Goal: Use online tool/utility: Use online tool/utility

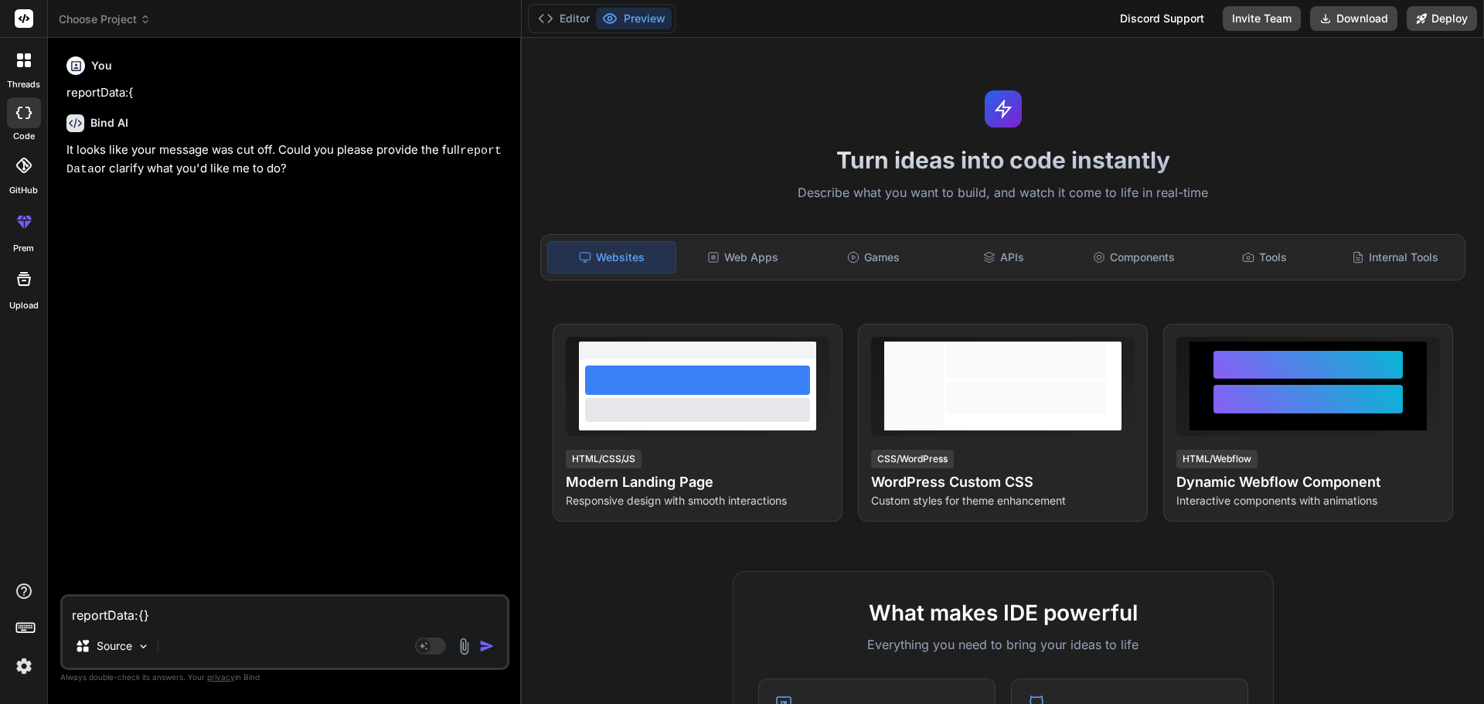
drag, startPoint x: 169, startPoint y: 615, endPoint x: 53, endPoint y: 609, distance: 116.1
click at [53, 609] on div "Bind AI Web Search Created with Pixso. Code Generator You reportData:{ Bind AI …" at bounding box center [285, 370] width 474 height 665
paste textarea "const subItems = item["Successors"] || [];"
type textarea "const subItems = item["Successors"] || [];"
type textarea "x"
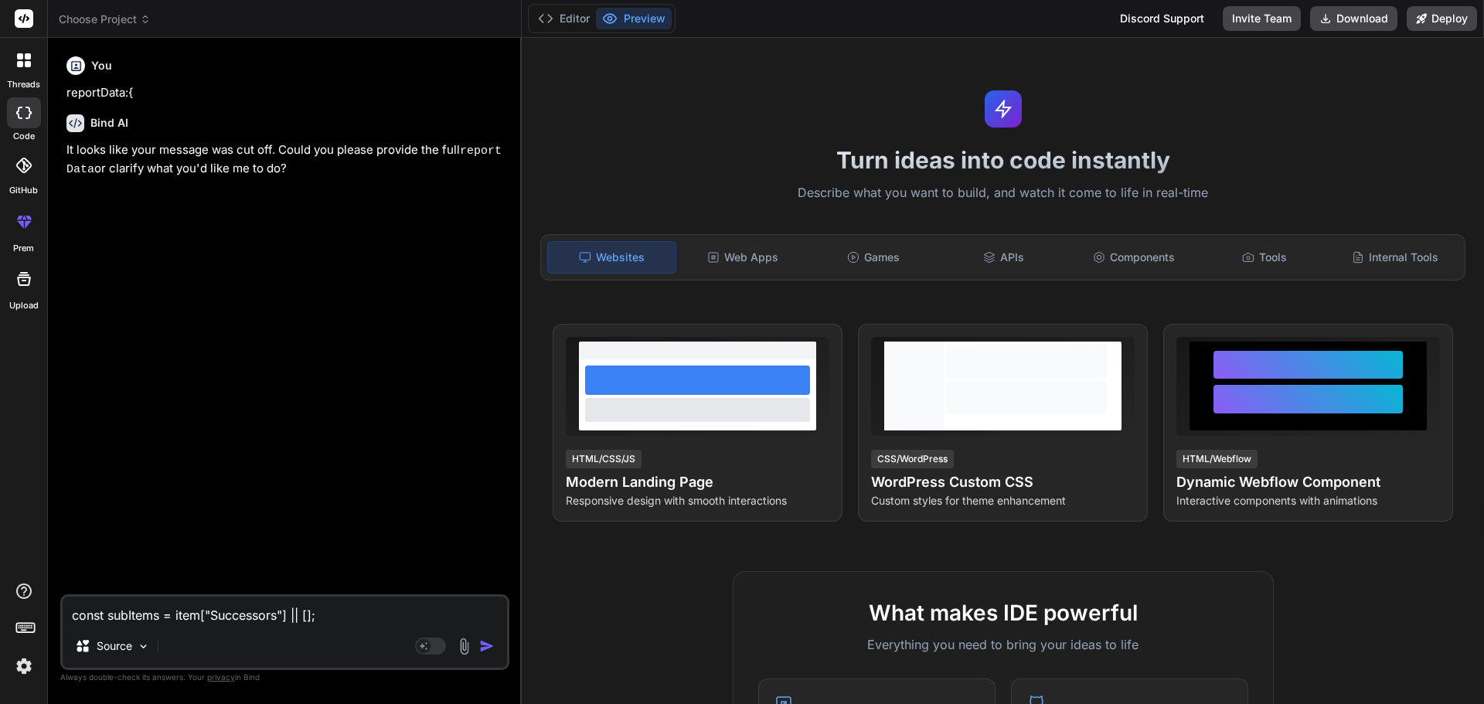
type textarea "const subItems = item["Successors"] || [];"
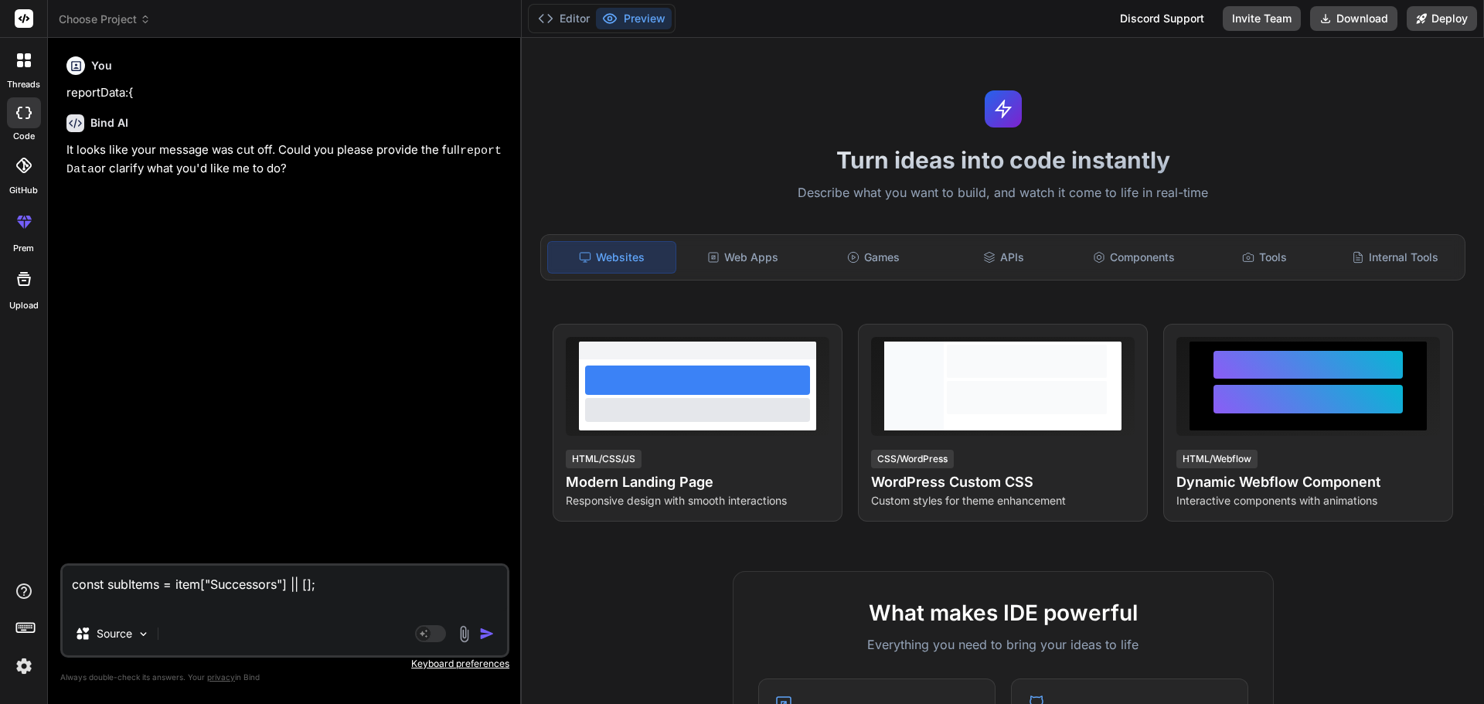
type textarea "x"
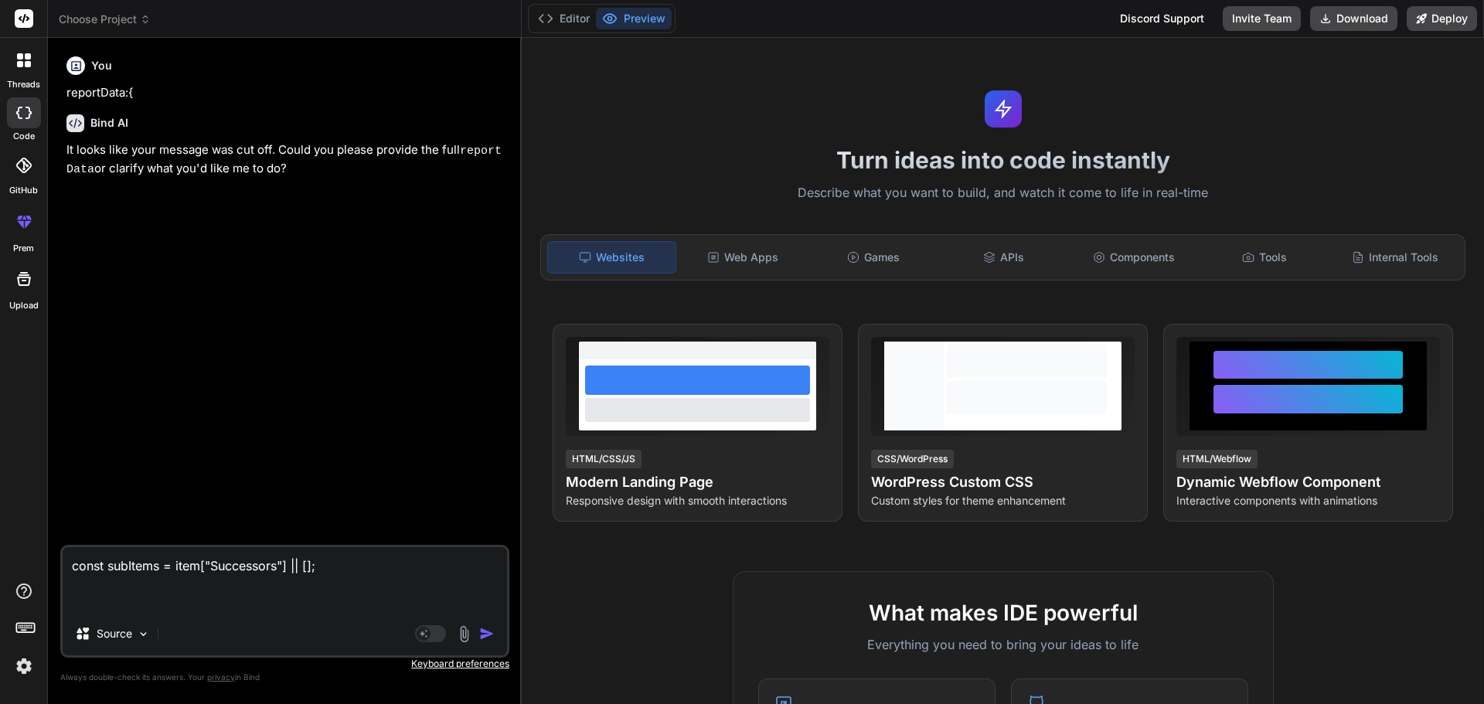
paste textarea "Predecessors"
type textarea "const subItems = item["Successors"] || []; Predecessors"
type textarea "x"
drag, startPoint x: 161, startPoint y: 603, endPoint x: 32, endPoint y: 600, distance: 129.1
click at [32, 600] on div "threads code GitHub prem Upload Documentation Blog Choose Project Created with …" at bounding box center [742, 352] width 1484 height 704
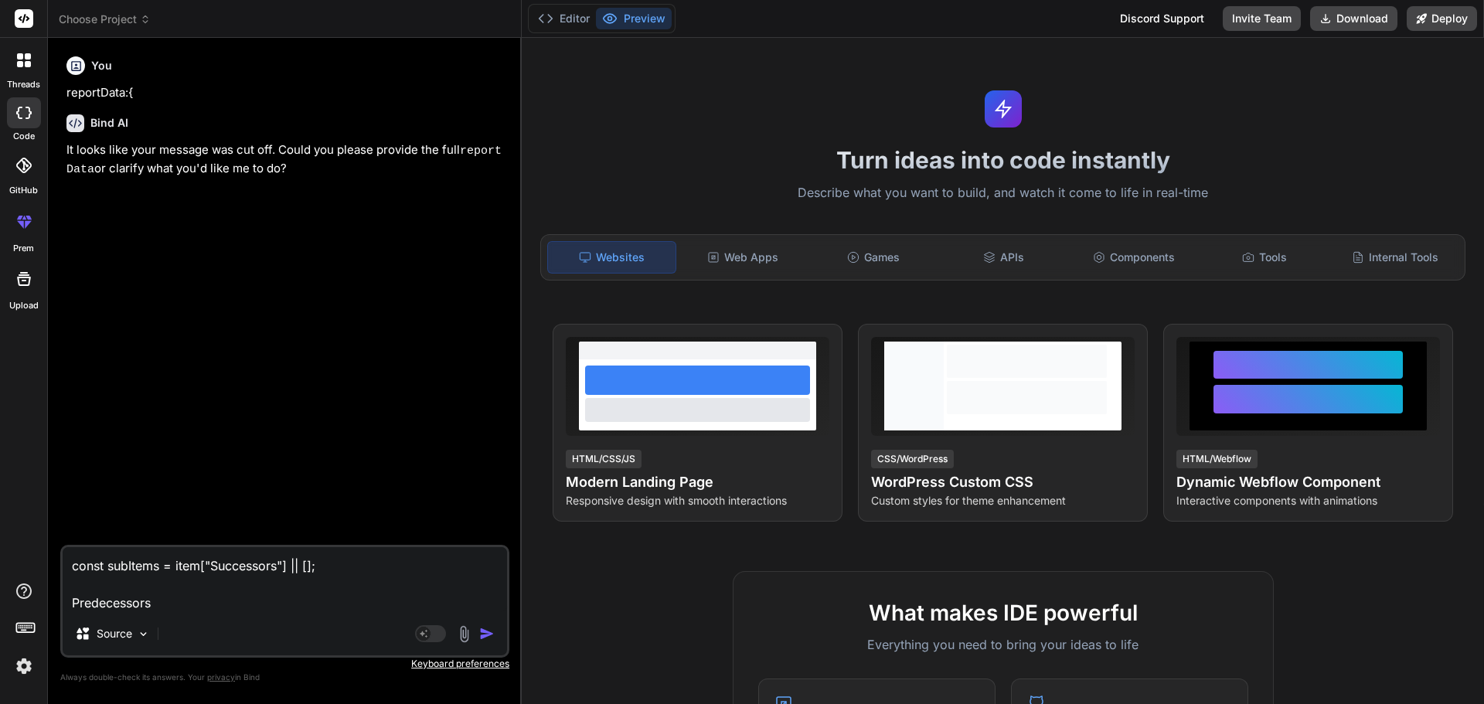
click at [206, 622] on div "Source" at bounding box center [285, 636] width 444 height 37
drag, startPoint x: 175, startPoint y: 604, endPoint x: 44, endPoint y: 604, distance: 130.6
click at [44, 604] on div "threads code GitHub prem Upload Choose Project Created with Pixso. Bind AI Web …" at bounding box center [742, 352] width 1484 height 704
type textarea "const subItems = item["Successors"] || [];"
type textarea "x"
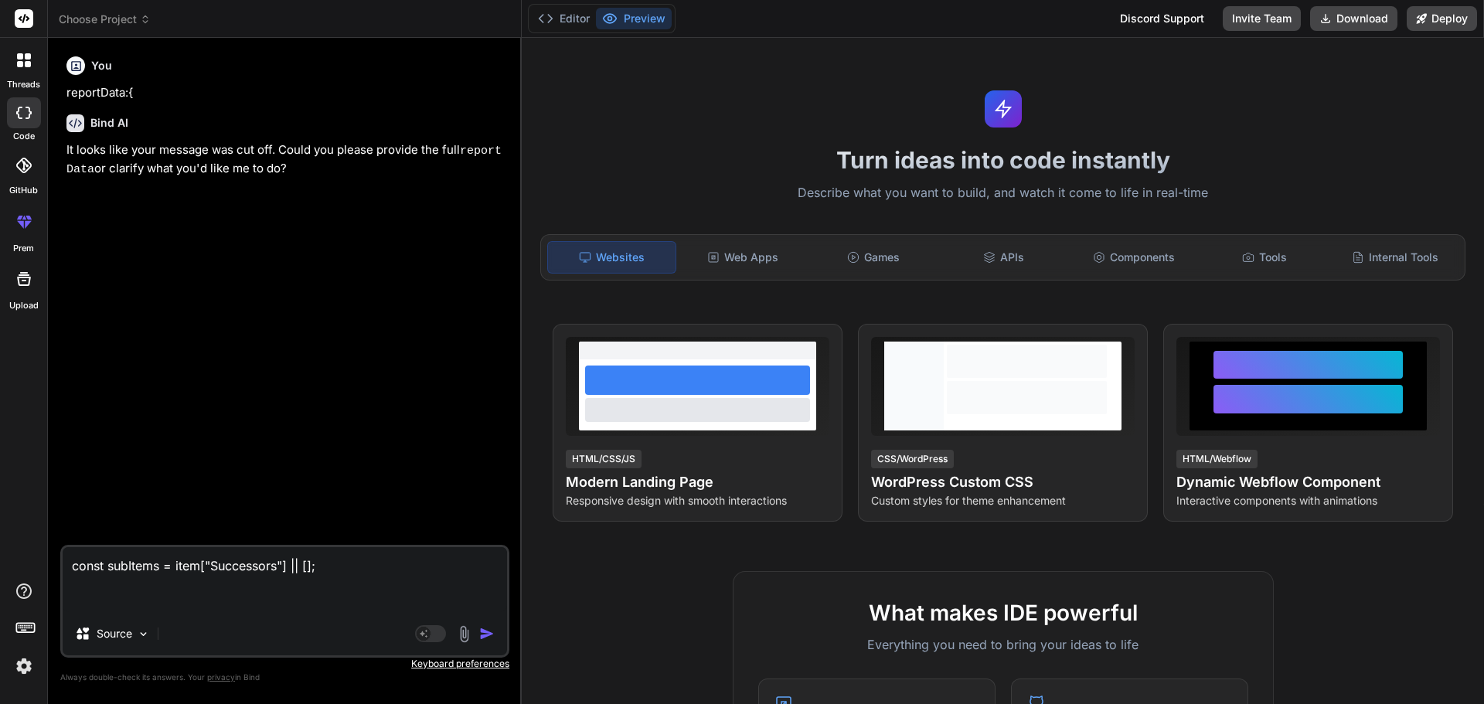
click at [309, 569] on textarea "const subItems = item["Successors"] || [];" at bounding box center [285, 579] width 444 height 65
type textarea "const subItems = item["Successors"] || ["];"
type textarea "x"
type textarea "const subItems = item["Successors"] || [""];"
type textarea "x"
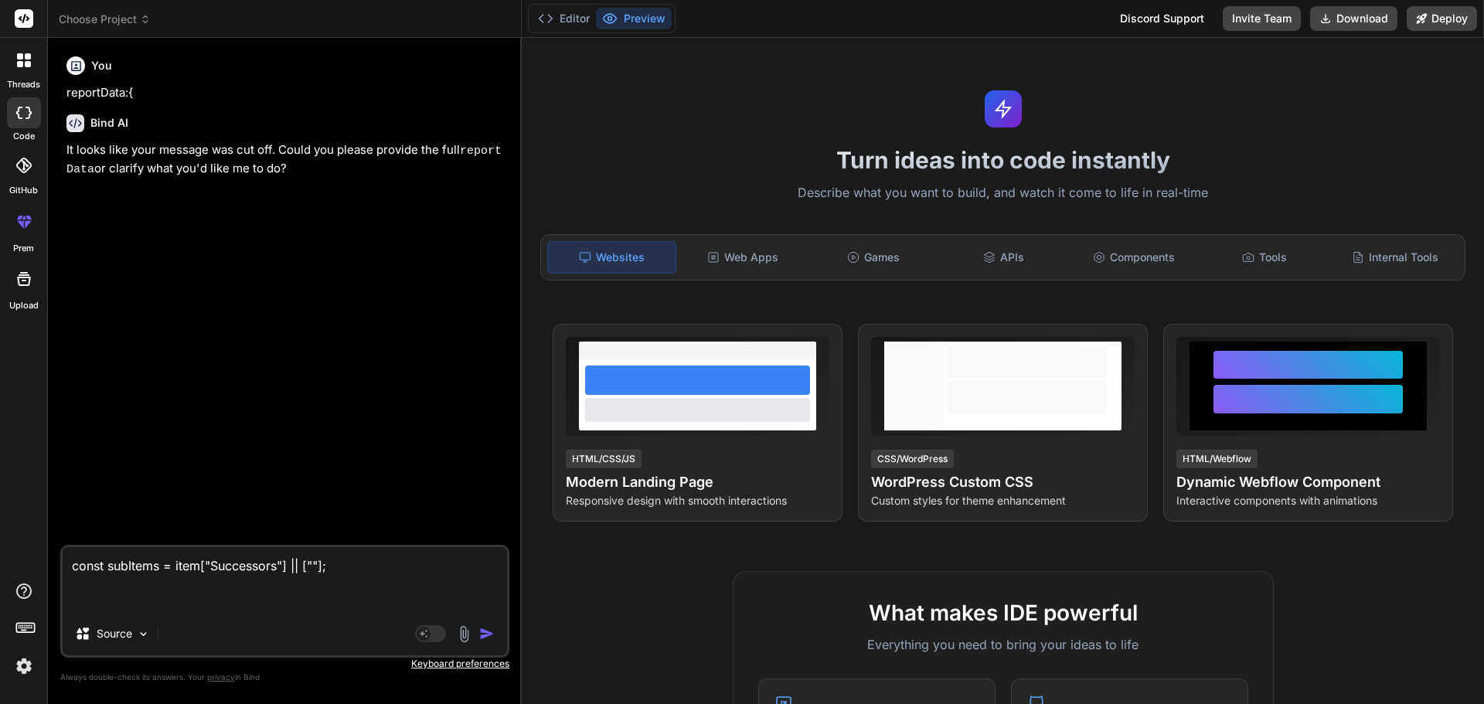
paste textarea "Predecessors"
type textarea "const subItems = item["Successors"] || ["Predecessors"];"
type textarea "x"
click at [199, 603] on textarea "const subItems = item["Successors"] || ["Predecessors"];" at bounding box center [285, 579] width 444 height 65
click at [369, 569] on textarea "const subItems = item["Successors"] || ["Predecessors"];" at bounding box center [285, 579] width 444 height 65
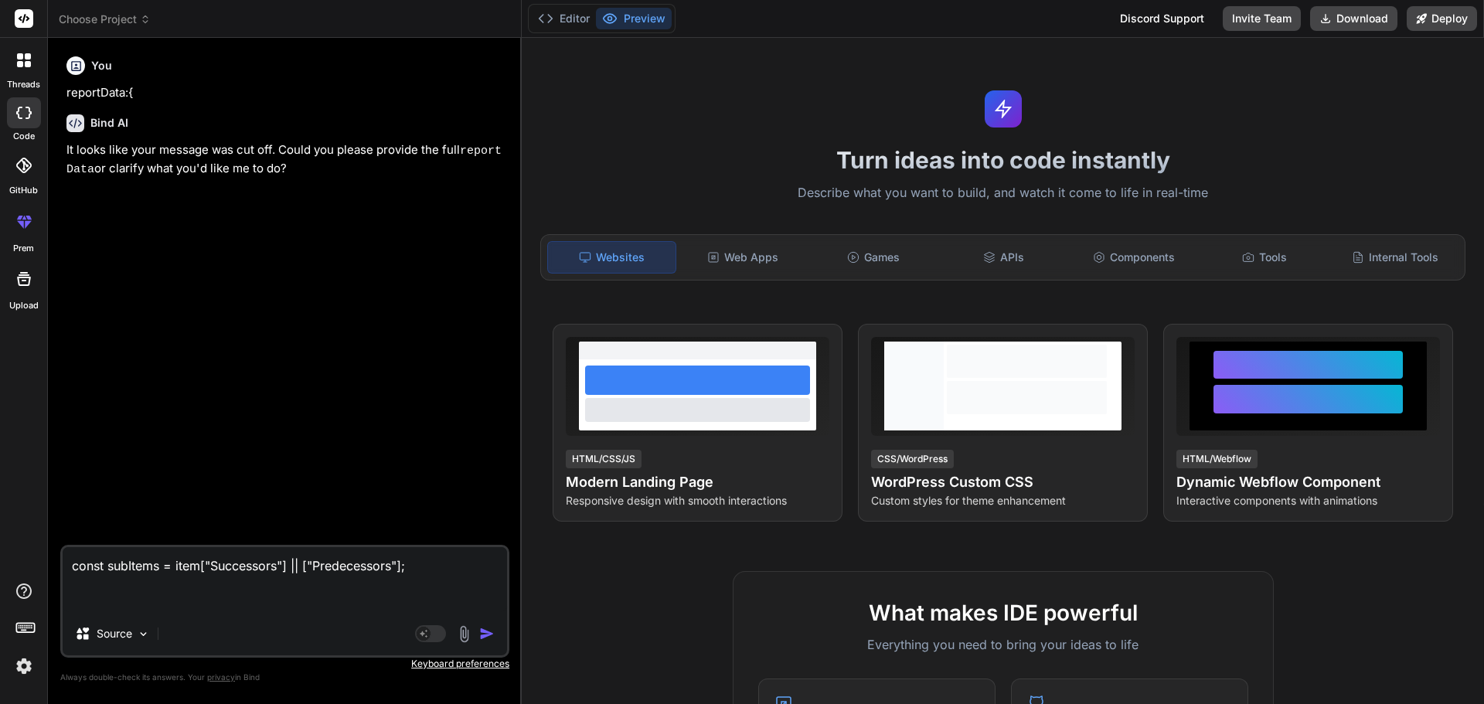
click at [369, 569] on textarea "const subItems = item["Successors"] || ["Predecessors"];" at bounding box center [285, 579] width 444 height 65
click at [144, 594] on textarea "const subItems = item["Successors"] || ["Predecessors"];" at bounding box center [285, 579] width 444 height 65
click at [351, 566] on textarea "const subItems = item["Successors"] || ["Predecessors"];" at bounding box center [285, 579] width 444 height 65
click at [125, 601] on textarea "const subItems = item["Successors"] || ["Predecessors"];" at bounding box center [285, 579] width 444 height 65
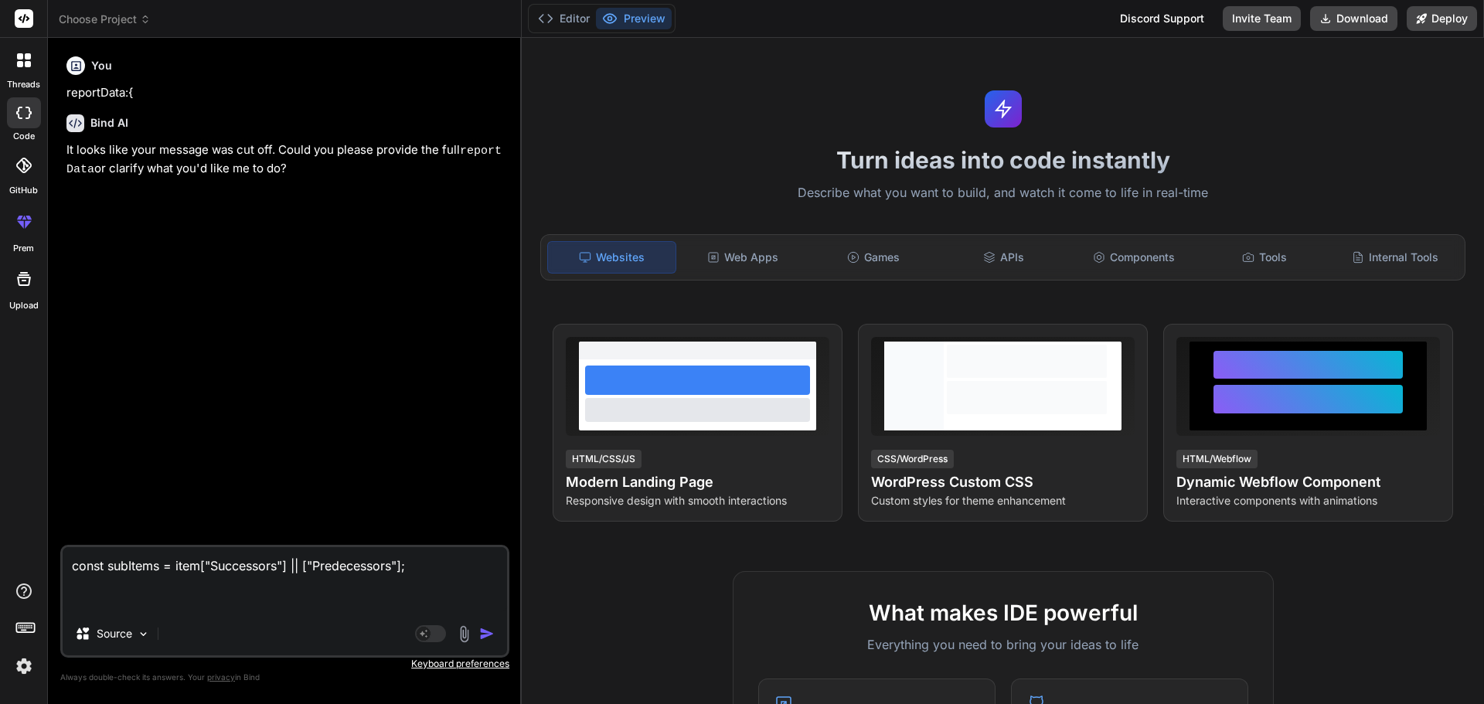
type textarea "const subItems = item["Successors"] || ["Predecessors"]; v"
type textarea "x"
type textarea "const subItems = item["Successors"] || ["Predecessors"];"
type textarea "x"
paste textarea "Predecessors"
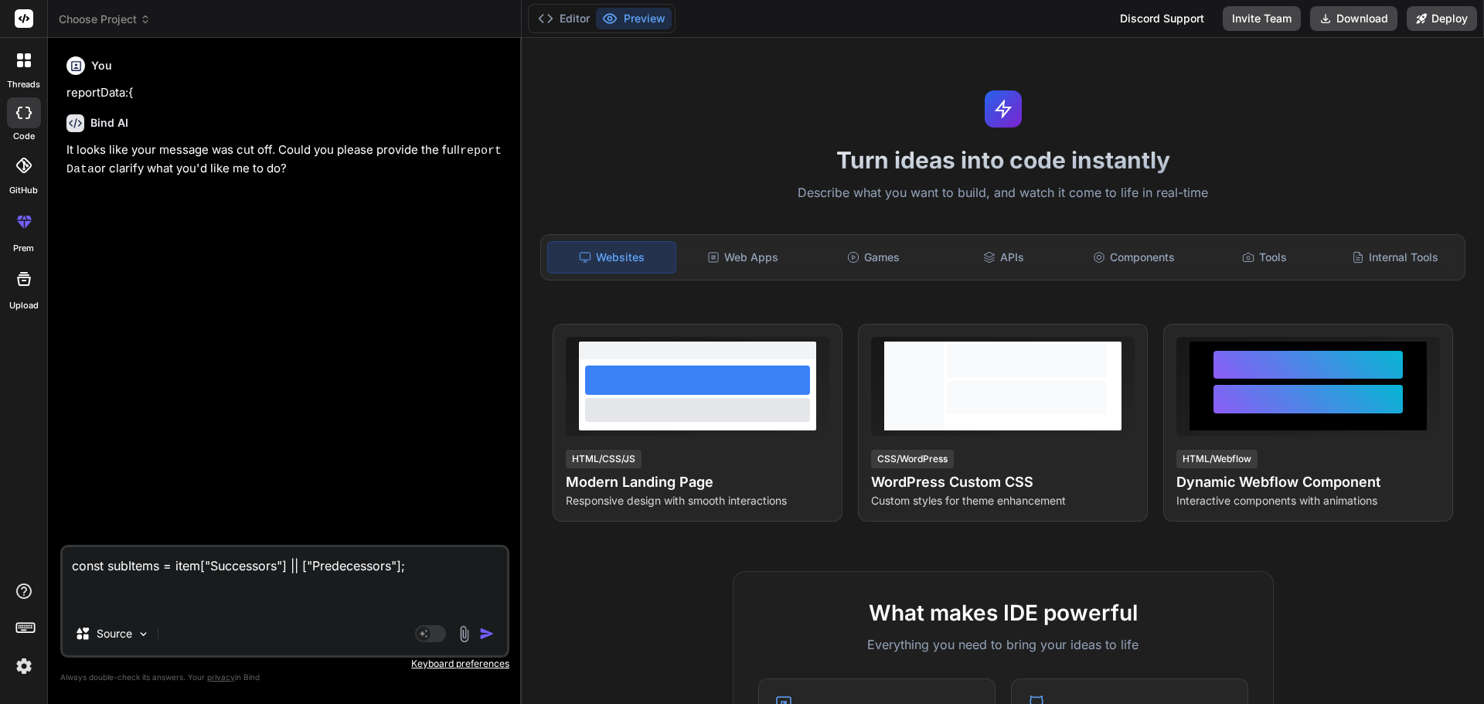
type textarea "const subItems = item["Successors"] || ["Predecessors"]; Predecessors"
type textarea "x"
type textarea "const subItems = item["Successors"] || ["Predecessors"]; Predecessors"
type textarea "x"
type textarea "const subItems = item["Successors"] || ["Predecessors"]; Predecessors h"
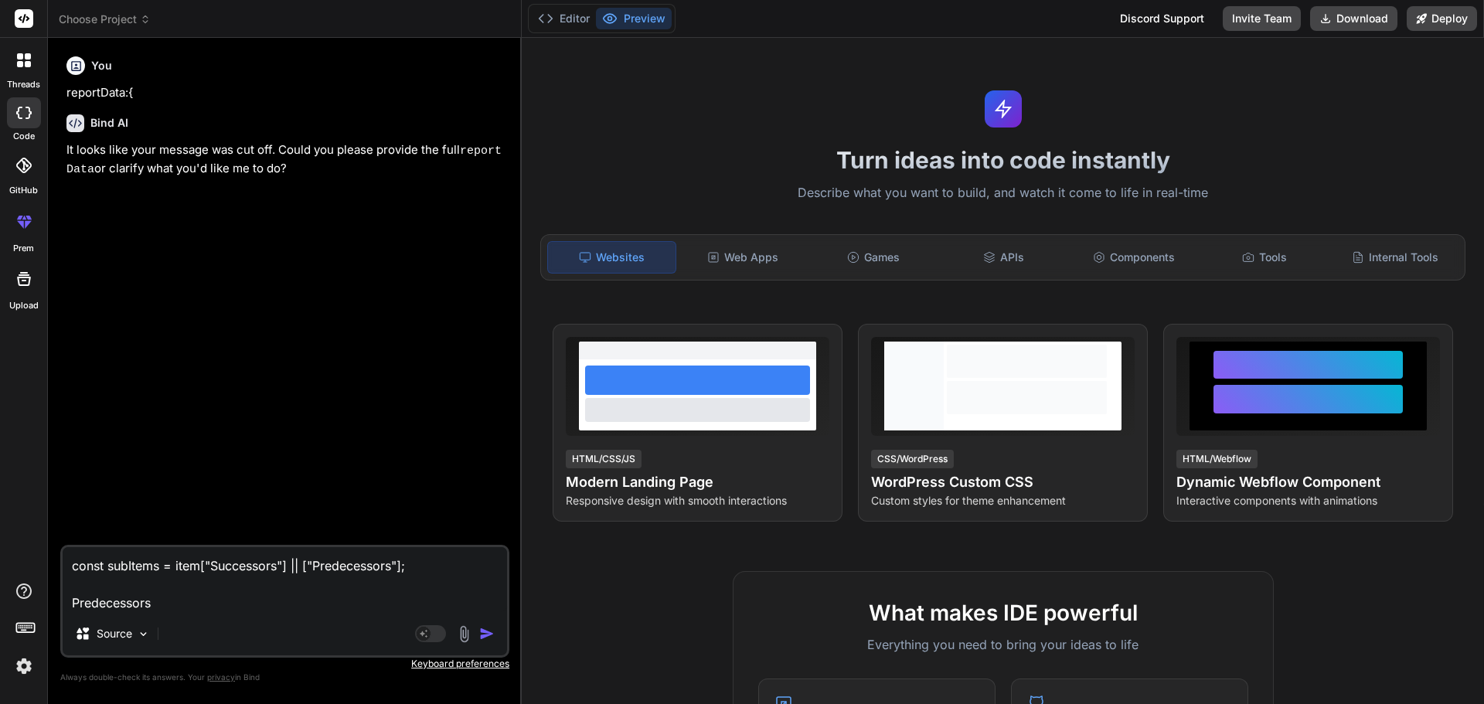
type textarea "x"
type textarea "const subItems = item["Successors"] || ["Predecessors"]; Predecessors h="
type textarea "x"
type textarea "const subItems = item["Successors"] || ["Predecessors"]; Predecessors h"
type textarea "x"
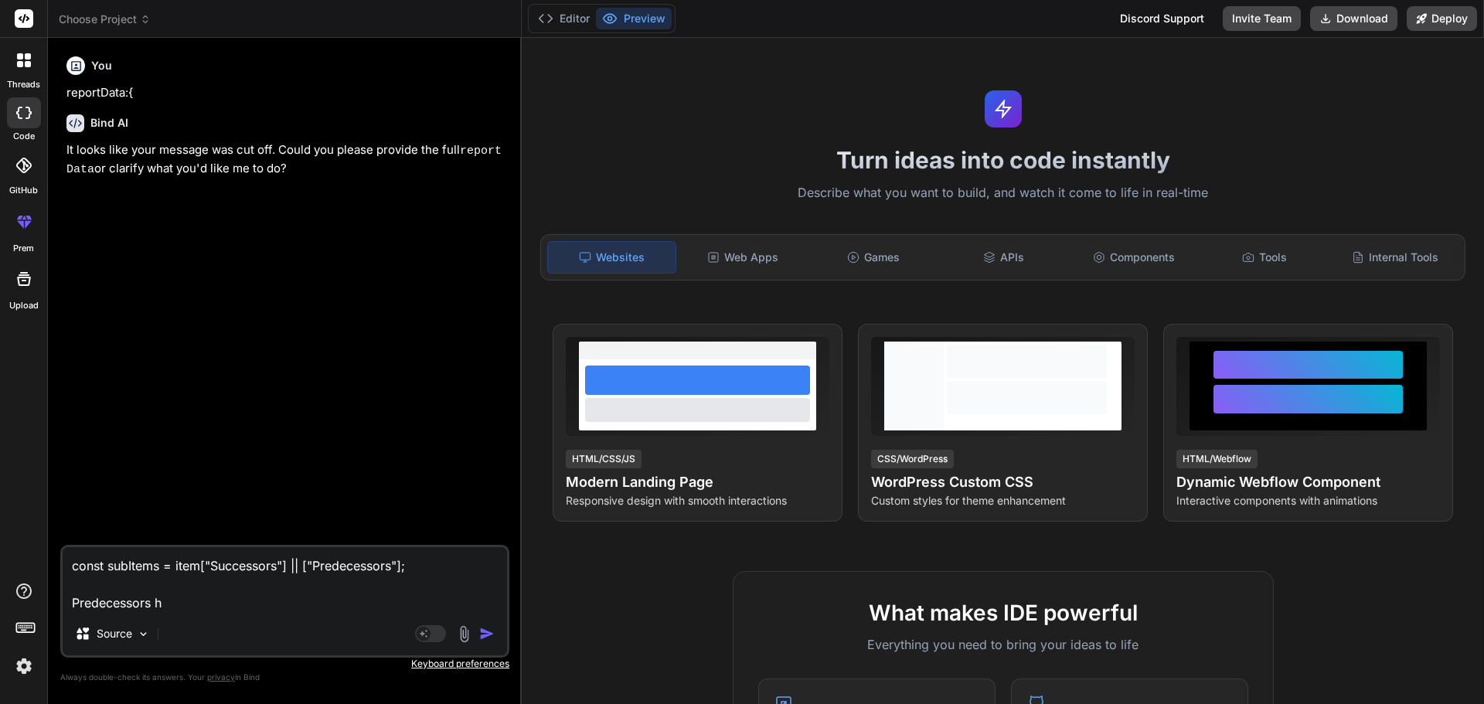
type textarea "const subItems = item["Successors"] || ["Predecessors"]; Predecessors"
type textarea "x"
type textarea "const subItems = item["Successors"] || ["Predecessors"]; Predecessors w"
type textarea "x"
type textarea "const subItems = item["Successors"] || ["Predecessors"]; Predecessors wh"
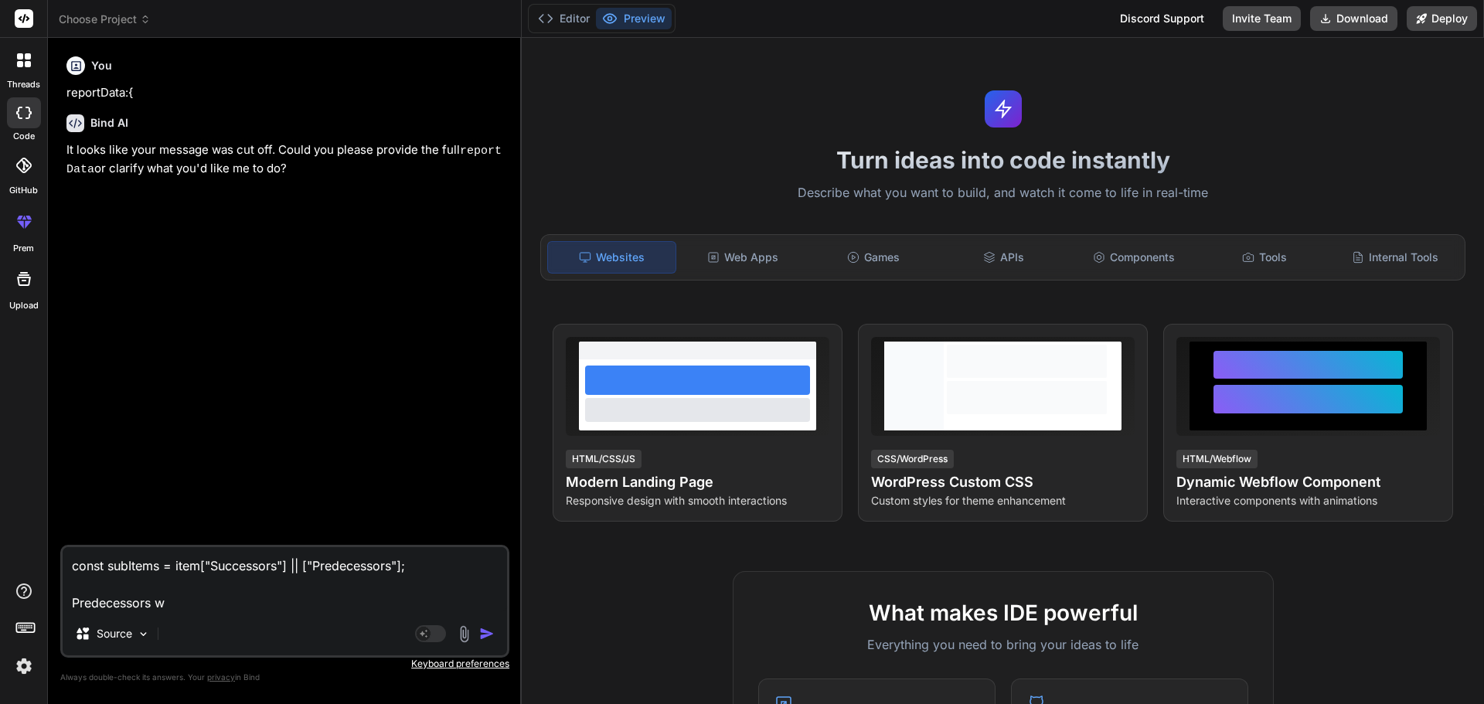
type textarea "x"
type textarea "const subItems = item["Successors"] || ["Predecessors"]; Predecessors why"
type textarea "x"
type textarea "const subItems = item["Successors"] || ["Predecessors"]; Predecessors why"
type textarea "x"
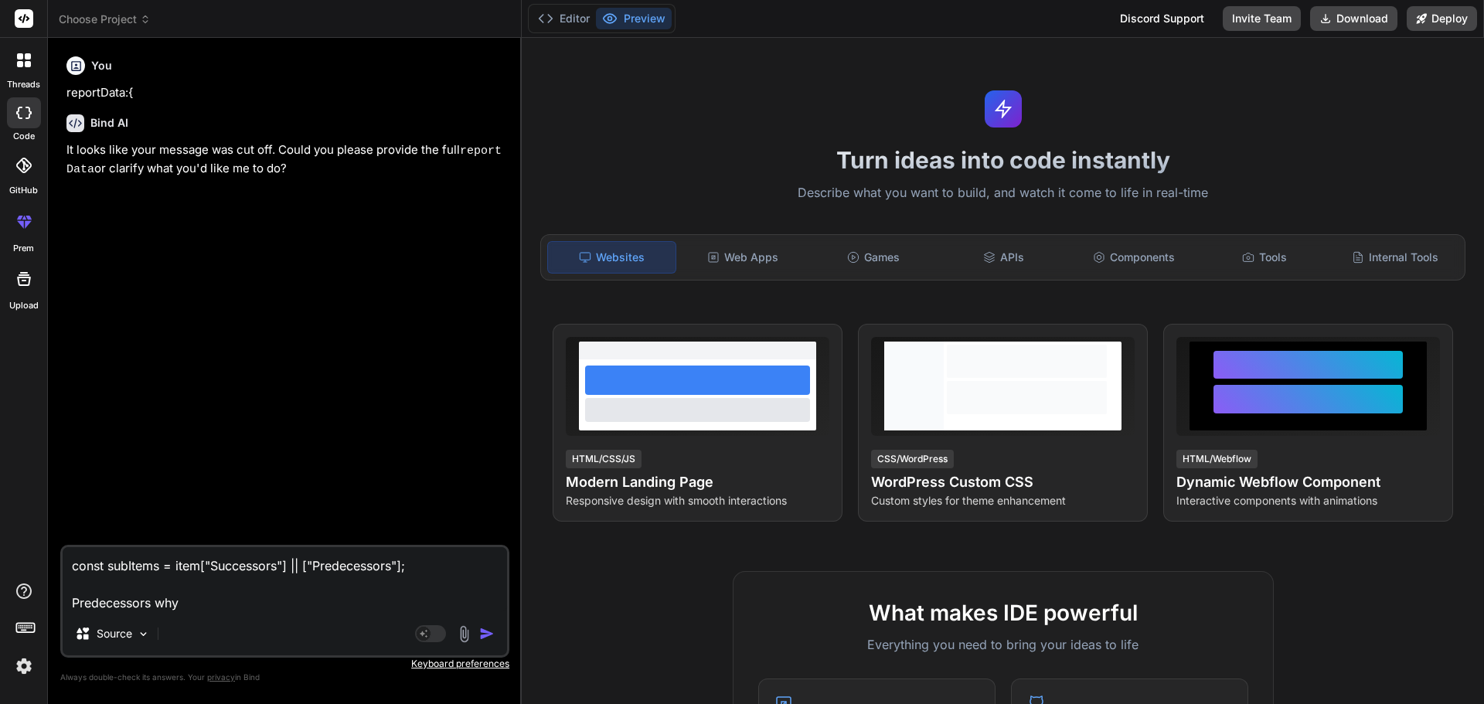
type textarea "const subItems = item["Successors"] || ["Predecessors"]; Predecessors why n"
type textarea "x"
type textarea "const subItems = item["Successors"] || ["Predecessors"]; Predecessors why no"
type textarea "x"
type textarea "const subItems = item["Successors"] || ["Predecessors"]; Predecessors why not"
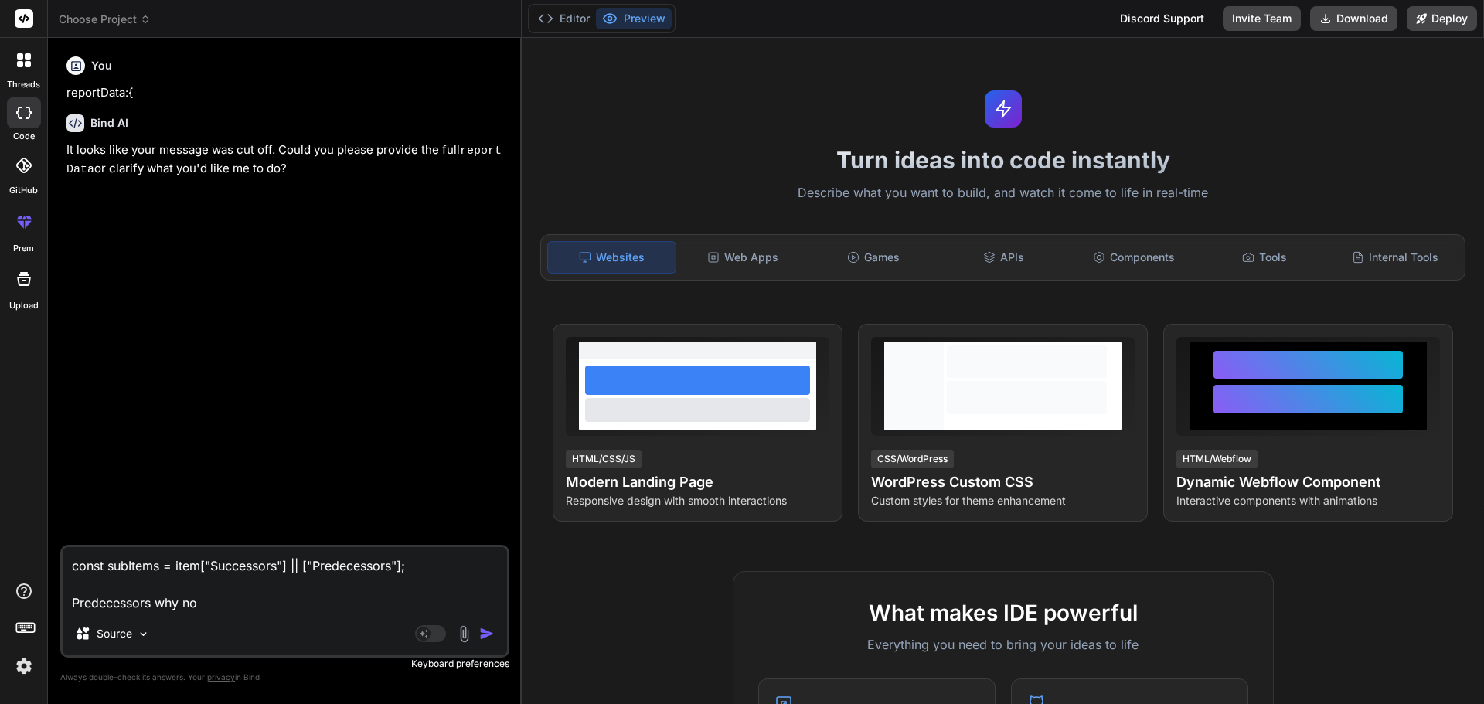
type textarea "x"
type textarea "const subItems = item["Successors"] || ["Predecessors"]; Predecessors why not"
type textarea "x"
type textarea "const subItems = item["Successors"] || ["Predecessors"]; Predecessors why not c"
type textarea "x"
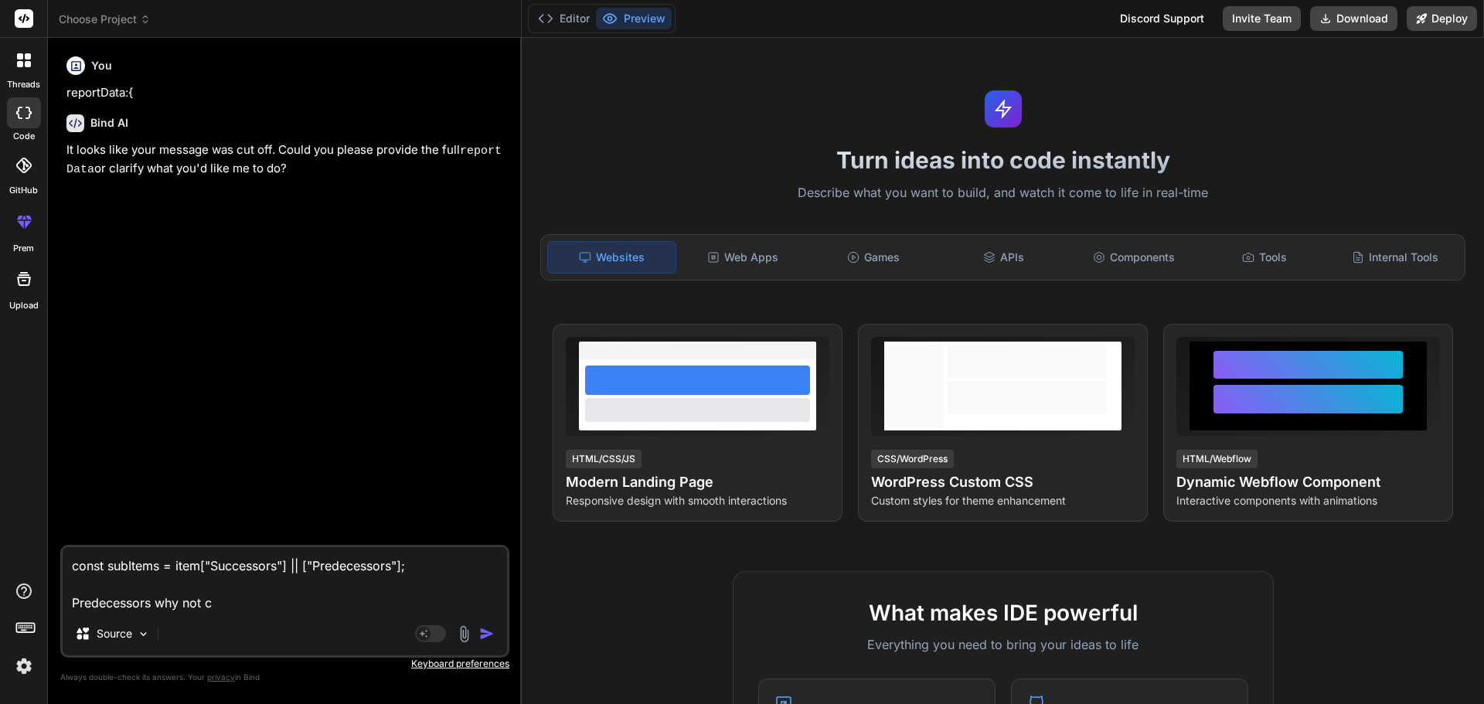
type textarea "const subItems = item["Successors"] || ["Predecessors"]; Predecessors why not co"
type textarea "x"
type textarea "const subItems = item["Successors"] || ["Predecessors"]; Predecessors why not c…"
type textarea "x"
type textarea "const subItems = item["Successors"] || ["Predecessors"]; Predecessors why not c…"
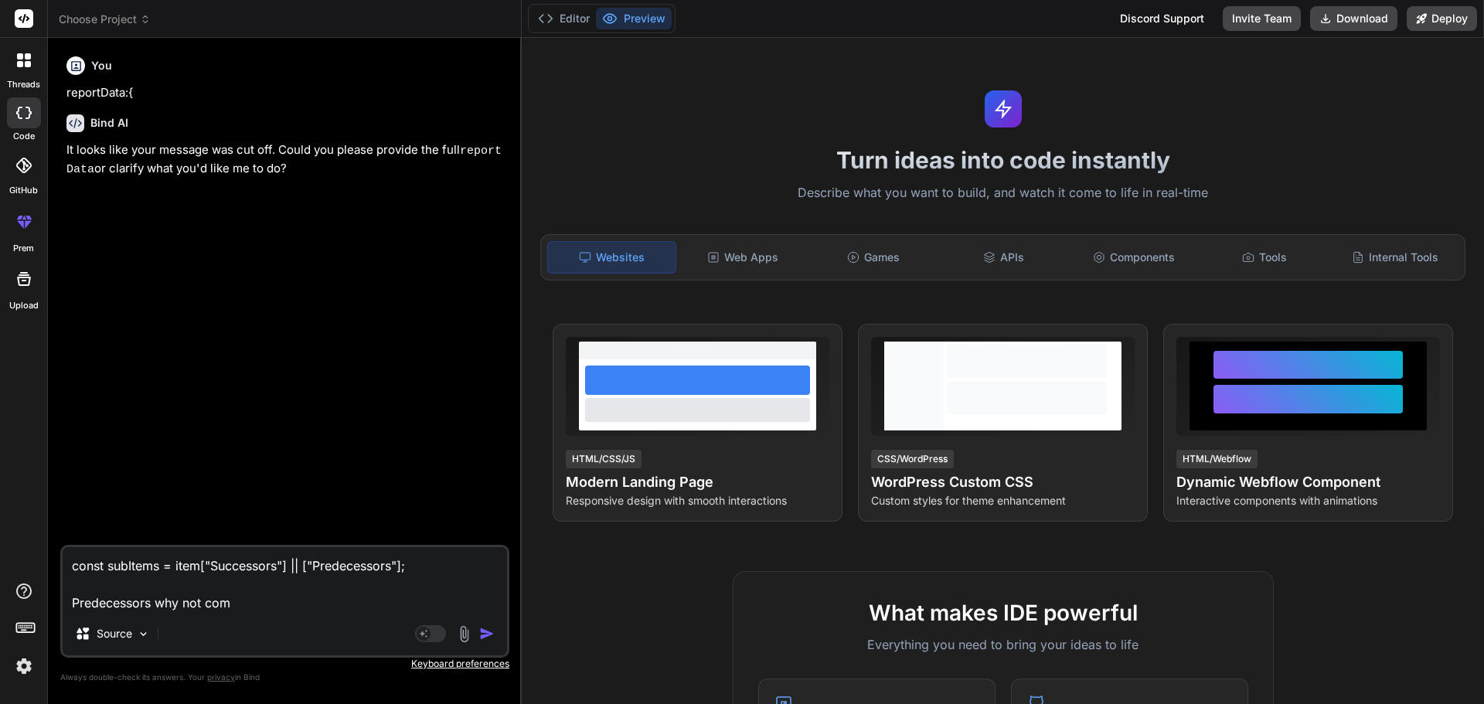
type textarea "x"
type textarea "const subItems = item["Successors"] || ["Predecessors"]; Predecessors why not c…"
type textarea "x"
type textarea "const subItems = item["Successors"] || ["Predecessors"]; Predecessors why not c…"
type textarea "x"
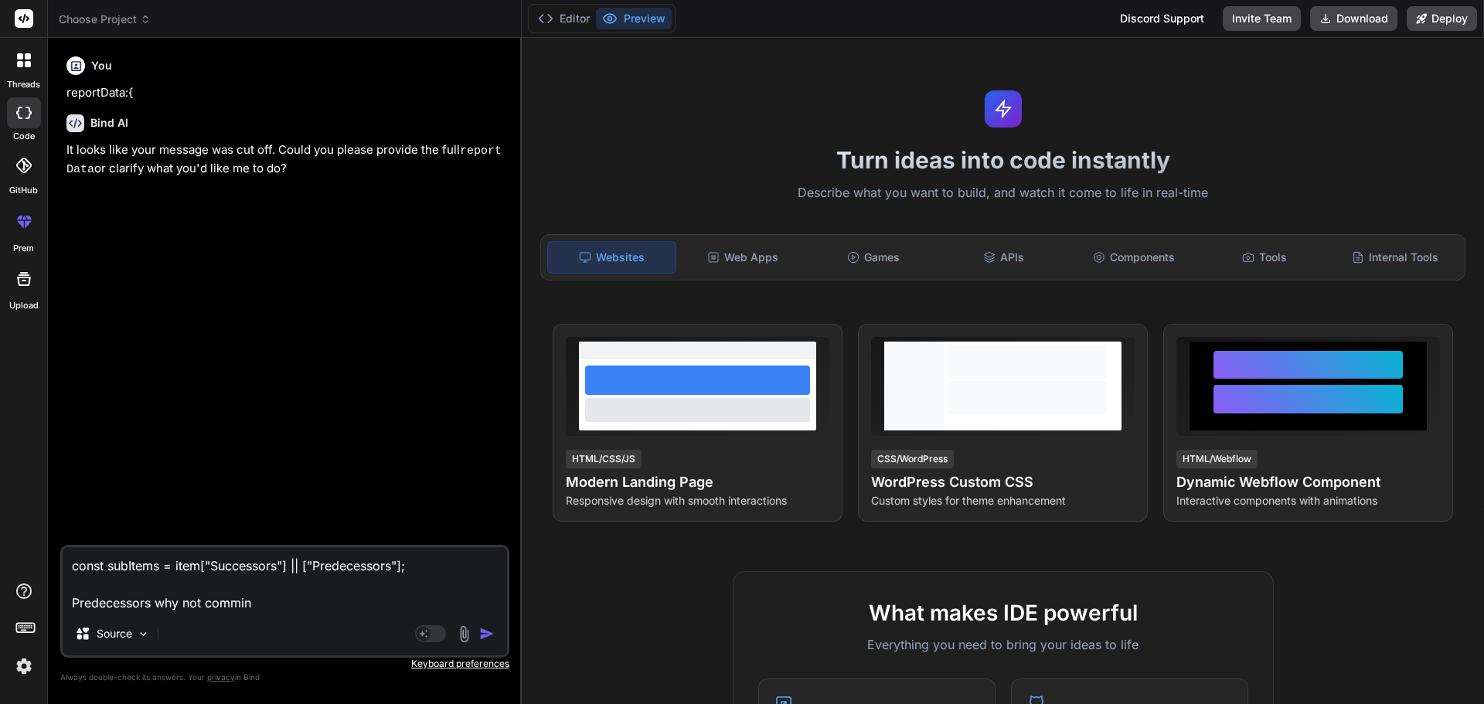
type textarea "const subItems = item["Successors"] || ["Predecessors"]; Predecessors why not c…"
type textarea "x"
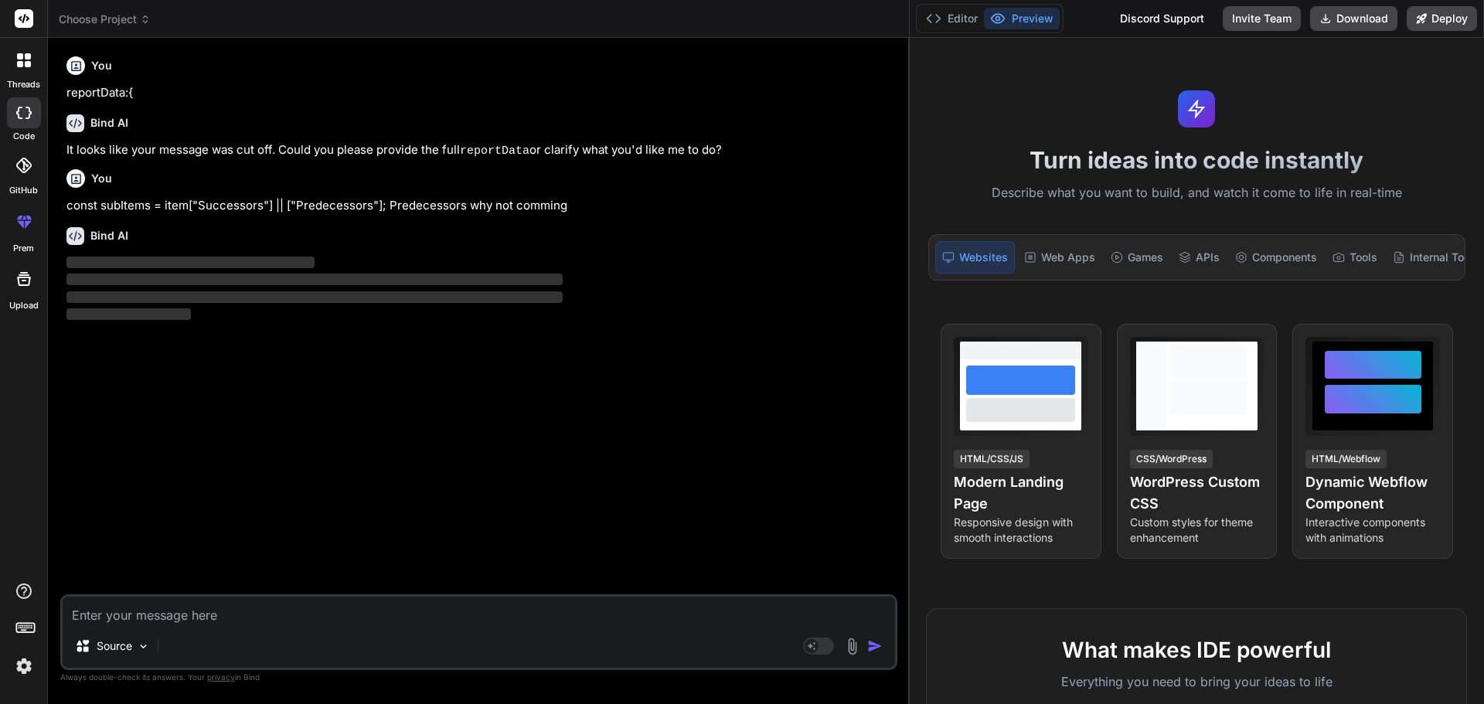
drag, startPoint x: 522, startPoint y: 310, endPoint x: 1114, endPoint y: 314, distance: 592.8
click at [1114, 314] on div "Choose Project Created with Pixso. Bind AI Web Search Created with Pixso. Code …" at bounding box center [766, 352] width 1436 height 704
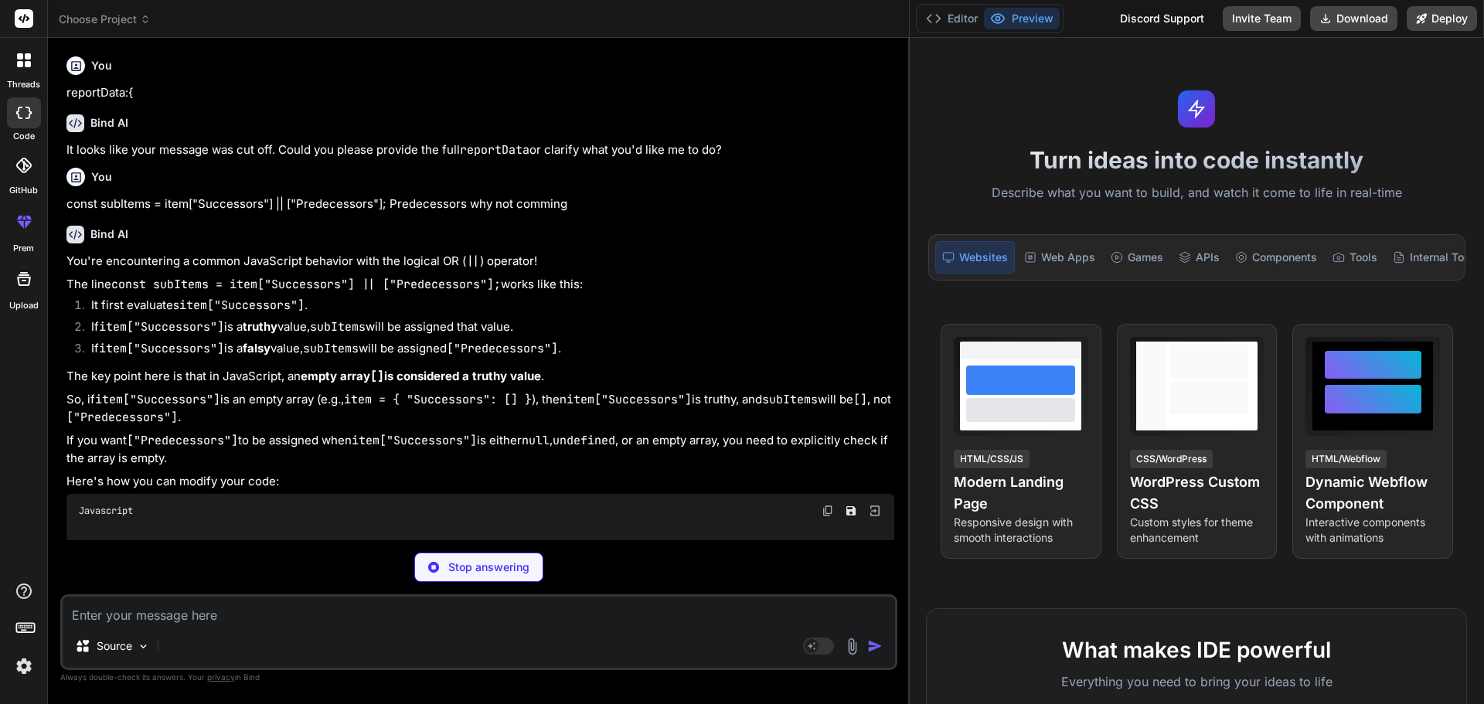
type textarea "x"
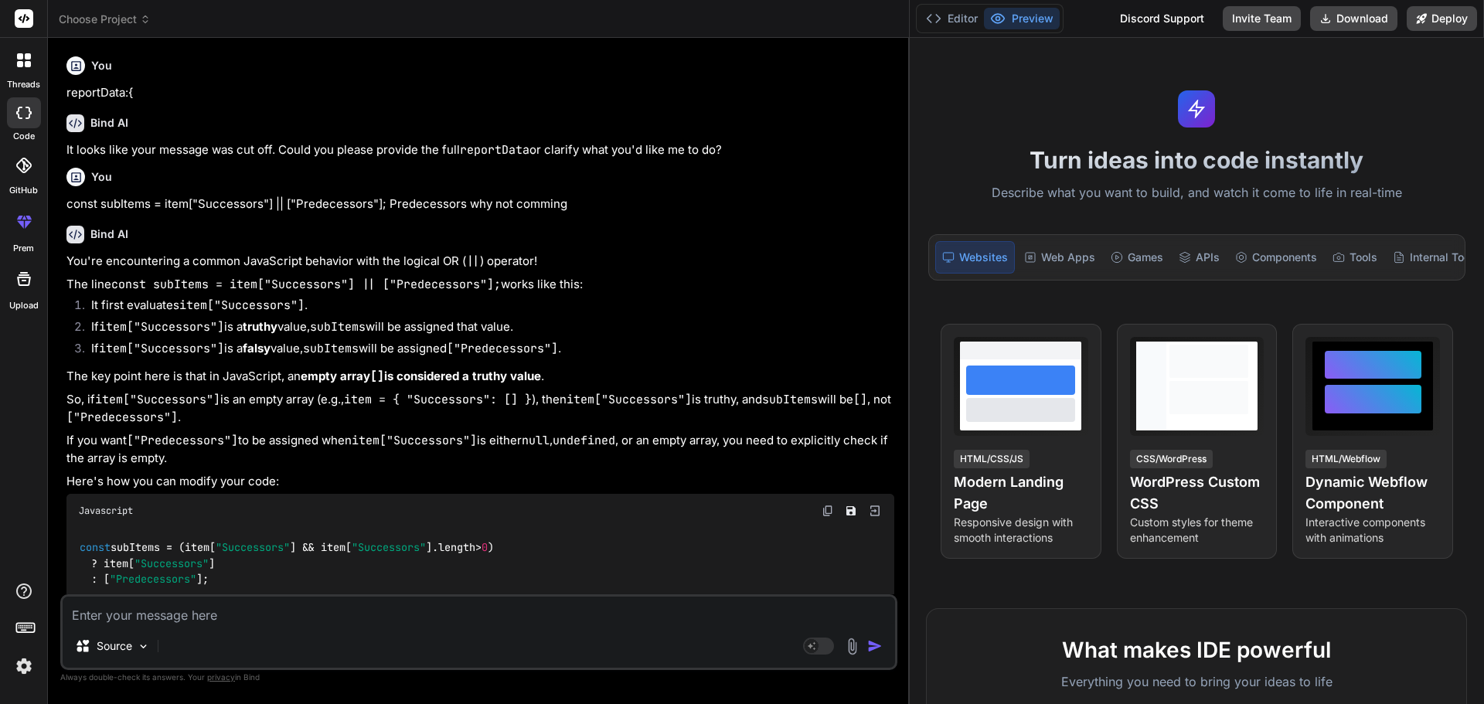
scroll to position [77, 0]
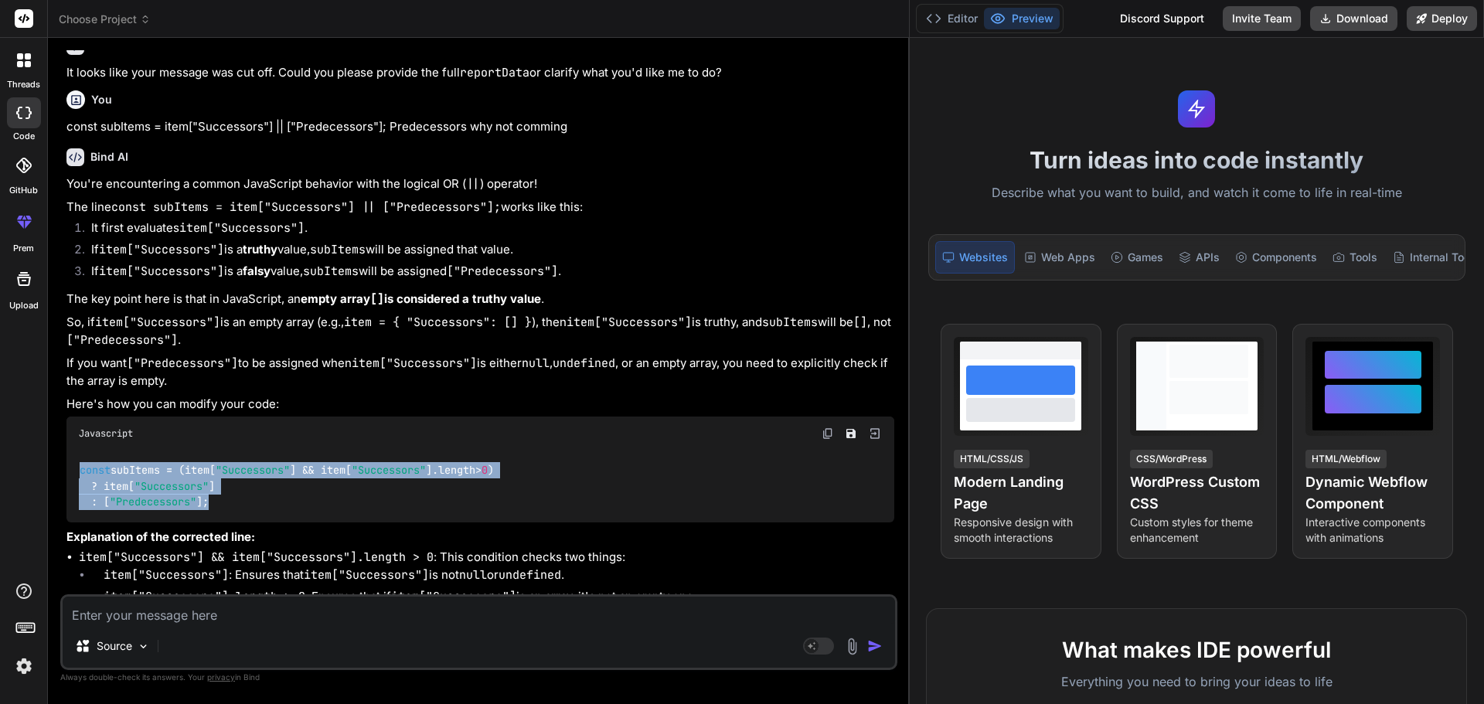
drag, startPoint x: 217, startPoint y: 498, endPoint x: 72, endPoint y: 472, distance: 147.7
click at [72, 472] on div "const subItems = (item[ "Successors" ] && item[ "Successors" ]. length > 0 ) ? …" at bounding box center [480, 487] width 828 height 72
copy code "const subItems = (item[ "Successors" ] && item[ "Successors" ]. length > 0 ) ? …"
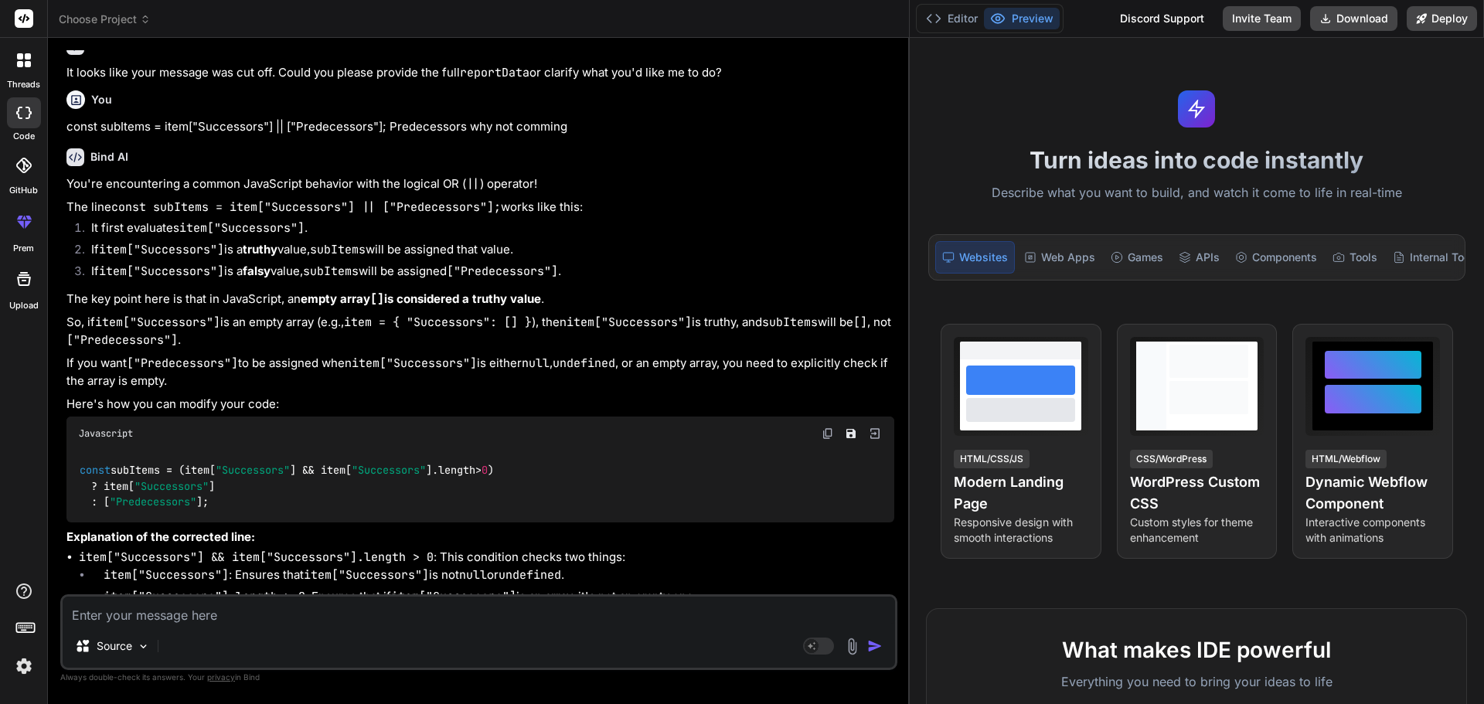
click at [126, 617] on textarea at bounding box center [479, 611] width 832 height 28
paste textarea "reportData : ActualCostReport : (7) [{…}, {…}, {…}, {…}, {…}, {…}, {…}] ActualD…"
type textarea "reportData : ActualCostReport : (7) [{…}, {…}, {…}, {…}, {…}, {…}, {…}] ActualD…"
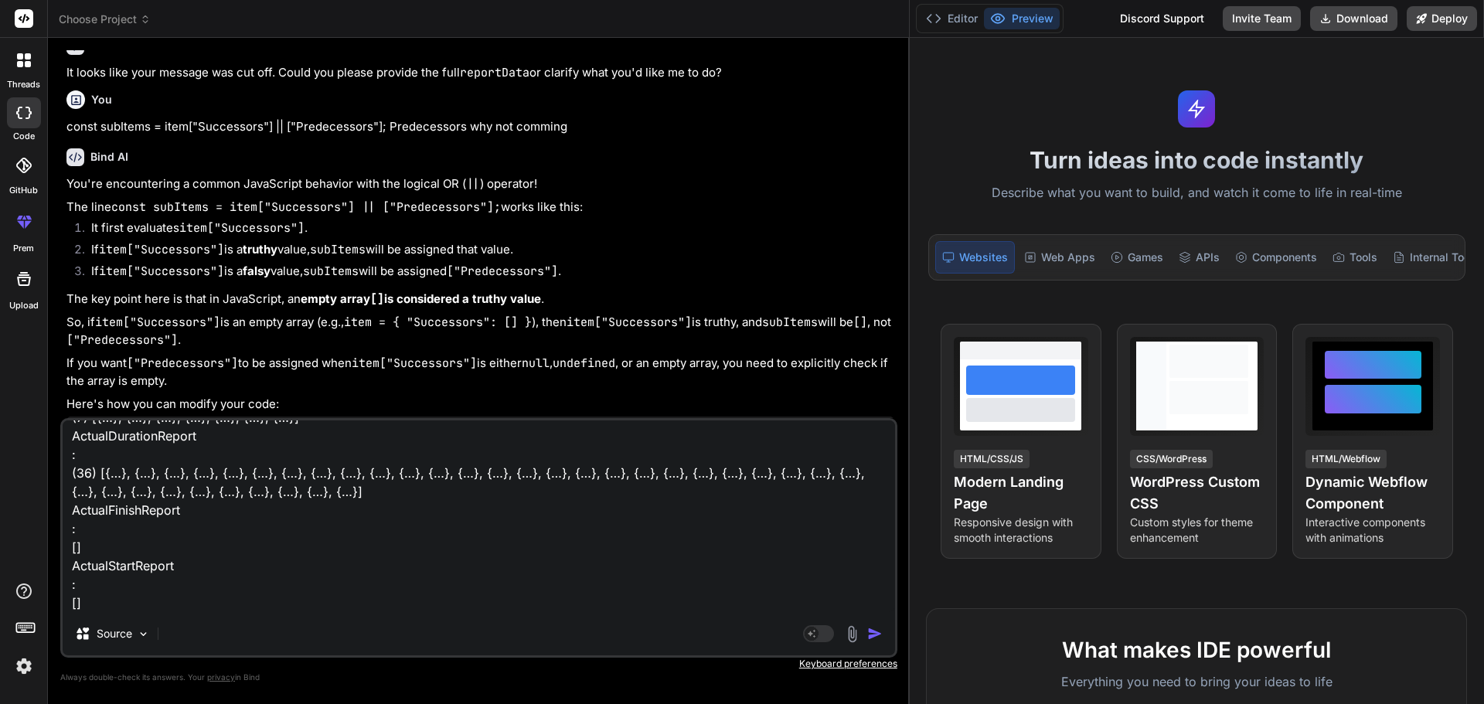
scroll to position [114, 0]
drag, startPoint x: 329, startPoint y: 606, endPoint x: 96, endPoint y: 556, distance: 238.7
click at [81, 568] on textarea "reportData : ActualCostReport : (7) [{…}, {…}, {…}, {…}, {…}, {…}, {…}] ActualD…" at bounding box center [479, 516] width 832 height 192
click at [226, 538] on textarea "reportData : ActualCostReport : (7) [{…}, {…}, {…}, {…}, {…}, {…}, {…}] ActualD…" at bounding box center [479, 516] width 832 height 192
click at [106, 607] on textarea "reportData : ActualCostReport : (7) [{…}, {…}, {…}, {…}, {…}, {…}, {…}] ActualD…" at bounding box center [479, 516] width 832 height 192
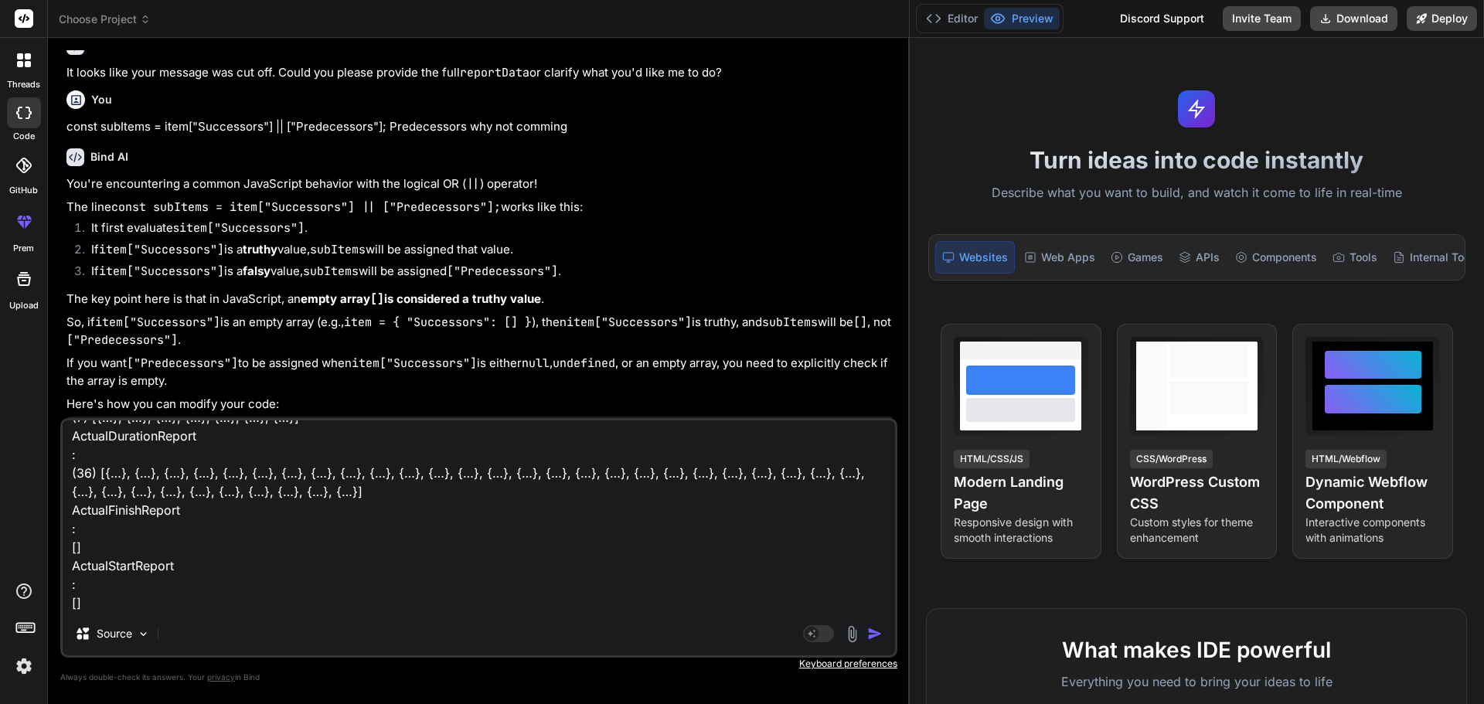
type textarea "x"
type textarea "reportData : ActualCostReport : (7) [{…}, {…}, {…}, {…}, {…}, {…}, {…}] ActualD…"
type textarea "x"
type textarea "reportData : ActualCostReport : (7) [{…}, {…}, {…}, {…}, {…}, {…}, {…}] ActualD…"
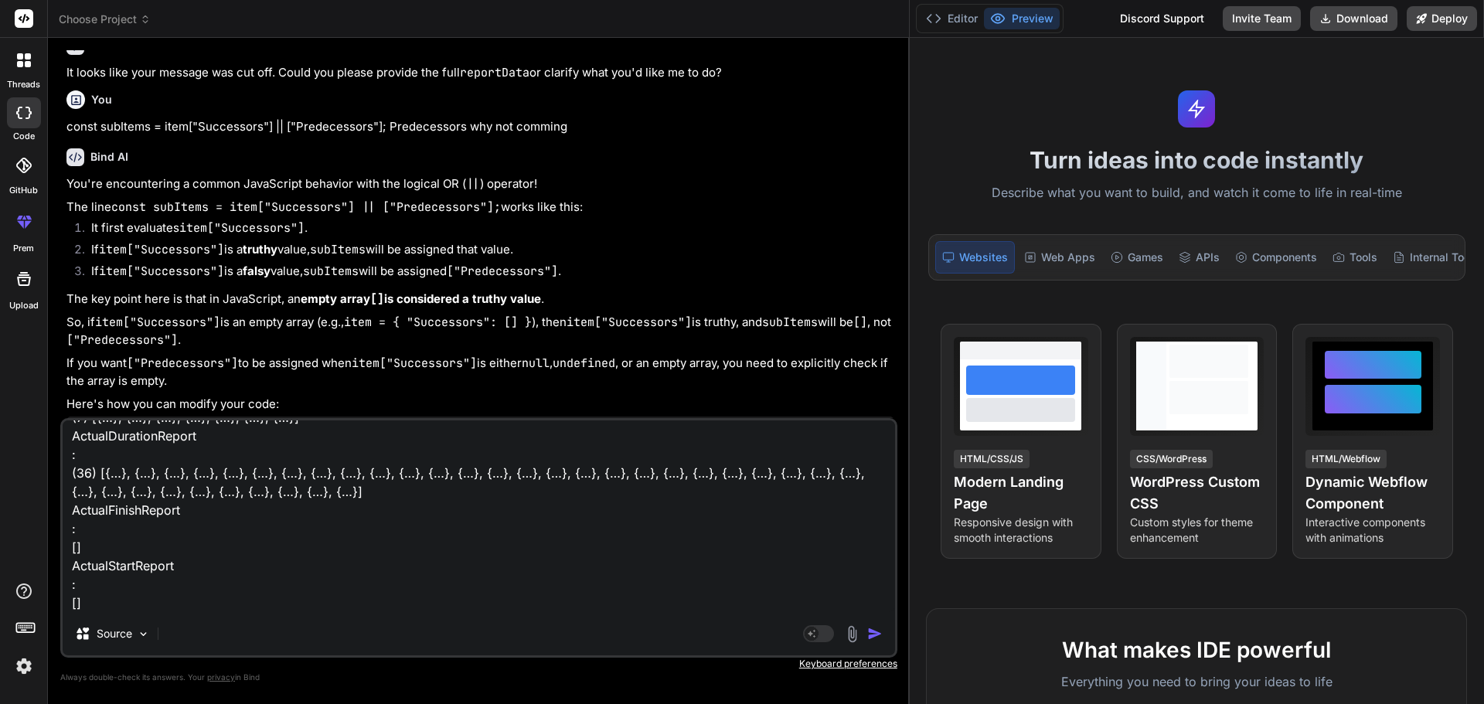
type textarea "x"
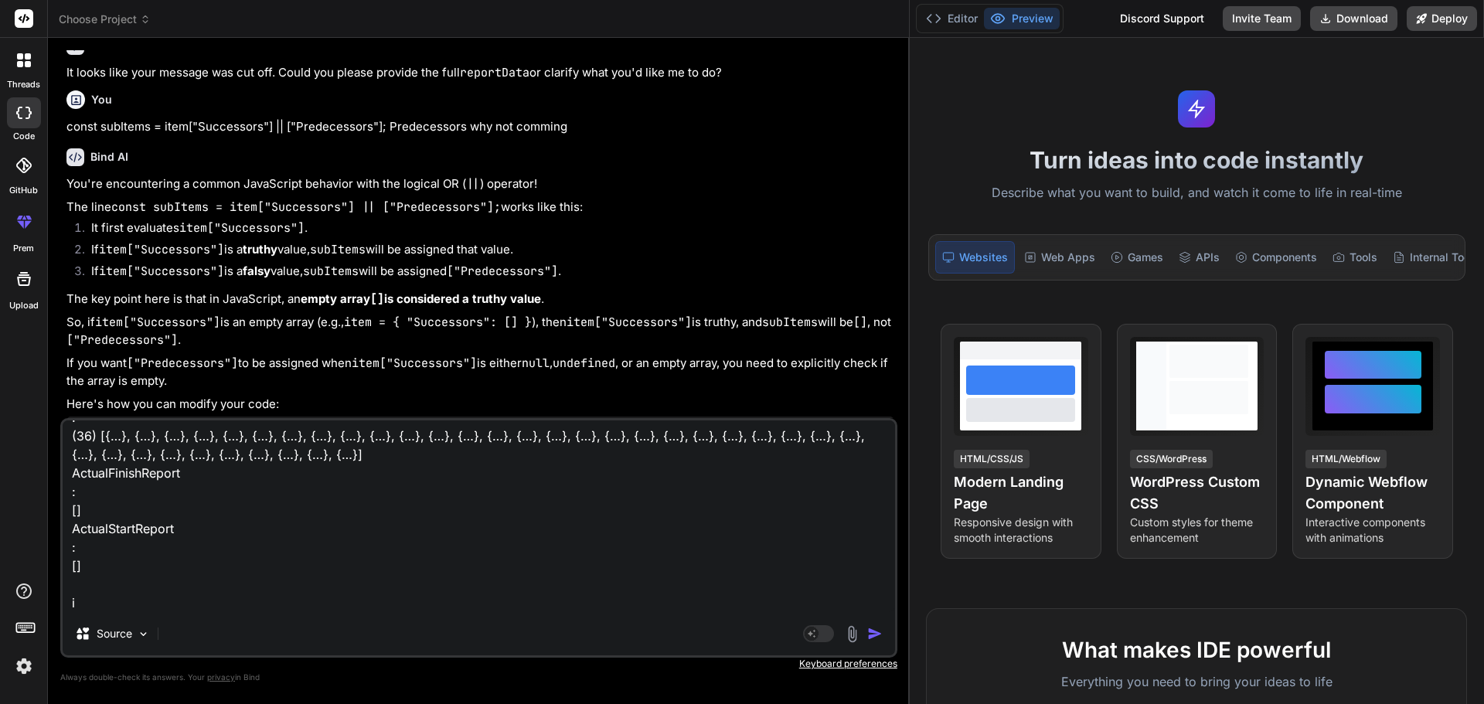
type textarea "reportData : ActualCostReport : (7) [{…}, {…}, {…}, {…}, {…}, {…}, {…}] ActualD…"
type textarea "x"
type textarea "reportData : ActualCostReport : (7) [{…}, {…}, {…}, {…}, {…}, {…}, {…}] ActualD…"
type textarea "x"
type textarea "reportData : ActualCostReport : (7) [{…}, {…}, {…}, {…}, {…}, {…}, {…}] ActualD…"
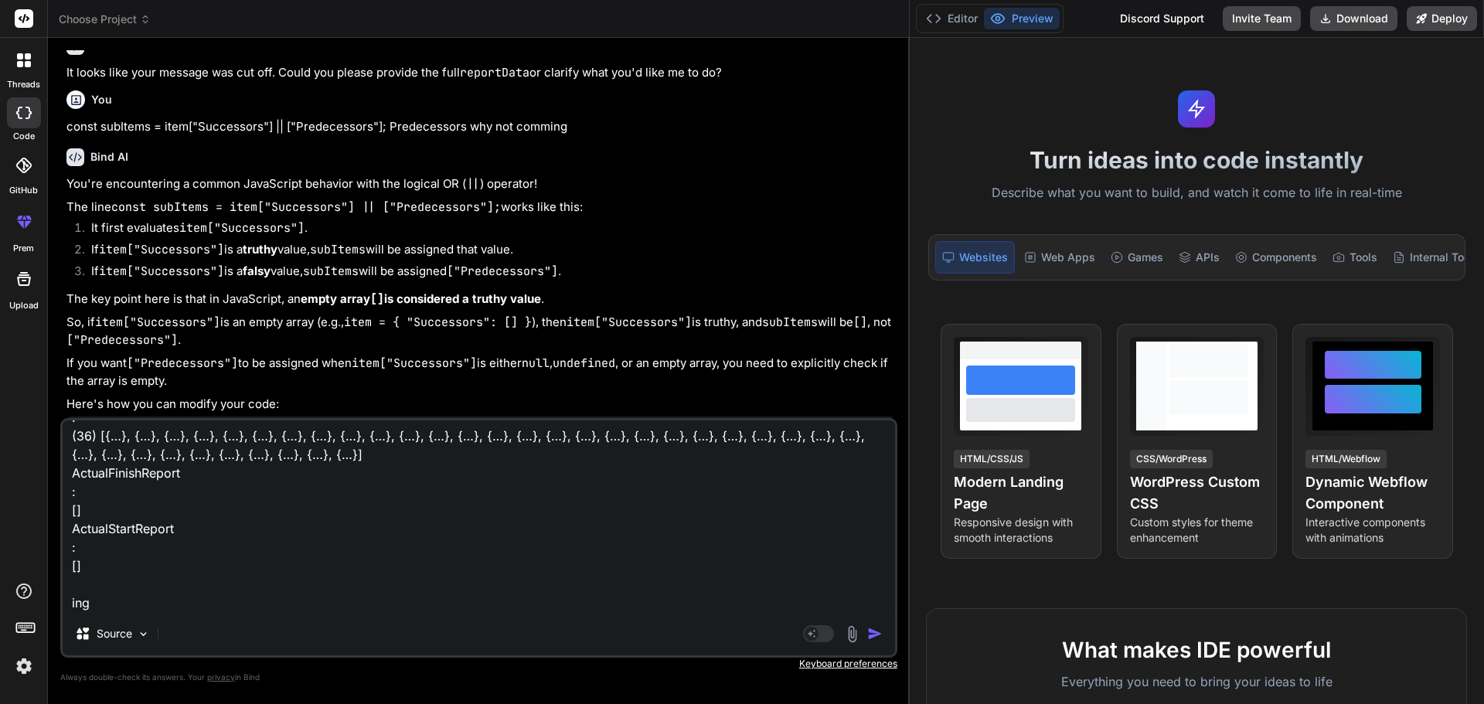
type textarea "x"
type textarea "reportData : ActualCostReport : (7) [{…}, {…}, {…}, {…}, {…}, {…}, {…}] ActualD…"
type textarea "x"
type textarea "reportData : ActualCostReport : (7) [{…}, {…}, {…}, {…}, {…}, {…}, {…}] ActualD…"
type textarea "x"
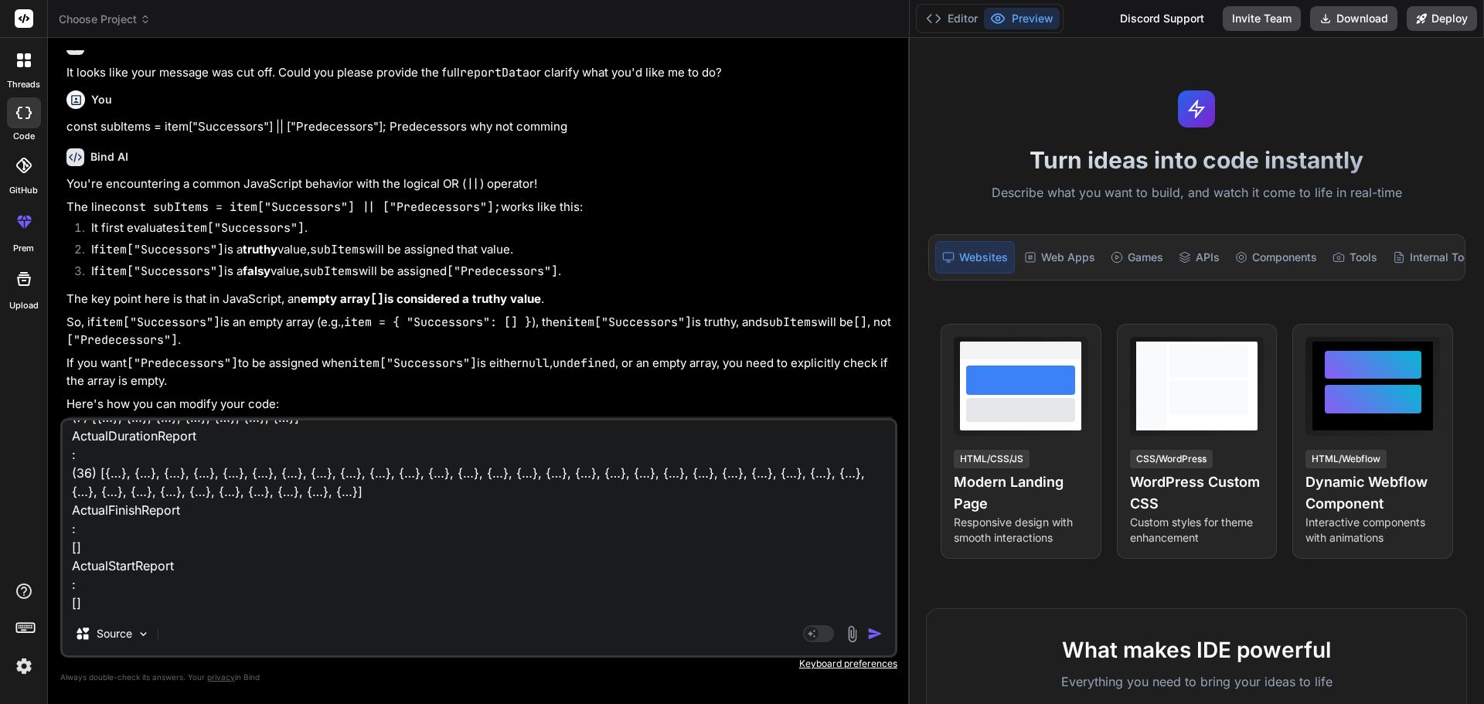
type textarea "reportData : ActualCostReport : (7) [{…}, {…}, {…}, {…}, {…}, {…}, {…}] ActualD…"
type textarea "x"
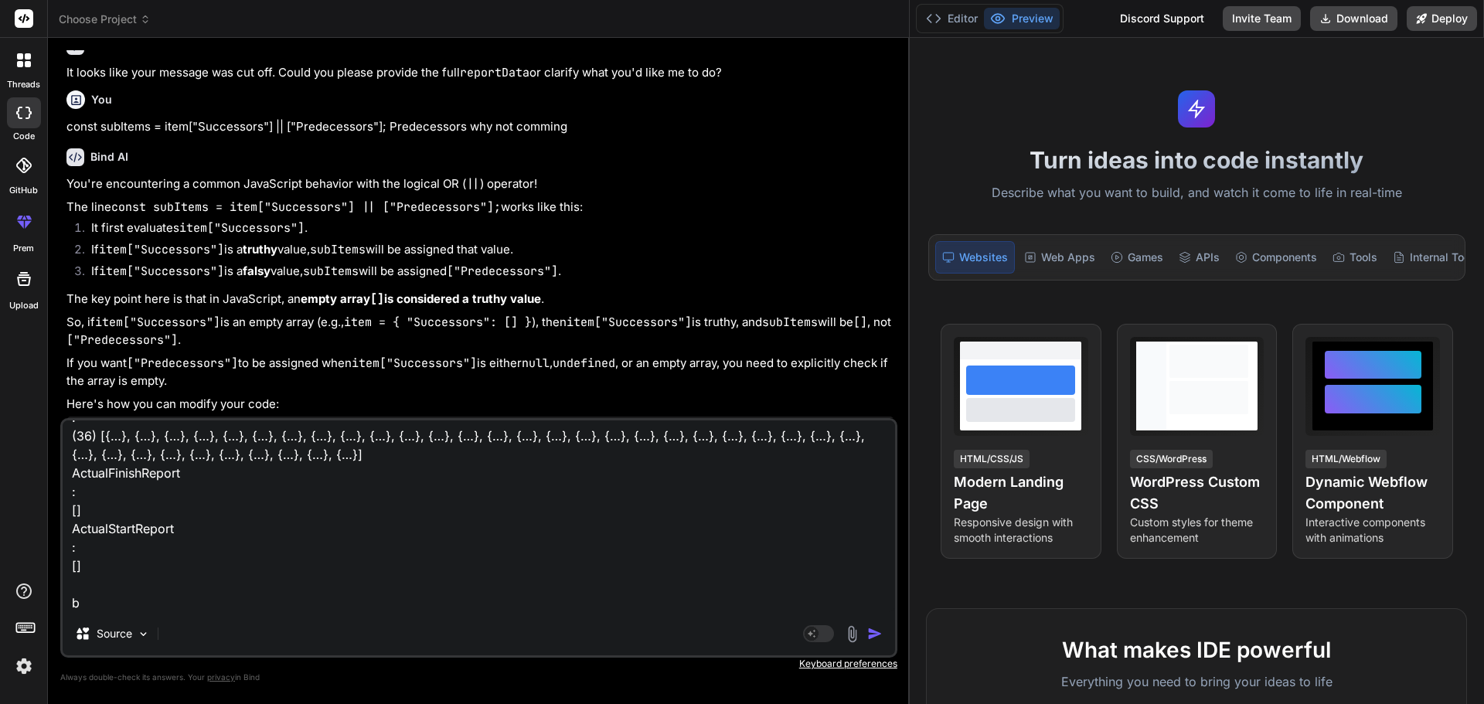
type textarea "reportData : ActualCostReport : (7) [{…}, {…}, {…}, {…}, {…}, {…}, {…}] ActualD…"
type textarea "x"
type textarea "reportData : ActualCostReport : (7) [{…}, {…}, {…}, {…}, {…}, {…}, {…}] ActualD…"
type textarea "x"
type textarea "reportData : ActualCostReport : (7) [{…}, {…}, {…}, {…}, {…}, {…}, {…}] ActualD…"
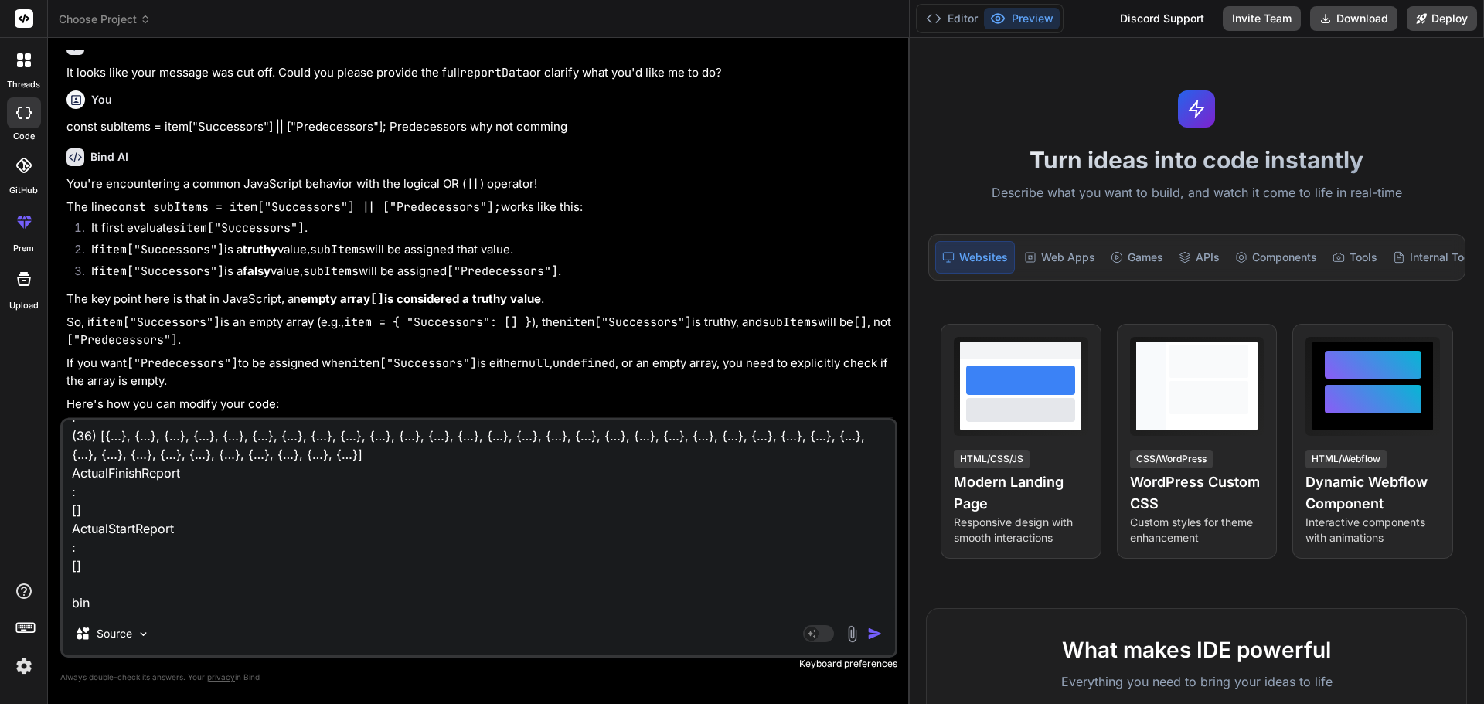
type textarea "x"
type textarea "reportData : ActualCostReport : (7) [{…}, {…}, {…}, {…}, {…}, {…}, {…}] ActualD…"
type textarea "x"
type textarea "reportData : ActualCostReport : (7) [{…}, {…}, {…}, {…}, {…}, {…}, {…}] ActualD…"
type textarea "x"
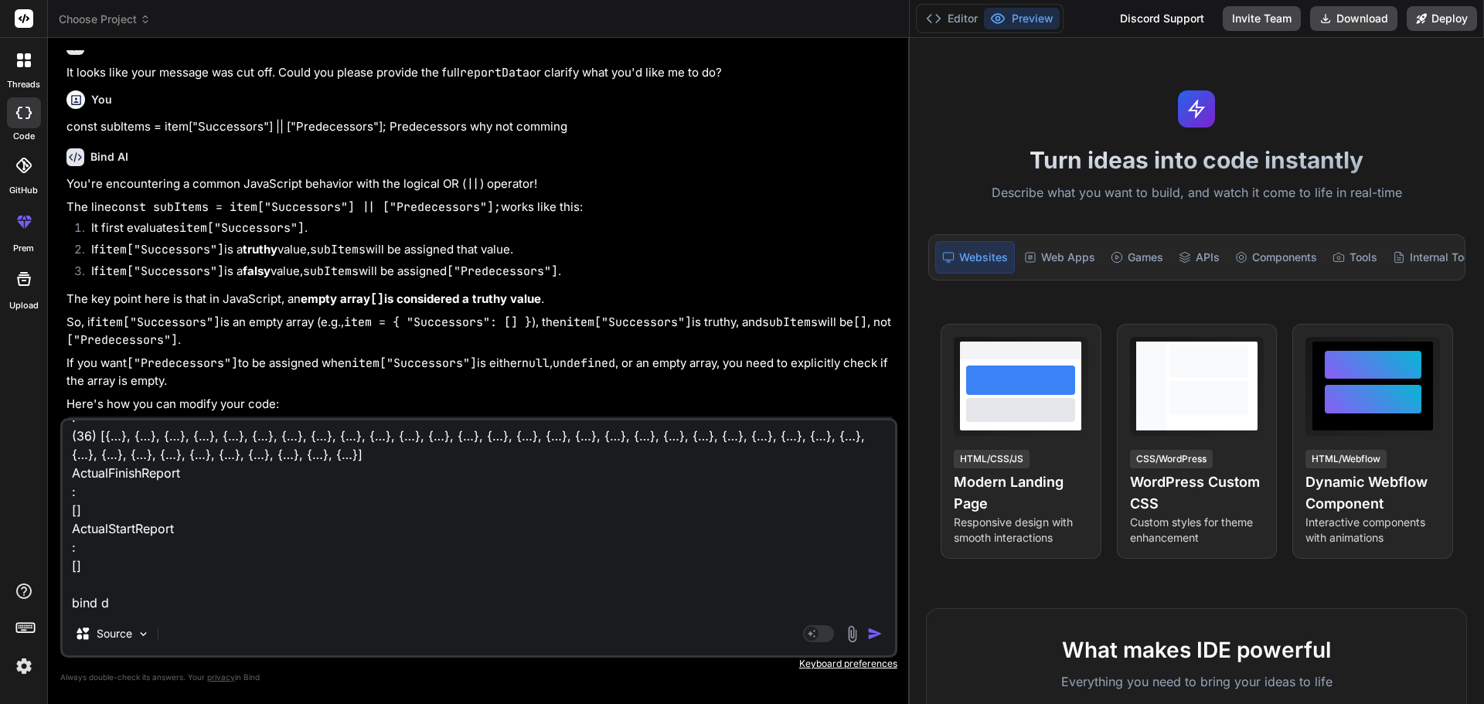
type textarea "reportData : ActualCostReport : (7) [{…}, {…}, {…}, {…}, {…}, {…}, {…}] ActualD…"
type textarea "x"
type textarea "reportData : ActualCostReport : (7) [{…}, {…}, {…}, {…}, {…}, {…}, {…}] ActualD…"
type textarea "x"
type textarea "reportData : ActualCostReport : (7) [{…}, {…}, {…}, {…}, {…}, {…}, {…}] ActualD…"
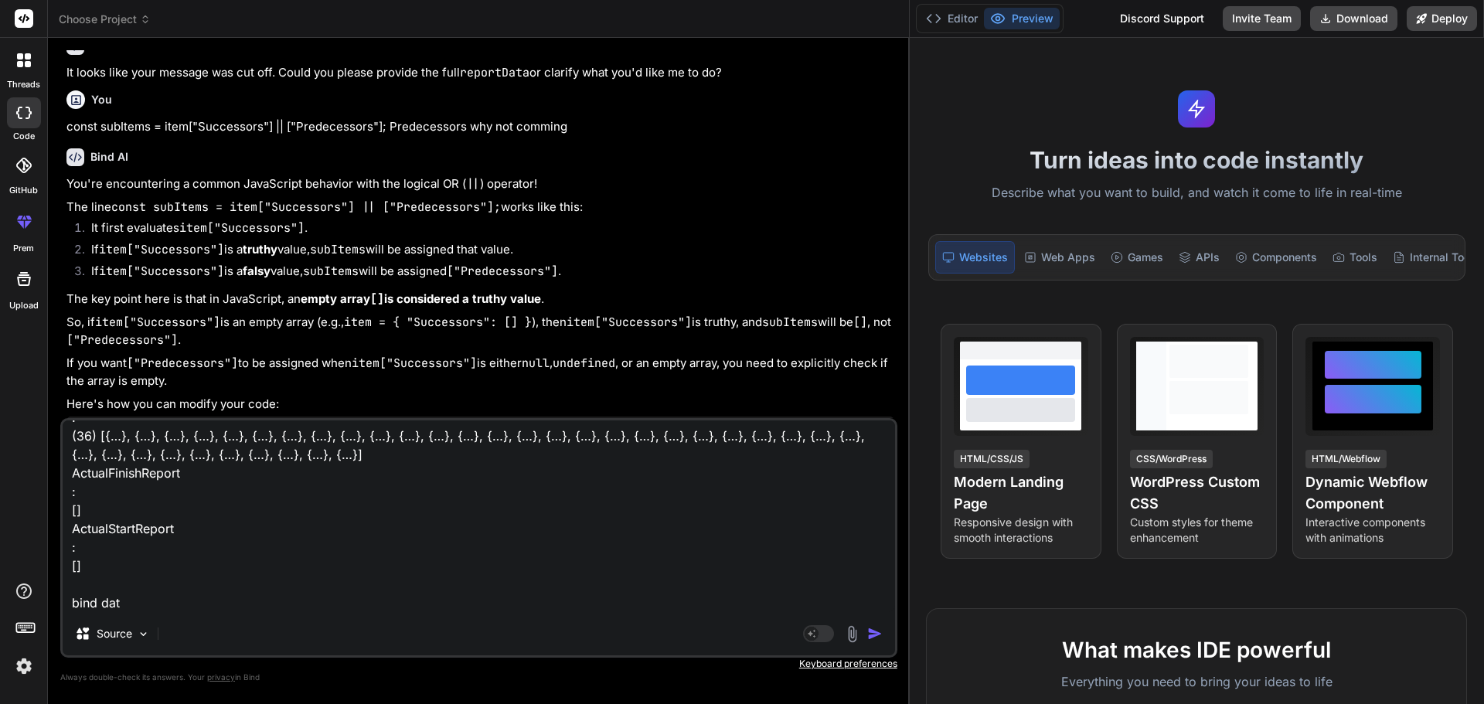
type textarea "x"
type textarea "reportData : ActualCostReport : (7) [{…}, {…}, {…}, {…}, {…}, {…}, {…}] ActualD…"
type textarea "x"
type textarea "reportData : ActualCostReport : (7) [{…}, {…}, {…}, {…}, {…}, {…}, {…}] ActualD…"
type textarea "x"
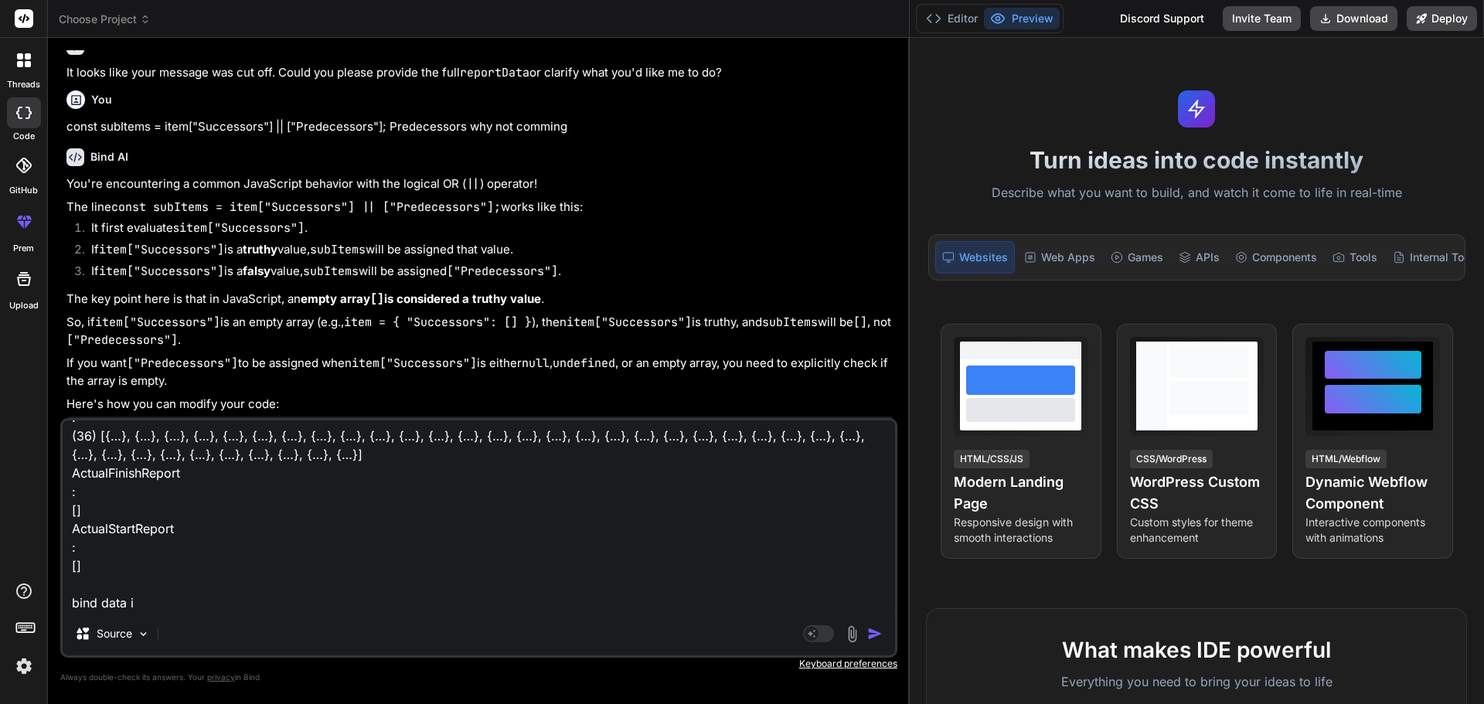
type textarea "reportData : ActualCostReport : (7) [{…}, {…}, {…}, {…}, {…}, {…}, {…}] ActualD…"
type textarea "x"
type textarea "reportData : ActualCostReport : (7) [{…}, {…}, {…}, {…}, {…}, {…}, {…}] ActualD…"
type textarea "x"
type textarea "reportData : ActualCostReport : (7) [{…}, {…}, {…}, {…}, {…}, {…}, {…}] ActualD…"
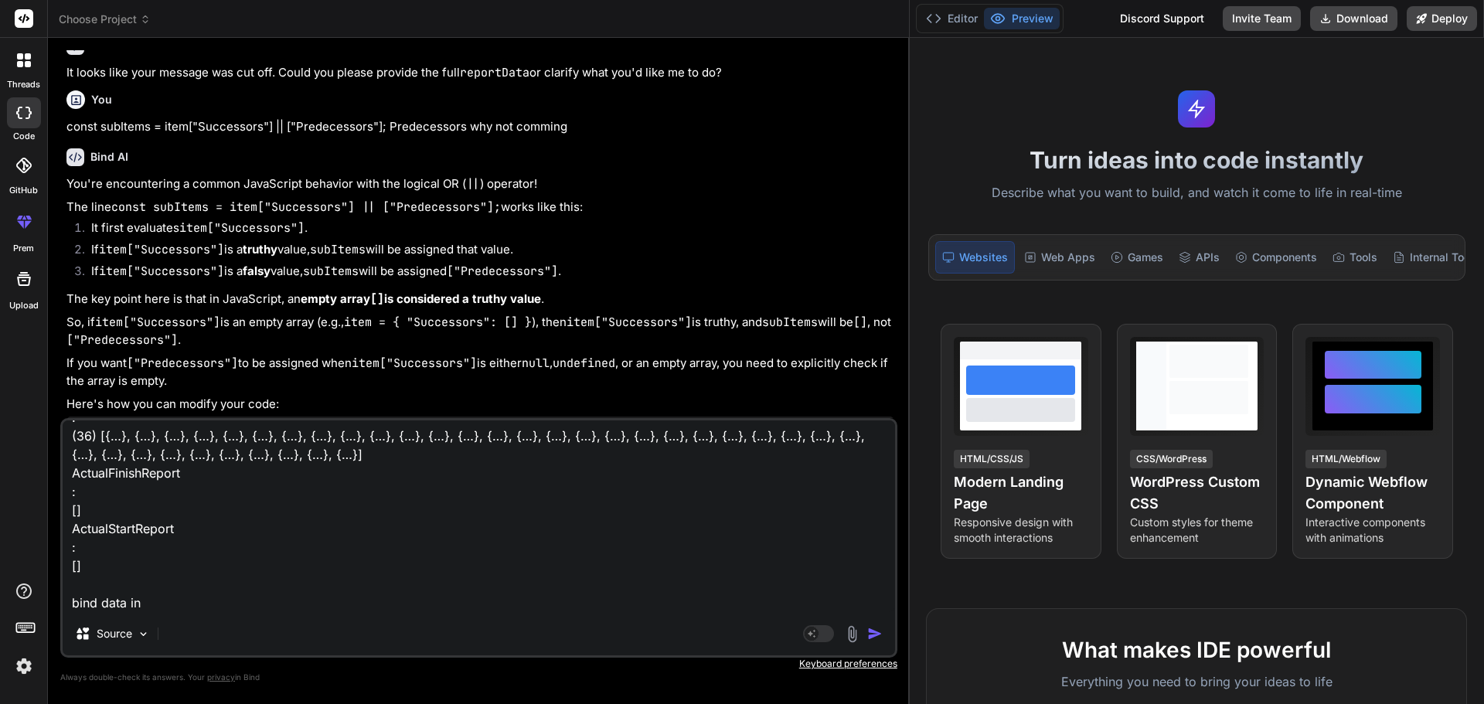
type textarea "x"
type textarea "reportData : ActualCostReport : (7) [{…}, {…}, {…}, {…}, {…}, {…}, {…}] ActualD…"
type textarea "x"
type textarea "reportData : ActualCostReport : (7) [{…}, {…}, {…}, {…}, {…}, {…}, {…}] ActualD…"
type textarea "x"
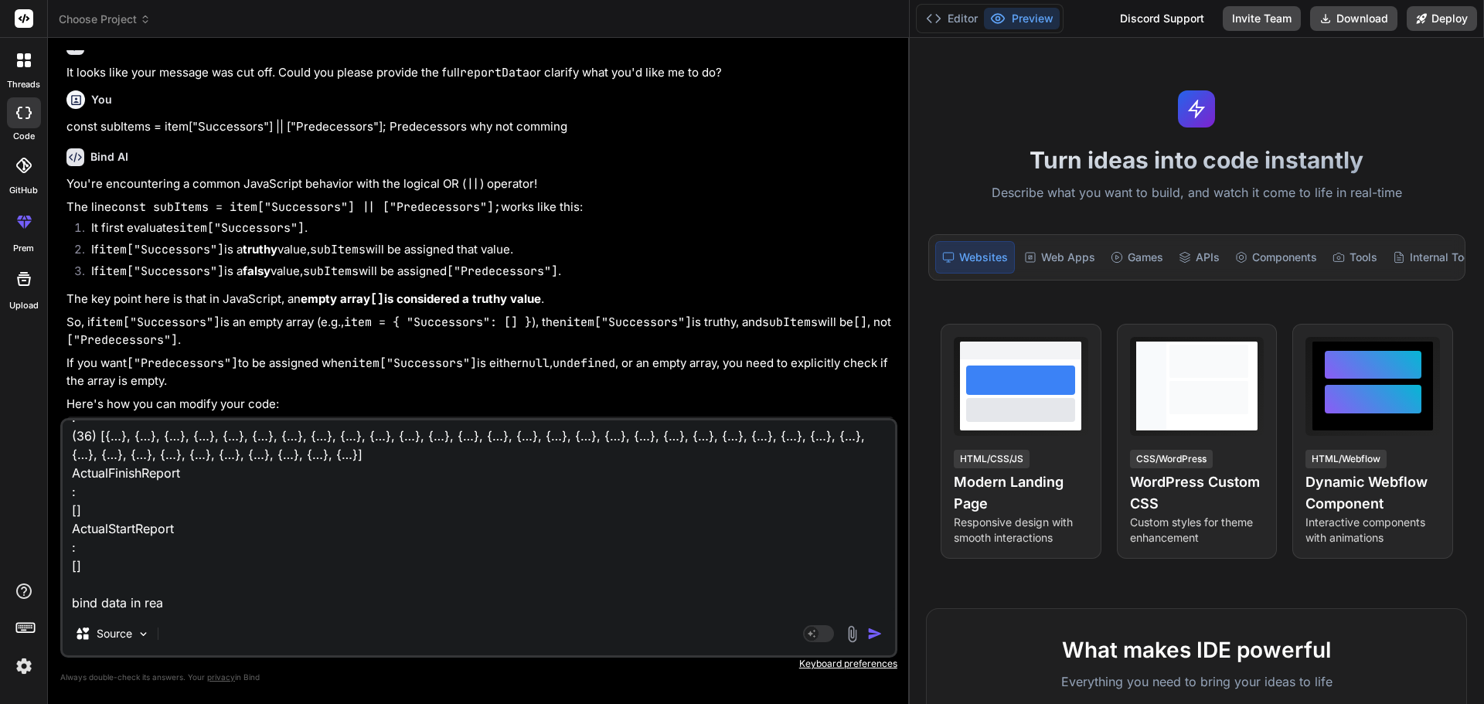
type textarea "reportData : ActualCostReport : (7) [{…}, {…}, {…}, {…}, {…}, {…}, {…}] ActualD…"
type textarea "x"
type textarea "reportData : ActualCostReport : (7) [{…}, {…}, {…}, {…}, {…}, {…}, {…}] ActualD…"
type textarea "x"
type textarea "reportData : ActualCostReport : (7) [{…}, {…}, {…}, {…}, {…}, {…}, {…}] ActualD…"
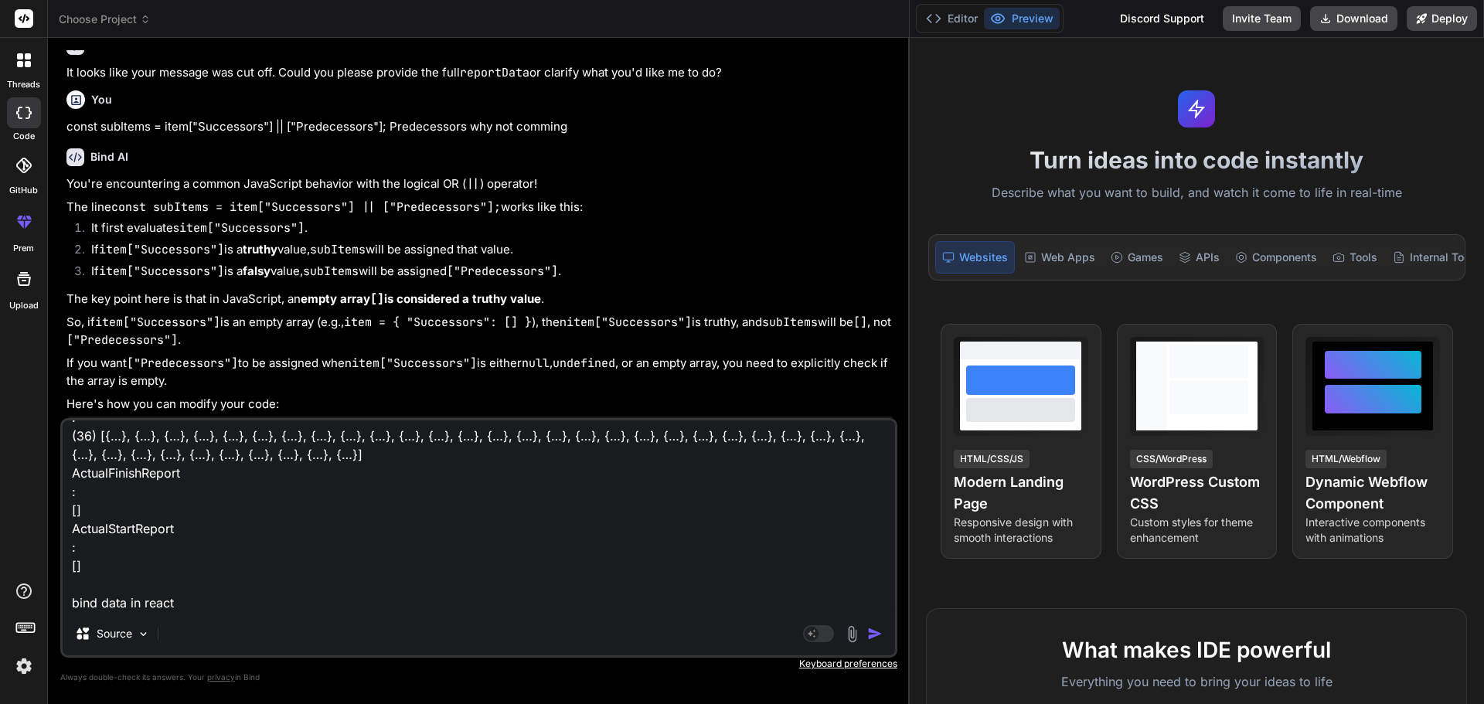
type textarea "x"
type textarea "reportData : ActualCostReport : (7) [{…}, {…}, {…}, {…}, {…}, {…}, {…}] ActualD…"
type textarea "x"
type textarea "reportData : ActualCostReport : (7) [{…}, {…}, {…}, {…}, {…}, {…}, {…}] ActualD…"
type textarea "x"
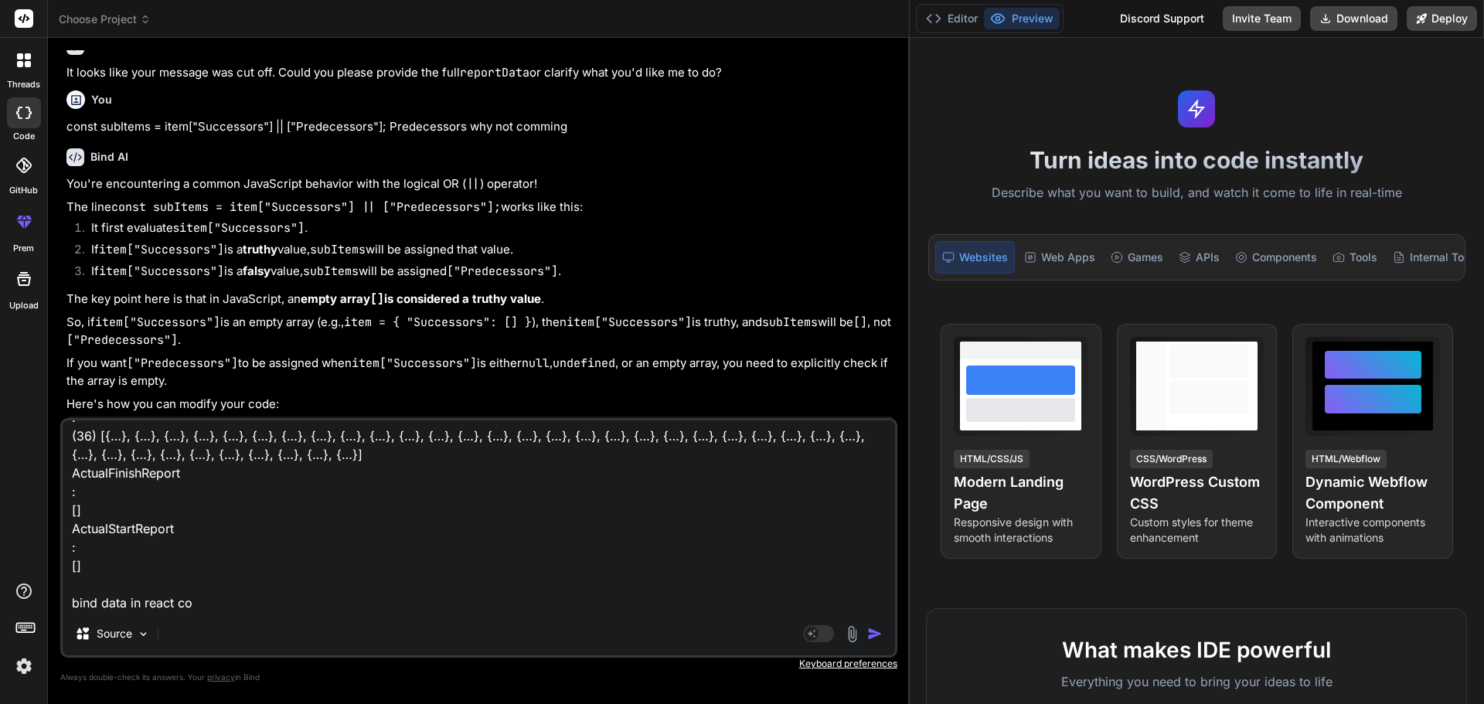
type textarea "reportData : ActualCostReport : (7) [{…}, {…}, {…}, {…}, {…}, {…}, {…}] ActualD…"
type textarea "x"
type textarea "reportData : ActualCostReport : (7) [{…}, {…}, {…}, {…}, {…}, {…}, {…}] ActualD…"
type textarea "x"
type textarea "reportData : ActualCostReport : (7) [{…}, {…}, {…}, {…}, {…}, {…}, {…}] ActualD…"
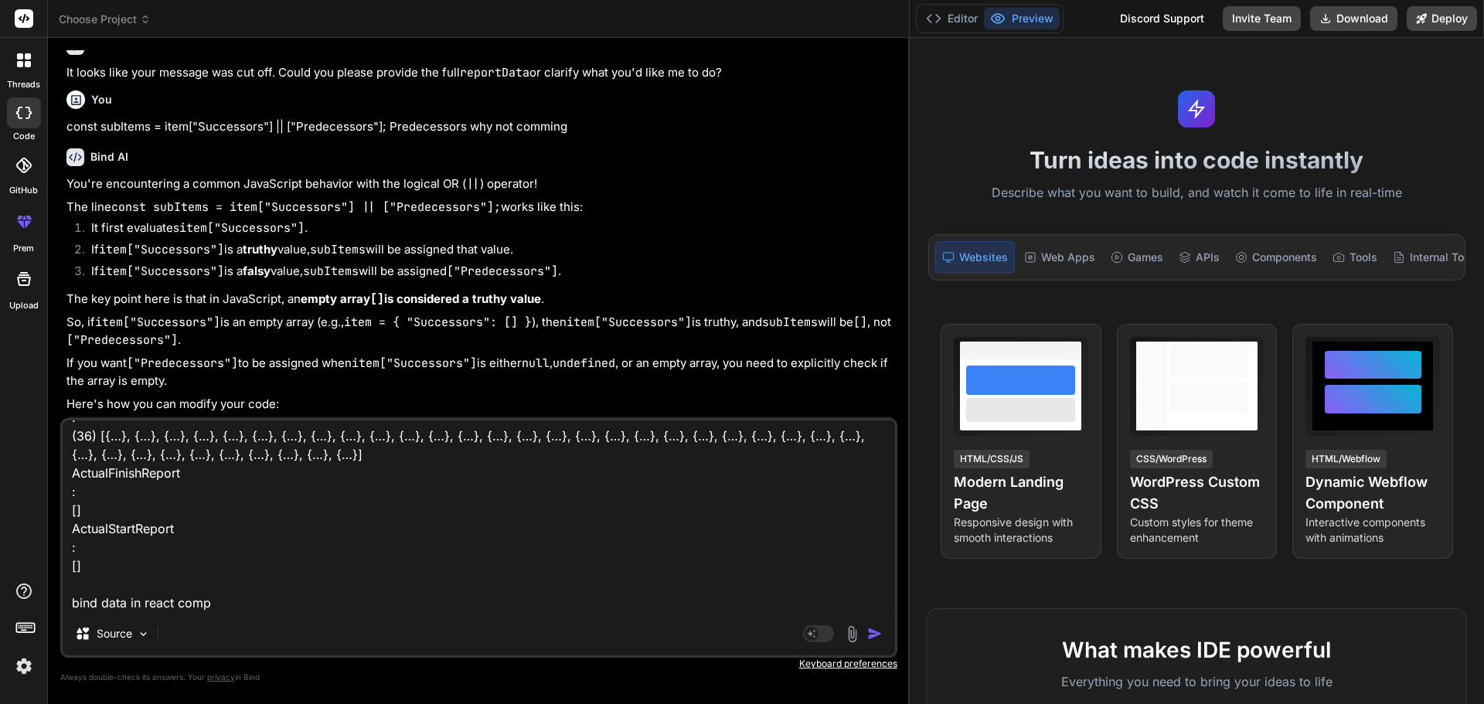
type textarea "x"
type textarea "reportData : ActualCostReport : (7) [{…}, {…}, {…}, {…}, {…}, {…}, {…}] ActualD…"
type textarea "x"
type textarea "reportData : ActualCostReport : (7) [{…}, {…}, {…}, {…}, {…}, {…}, {…}] ActualD…"
type textarea "x"
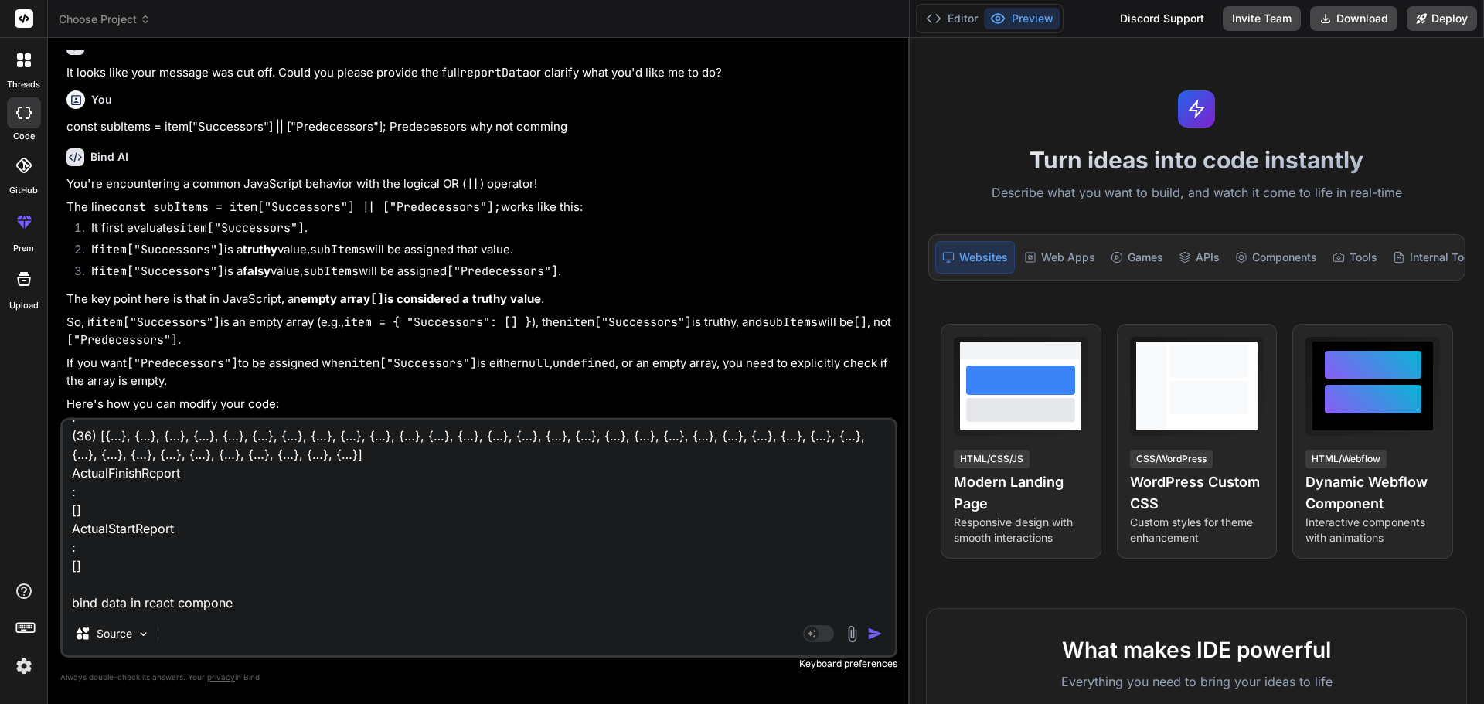
type textarea "reportData : ActualCostReport : (7) [{…}, {…}, {…}, {…}, {…}, {…}, {…}] ActualD…"
type textarea "x"
type textarea "reportData : ActualCostReport : (7) [{…}, {…}, {…}, {…}, {…}, {…}, {…}] ActualD…"
type textarea "x"
type textarea "reportData : ActualCostReport : (7) [{…}, {…}, {…}, {…}, {…}, {…}, {…}] ActualD…"
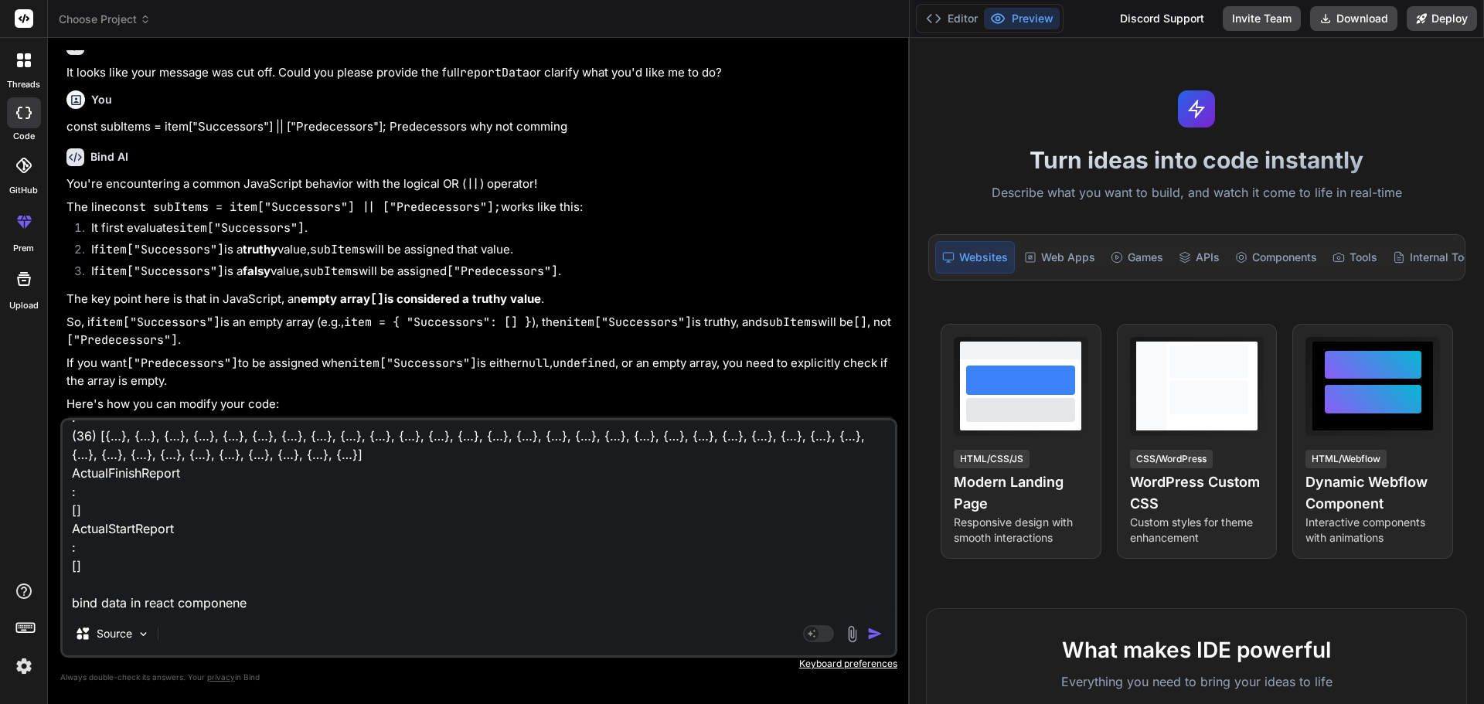
type textarea "x"
type textarea "reportData : ActualCostReport : (7) [{…}, {…}, {…}, {…}, {…}, {…}, {…}] ActualD…"
type textarea "x"
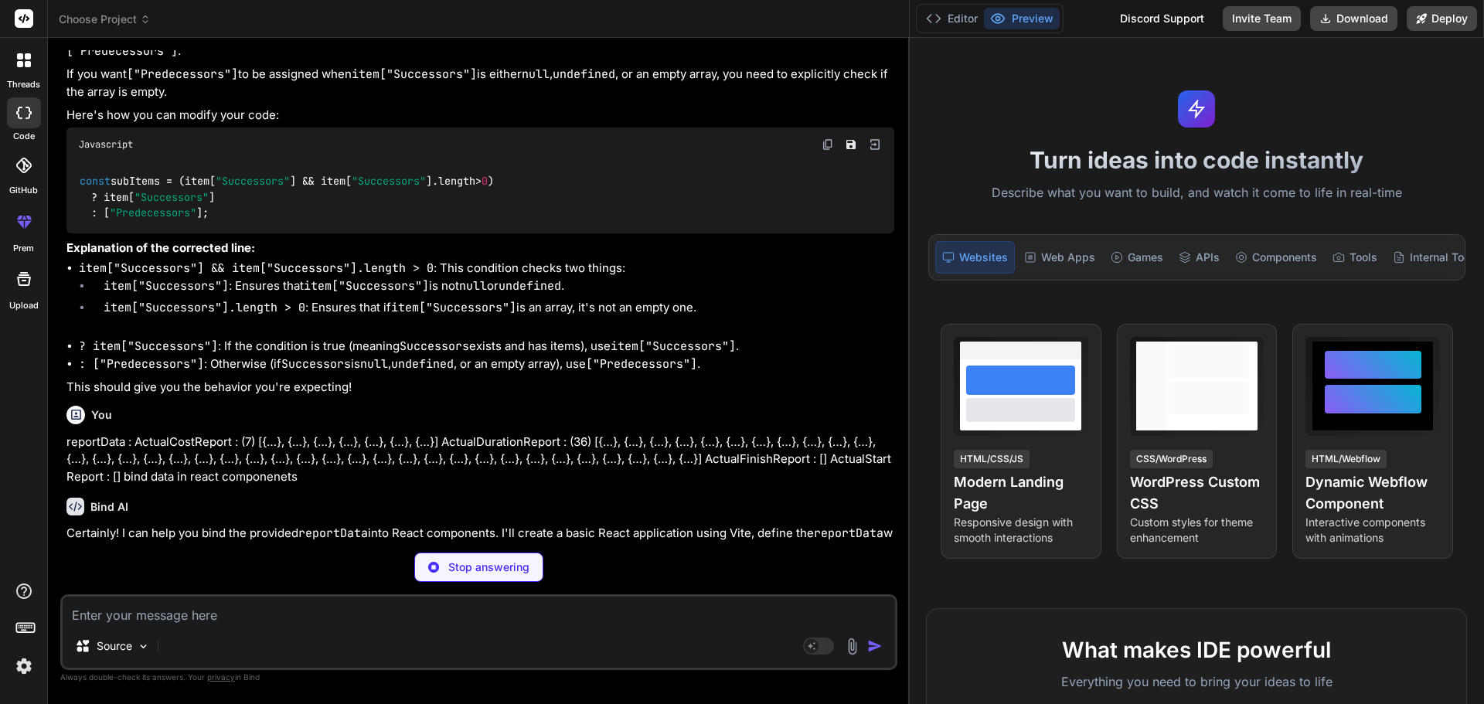
scroll to position [366, 0]
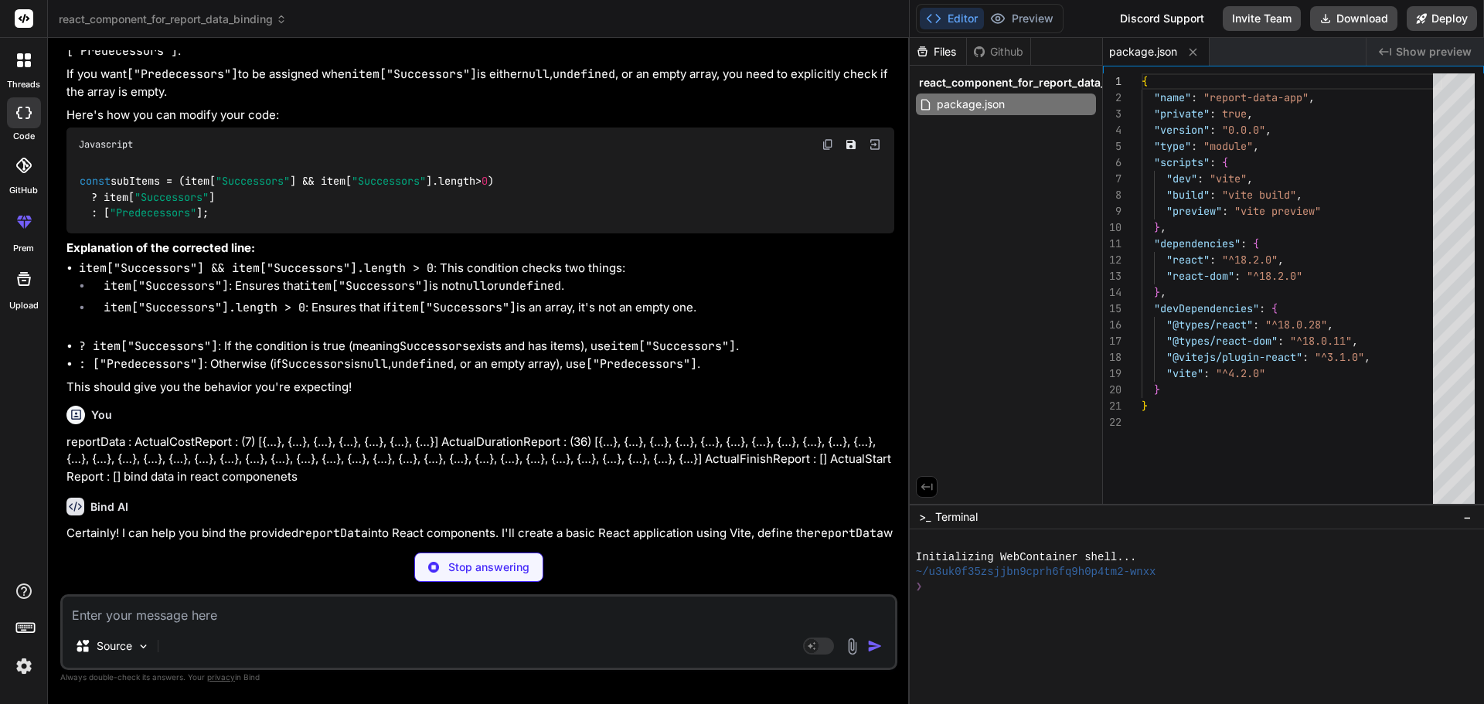
type textarea "x"
type textarea "</head> <body> <div id="root"></div> <script type="module" src="/src/main.jsx">…"
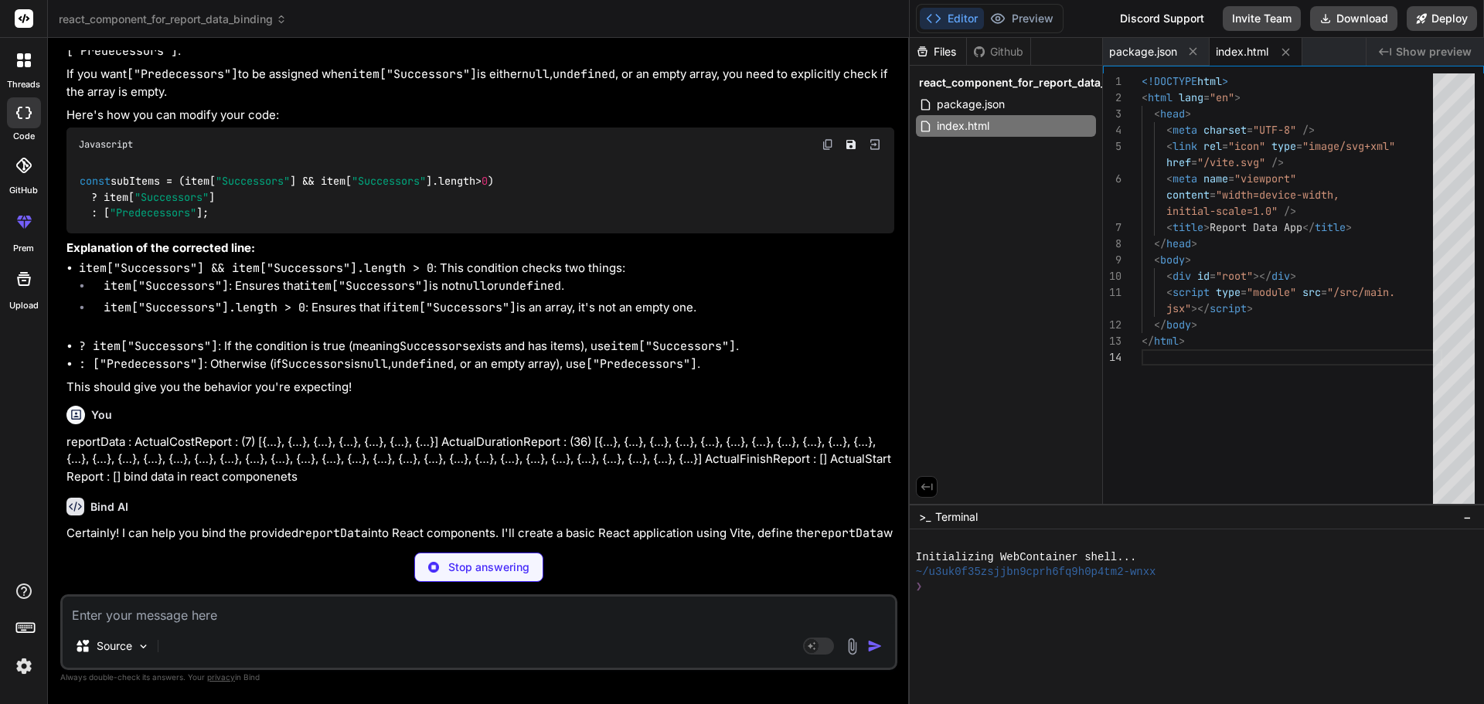
type textarea "x"
type textarea ")"
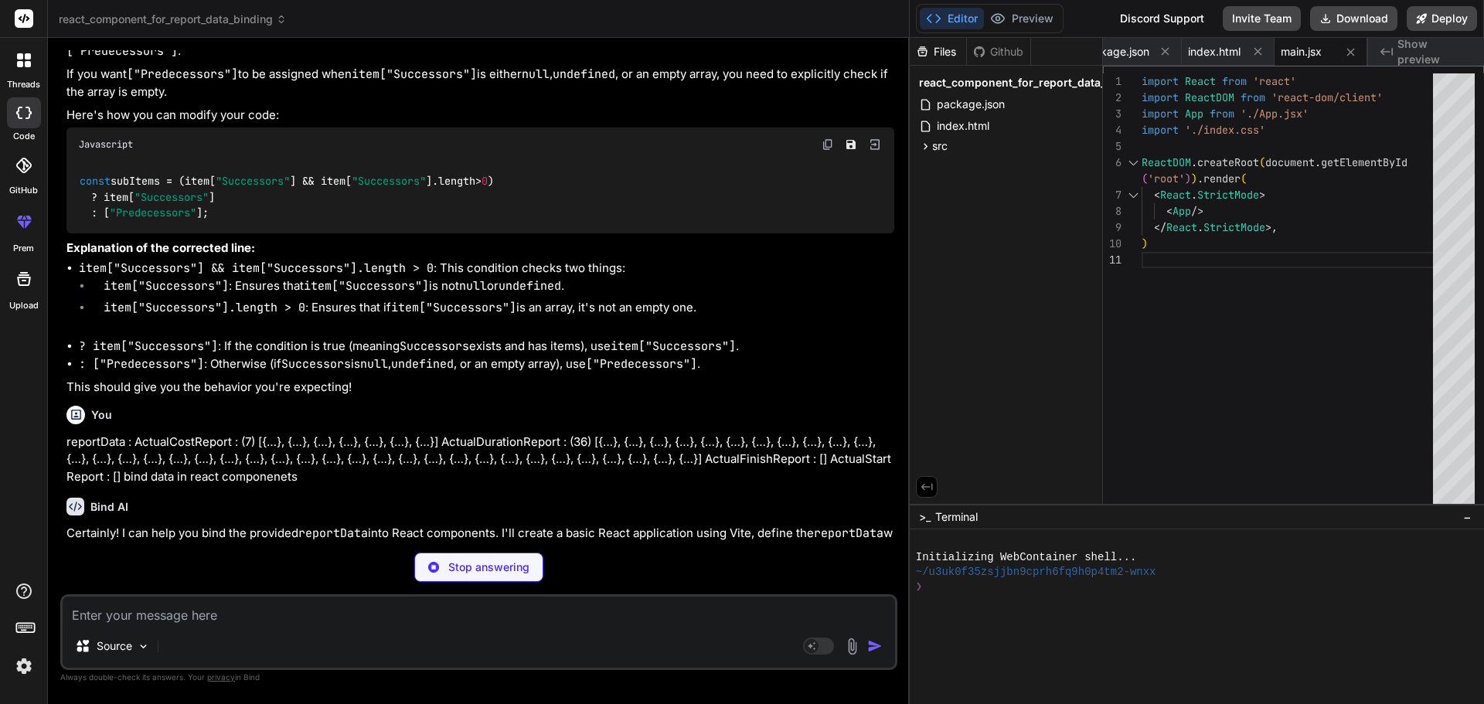
scroll to position [0, 0]
type textarea "x"
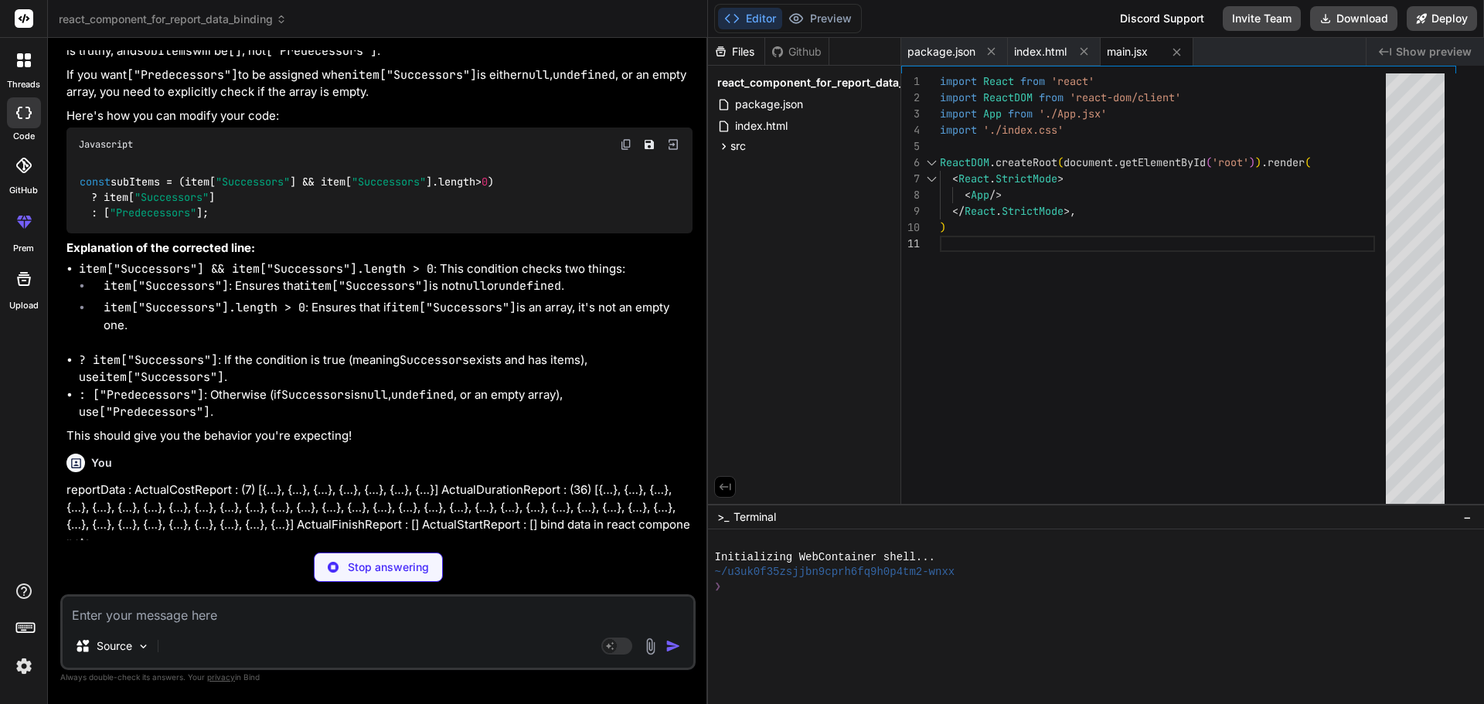
type textarea "x"
type textarea "} .no-data { color: #888; font-style: italic; }"
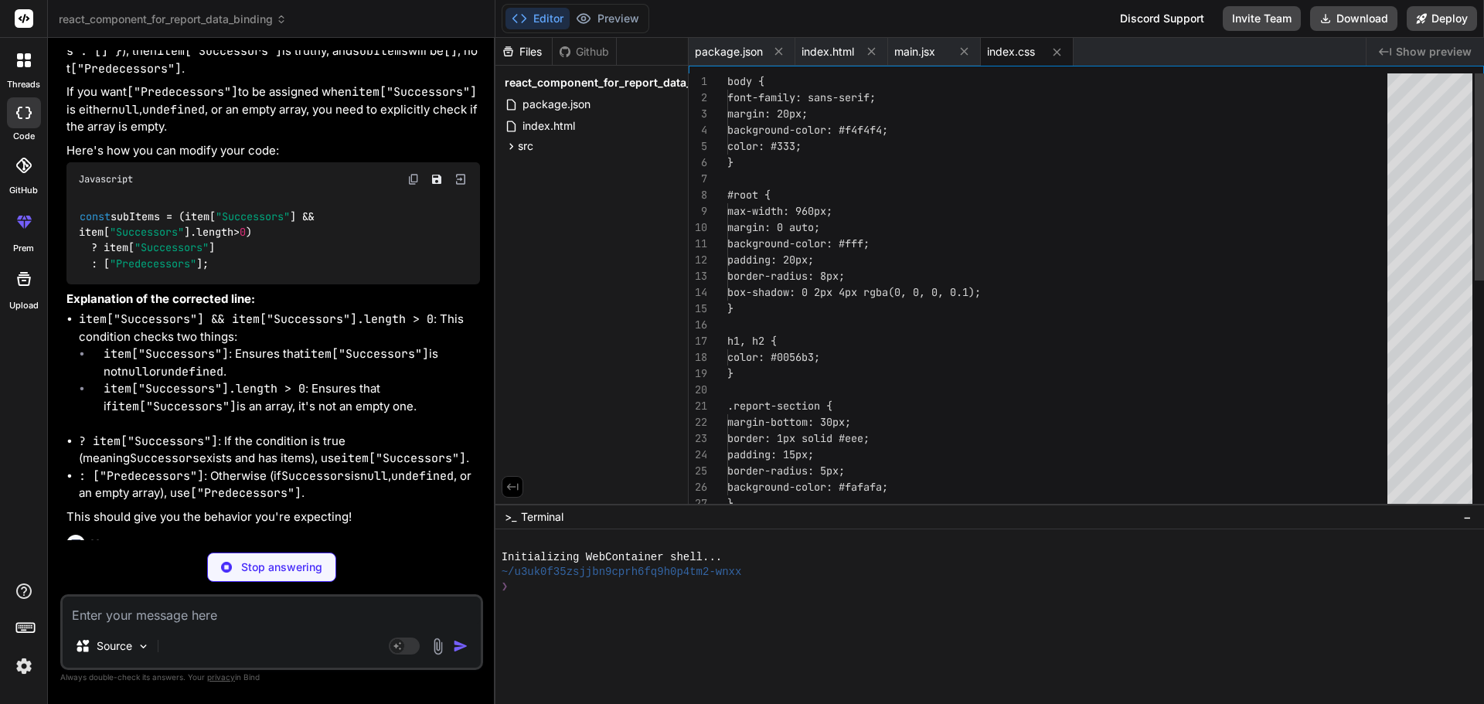
scroll to position [497, 0]
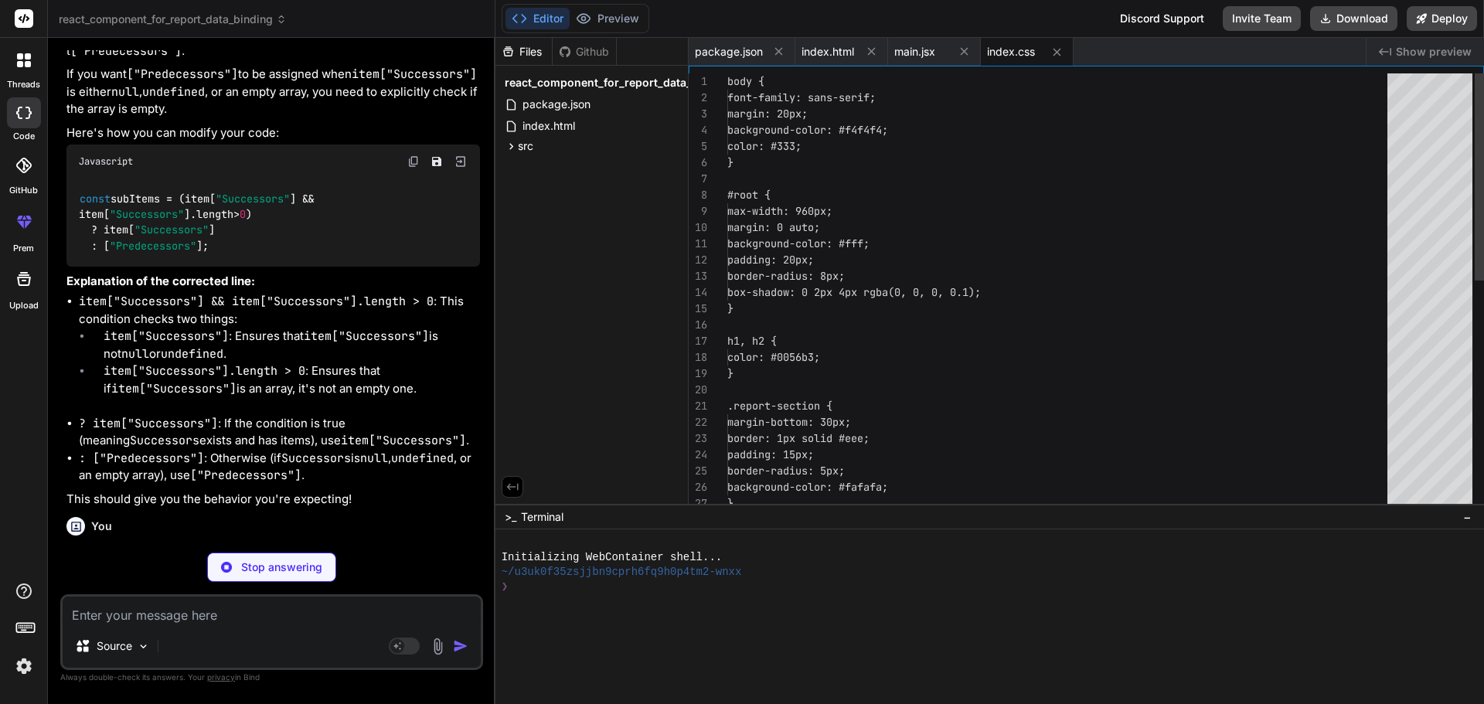
drag, startPoint x: 909, startPoint y: 272, endPoint x: 459, endPoint y: 268, distance: 449.8
click at [459, 268] on div "Bind AI Web Search Created with Pixso. Code Generator You reportData:{ Bind AI …" at bounding box center [271, 371] width 447 height 666
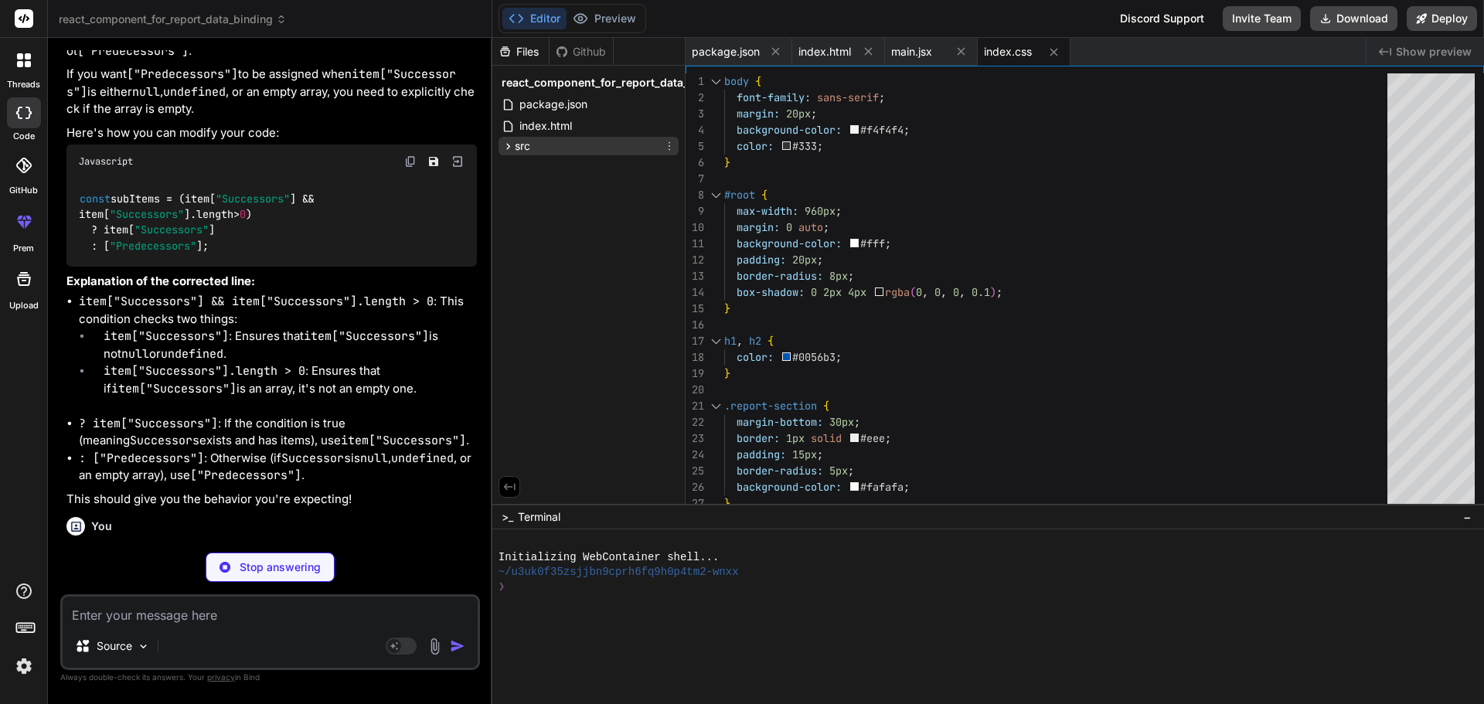
click at [524, 144] on span "src" at bounding box center [522, 145] width 15 height 15
type textarea "x"
click at [548, 162] on span "main.jsx" at bounding box center [553, 167] width 44 height 19
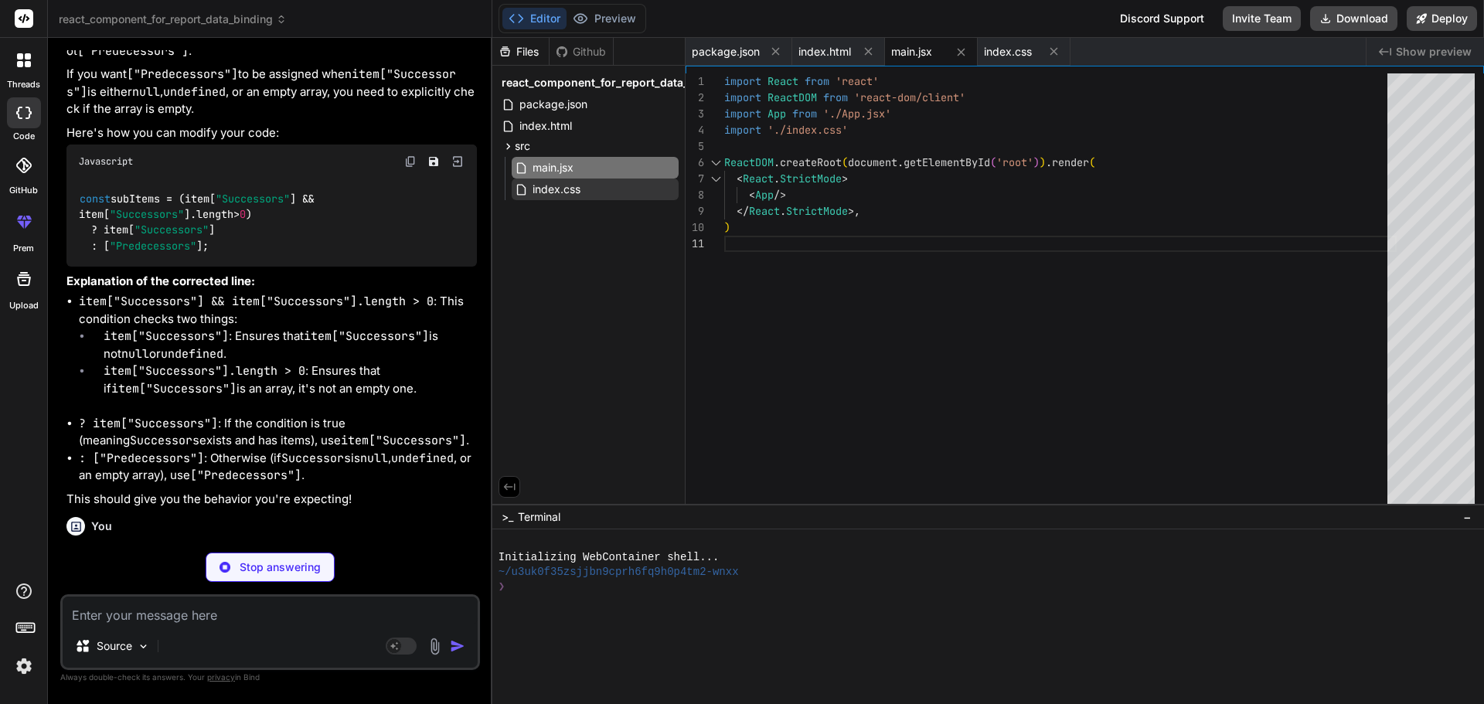
type textarea "x"
click at [556, 185] on span "index.css" at bounding box center [556, 189] width 51 height 19
type textarea "} .no-data { color: #888; font-style: italic; }"
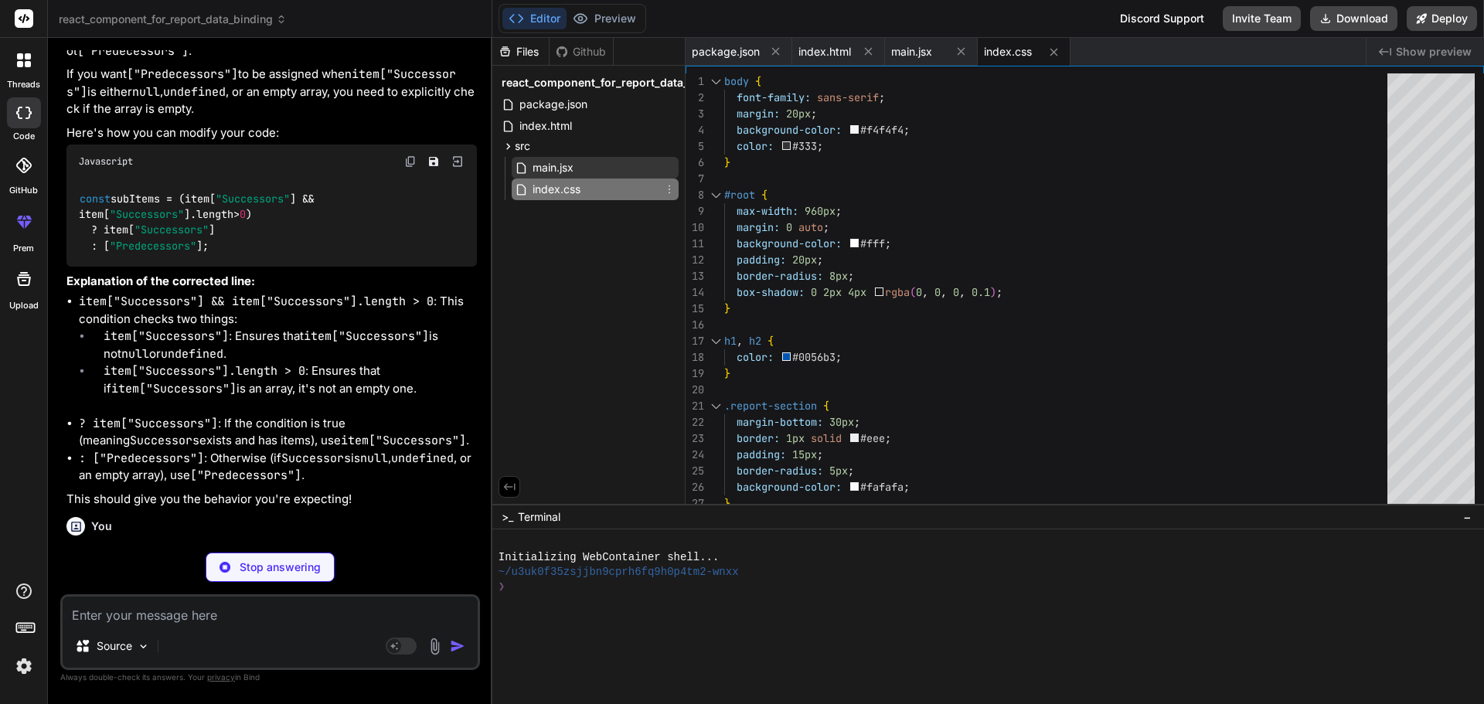
type textarea "x"
click at [563, 168] on span "main.jsx" at bounding box center [553, 167] width 44 height 19
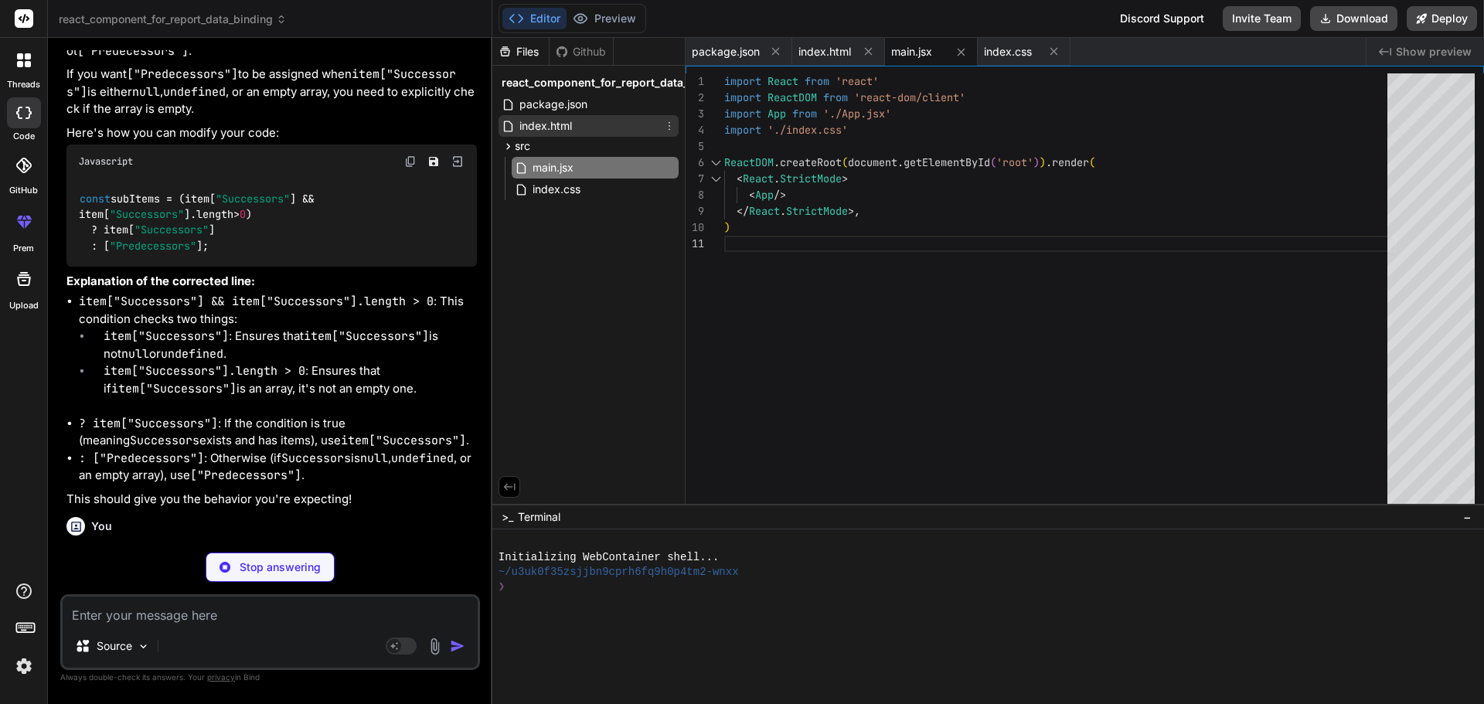
type textarea "x"
click at [560, 125] on span "index.html" at bounding box center [546, 126] width 56 height 19
type textarea "<script type="module" src="/src/main.jsx"></script> </body> </html>"
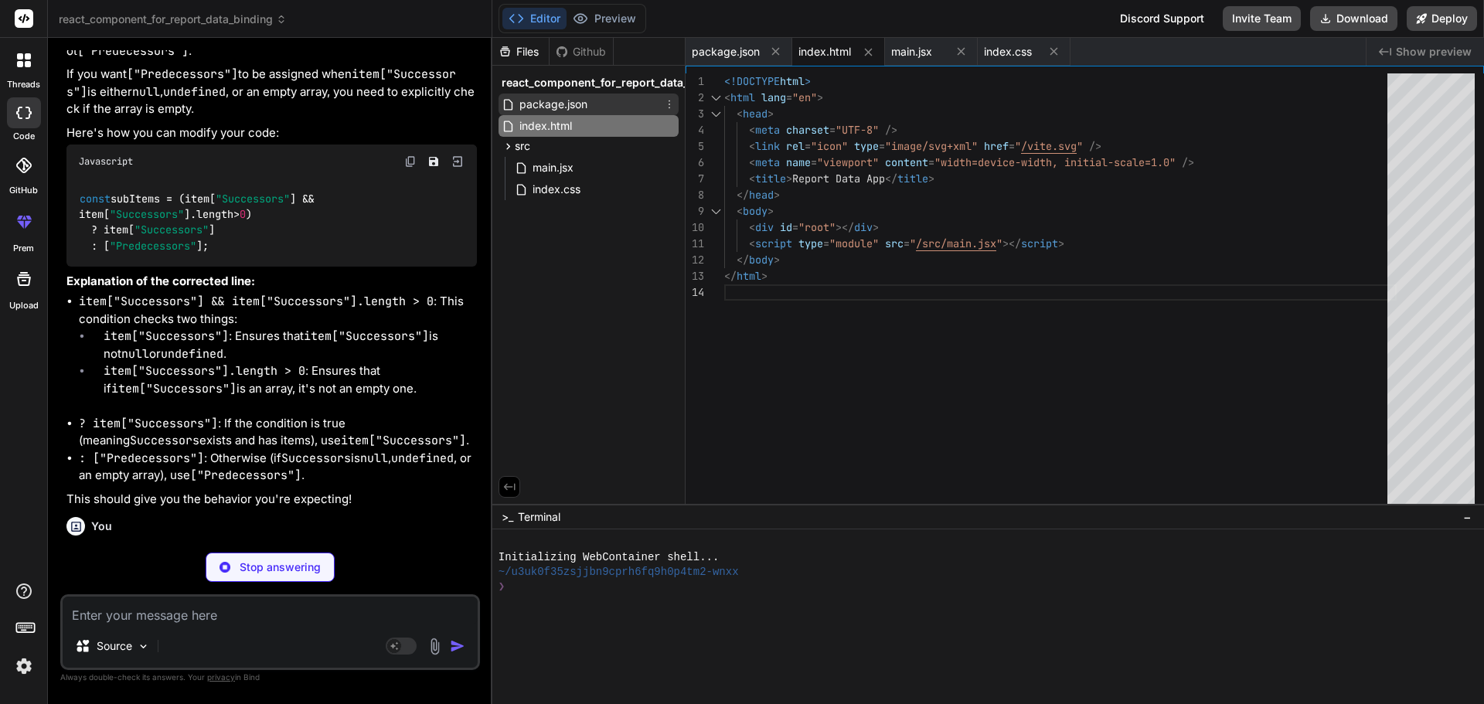
type textarea "x"
click at [565, 105] on span "package.json" at bounding box center [553, 104] width 71 height 19
type textarea "}"
type textarea "x"
type textarea "{renderReport("Actual Start Report", reportData.ActualStartReport)} </div> ); }…"
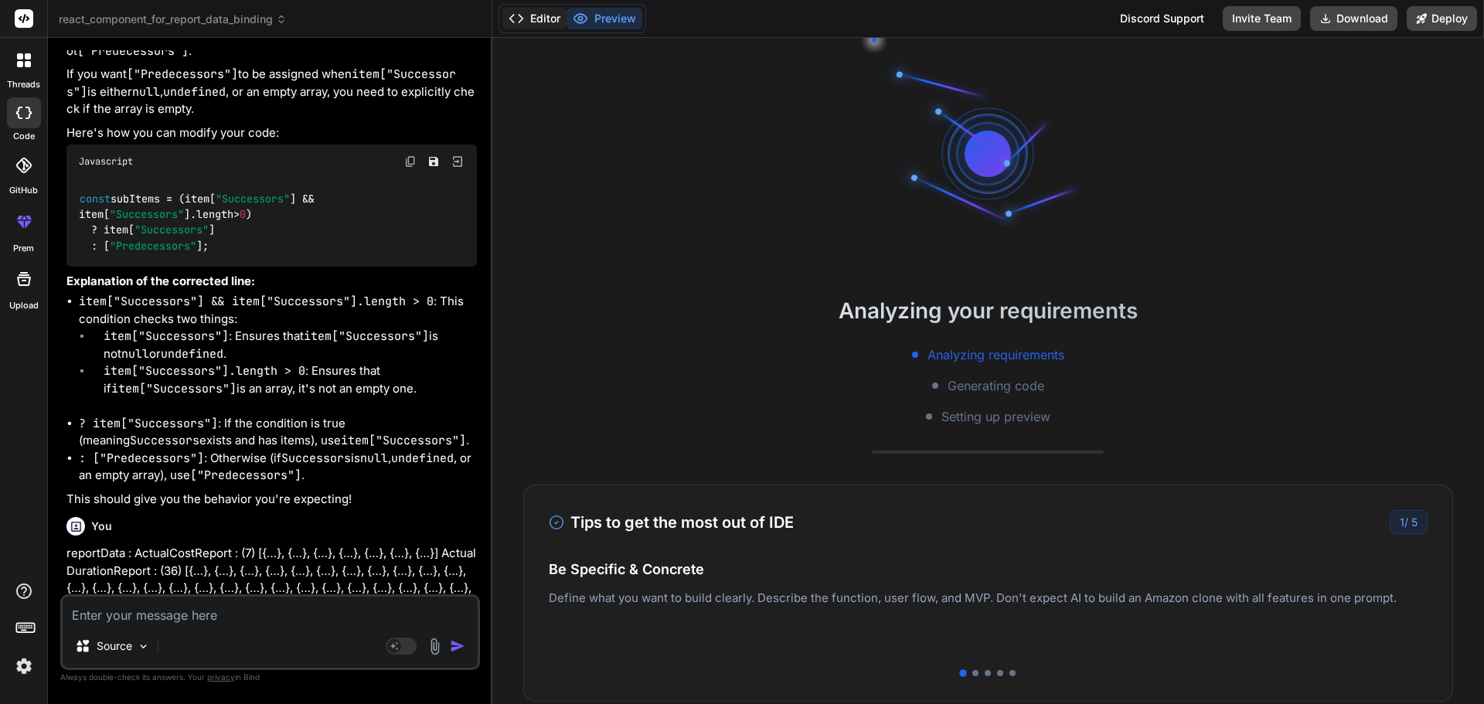
click at [556, 18] on button "Editor" at bounding box center [534, 19] width 64 height 22
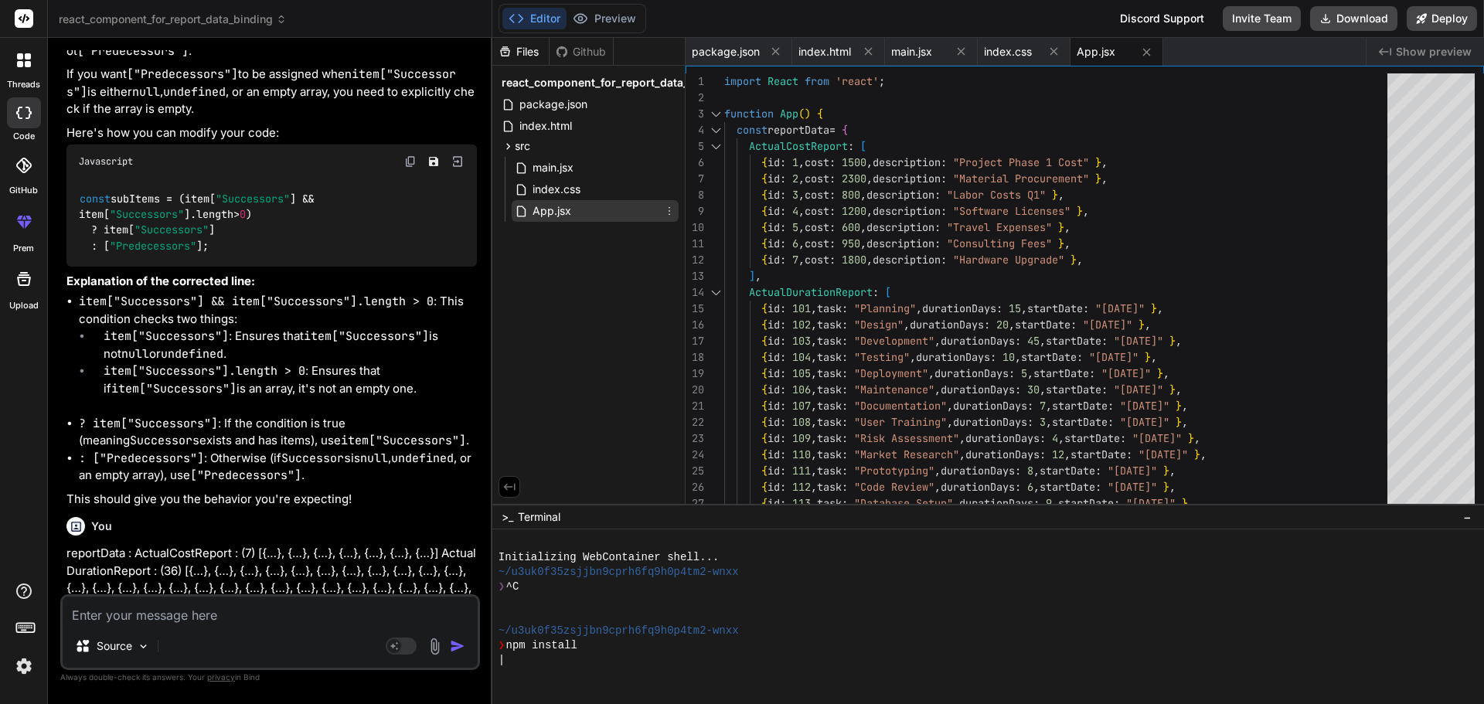
click at [562, 206] on span "App.jsx" at bounding box center [552, 211] width 42 height 19
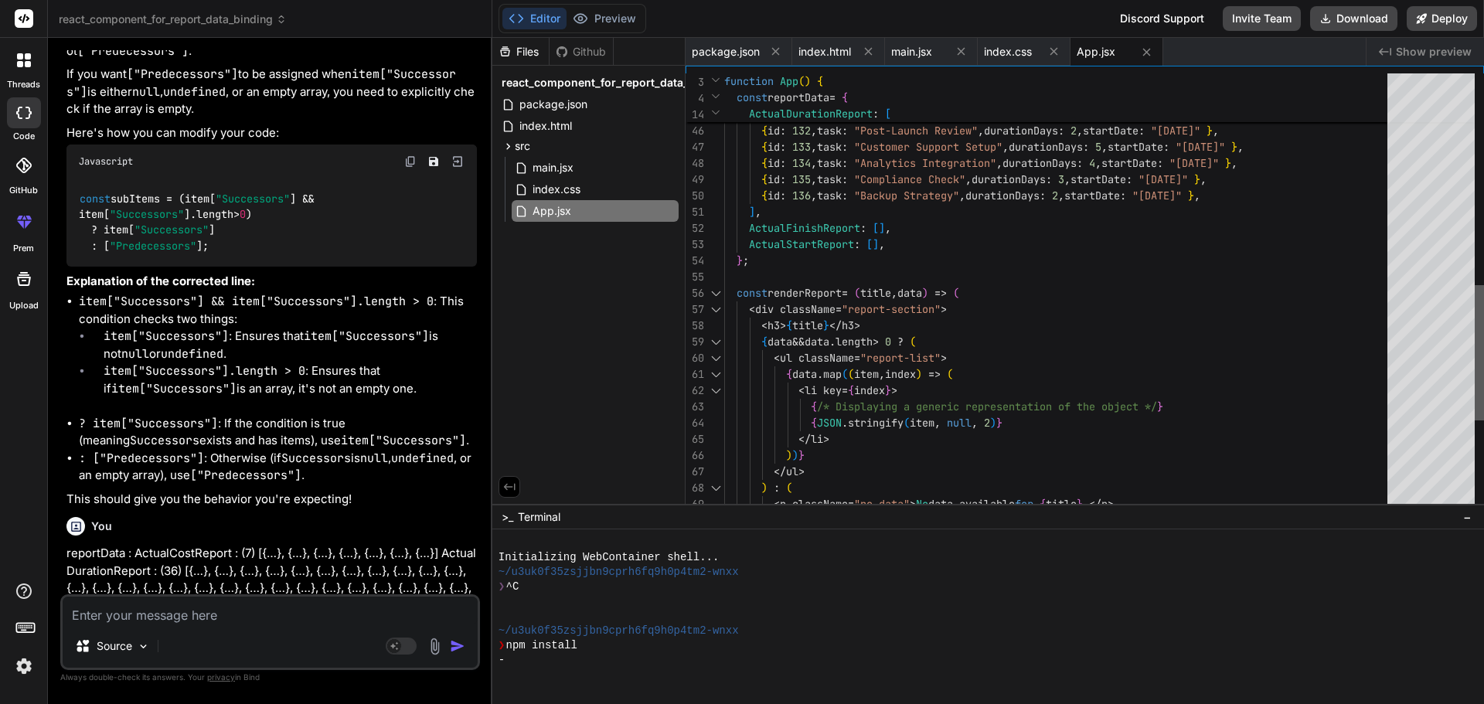
click at [1475, 323] on div at bounding box center [1479, 352] width 9 height 135
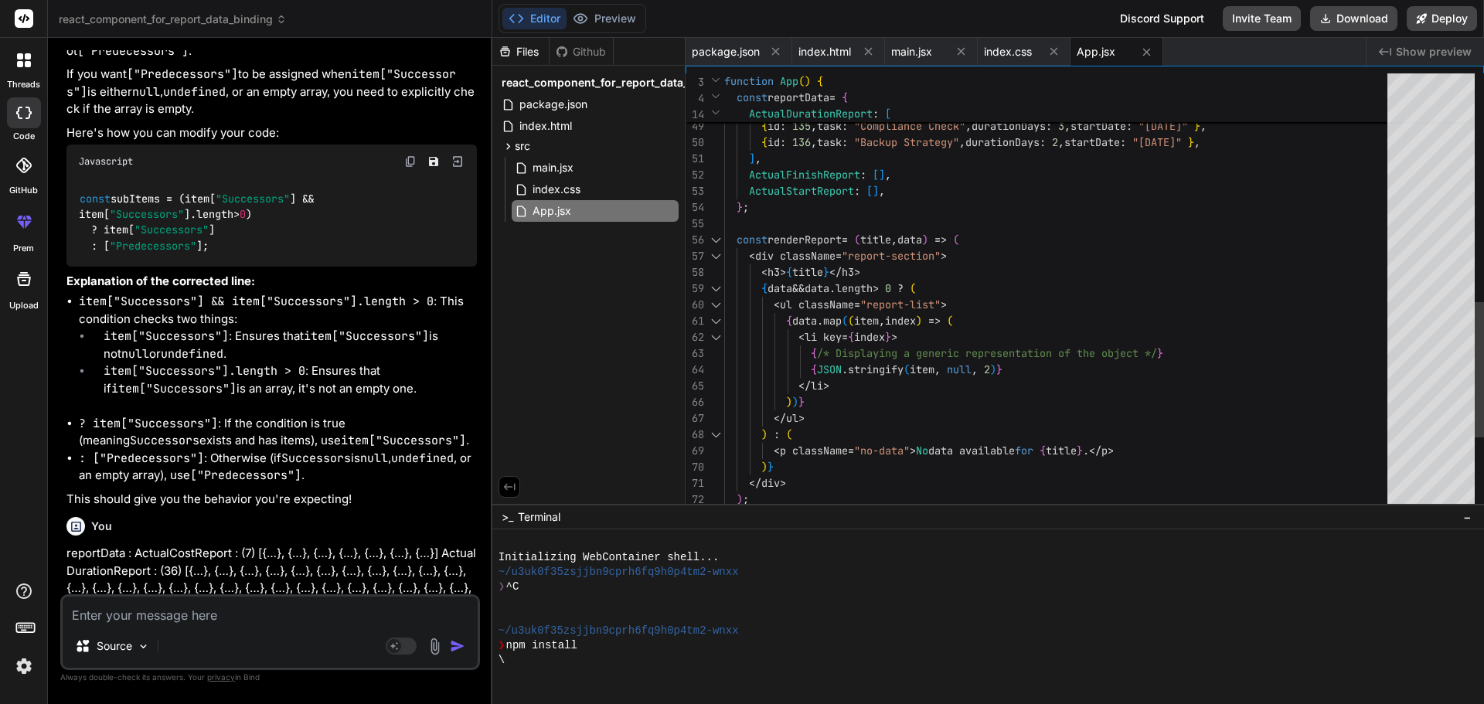
scroll to position [73, 0]
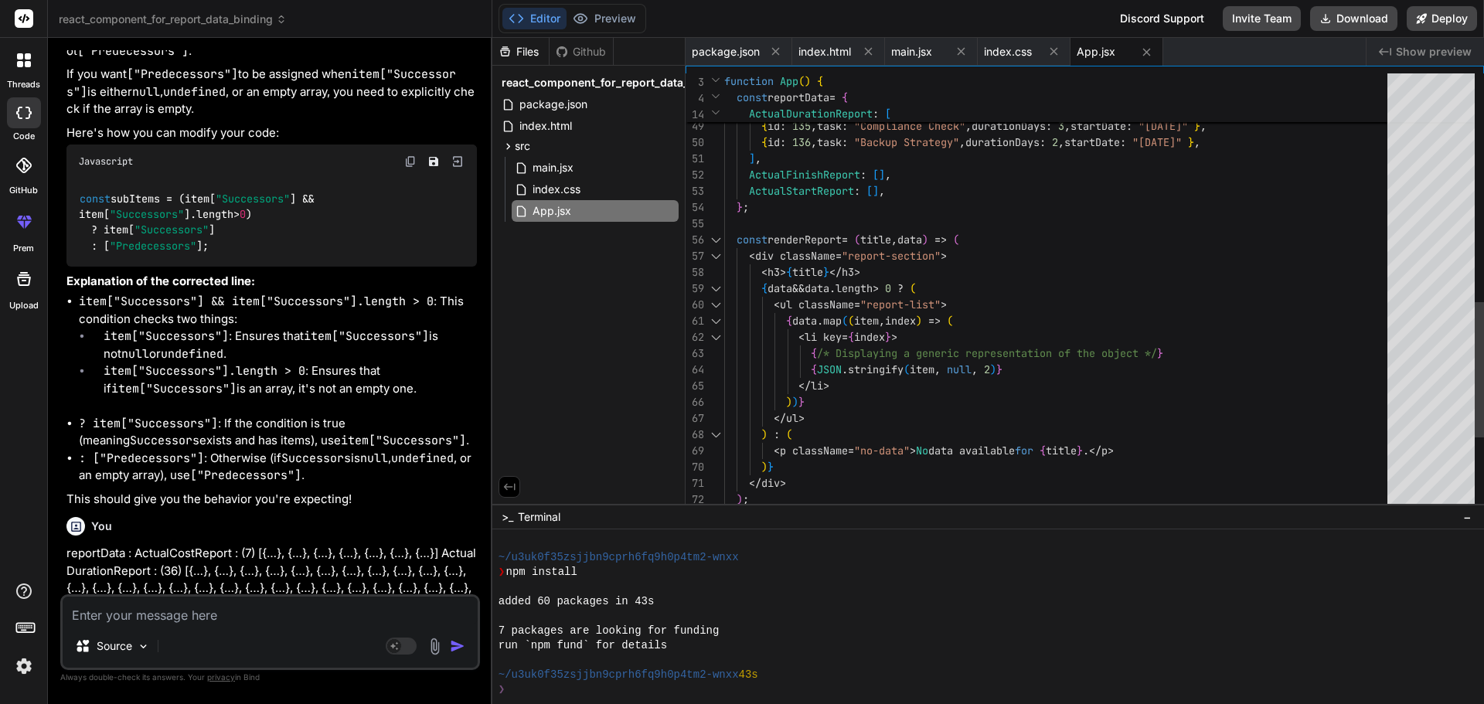
type textarea "x"
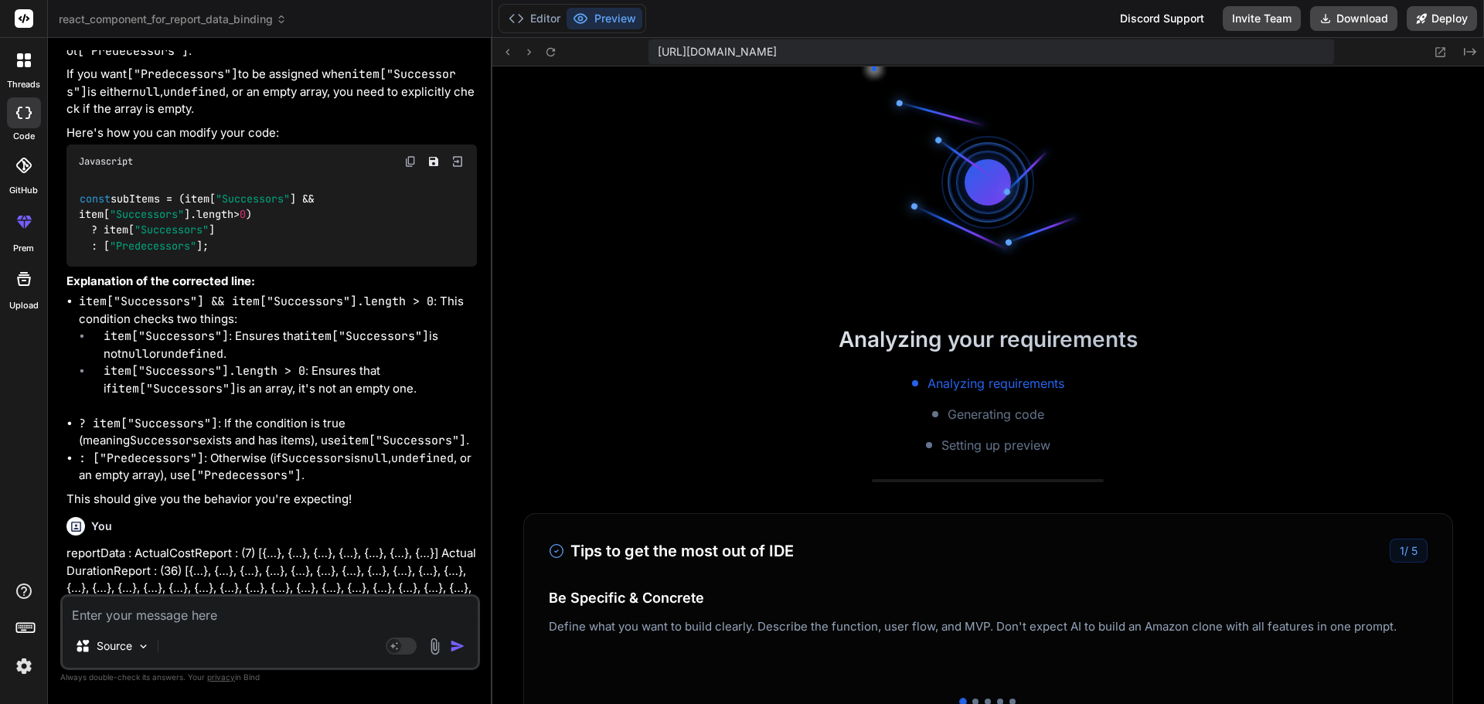
scroll to position [441, 0]
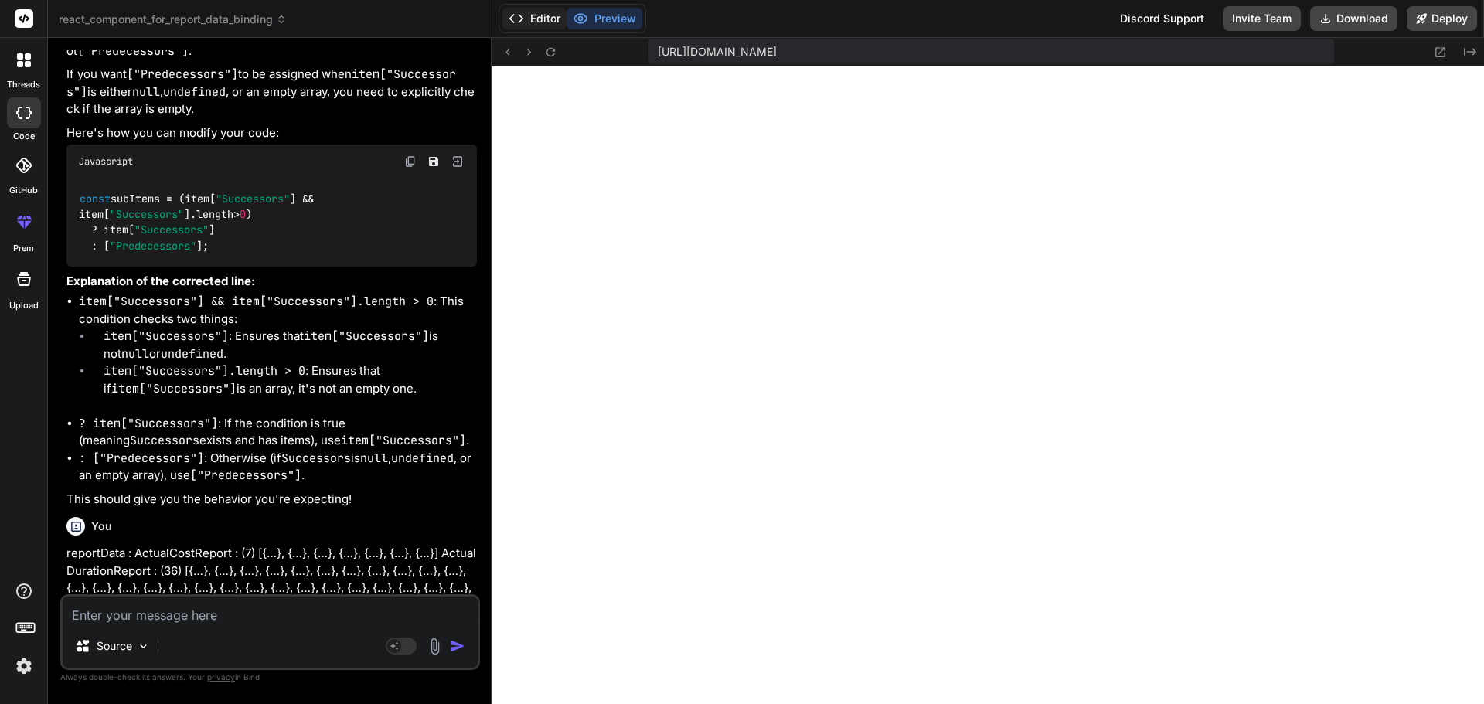
click at [537, 20] on button "Editor" at bounding box center [534, 19] width 64 height 22
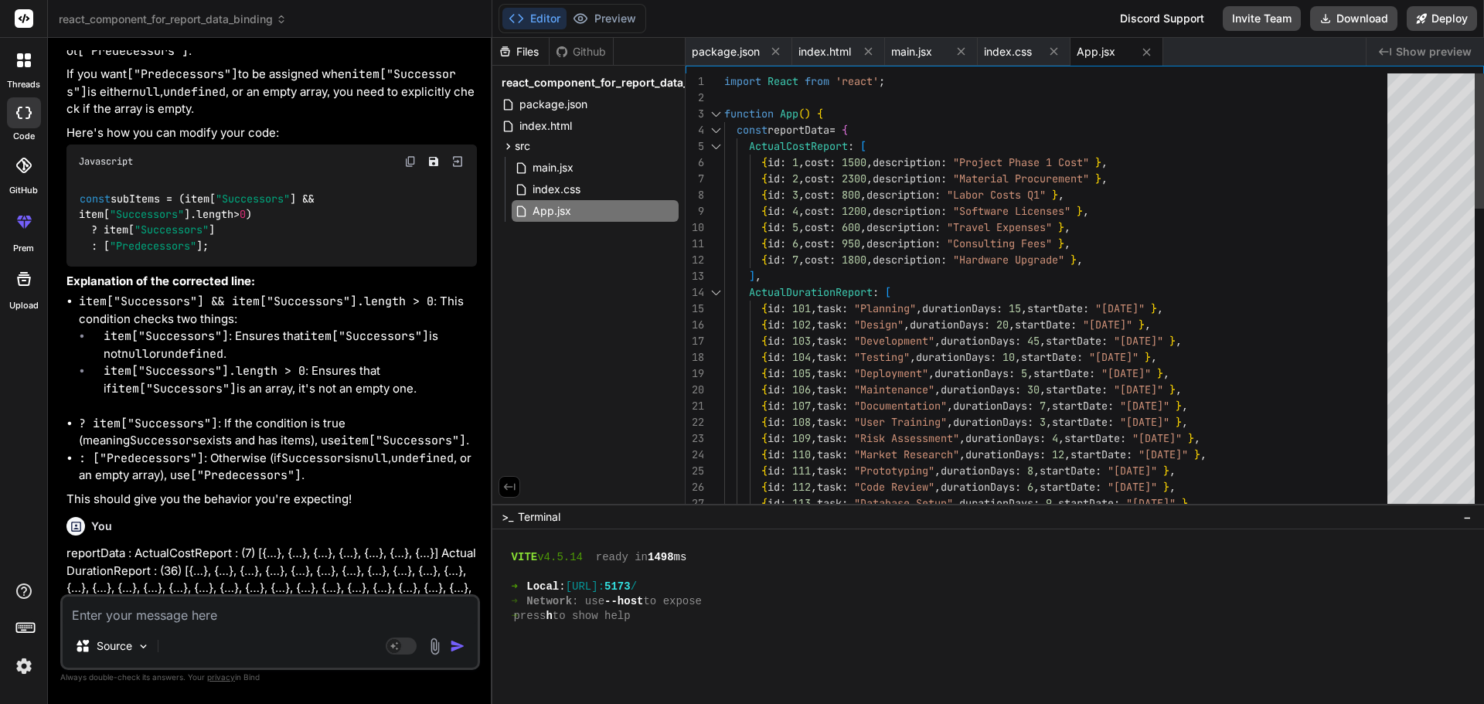
type textarea "import React from 'react'; function App() { const reportData = { ActualCostRepo…"
click at [713, 143] on div at bounding box center [716, 146] width 20 height 16
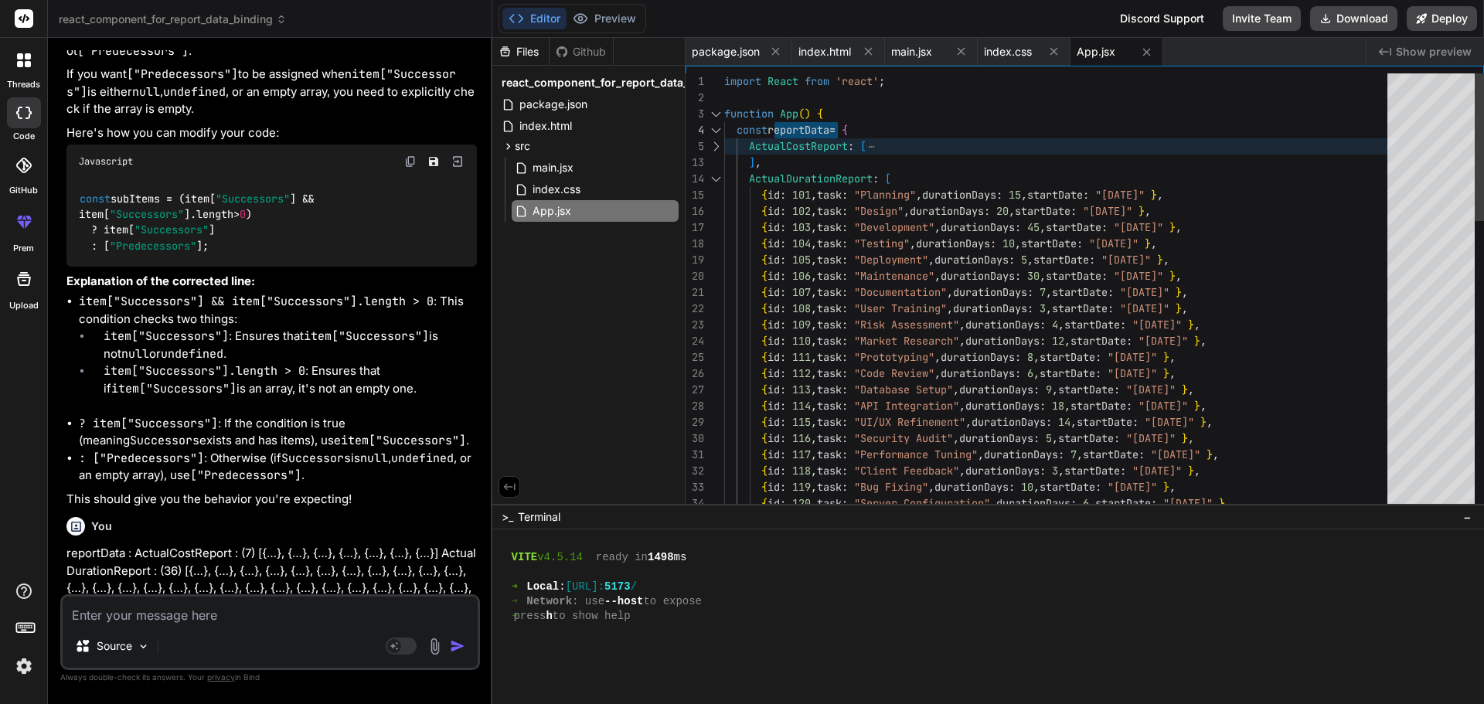
click at [716, 172] on div at bounding box center [716, 179] width 20 height 16
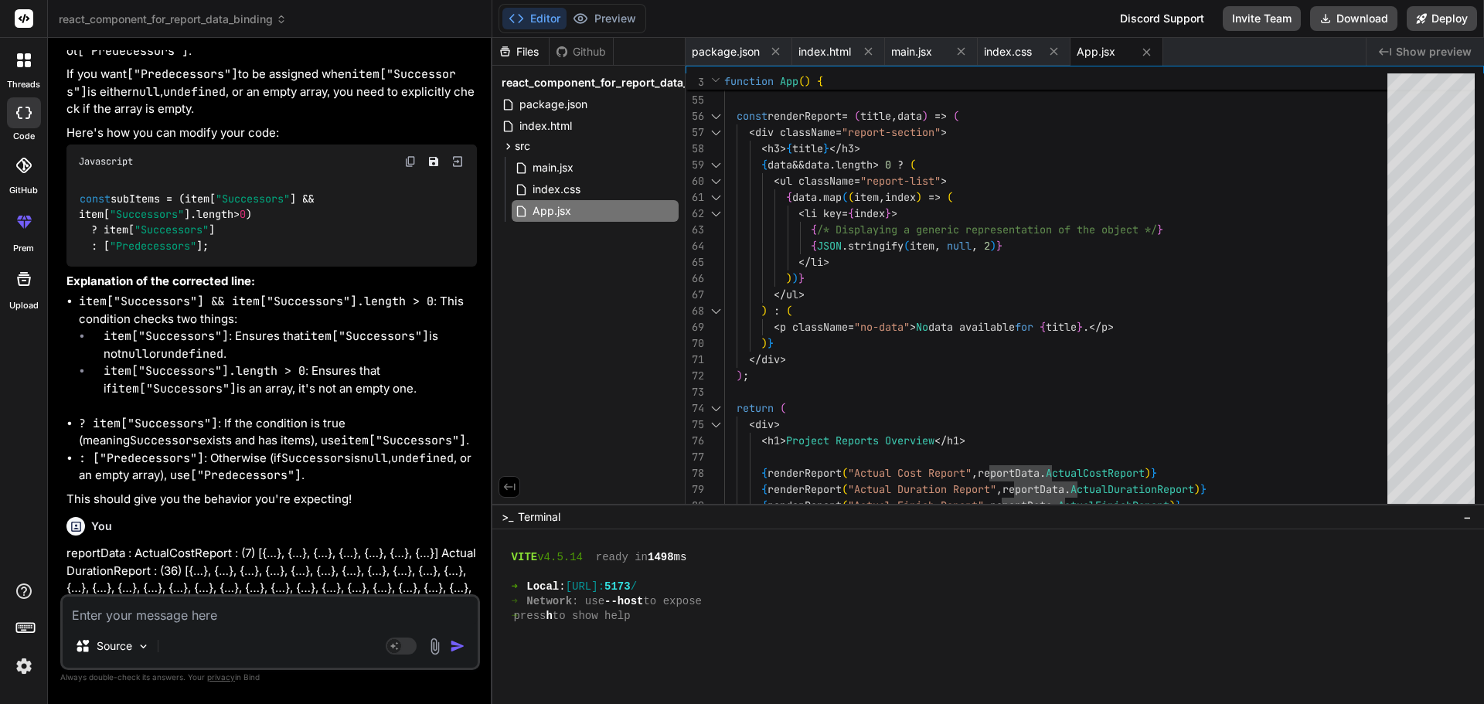
click at [236, 614] on textarea at bounding box center [270, 611] width 415 height 28
type textarea "c"
type textarea "x"
type textarea "co"
type textarea "x"
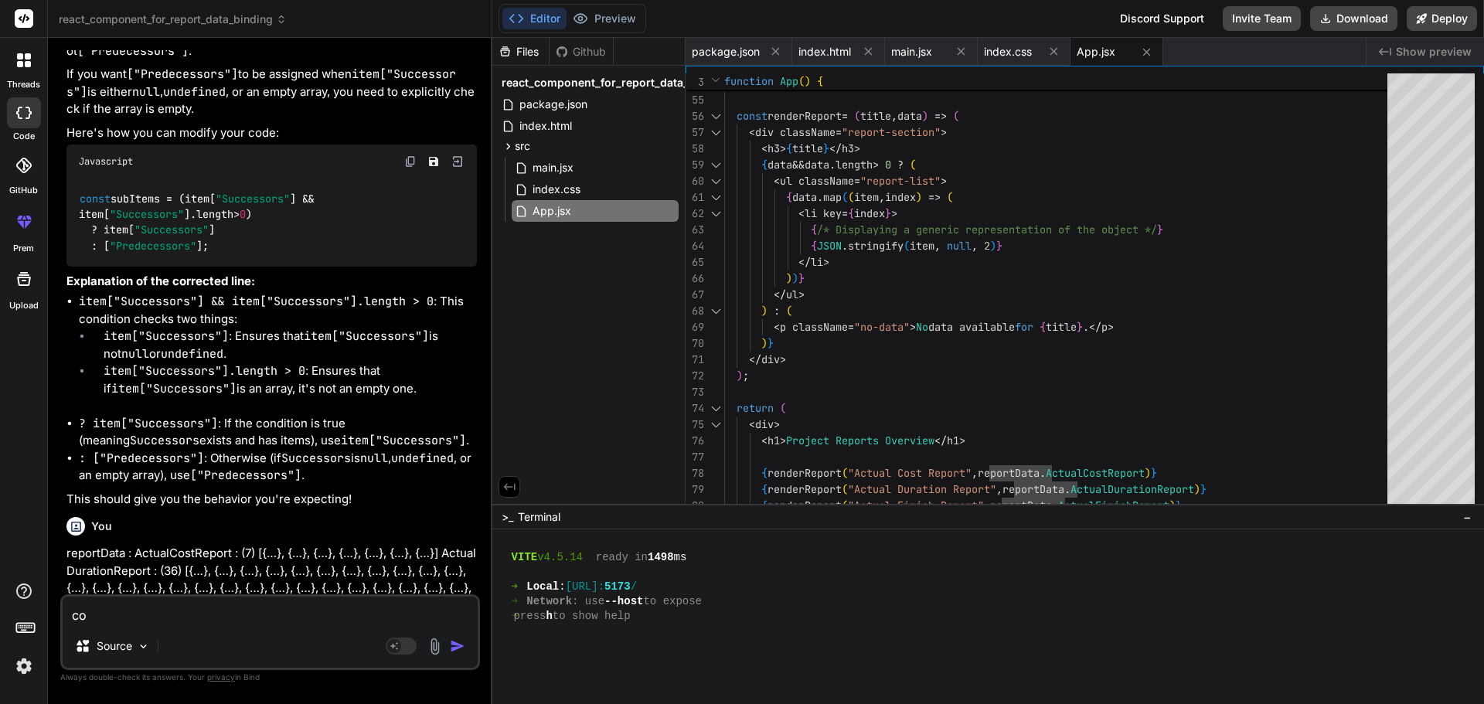
type textarea "con"
type textarea "x"
type textarea "conv"
type textarea "x"
type textarea "conve"
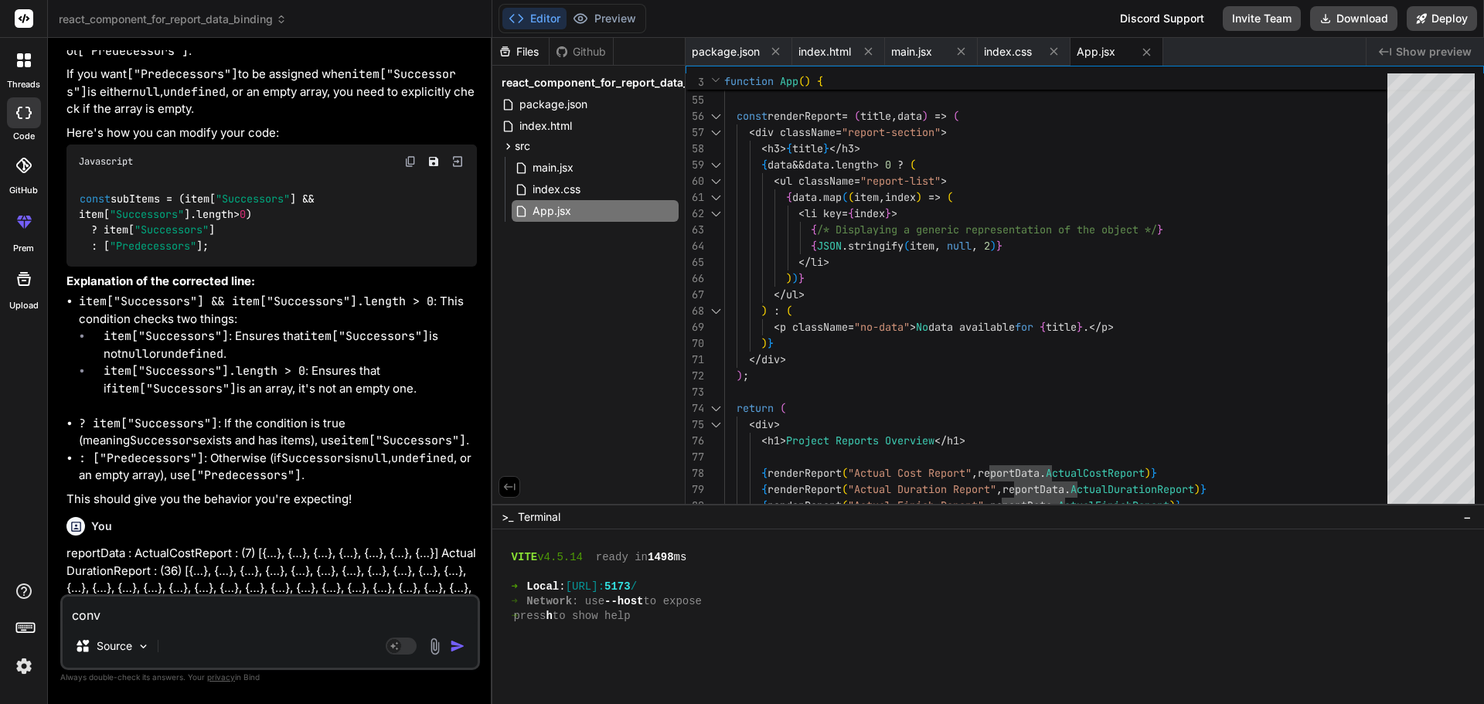
type textarea "x"
type textarea "conver"
type textarea "x"
type textarea "convert"
type textarea "x"
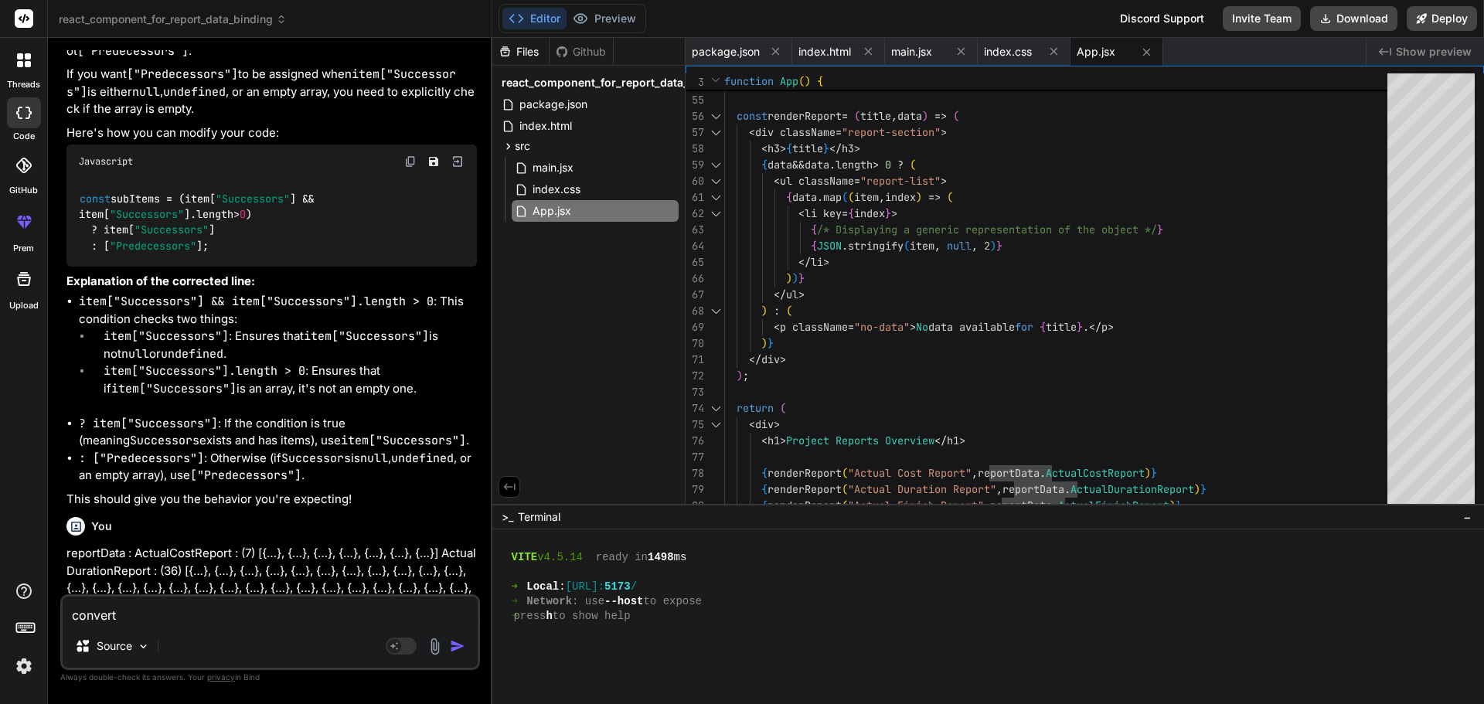
type textarea "convert"
type textarea "x"
type textarea "convert d"
type textarea "x"
type textarea "convert da"
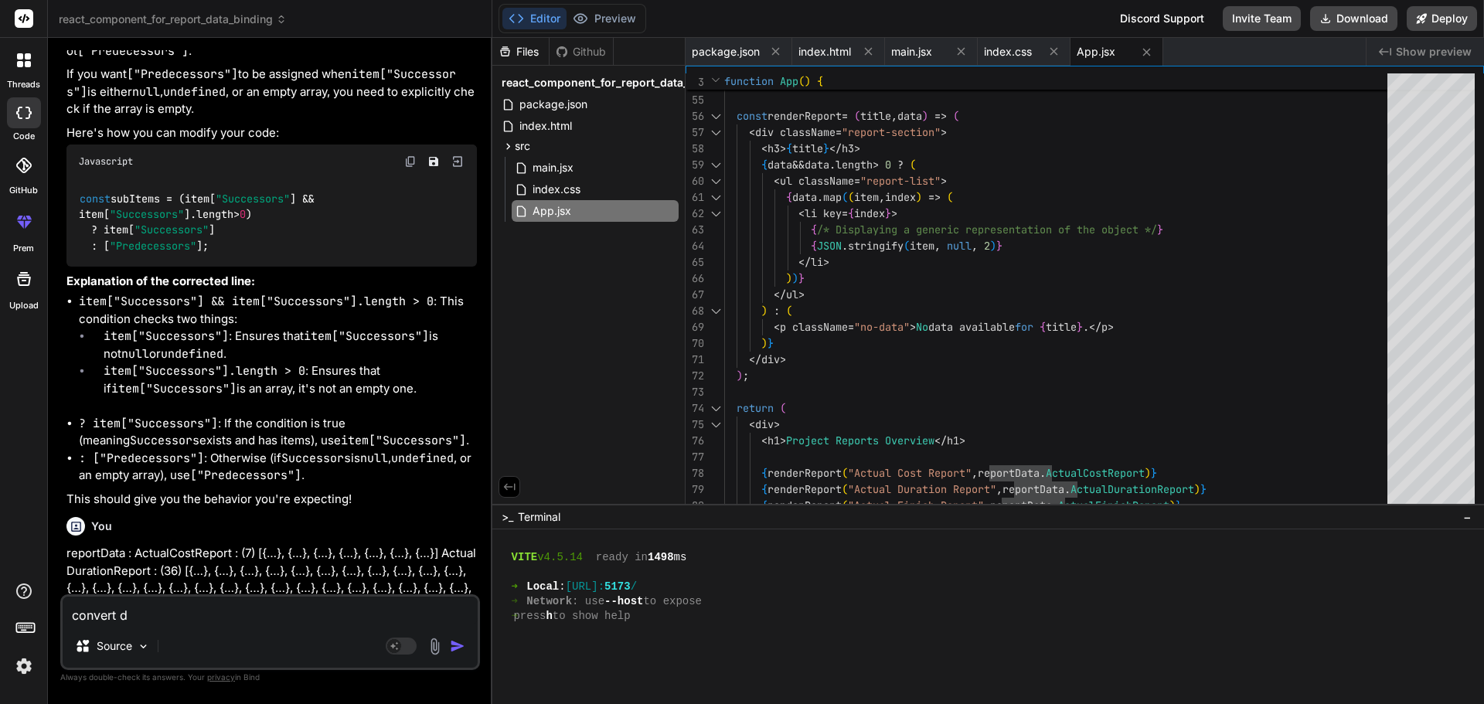
type textarea "x"
type textarea "convert dat"
type textarea "x"
type textarea "convert data"
type textarea "x"
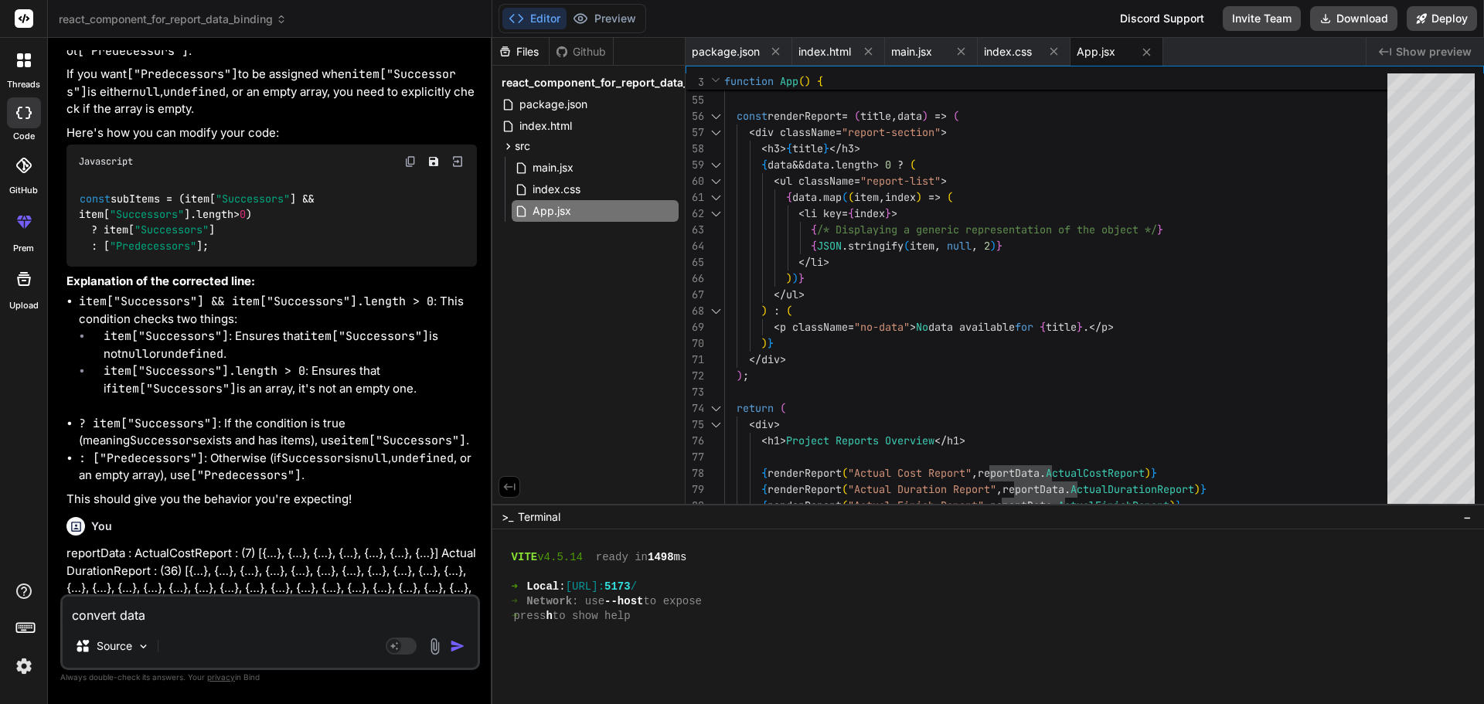
type textarea "convert data"
type textarea "x"
type textarea "convert data a"
type textarea "x"
type textarea "convert data ar"
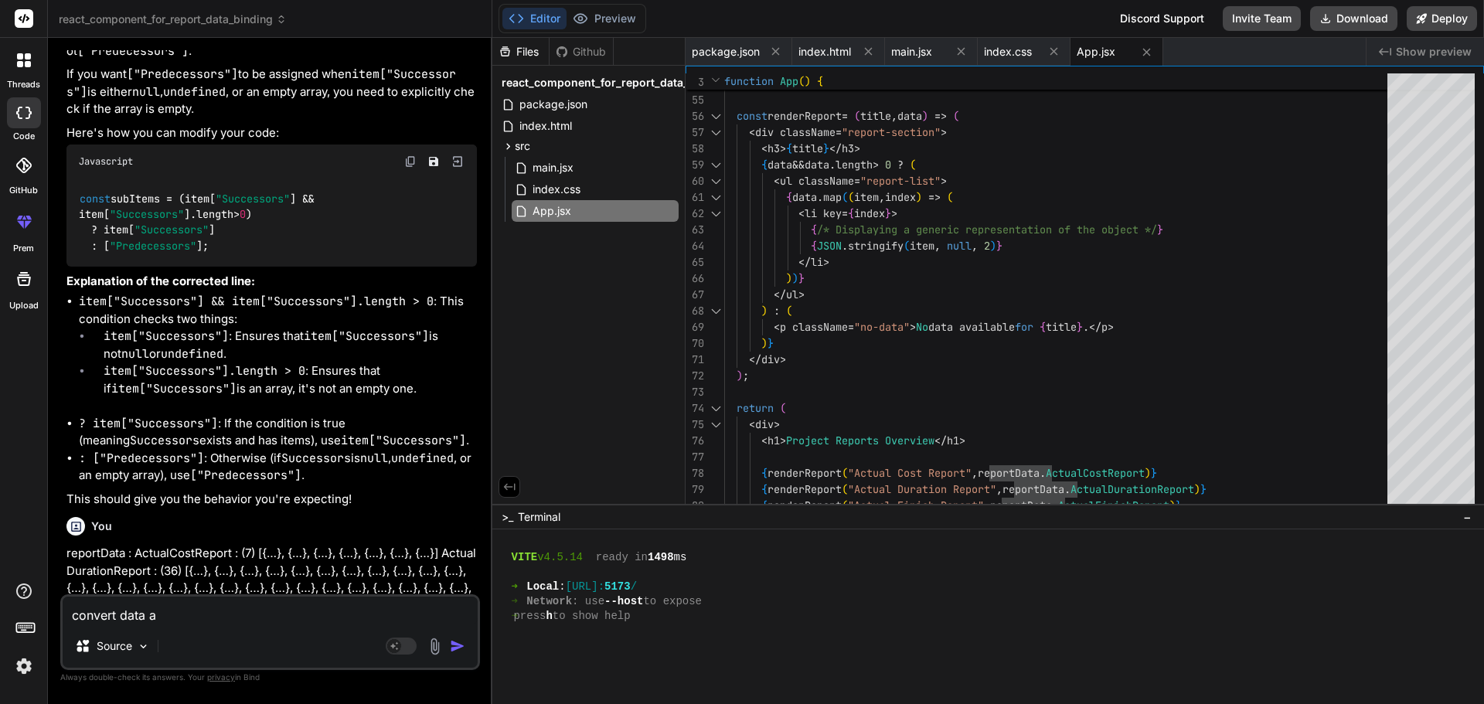
type textarea "x"
type textarea "convert data arr"
type textarea "x"
type textarea "convert data arra"
type textarea "x"
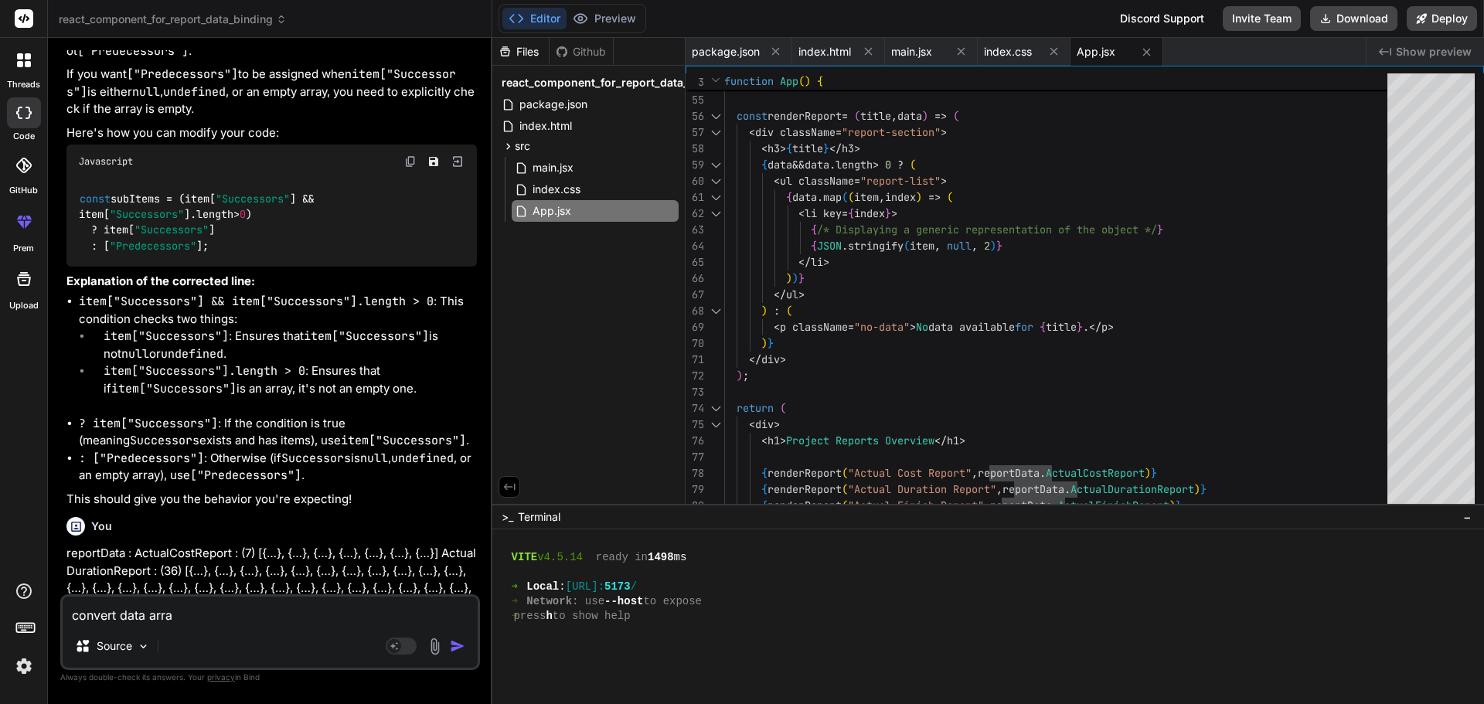
type textarea "convert data array"
type textarea "x"
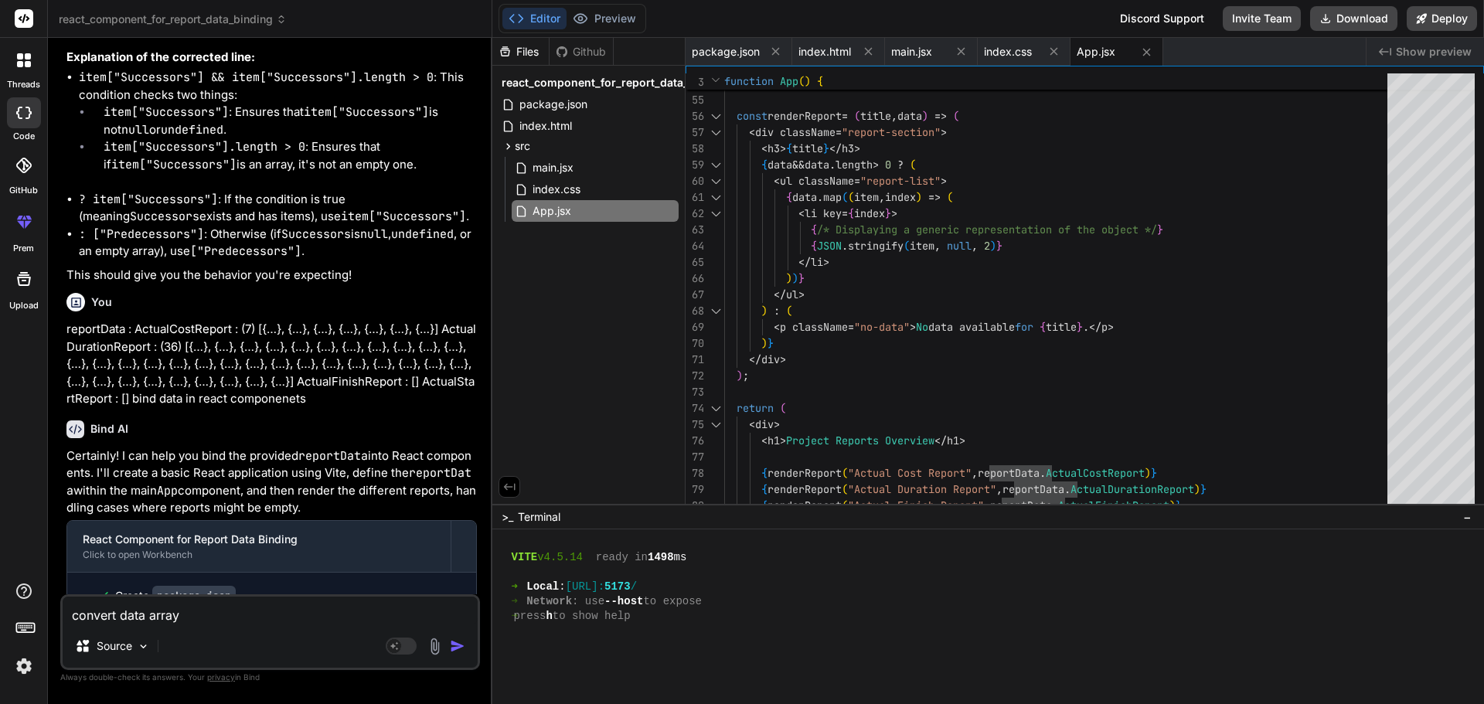
scroll to position [729, 0]
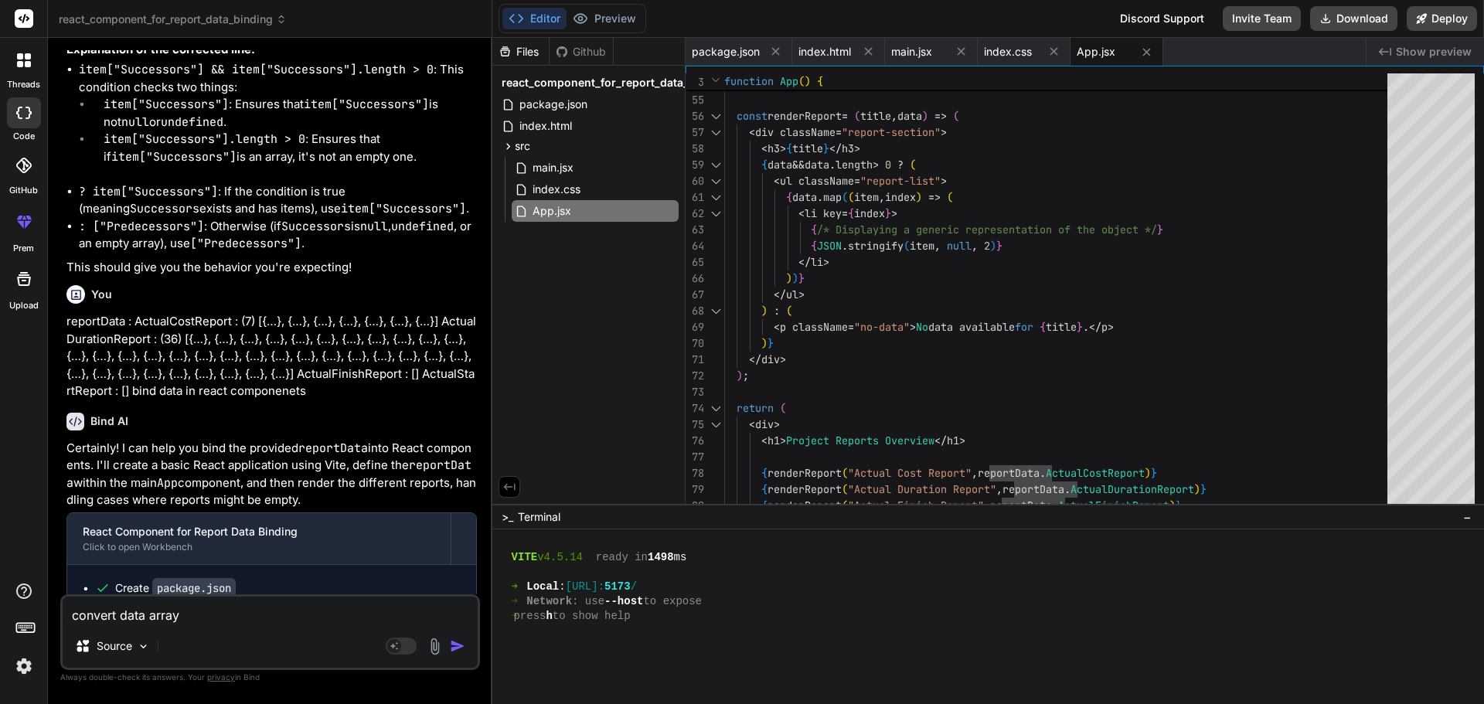
type textarea "convert data array"
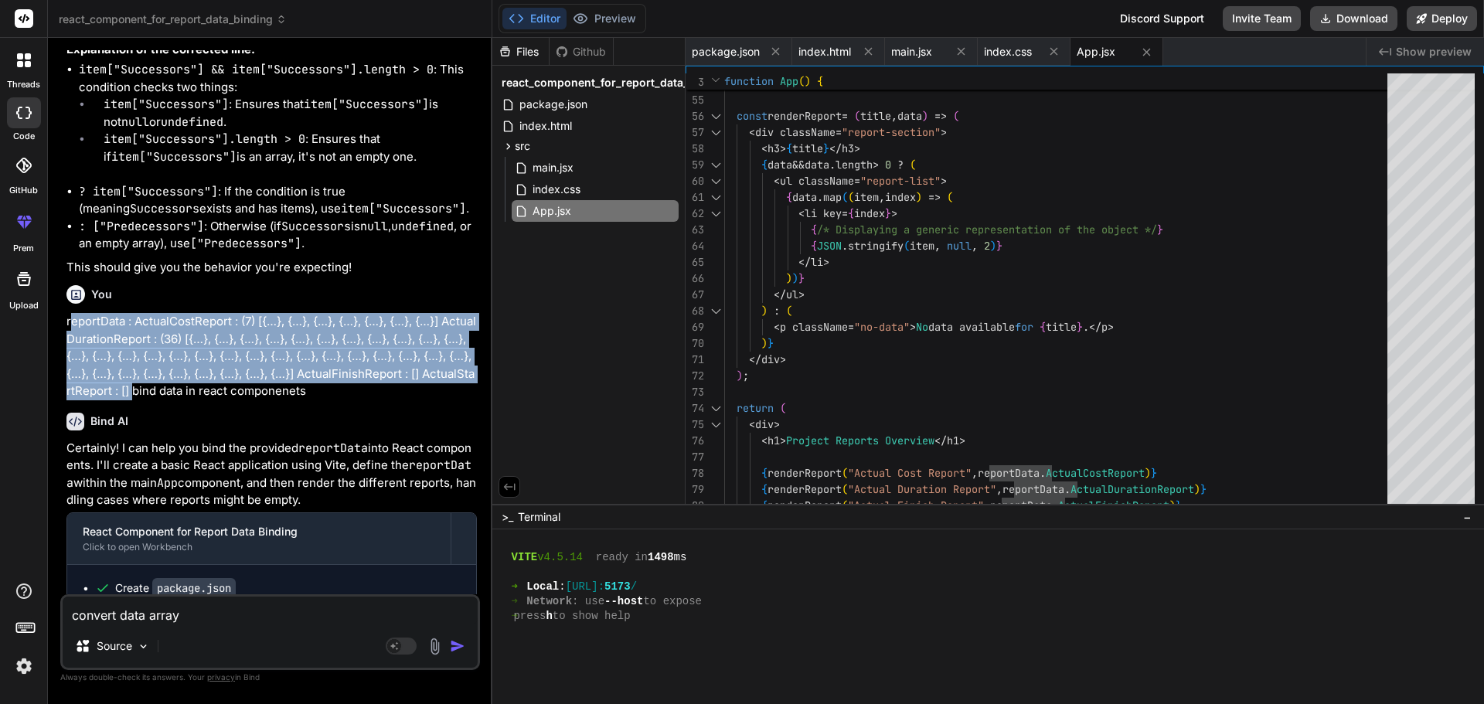
drag, startPoint x: 194, startPoint y: 392, endPoint x: 68, endPoint y: 312, distance: 149.0
click at [68, 312] on div "You reportData : ActualCostReport : (7) [{…}, {…}, {…}, {…}, {…}, {…}, {…}] Act…" at bounding box center [271, 339] width 410 height 121
copy p "reportData : ActualCostReport : (7) [{…}, {…}, {…}, {…}, {…}, {…}, {…}] ActualD…"
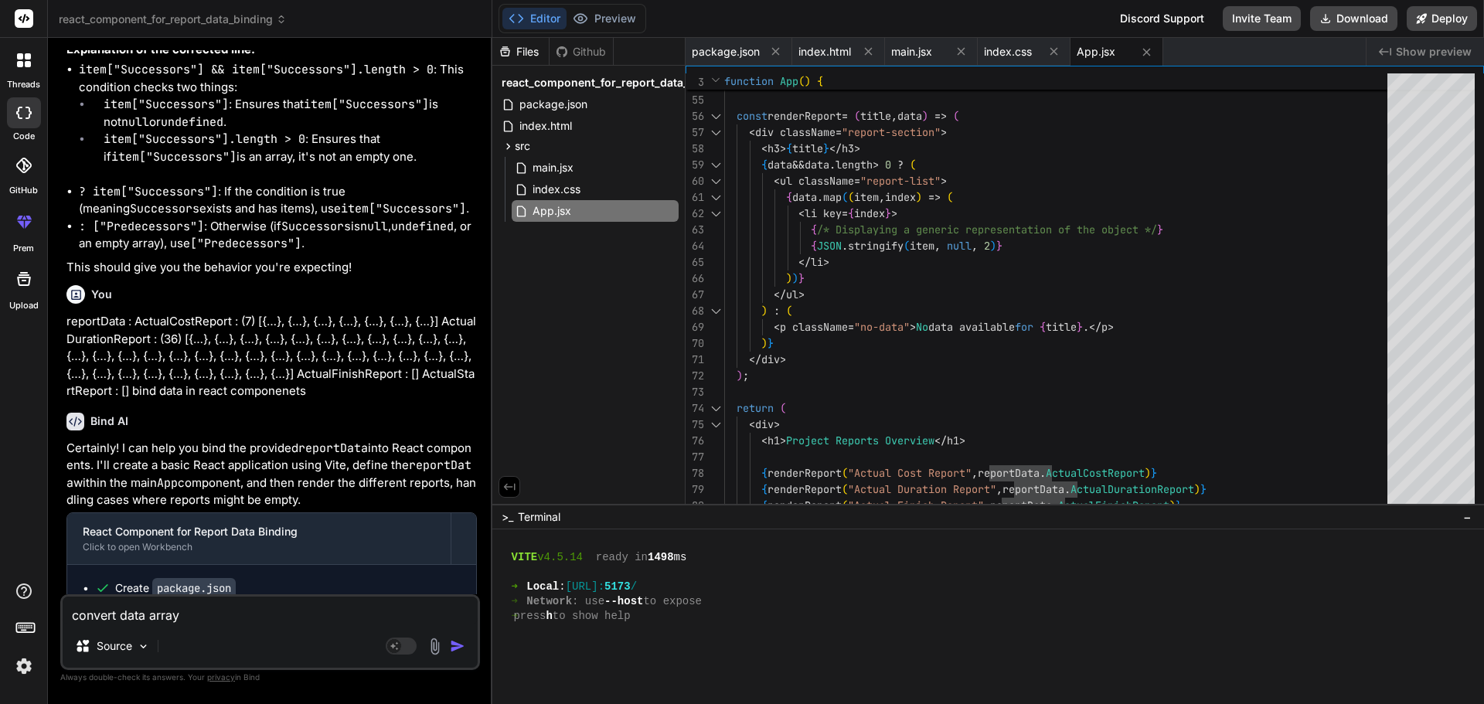
click at [266, 611] on textarea "convert data array" at bounding box center [270, 611] width 415 height 28
type textarea "x"
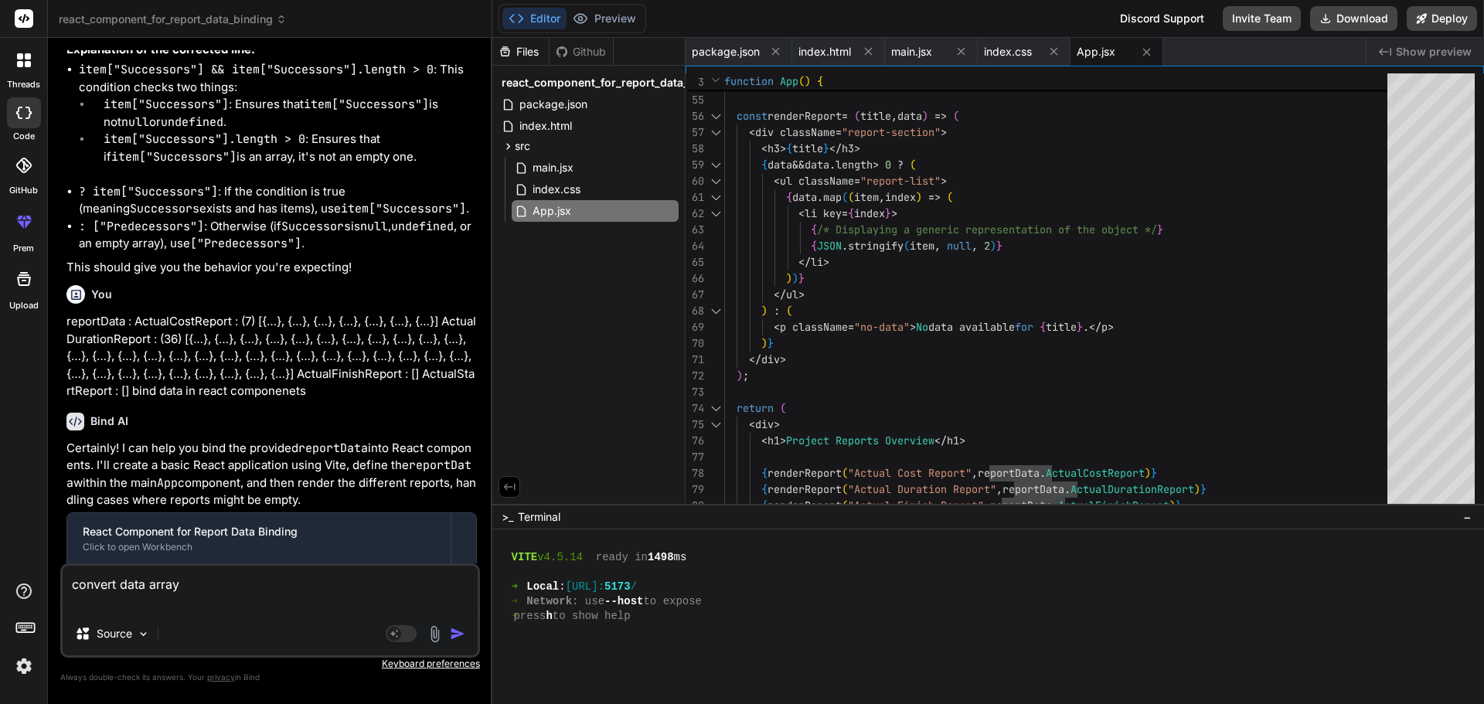
type textarea "convert data array"
paste textarea "reportData : ActualCostReport : (7) [{…}, {…}, {…}, {…}, {…}, {…}, {…}] ActualD…"
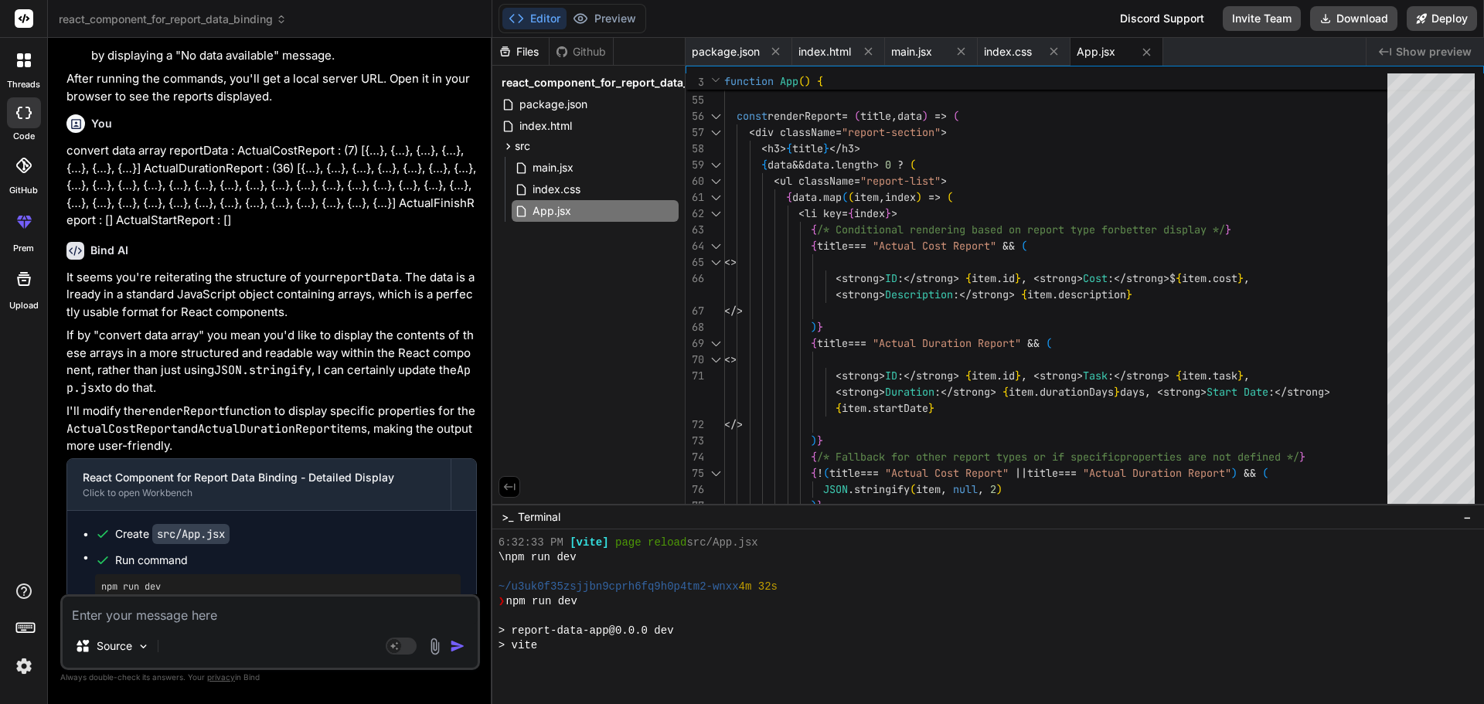
scroll to position [675, 0]
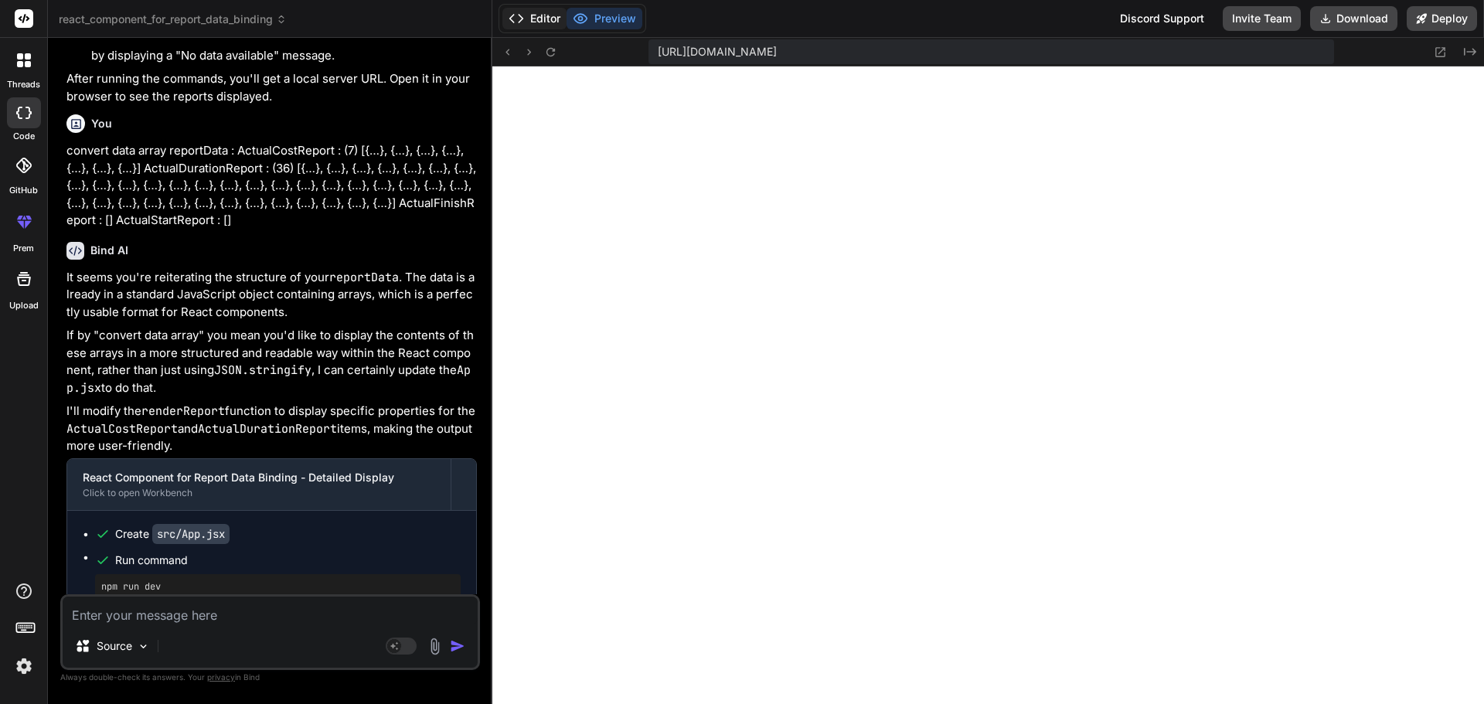
click at [514, 10] on button "Editor" at bounding box center [534, 19] width 64 height 22
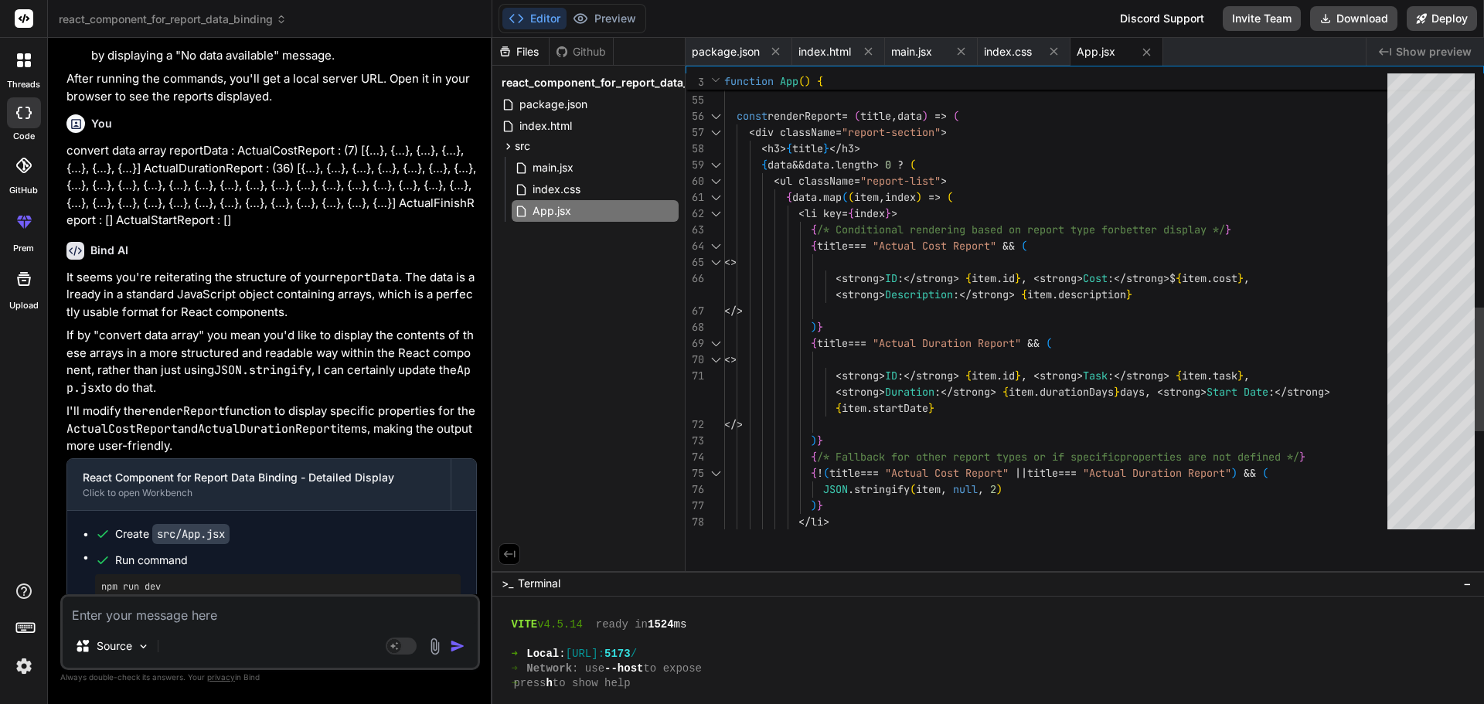
drag, startPoint x: 883, startPoint y: 504, endPoint x: 958, endPoint y: 740, distance: 248.1
click at [958, 703] on html "threads code GitHub prem Upload react_component_for_report_data_binding Created…" at bounding box center [742, 352] width 1484 height 704
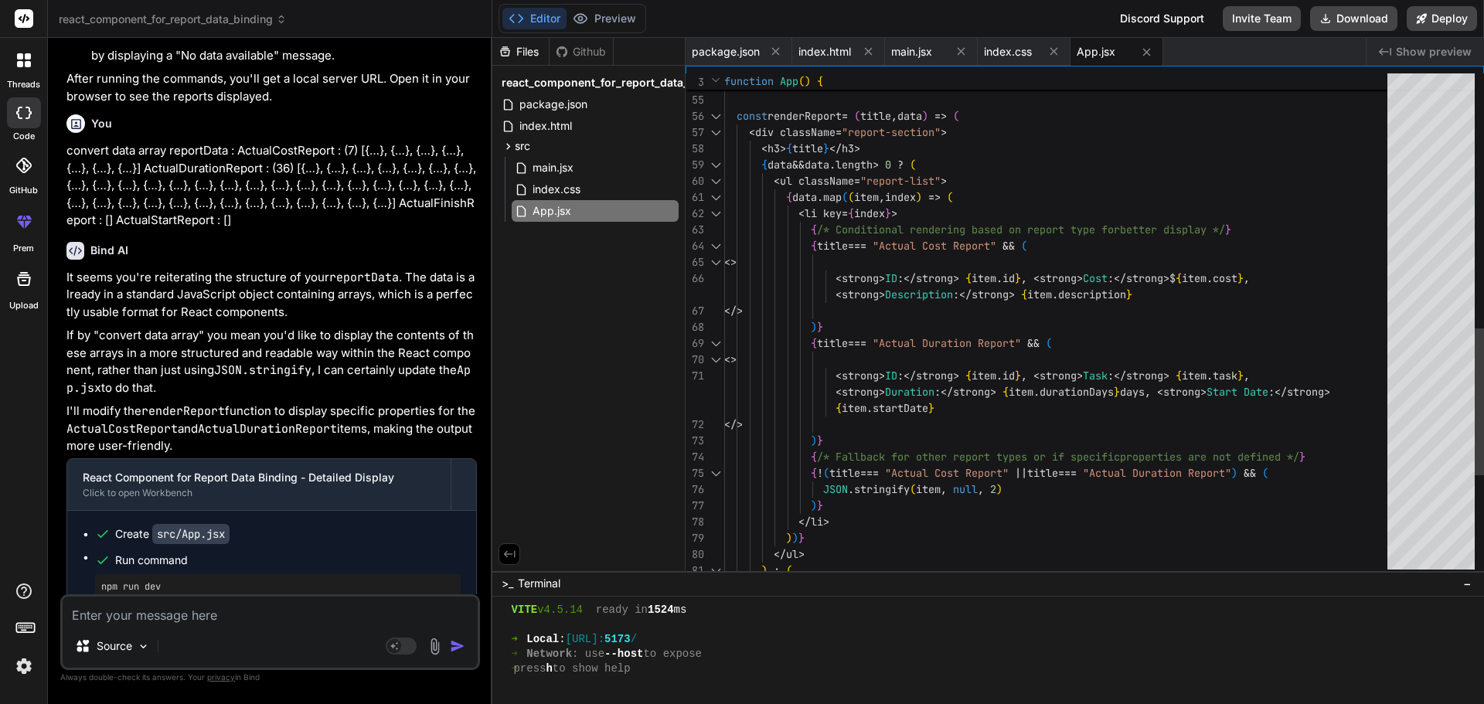
scroll to position [690, 0]
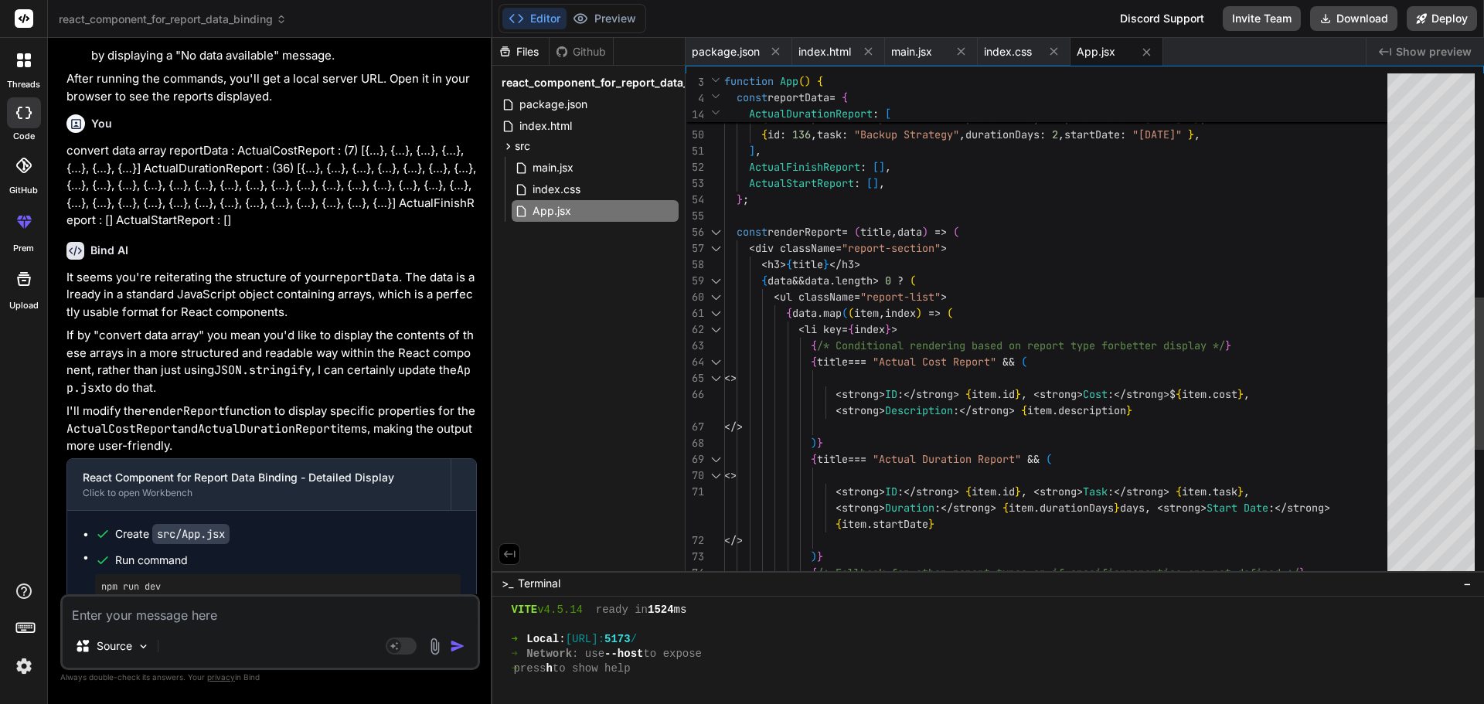
click at [723, 233] on div at bounding box center [716, 232] width 20 height 16
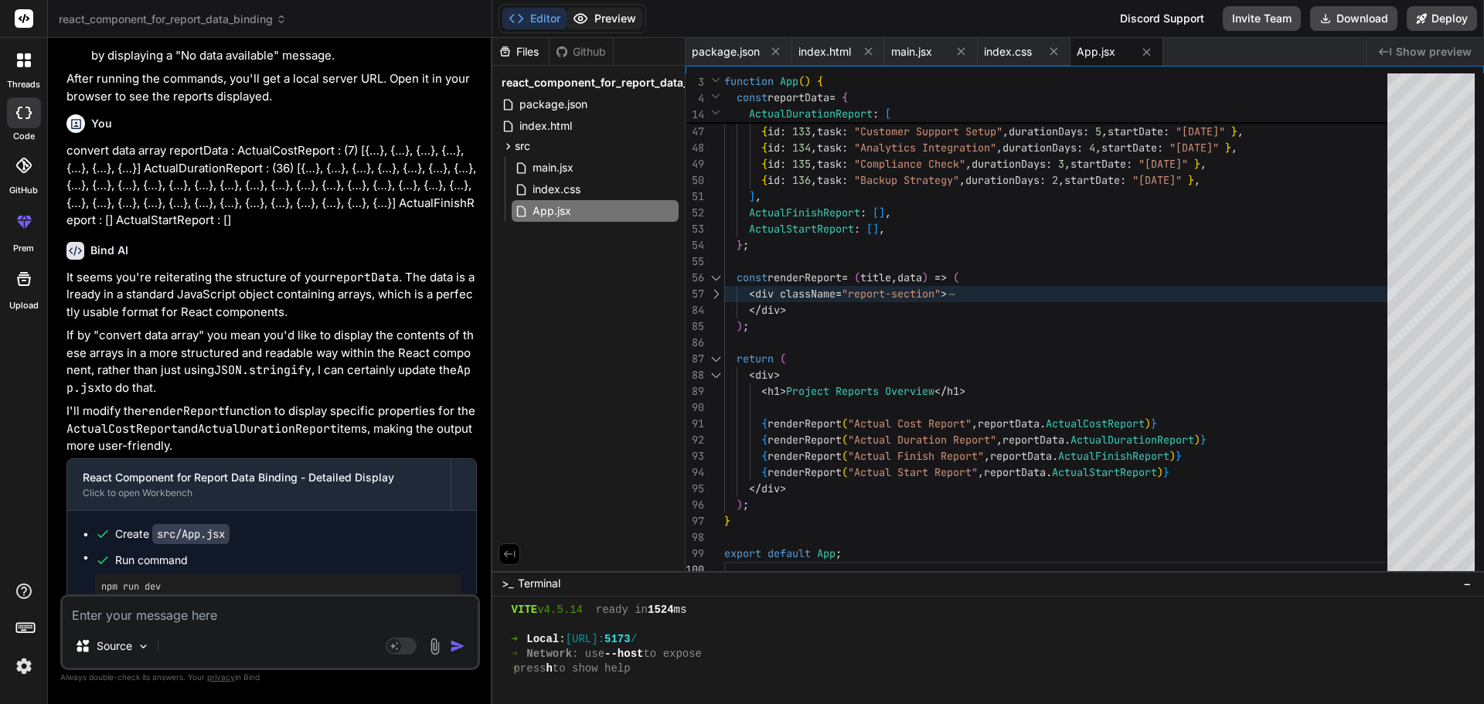
click at [621, 15] on button "Preview" at bounding box center [605, 19] width 76 height 22
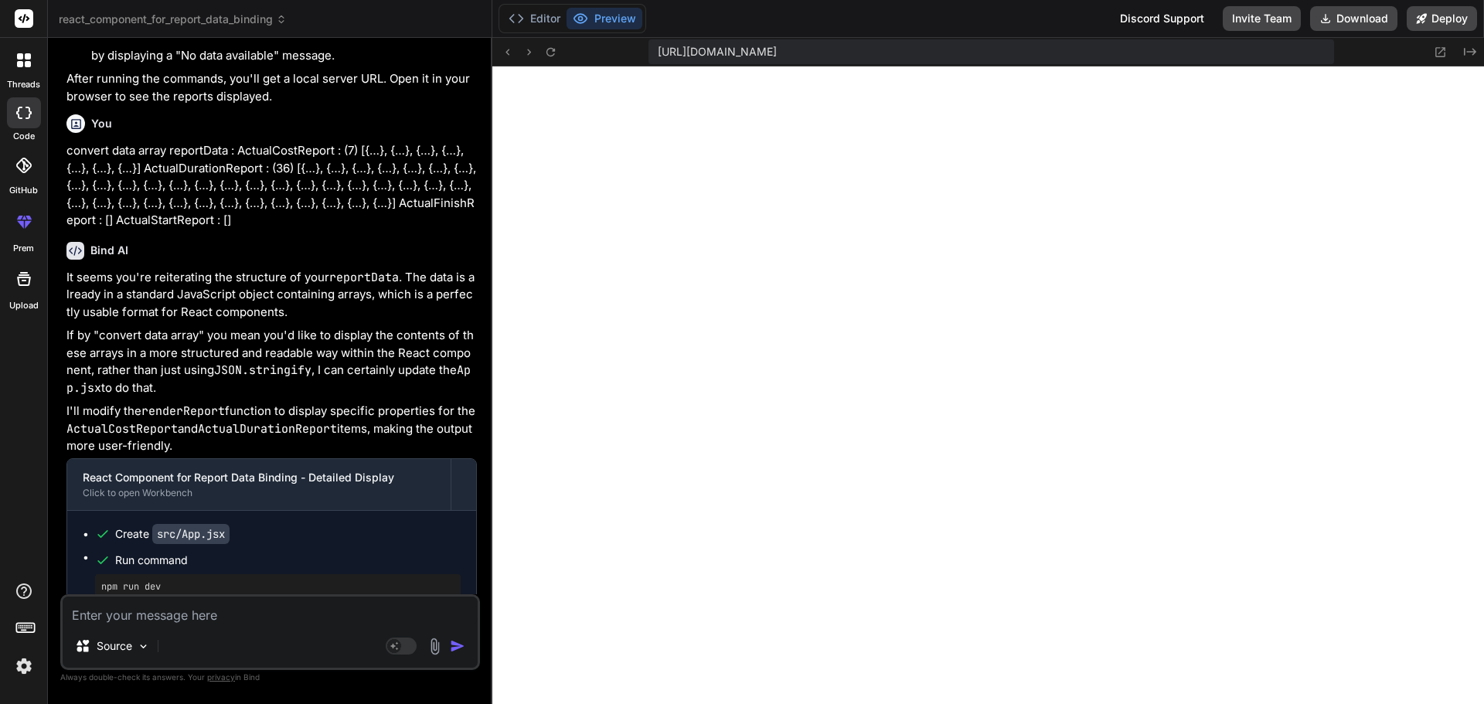
click at [270, 632] on div "Source" at bounding box center [270, 649] width 415 height 37
click at [261, 614] on textarea at bounding box center [270, 611] width 415 height 28
paste textarea "<Table hover size="sm" responsive> <thead className=""> <tr> <th>Id</th> <th>Na…"
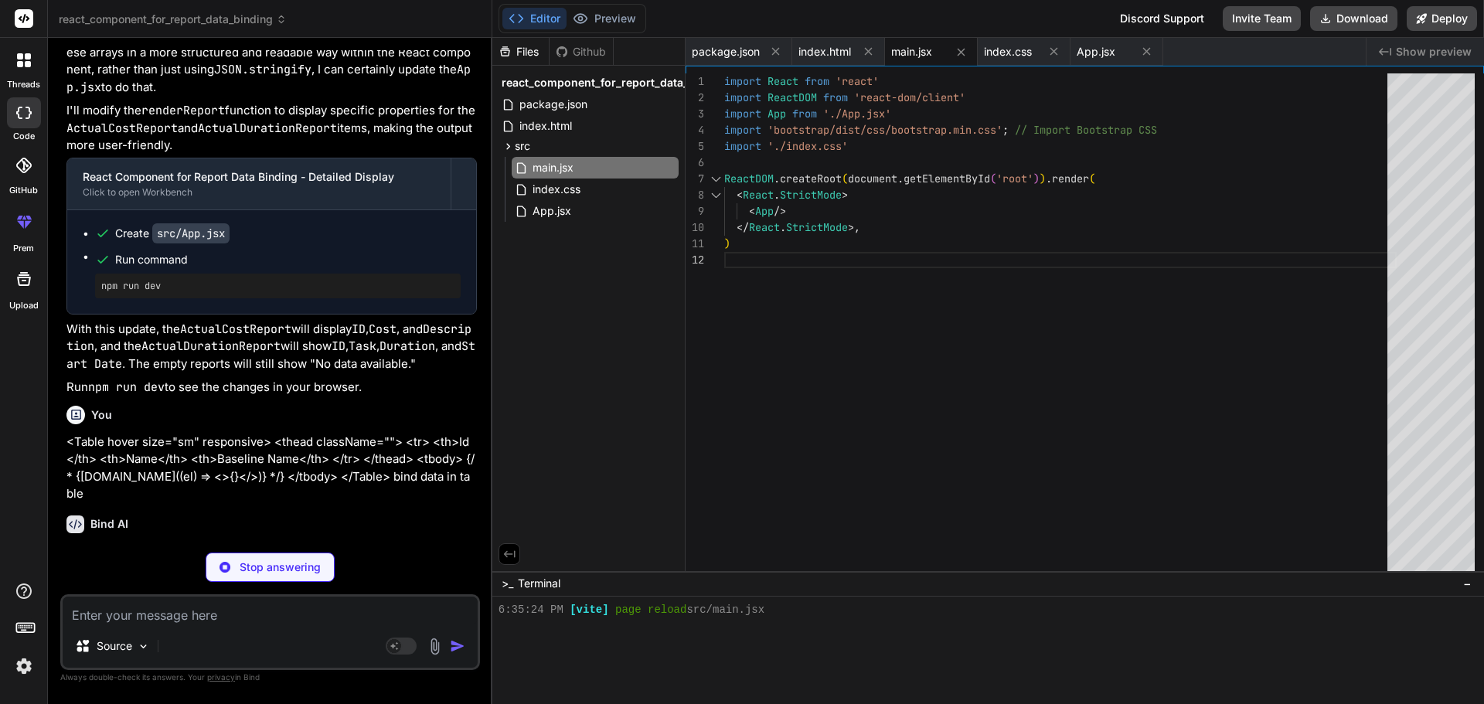
scroll to position [984, 0]
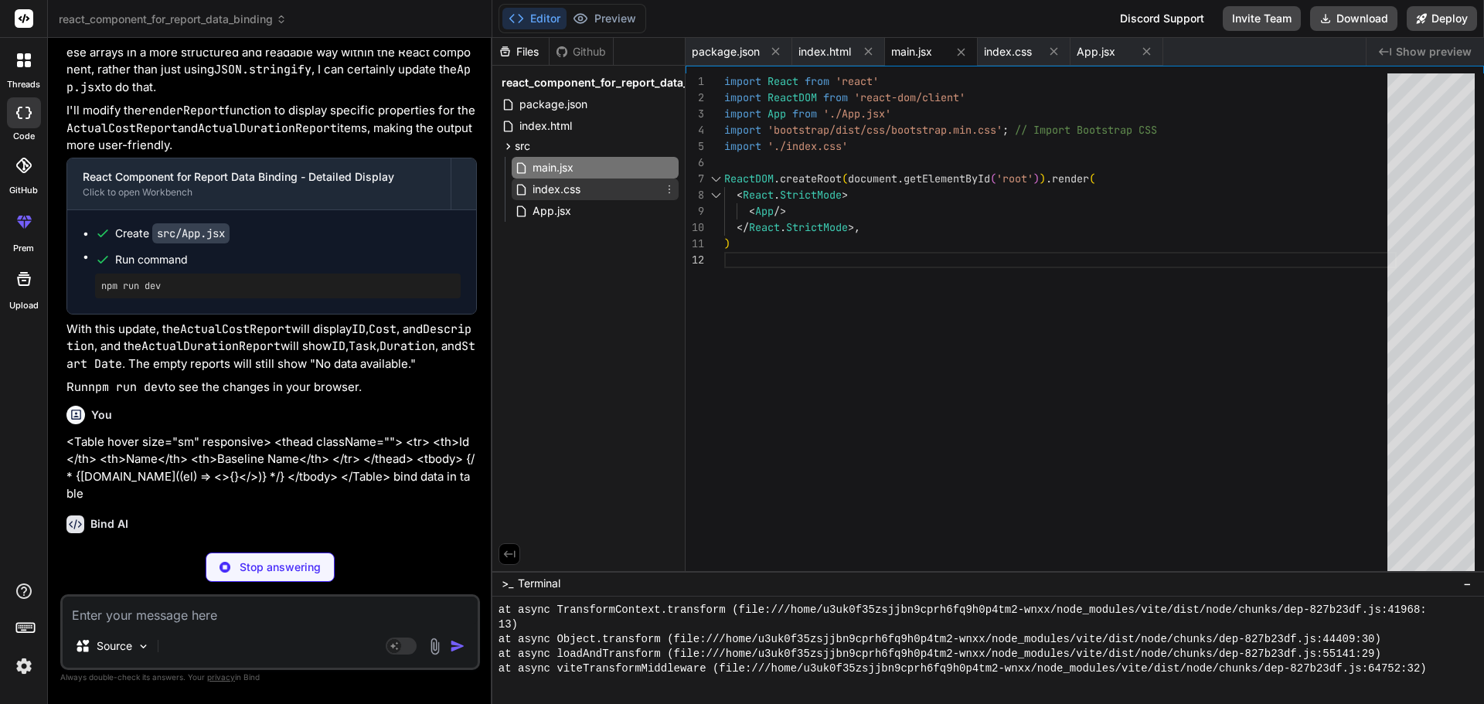
click at [567, 192] on span "index.css" at bounding box center [556, 189] width 51 height 19
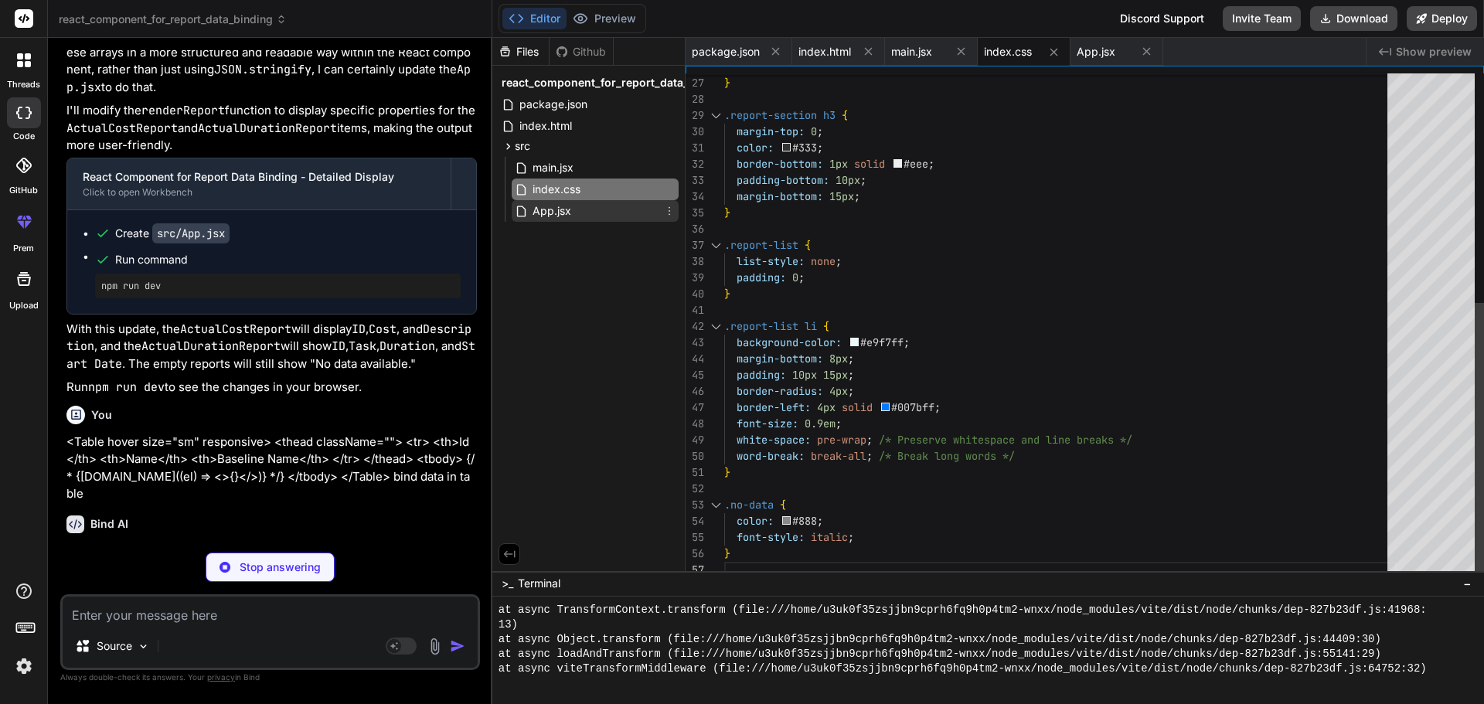
click at [561, 212] on span "App.jsx" at bounding box center [552, 211] width 42 height 19
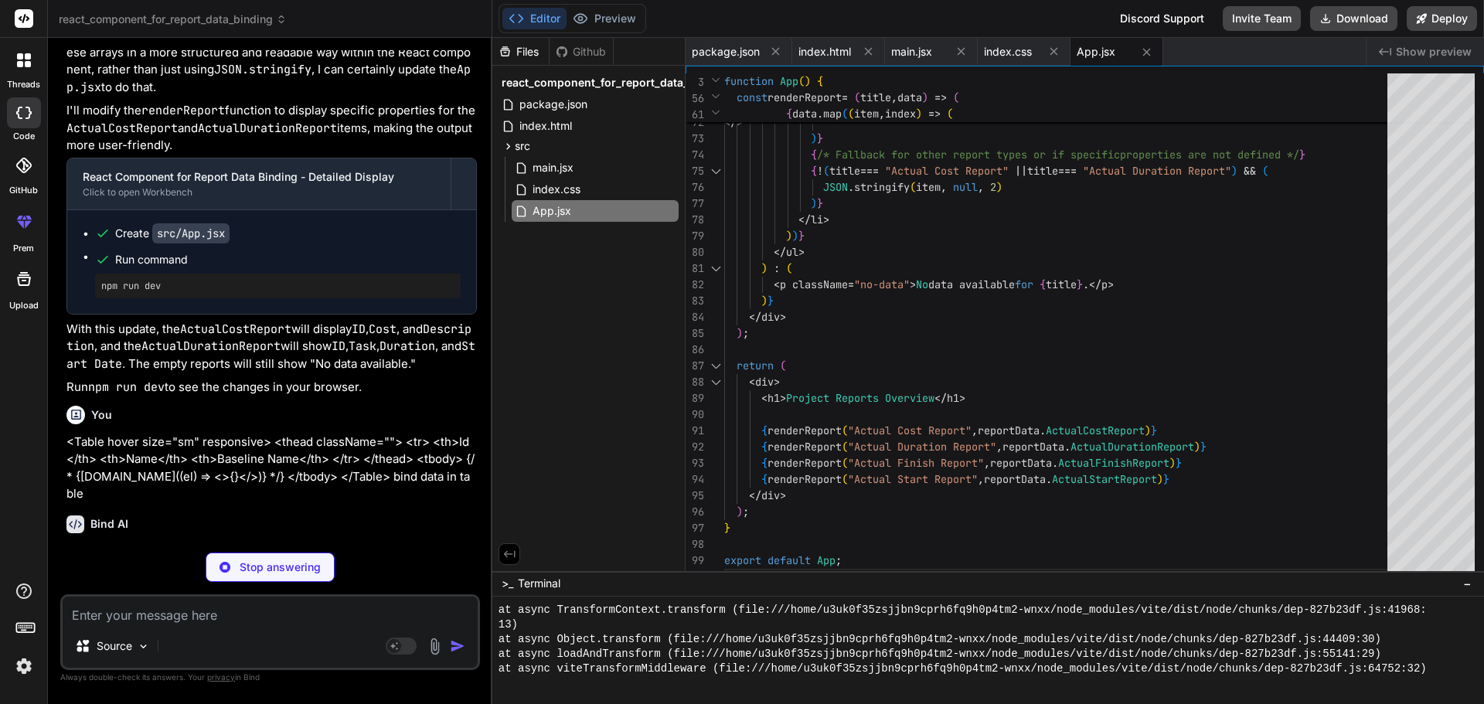
click at [624, 29] on div "Editor Preview" at bounding box center [572, 18] width 148 height 29
click at [621, 24] on button "Preview" at bounding box center [605, 19] width 76 height 22
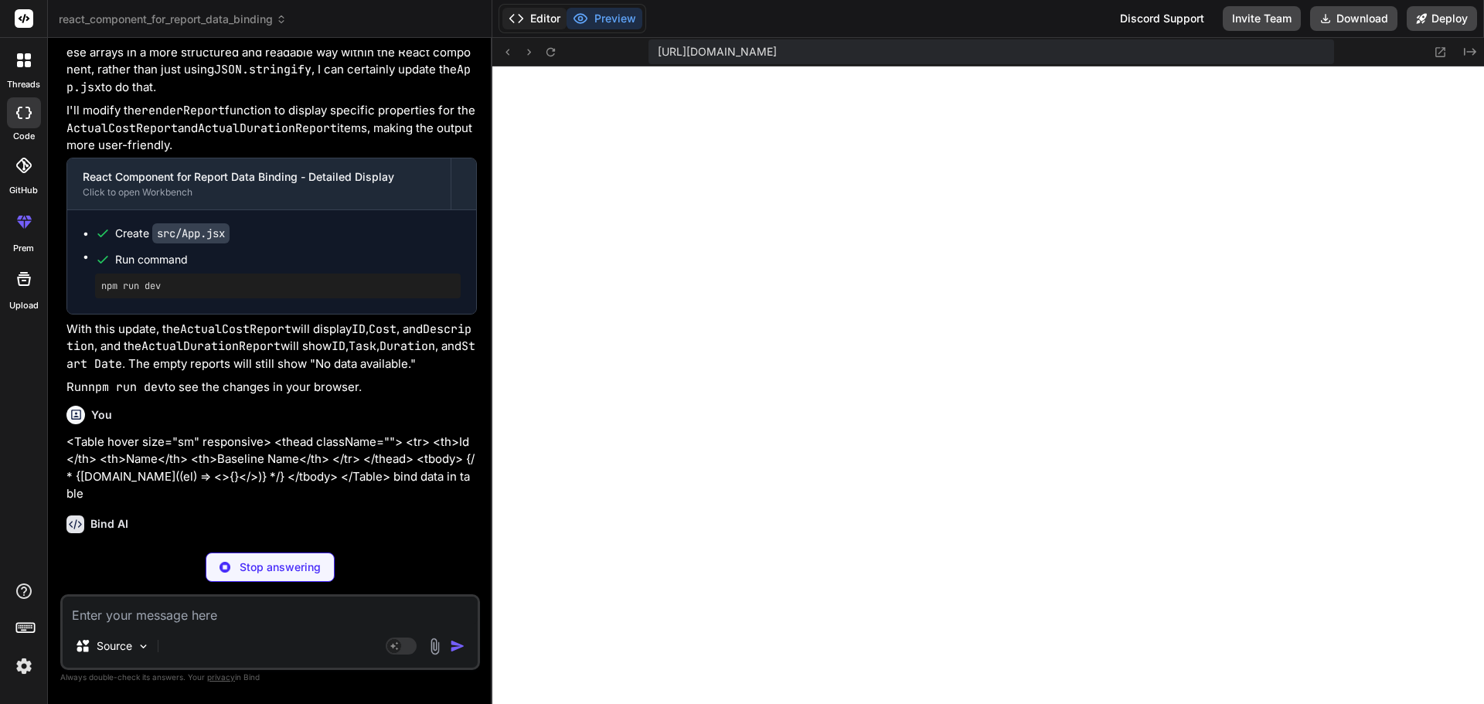
click at [543, 18] on button "Editor" at bounding box center [534, 19] width 64 height 22
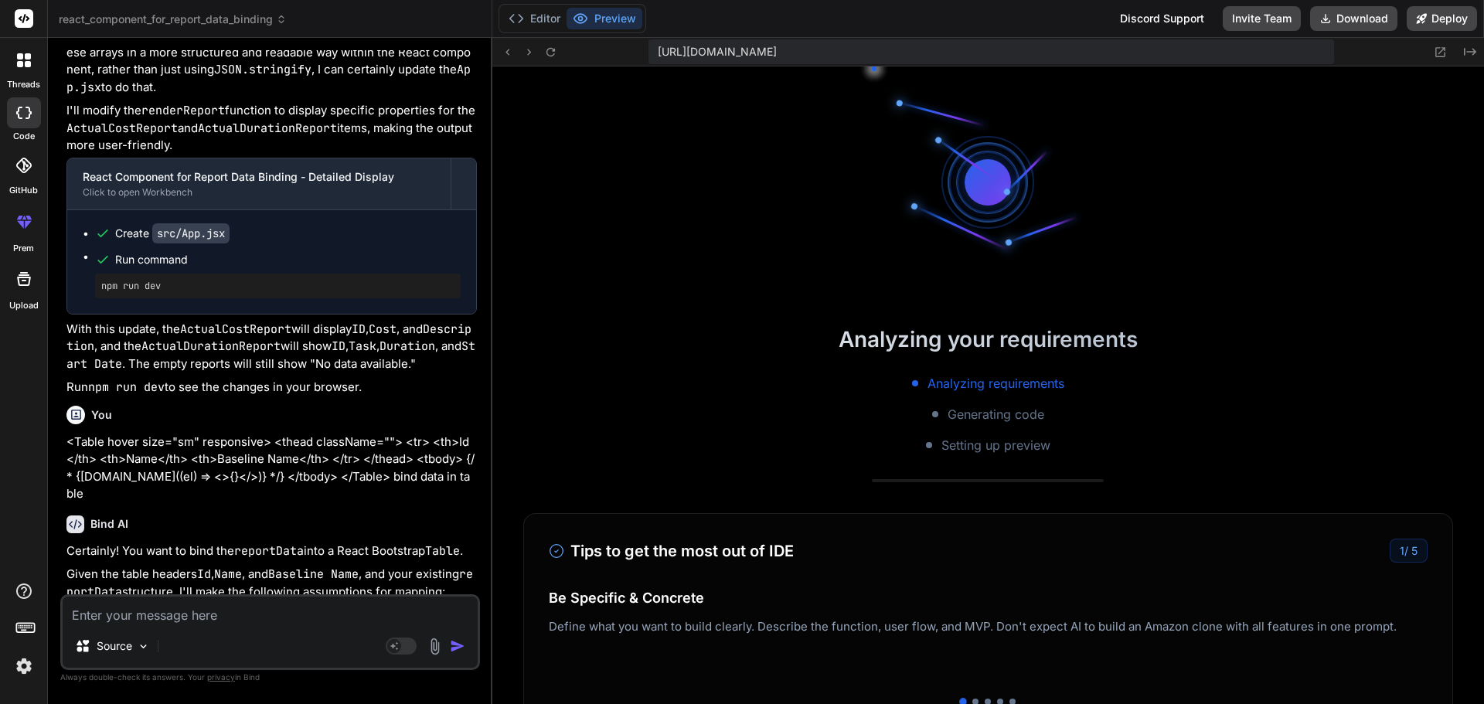
scroll to position [1483, 0]
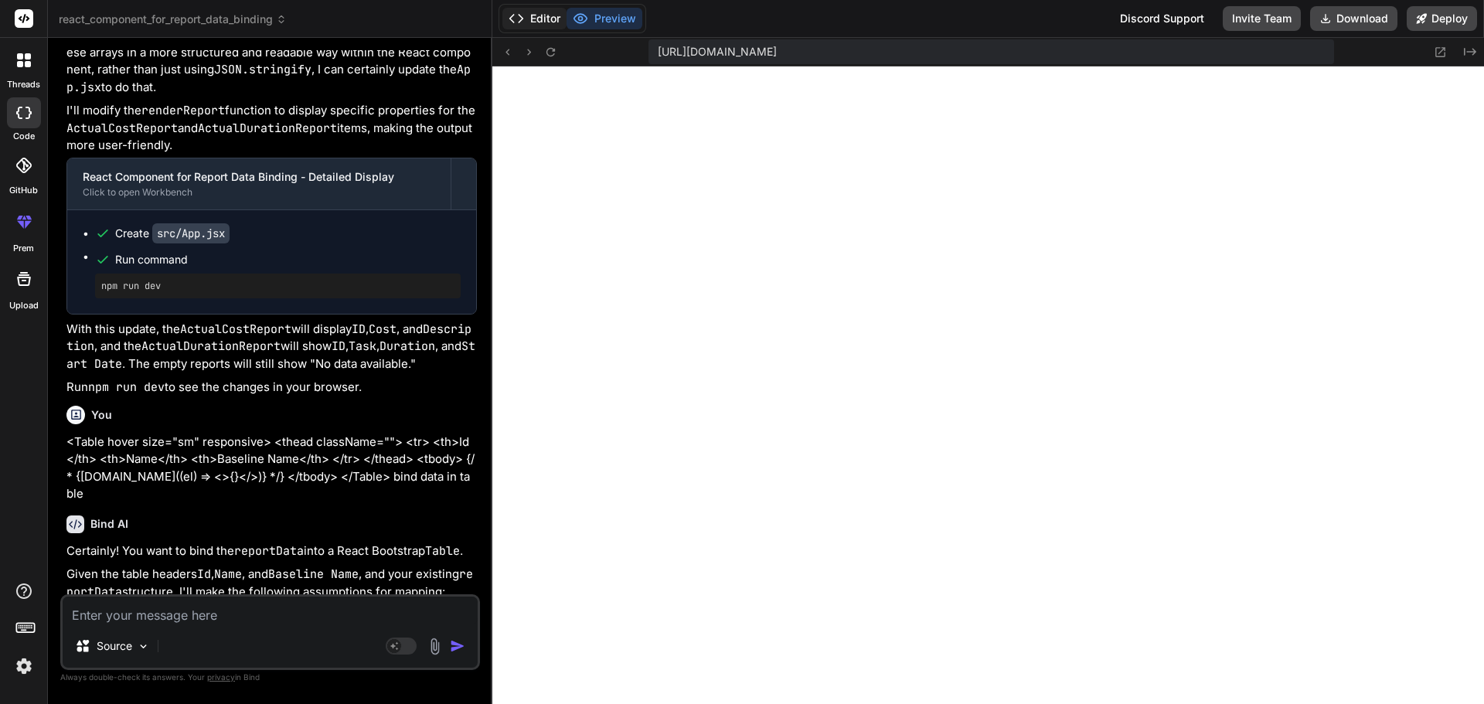
click at [534, 27] on button "Editor" at bounding box center [534, 19] width 64 height 22
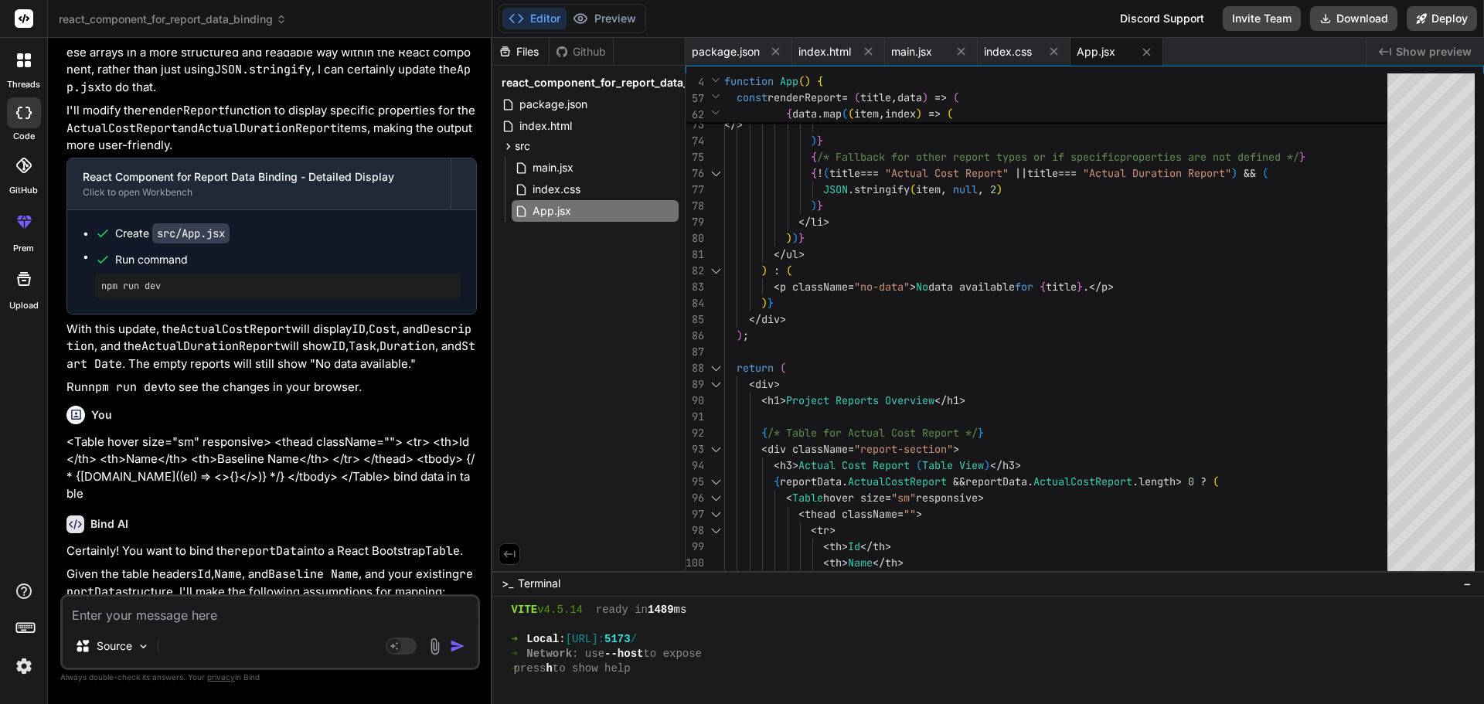
click at [579, 49] on div "Github" at bounding box center [581, 51] width 63 height 15
click at [608, 25] on button "Preview" at bounding box center [605, 19] width 76 height 22
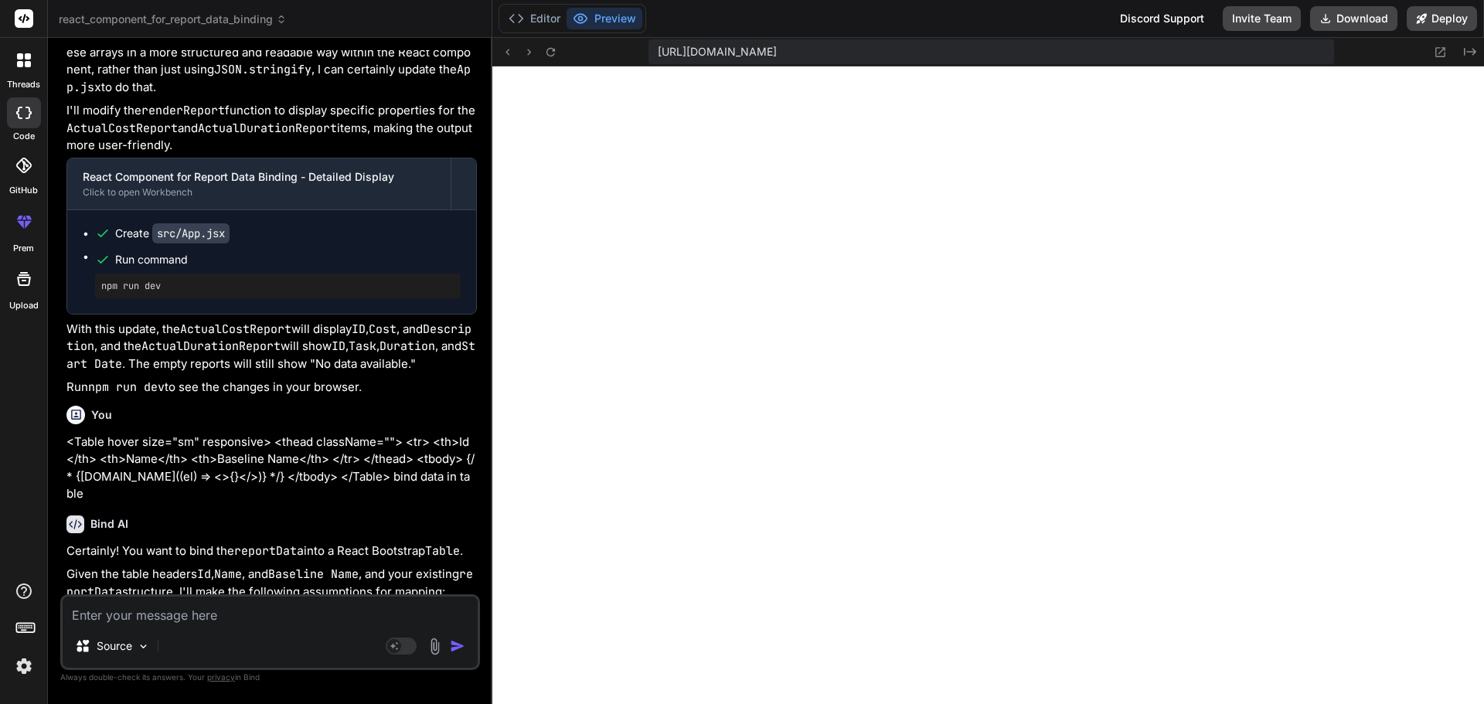
click at [261, 622] on textarea at bounding box center [270, 611] width 415 height 28
click at [527, 11] on button "Editor" at bounding box center [534, 19] width 64 height 22
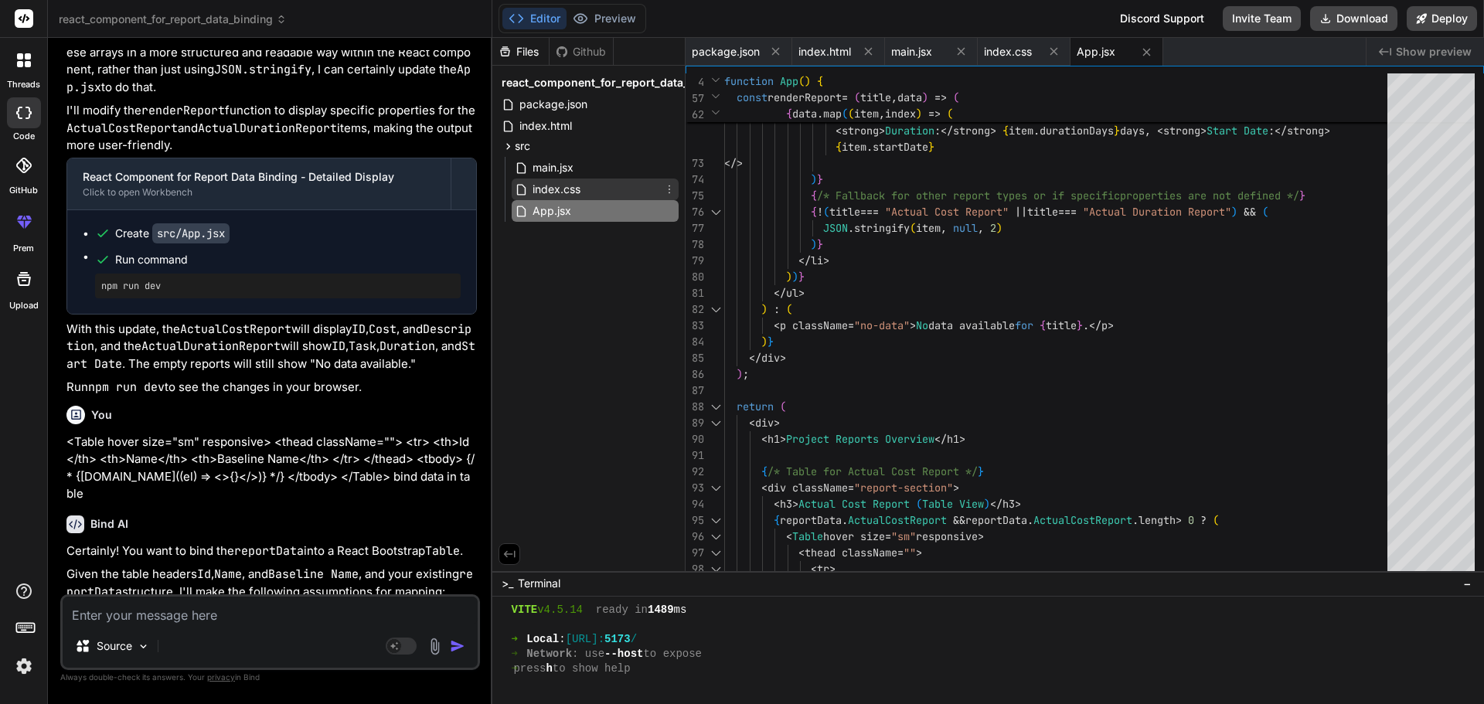
click at [549, 196] on span "index.css" at bounding box center [556, 189] width 51 height 19
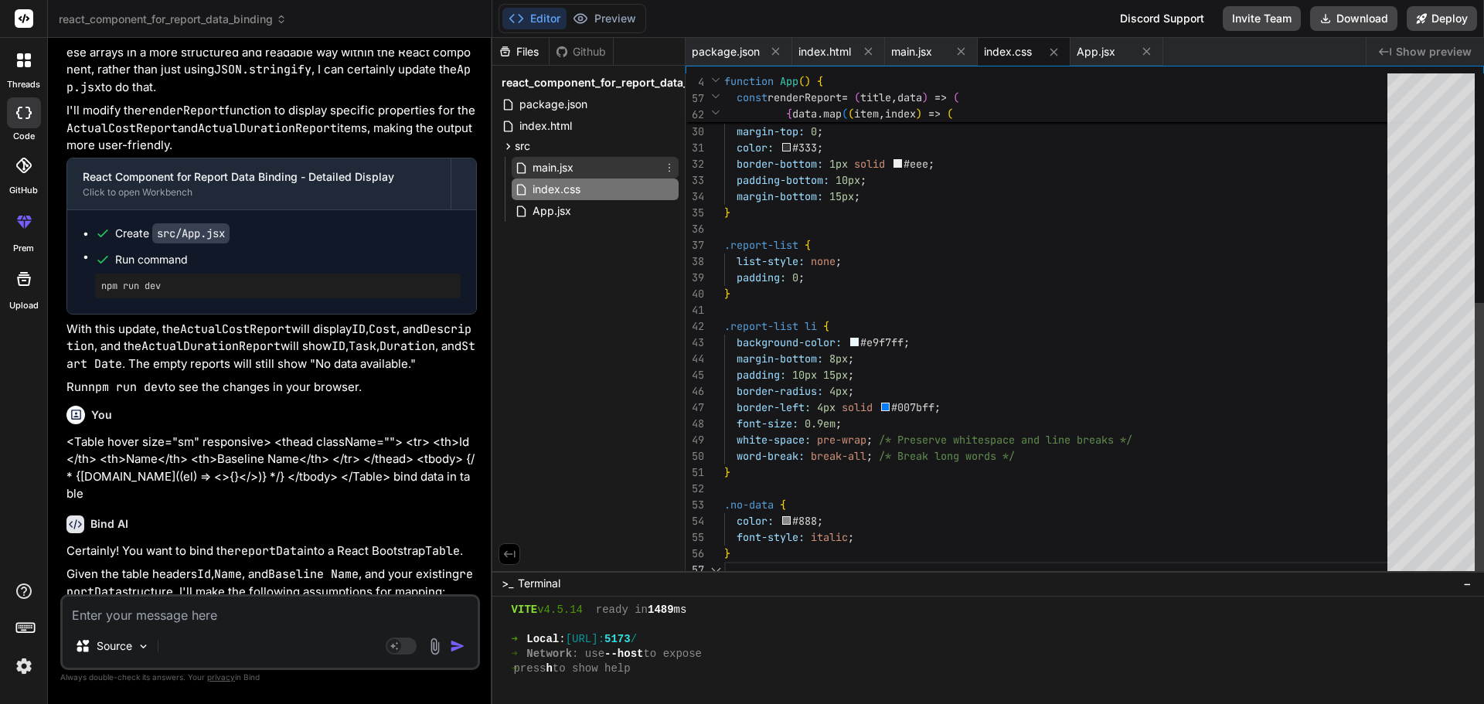
click at [558, 167] on span "main.jsx" at bounding box center [553, 167] width 44 height 19
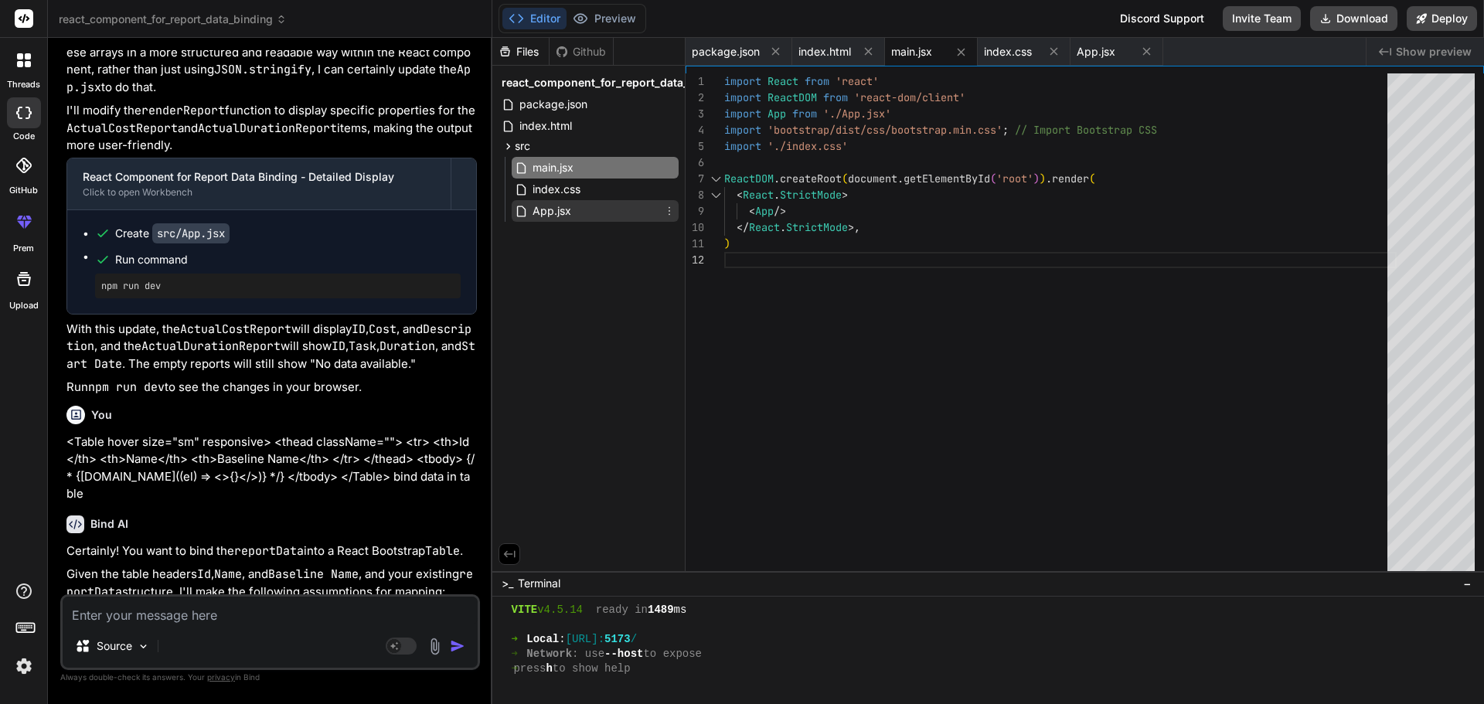
click at [548, 207] on span "App.jsx" at bounding box center [552, 211] width 42 height 19
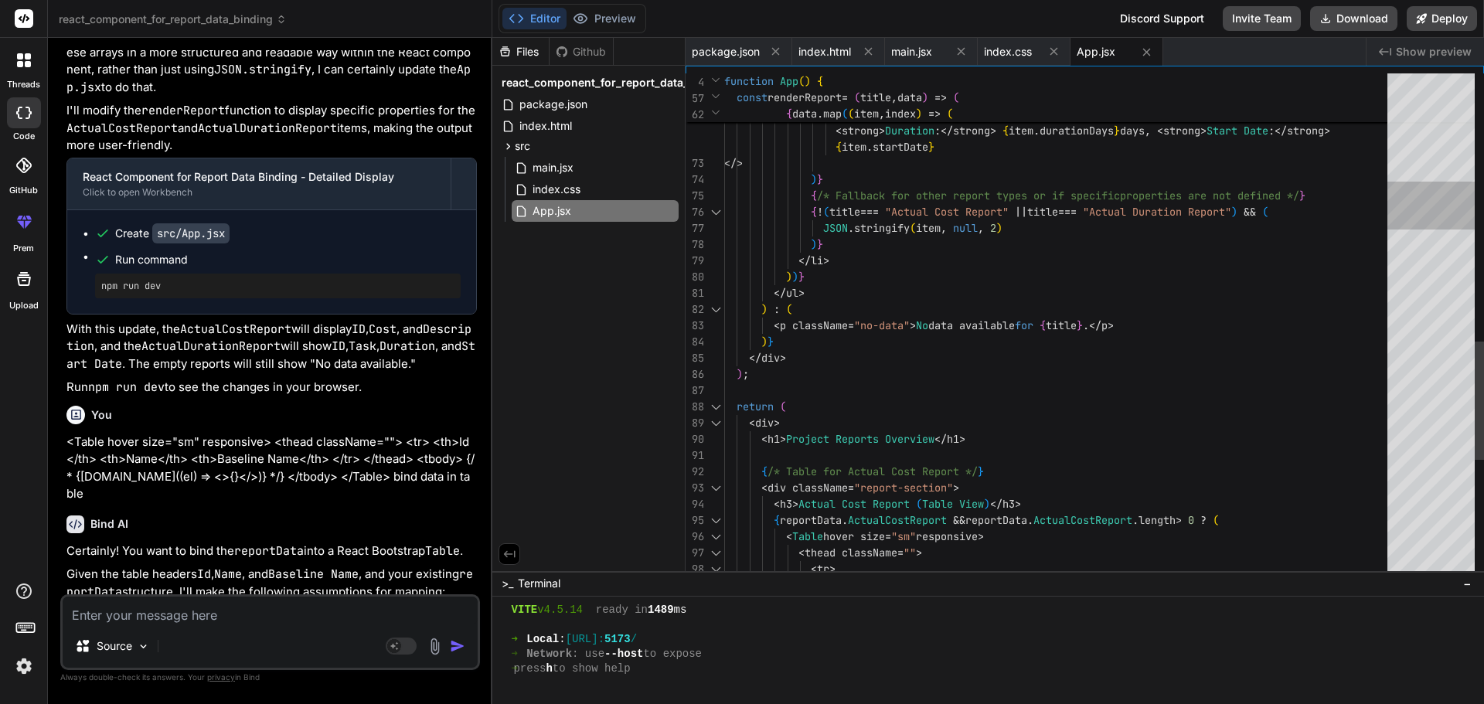
click at [1427, 141] on div at bounding box center [1430, 325] width 87 height 505
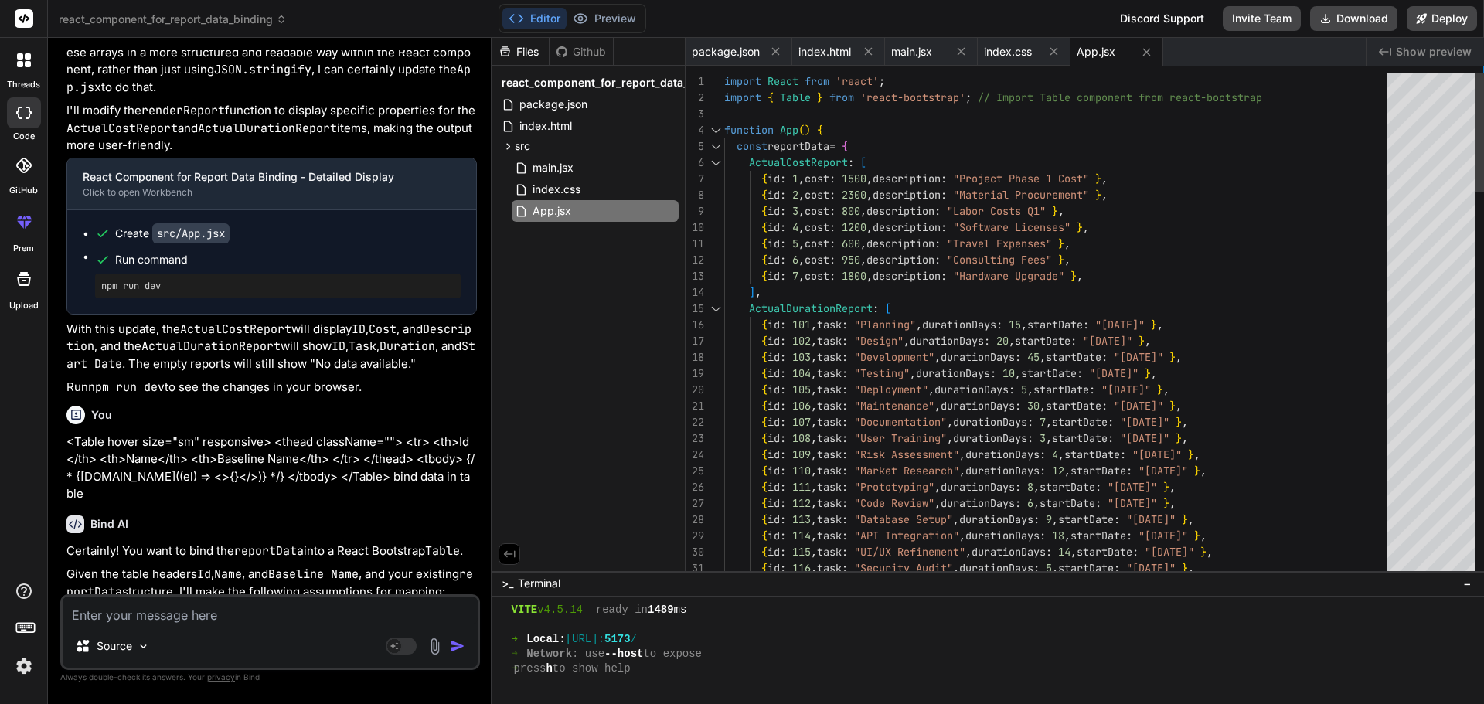
scroll to position [0, 0]
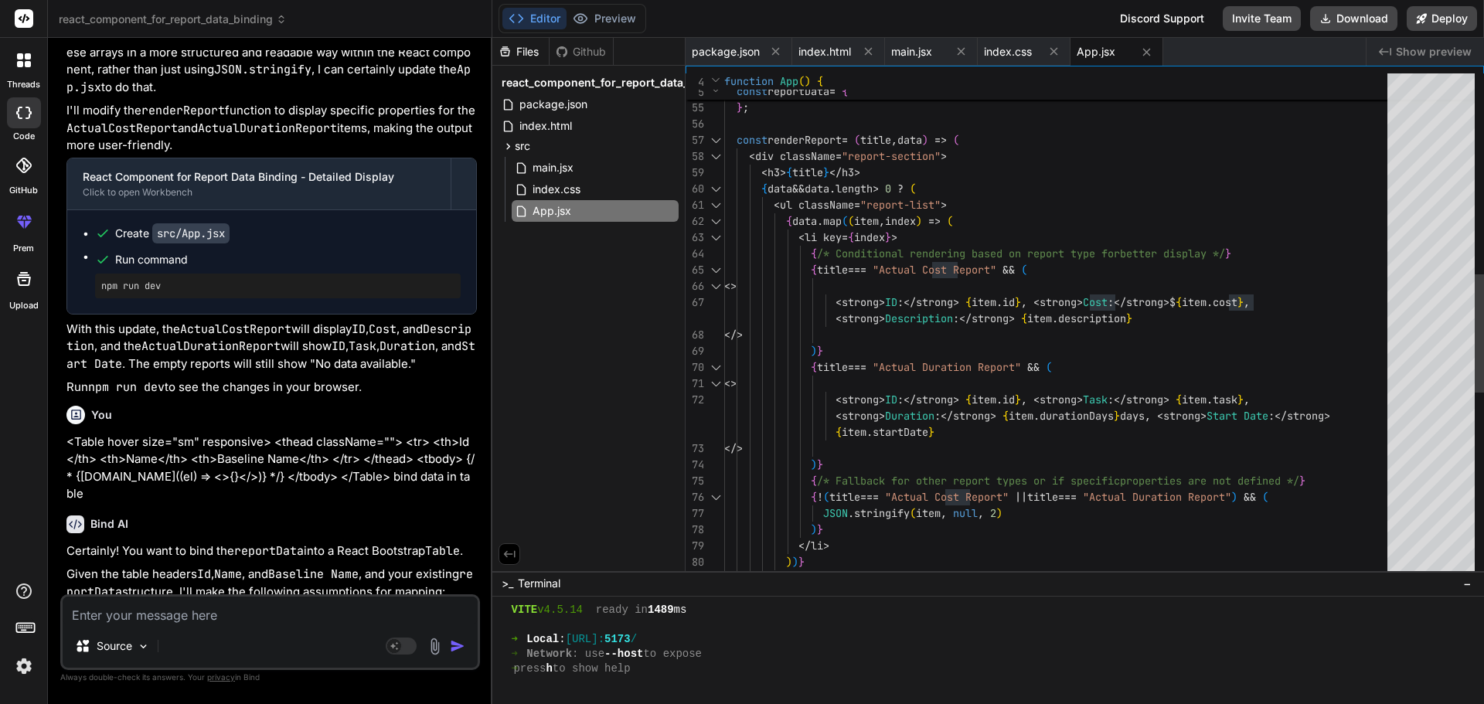
click at [911, 435] on div "{ data . map ( ( item , index ) => ( < li key = { index } > { /* Conditional re…" at bounding box center [1060, 294] width 672 height 2142
click at [911, 432] on div "{ data . map ( ( item , index ) => ( < li key = { index } > { /* Conditional re…" at bounding box center [1060, 294] width 672 height 2142
click at [839, 271] on div "{ data . map ( ( item , index ) => ( < li key = { index } > { /* Conditional re…" at bounding box center [1060, 294] width 672 height 2142
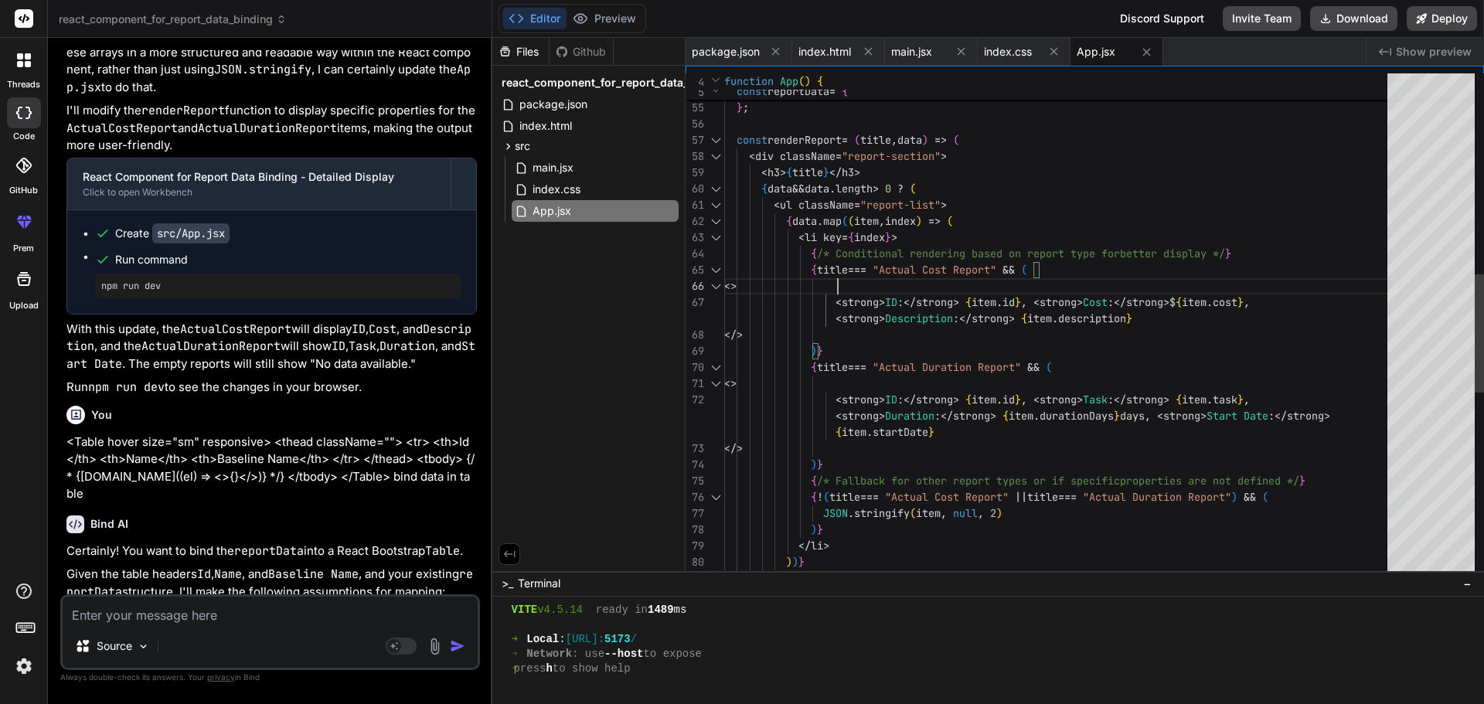
click at [839, 271] on div "{ data . map ( ( item , index ) => ( < li key = { index } > { /* Conditional re…" at bounding box center [1060, 294] width 672 height 2142
click at [839, 270] on div "{ data . map ( ( item , index ) => ( < li key = { index } > { /* Conditional re…" at bounding box center [1060, 294] width 672 height 2142
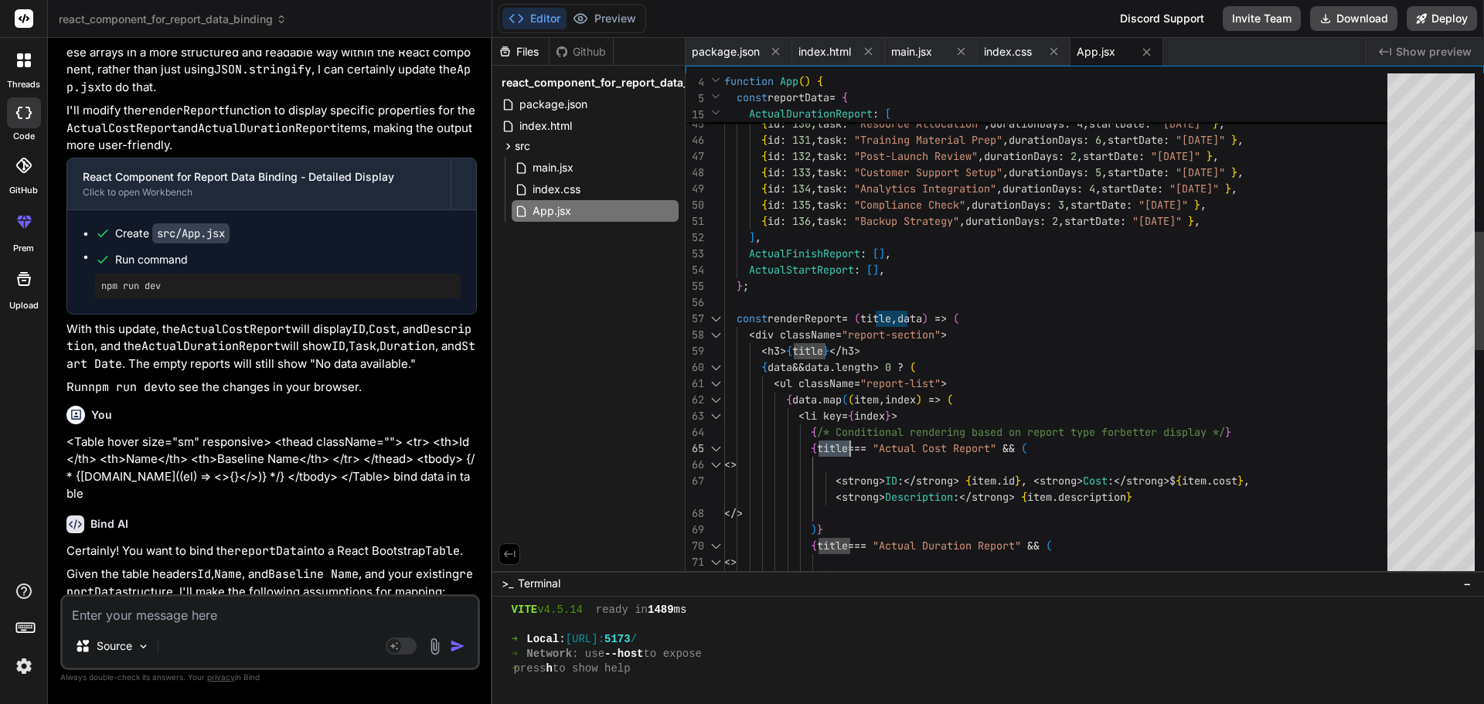
click at [818, 319] on div "< strong > ID :</strong > { item . id } , < strong > Task :</strong > { item . …" at bounding box center [1060, 473] width 672 height 2142
click at [822, 316] on div "< strong > ID :</strong > { item . id } , < strong > Task :</strong > { item . …" at bounding box center [1060, 473] width 672 height 2142
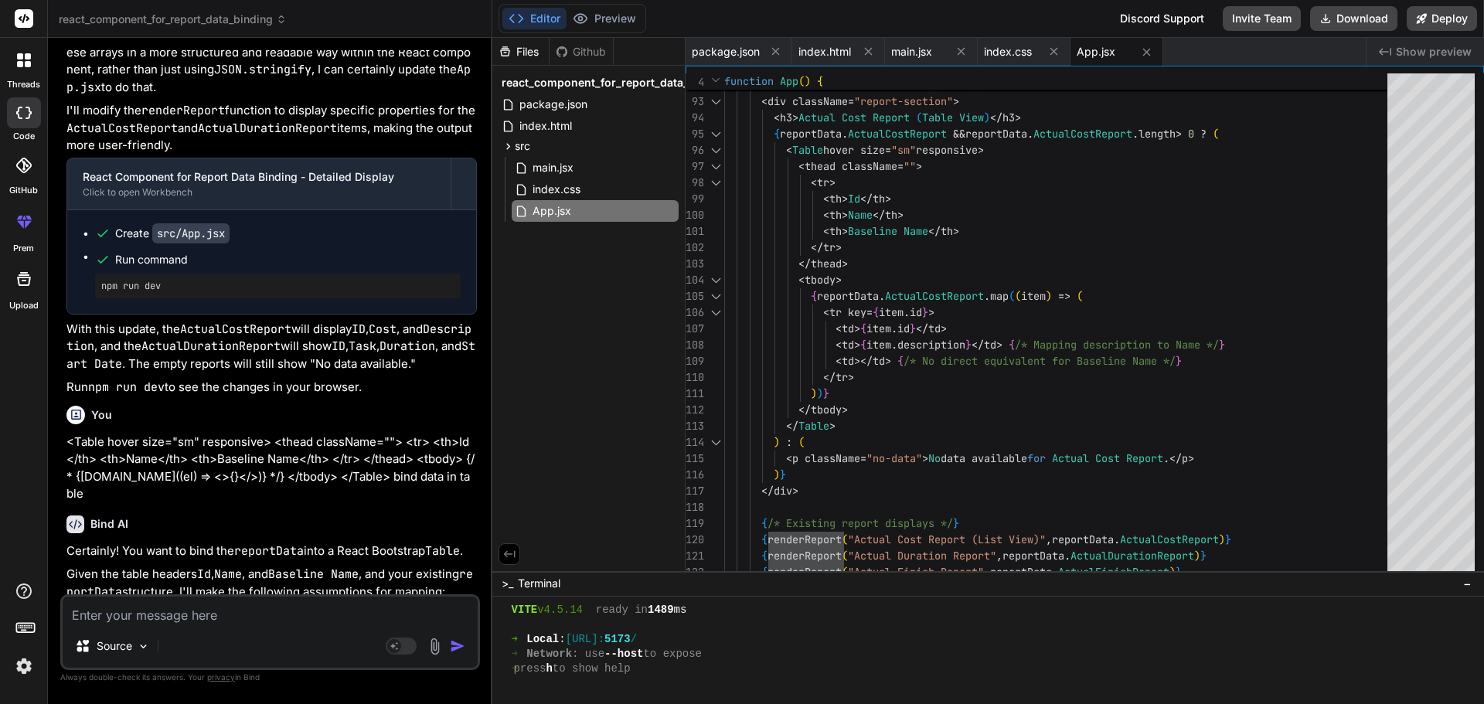
click at [171, 621] on textarea at bounding box center [270, 611] width 415 height 28
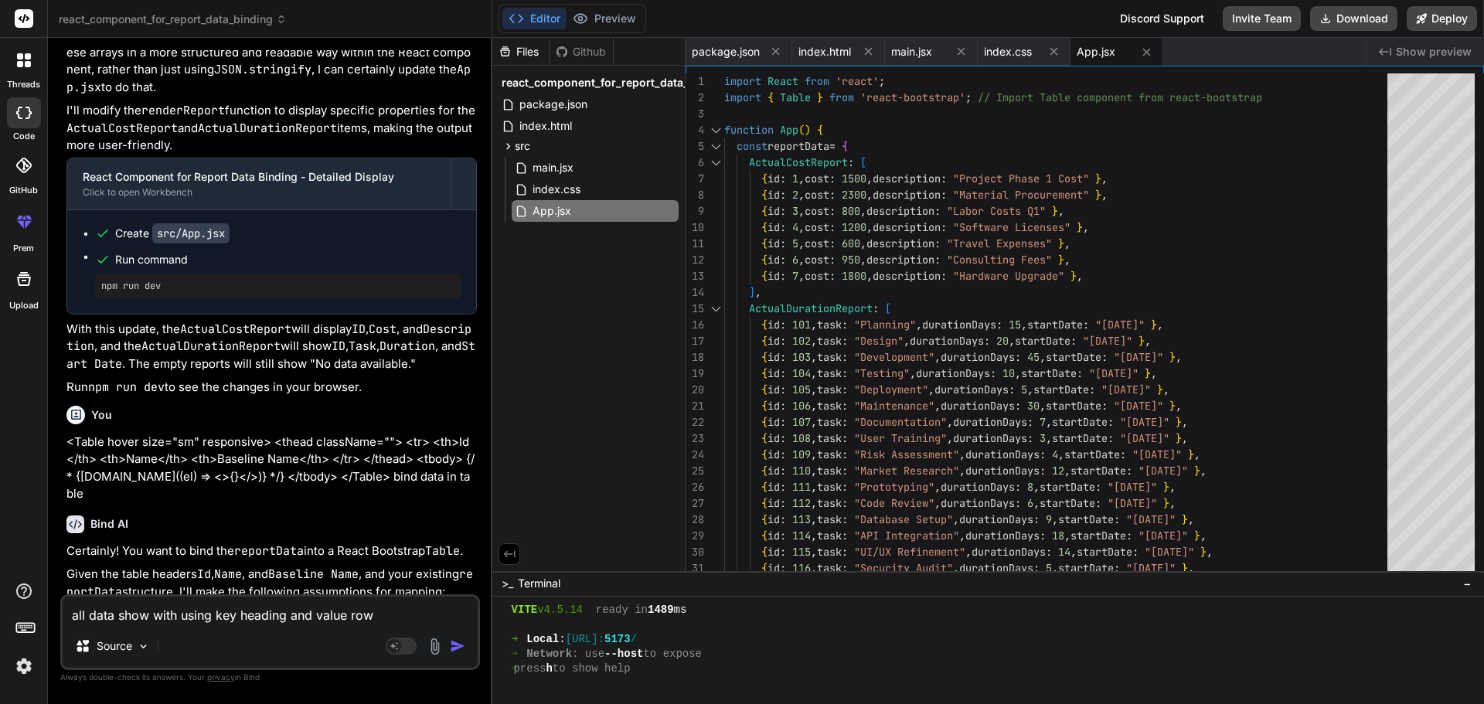
click at [289, 617] on textarea "all data show with using key heading and value row" at bounding box center [270, 611] width 415 height 28
click at [286, 615] on textarea "all data show with using key heading and value row" at bounding box center [270, 611] width 415 height 28
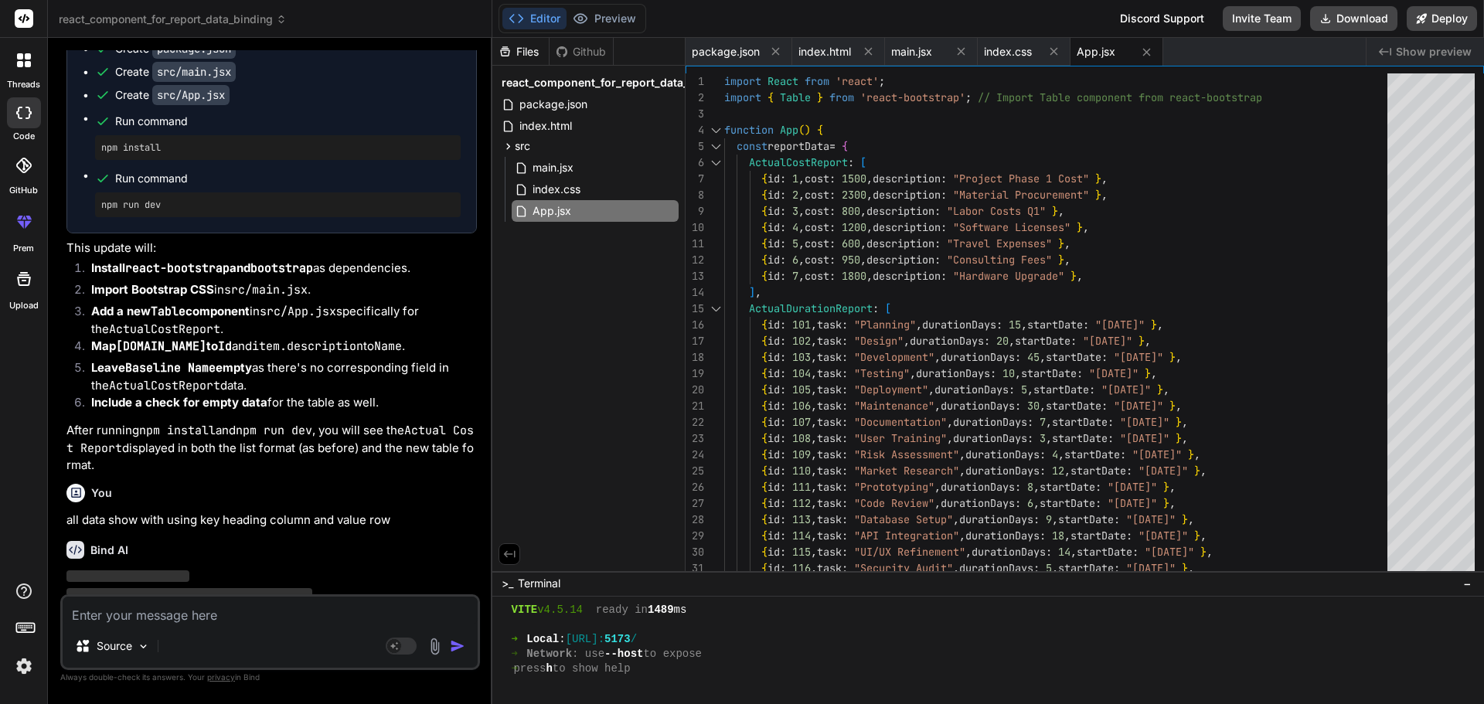
scroll to position [2833, 0]
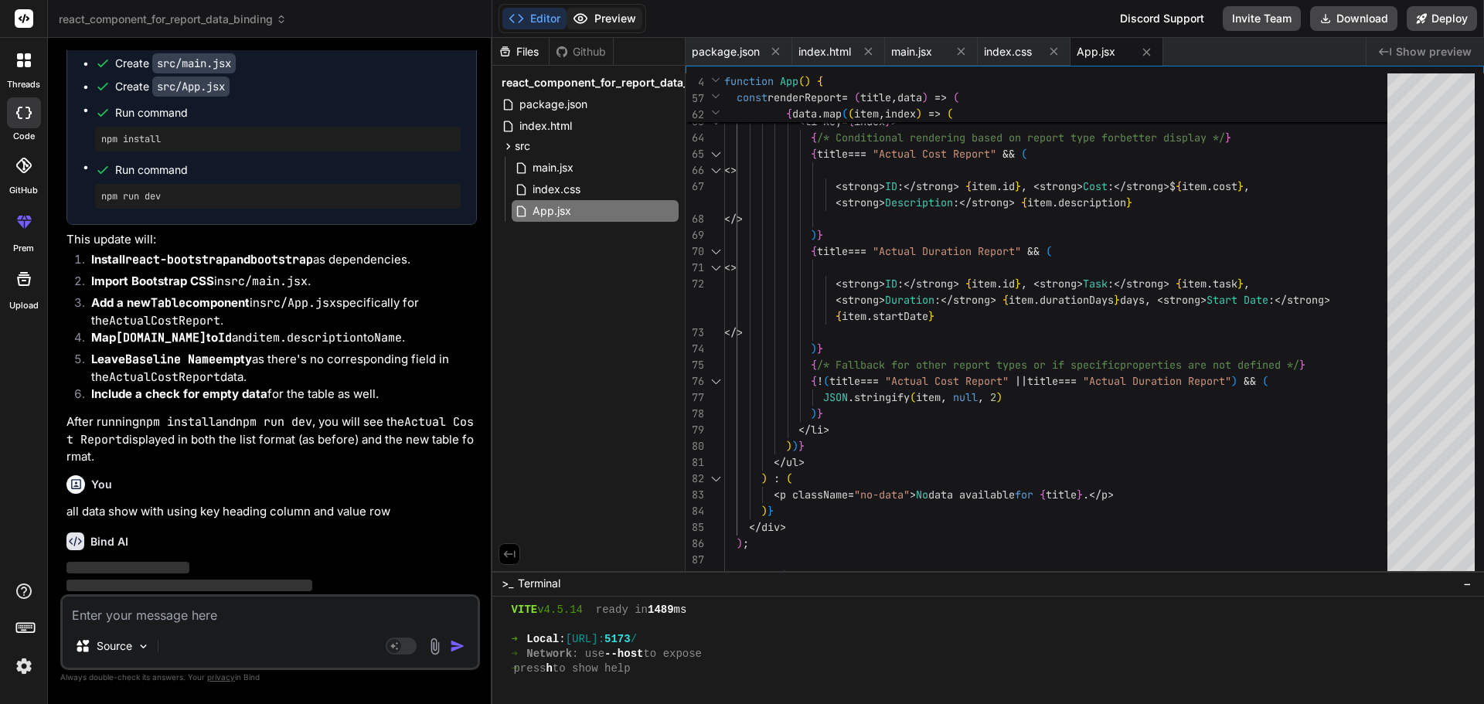
click at [607, 15] on button "Preview" at bounding box center [605, 19] width 76 height 22
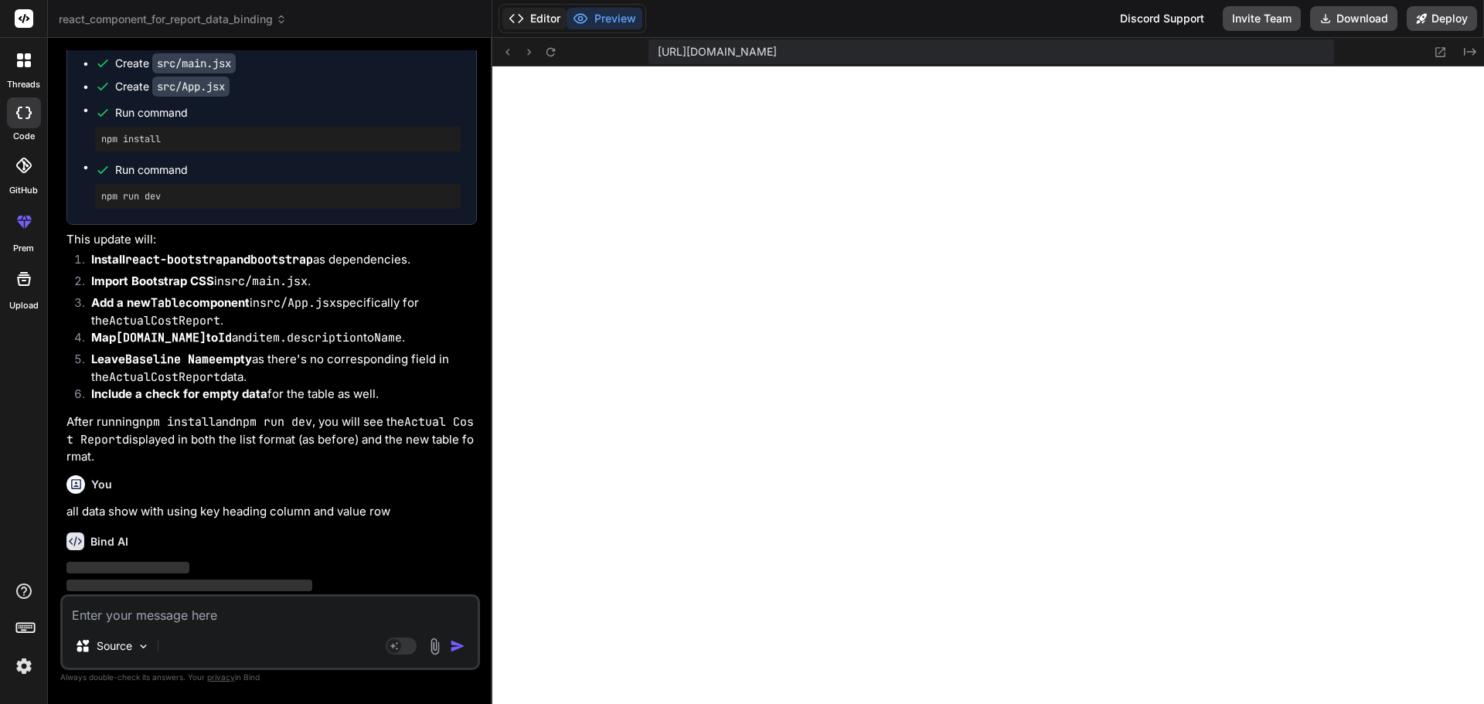
click at [537, 17] on button "Editor" at bounding box center [534, 19] width 64 height 22
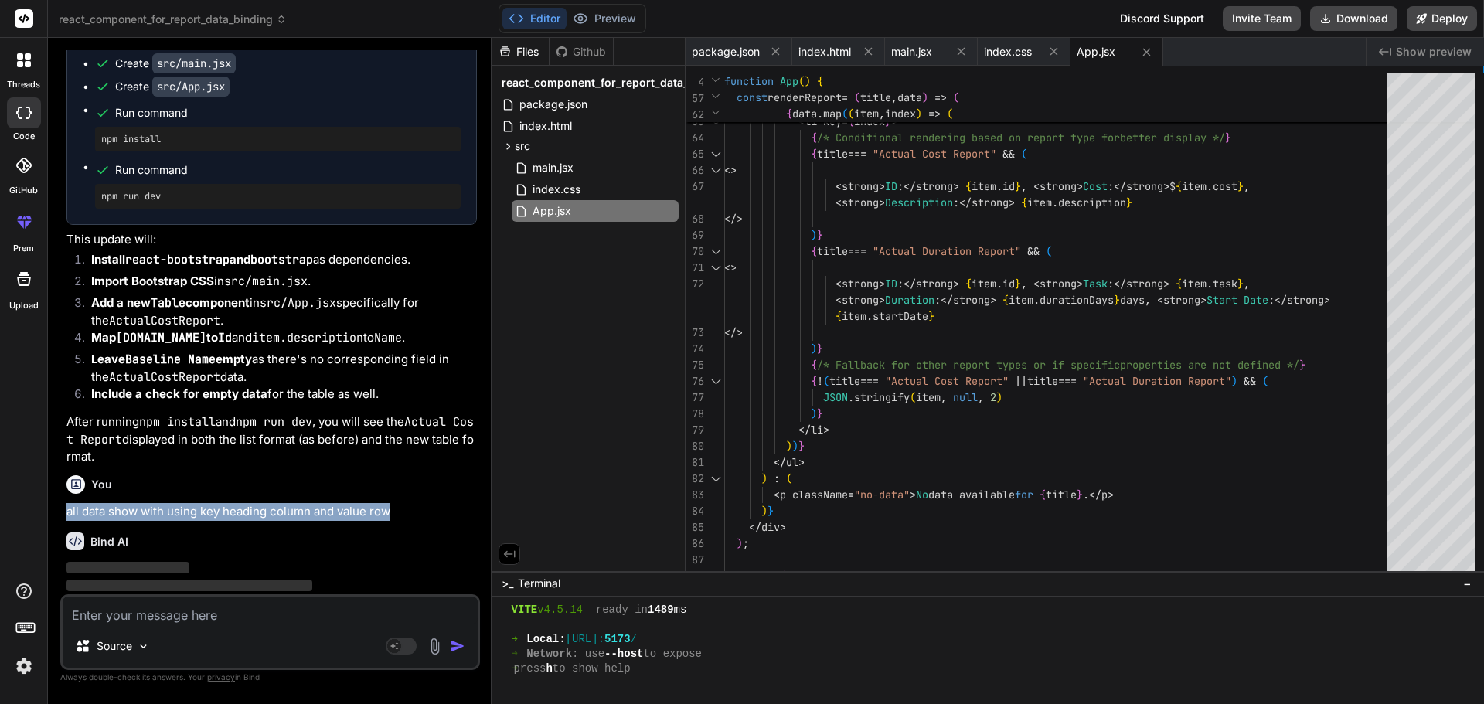
drag, startPoint x: 390, startPoint y: 480, endPoint x: 60, endPoint y: 479, distance: 330.8
click at [60, 479] on div "Bind AI Web Search Created with Pixso. Code Generator You reportData:{ Bind AI …" at bounding box center [270, 370] width 444 height 665
copy p "all data show with using key heading column and value row"
click at [152, 613] on textarea at bounding box center [270, 611] width 415 height 28
paste textarea "all data show with using key heading column and value row"
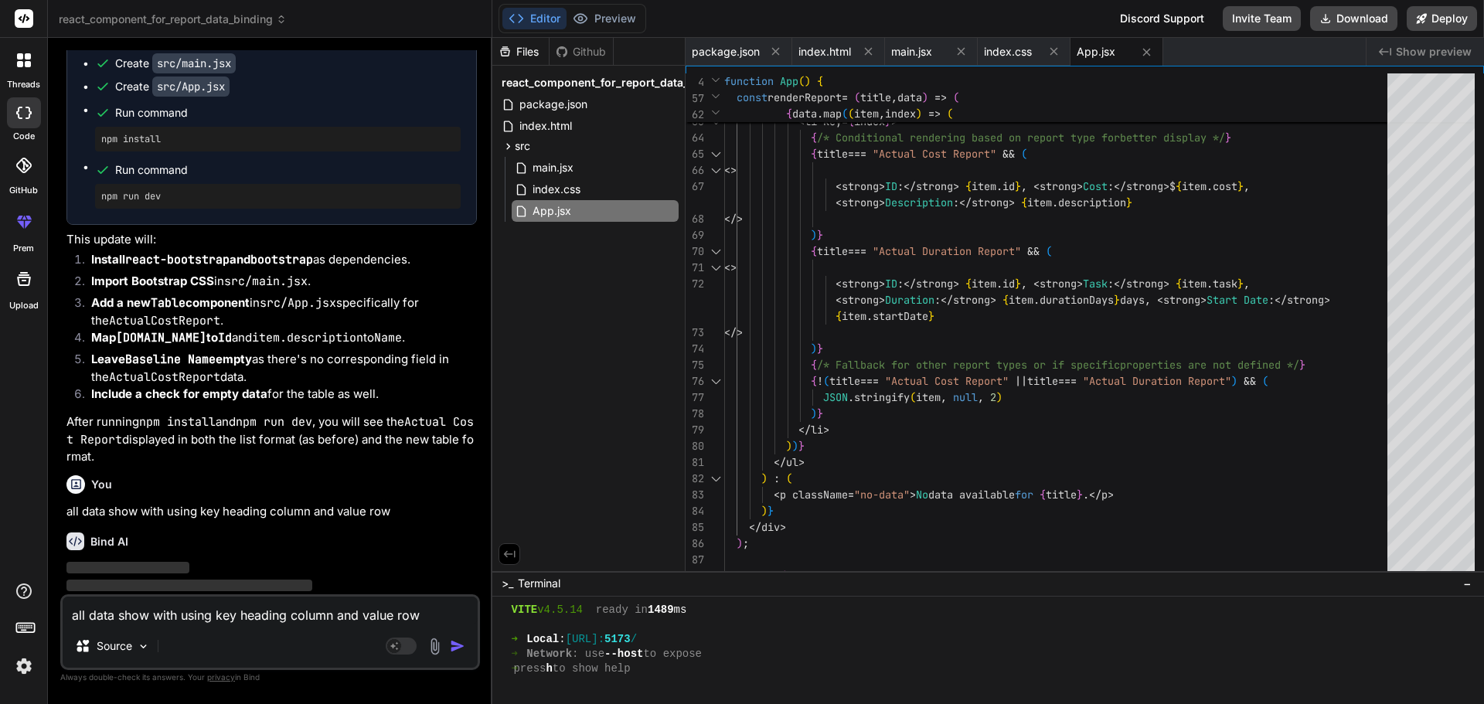
click at [151, 615] on textarea "all data show with using key heading column and value row" at bounding box center [270, 611] width 415 height 28
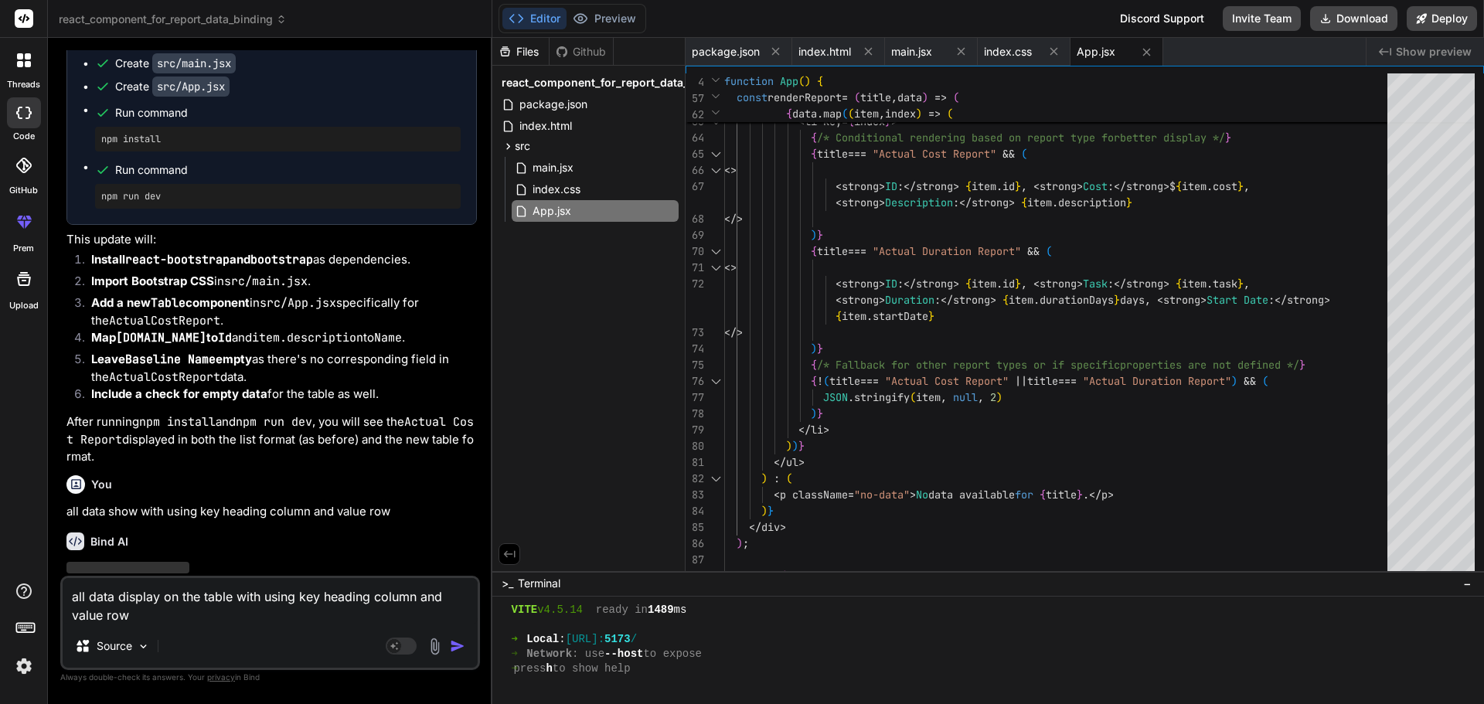
click at [457, 645] on img "button" at bounding box center [457, 645] width 15 height 15
drag, startPoint x: 137, startPoint y: 611, endPoint x: 69, endPoint y: 601, distance: 68.9
click at [69, 601] on textarea "all data display on the table with using key heading column and value row" at bounding box center [270, 601] width 415 height 46
click at [168, 597] on span "‌" at bounding box center [189, 603] width 246 height 12
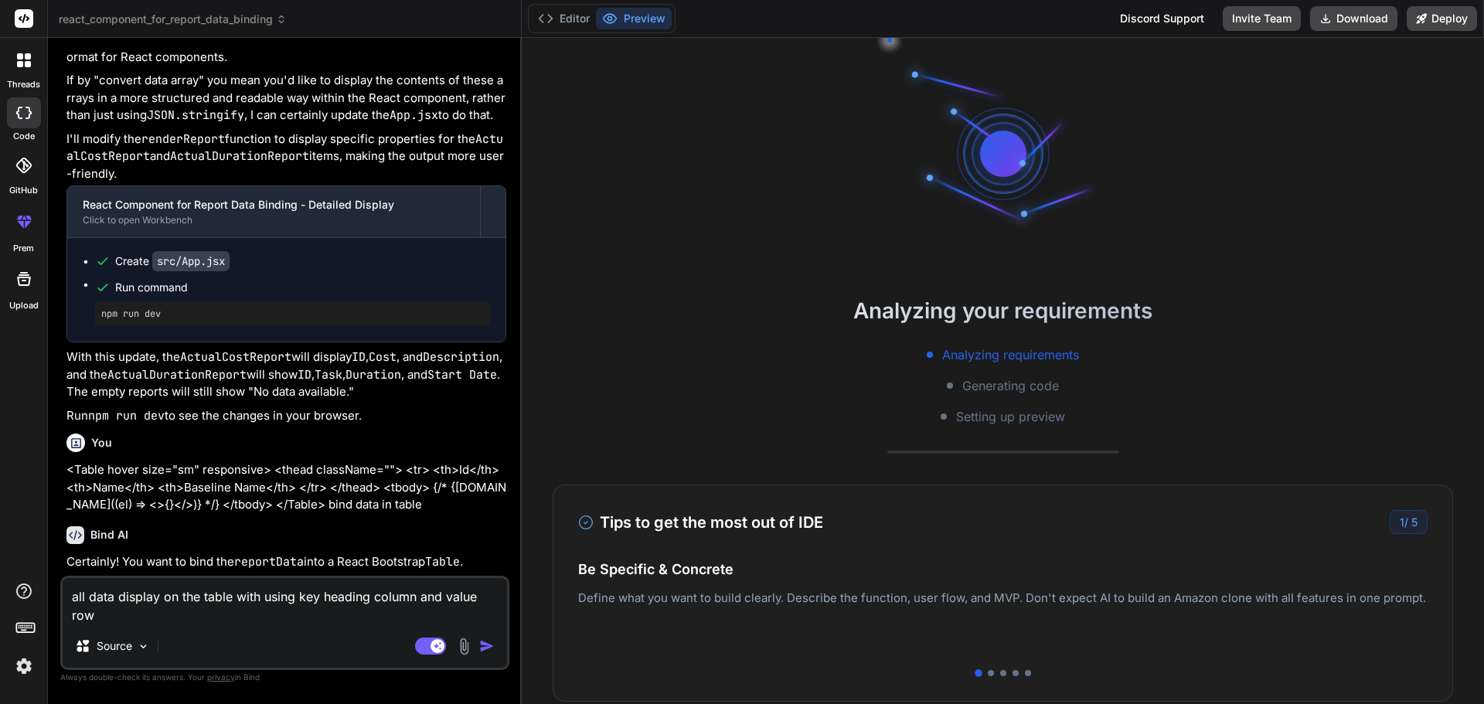
scroll to position [1984, 0]
click at [484, 648] on img "button" at bounding box center [486, 645] width 15 height 15
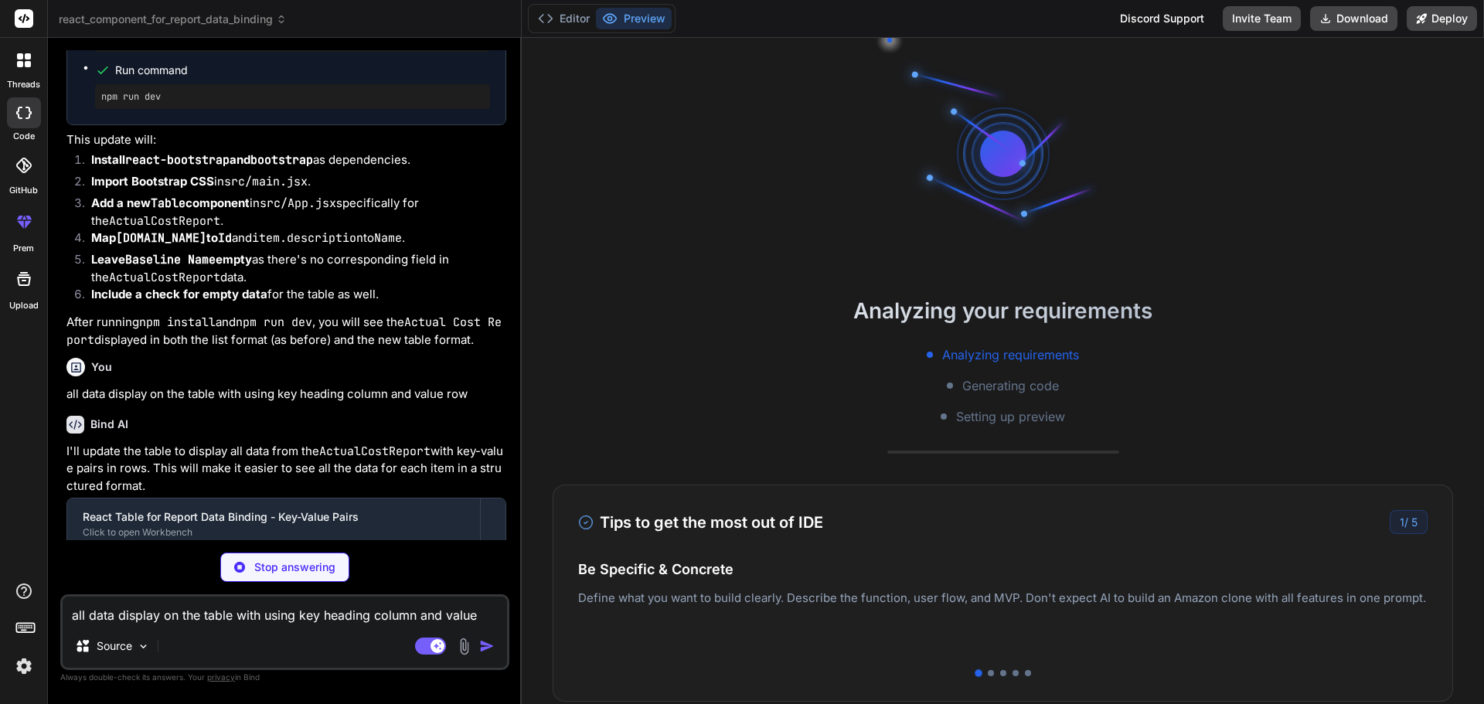
scroll to position [2921, 0]
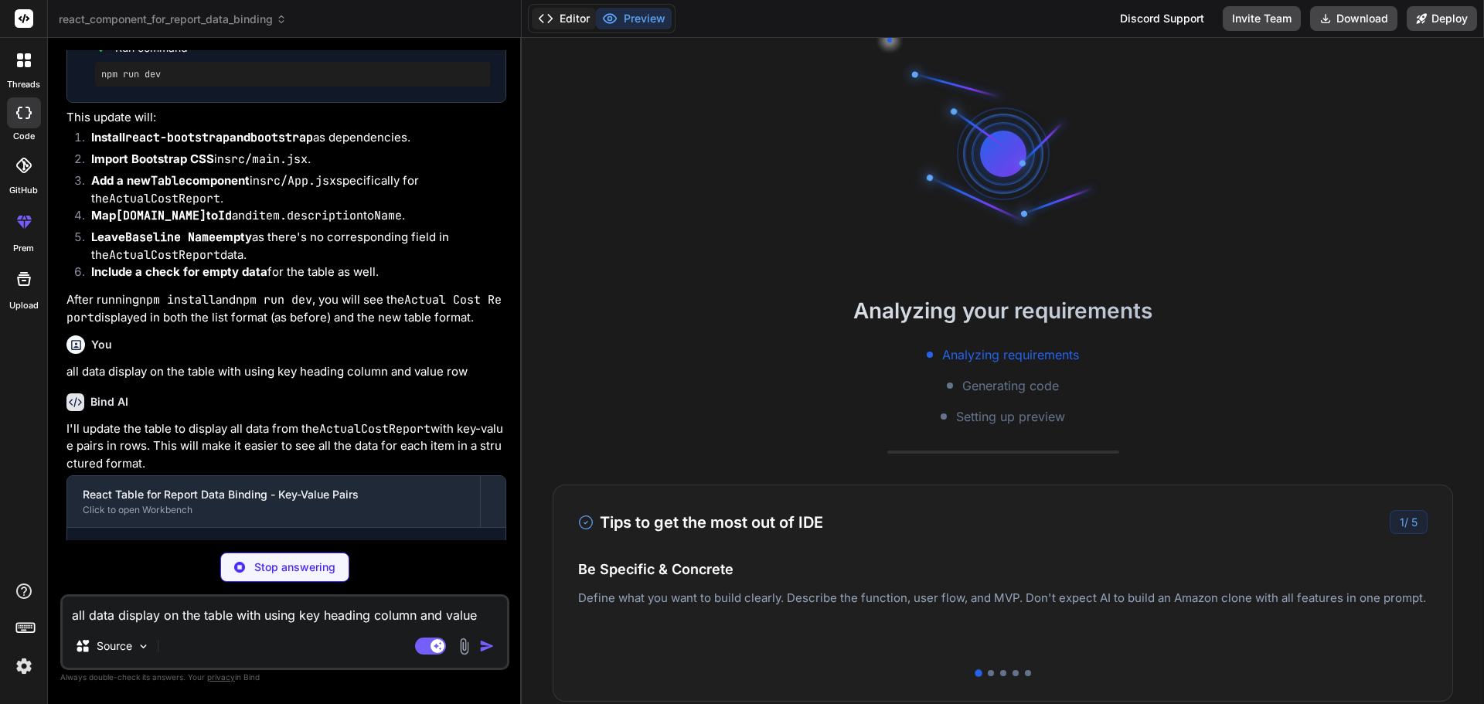
click at [574, 15] on button "Editor" at bounding box center [564, 19] width 64 height 22
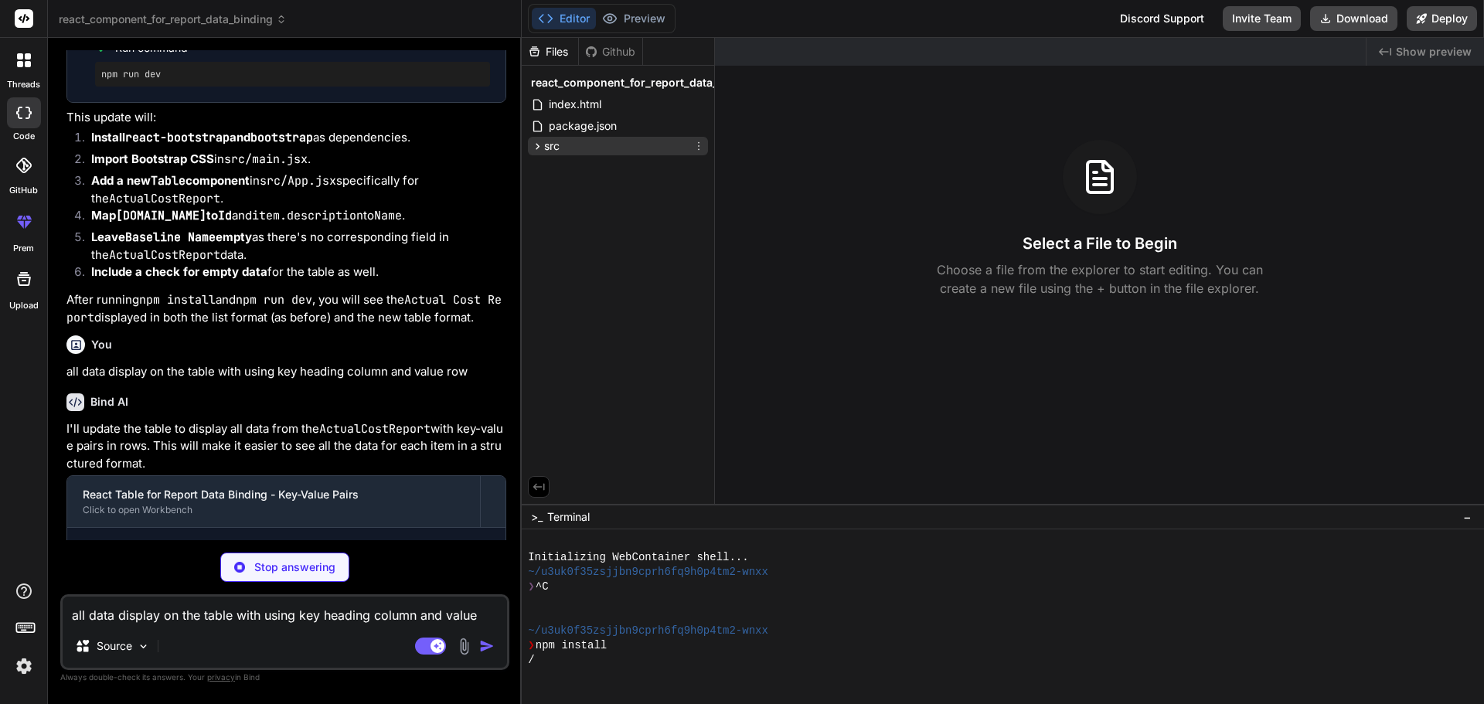
click at [558, 141] on span "src" at bounding box center [551, 145] width 15 height 15
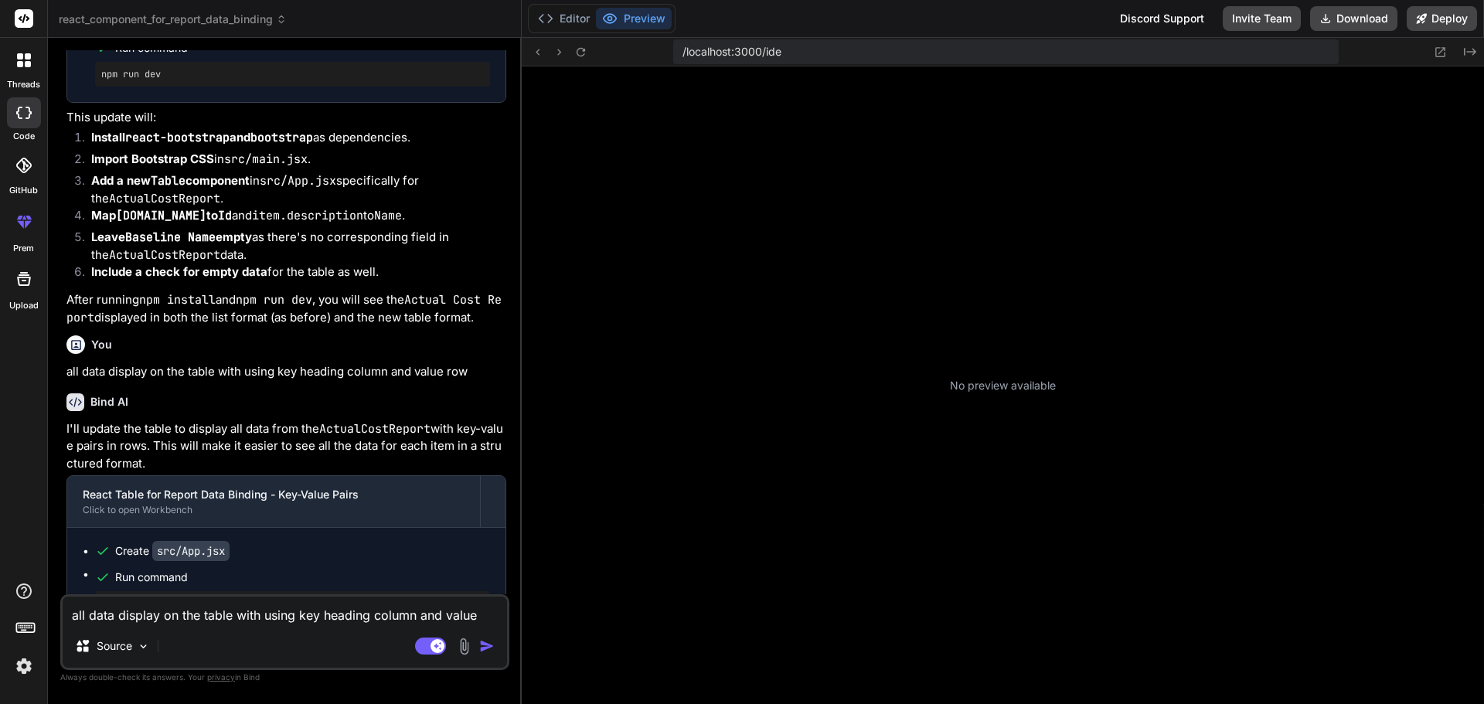
scroll to position [279, 0]
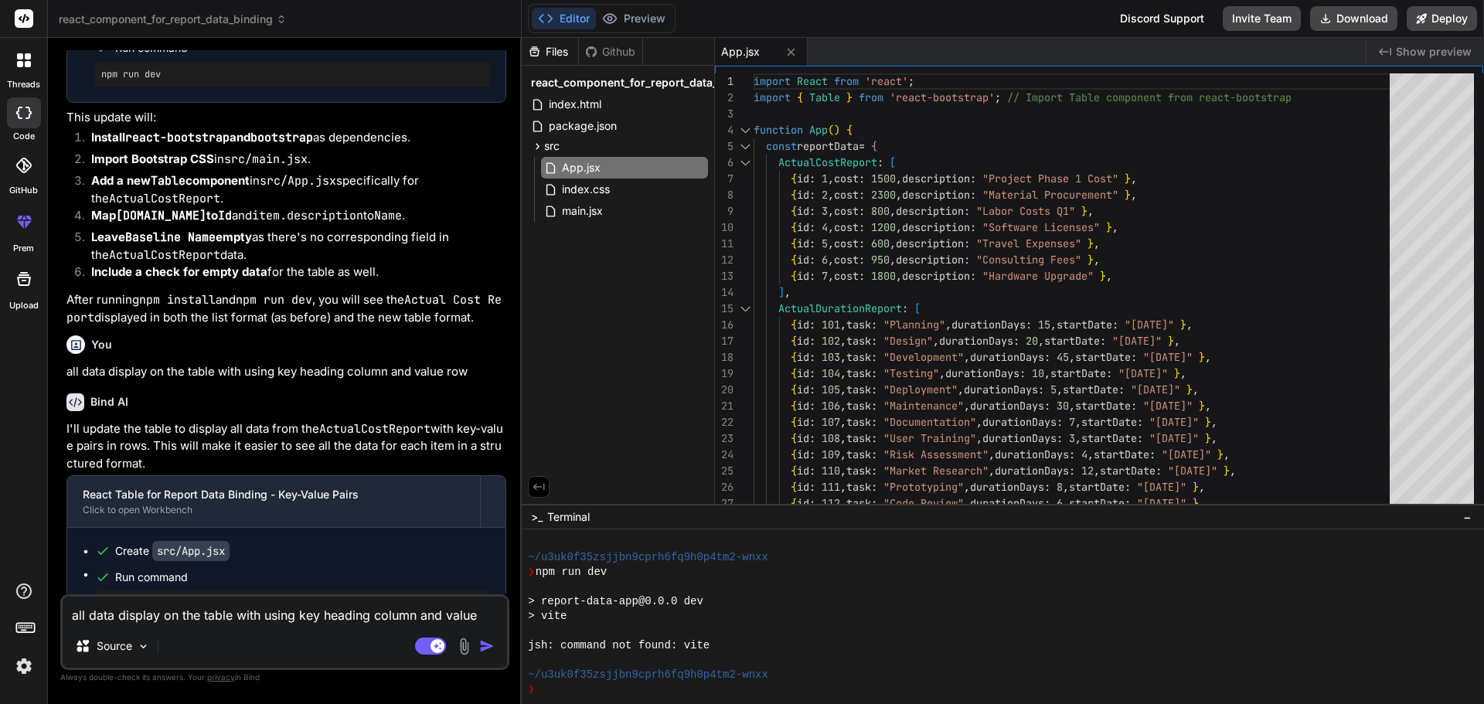
type textarea "x"
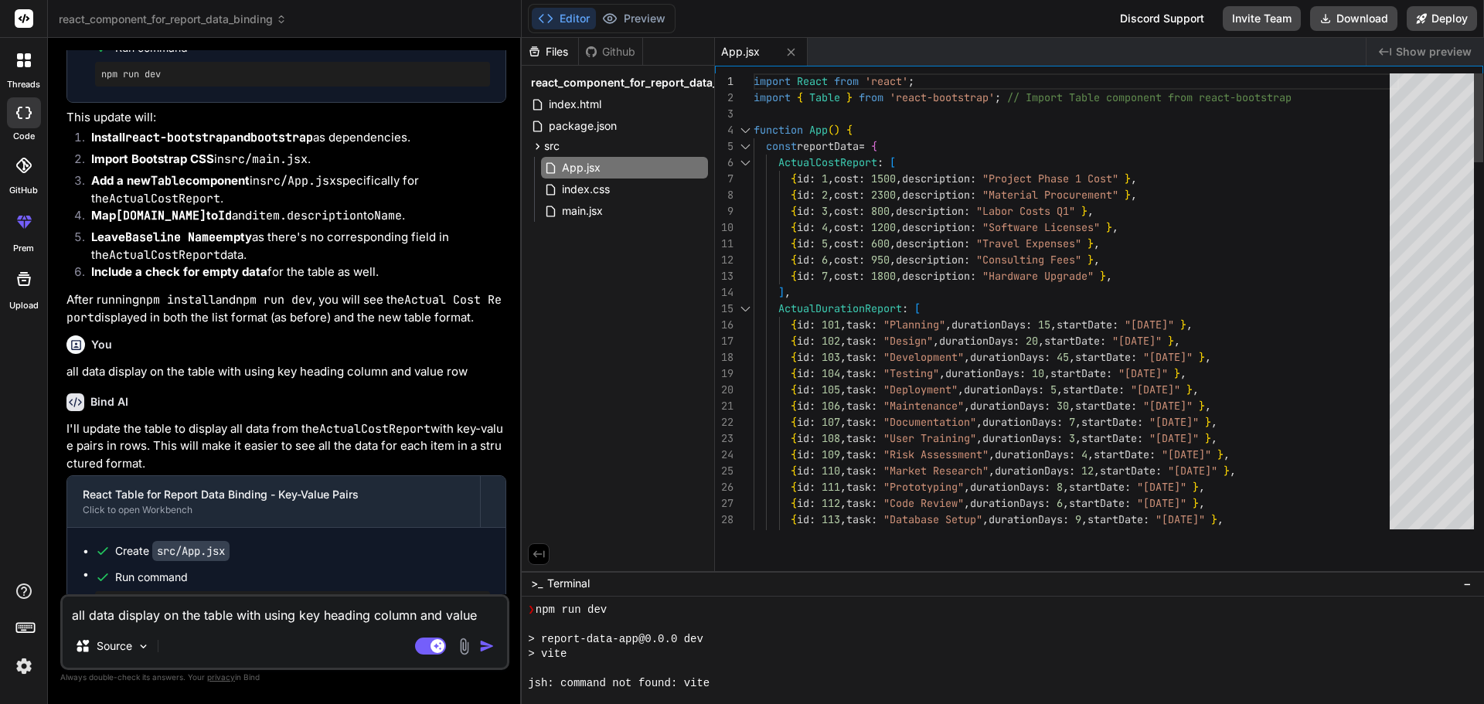
drag, startPoint x: 1247, startPoint y: 504, endPoint x: 1286, endPoint y: 689, distance: 189.5
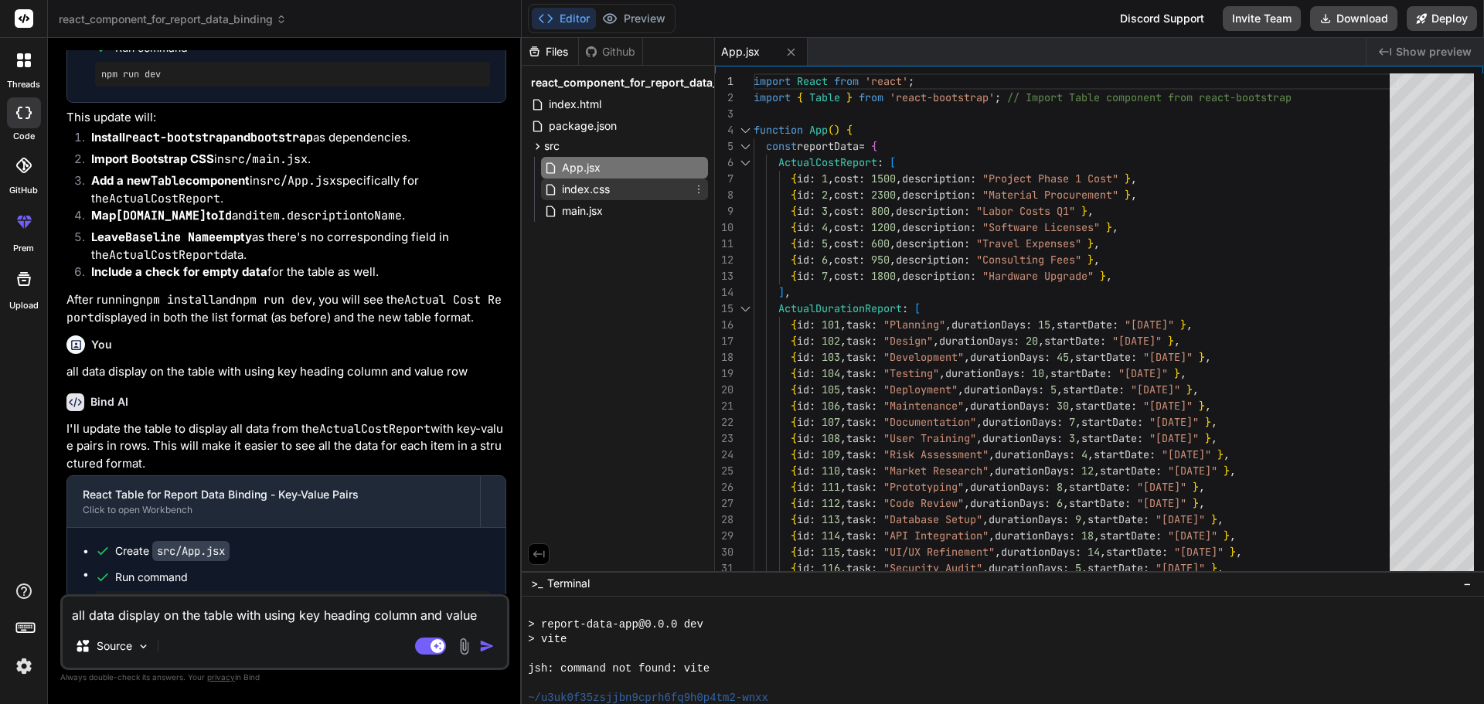
click at [576, 188] on span "index.css" at bounding box center [585, 189] width 51 height 19
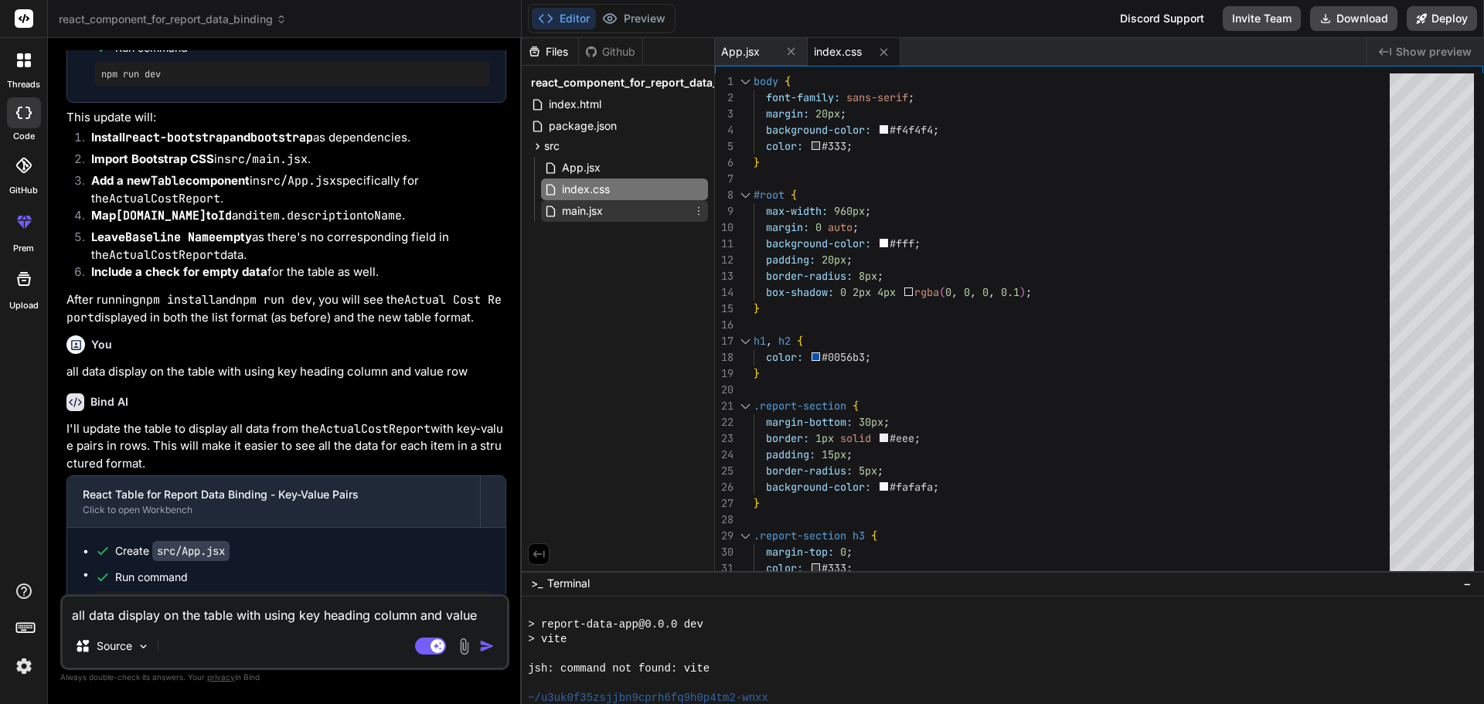
click at [576, 207] on span "main.jsx" at bounding box center [582, 211] width 44 height 19
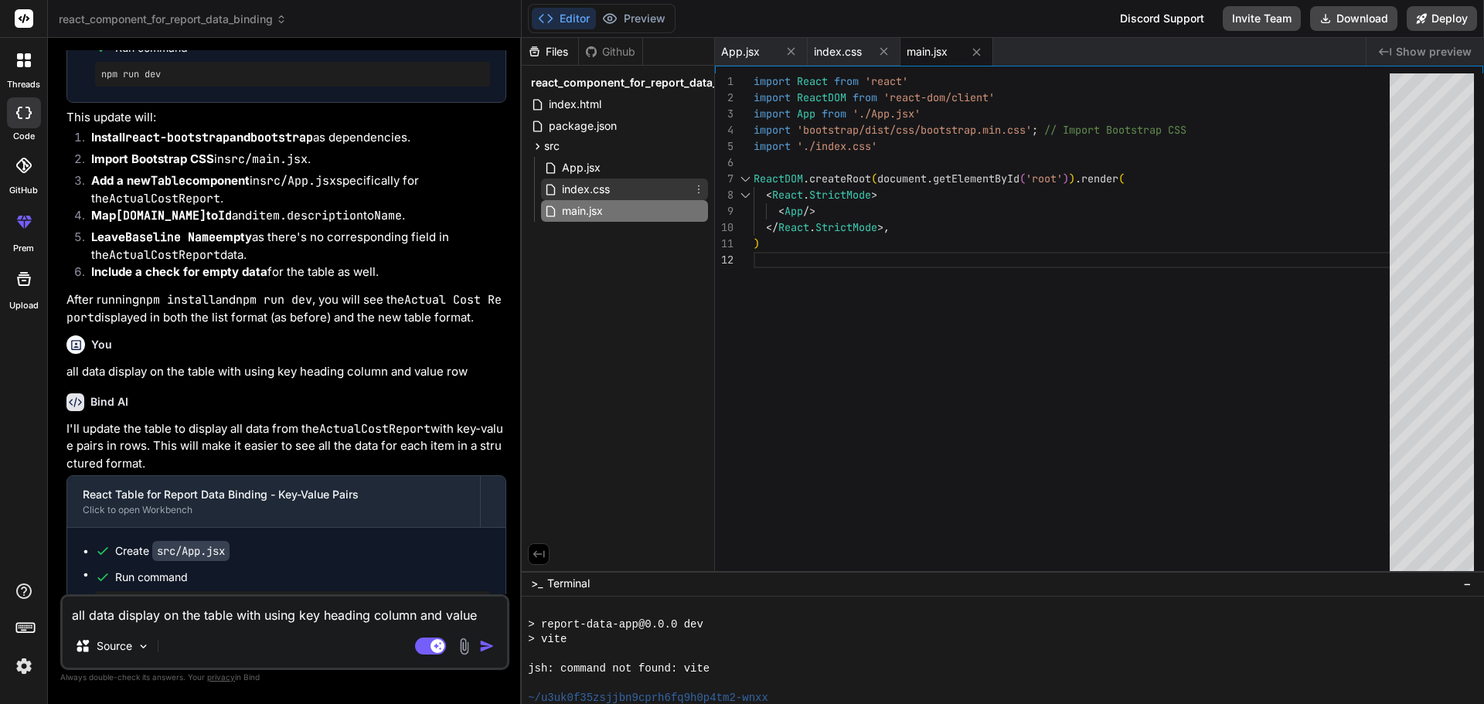
click at [582, 189] on span "index.css" at bounding box center [585, 189] width 51 height 19
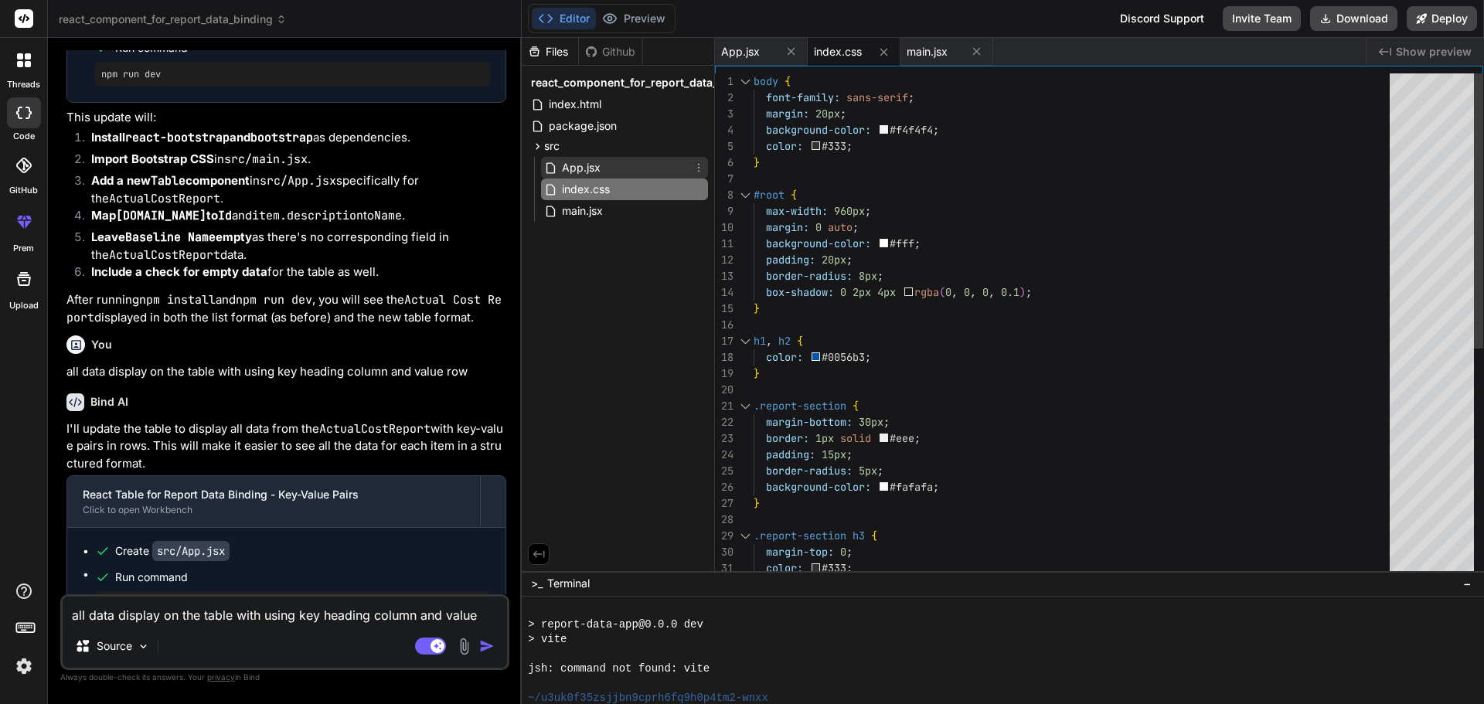
click at [587, 165] on span "App.jsx" at bounding box center [581, 167] width 42 height 19
type textarea "export default App;"
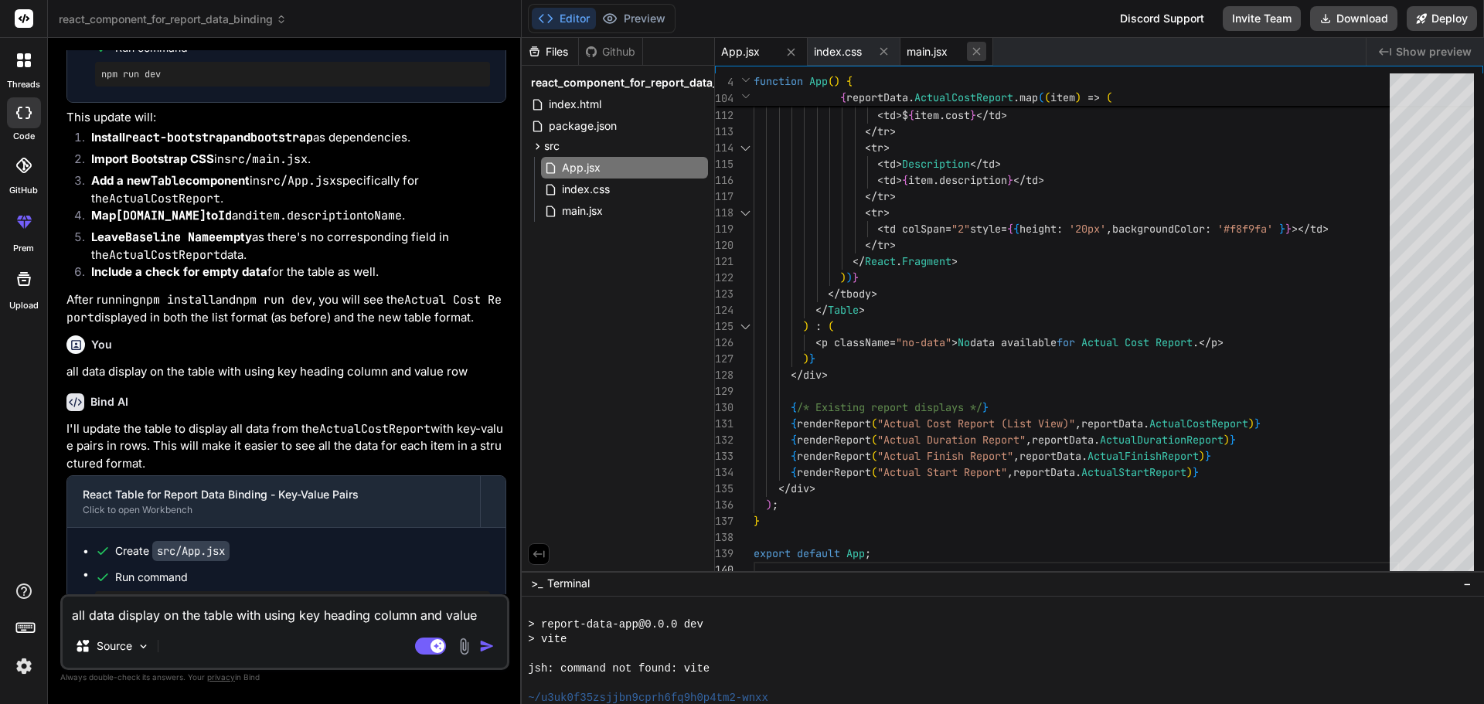
click at [977, 47] on icon at bounding box center [976, 51] width 13 height 13
click at [883, 50] on icon at bounding box center [884, 52] width 8 height 8
click at [787, 53] on icon at bounding box center [790, 52] width 13 height 13
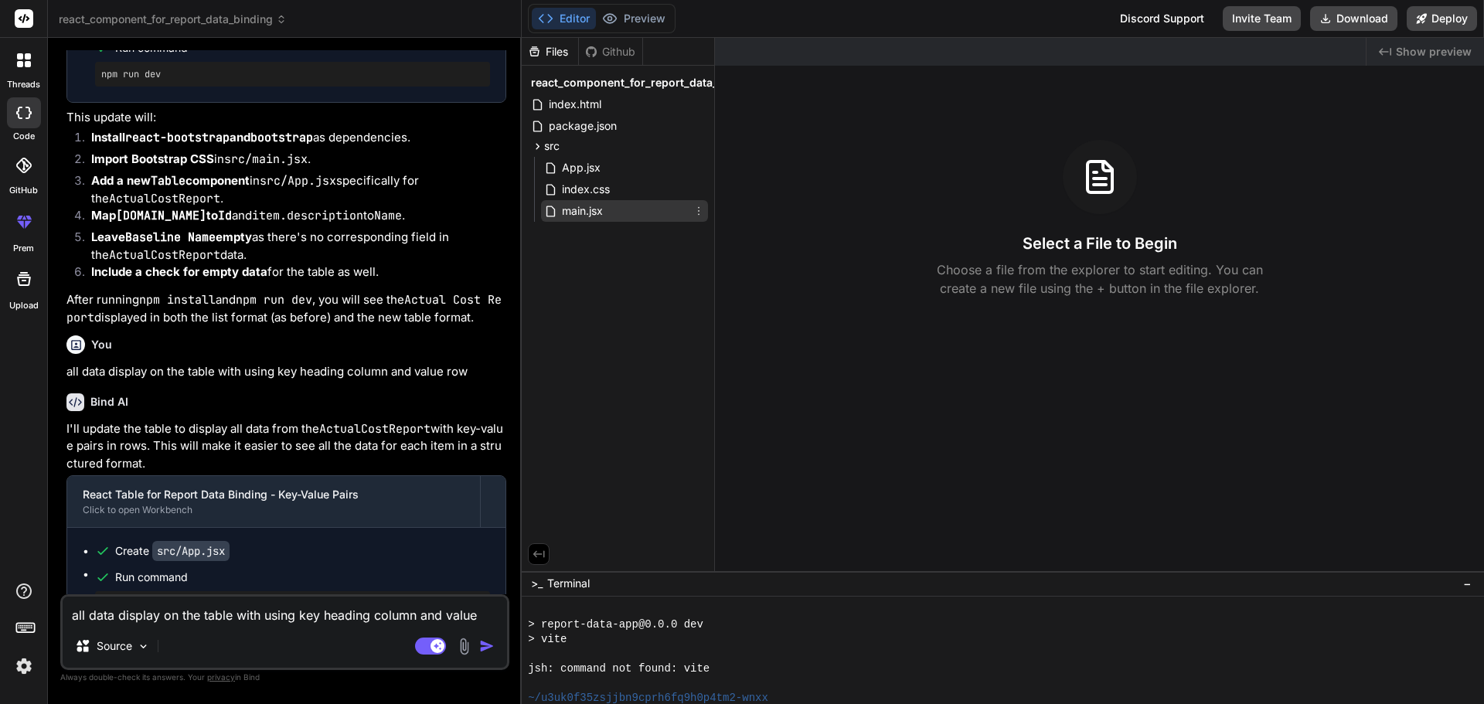
click at [578, 210] on span "main.jsx" at bounding box center [582, 211] width 44 height 19
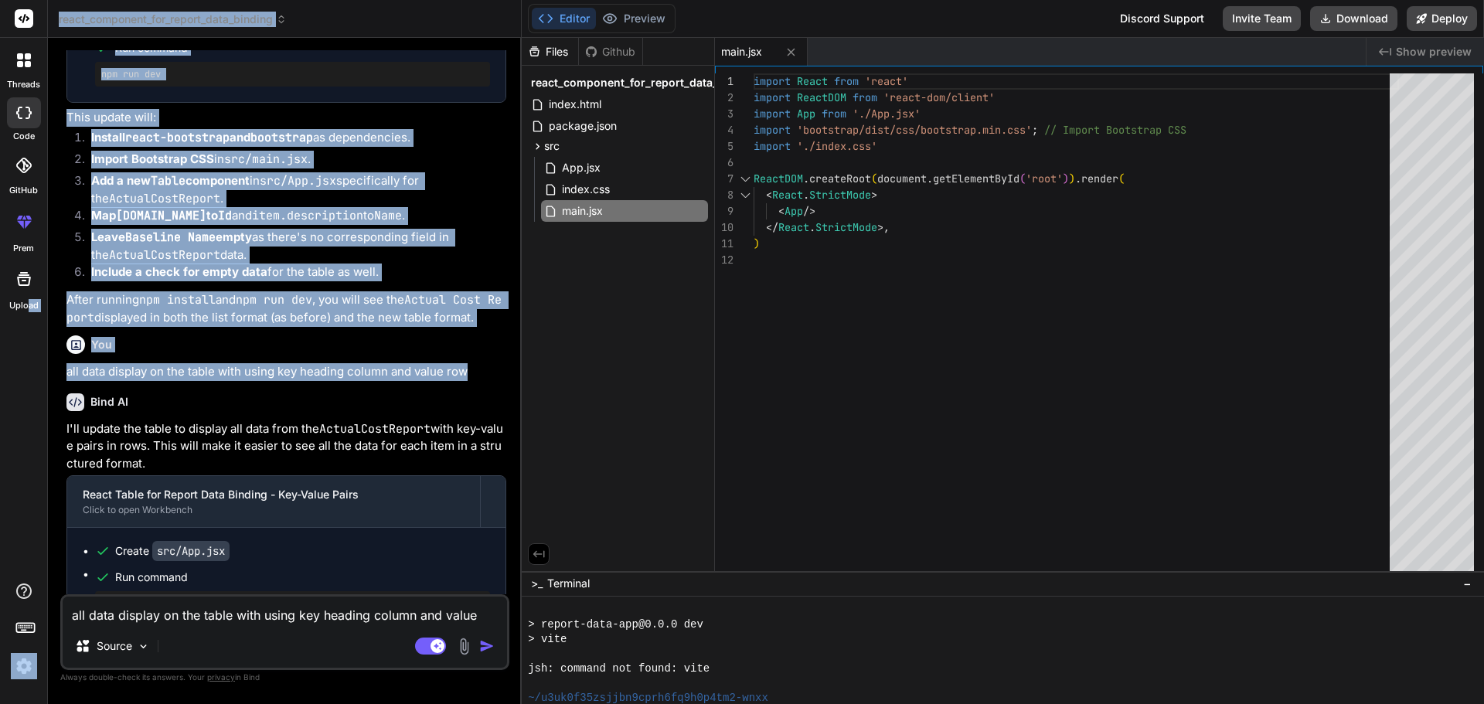
drag, startPoint x: 471, startPoint y: 333, endPoint x: 30, endPoint y: 342, distance: 441.4
click at [30, 342] on div "threads code GitHub prem Upload react_component_for_report_data_binding Created…" at bounding box center [742, 352] width 1484 height 704
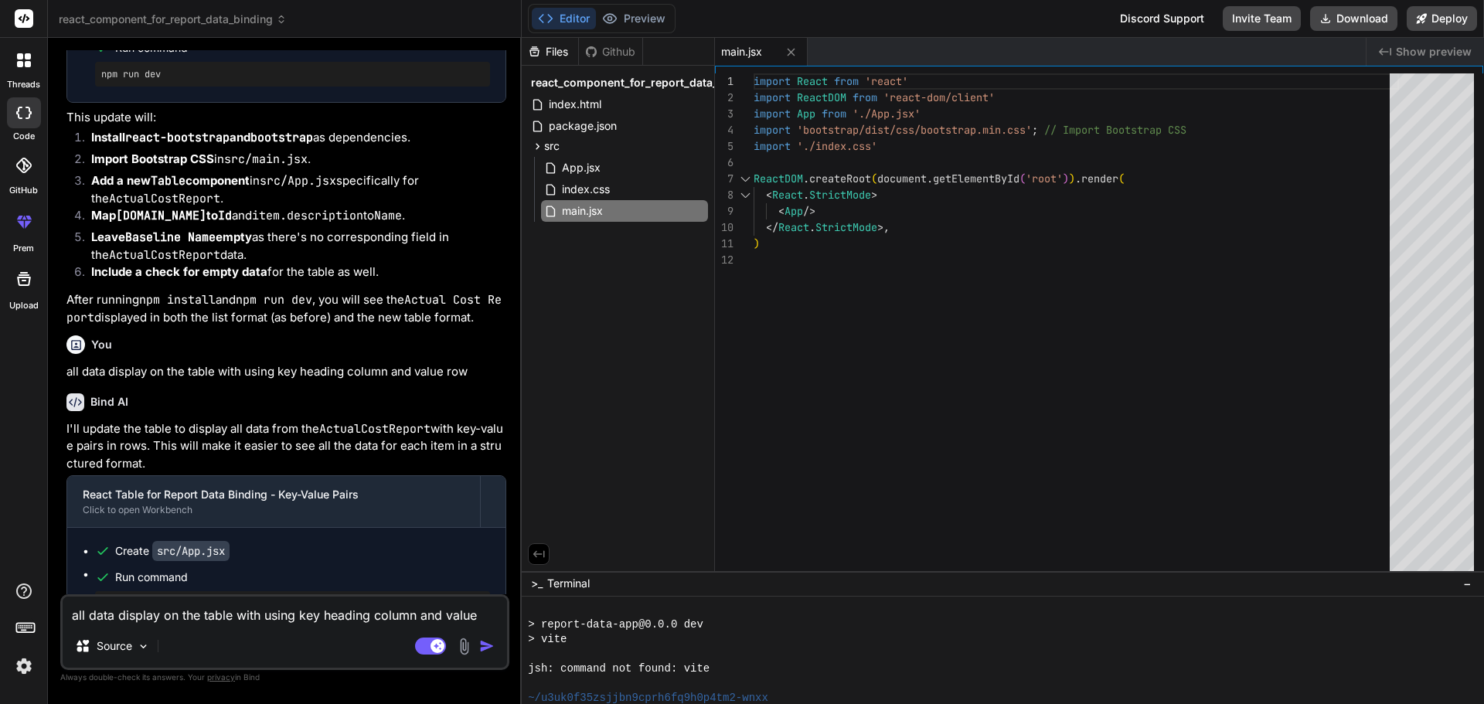
click at [239, 393] on div "Bind AI" at bounding box center [286, 402] width 440 height 18
click at [165, 609] on textarea "all data display on the table with using key heading column and value row" at bounding box center [285, 611] width 444 height 28
click at [583, 191] on span "index.css" at bounding box center [585, 189] width 51 height 19
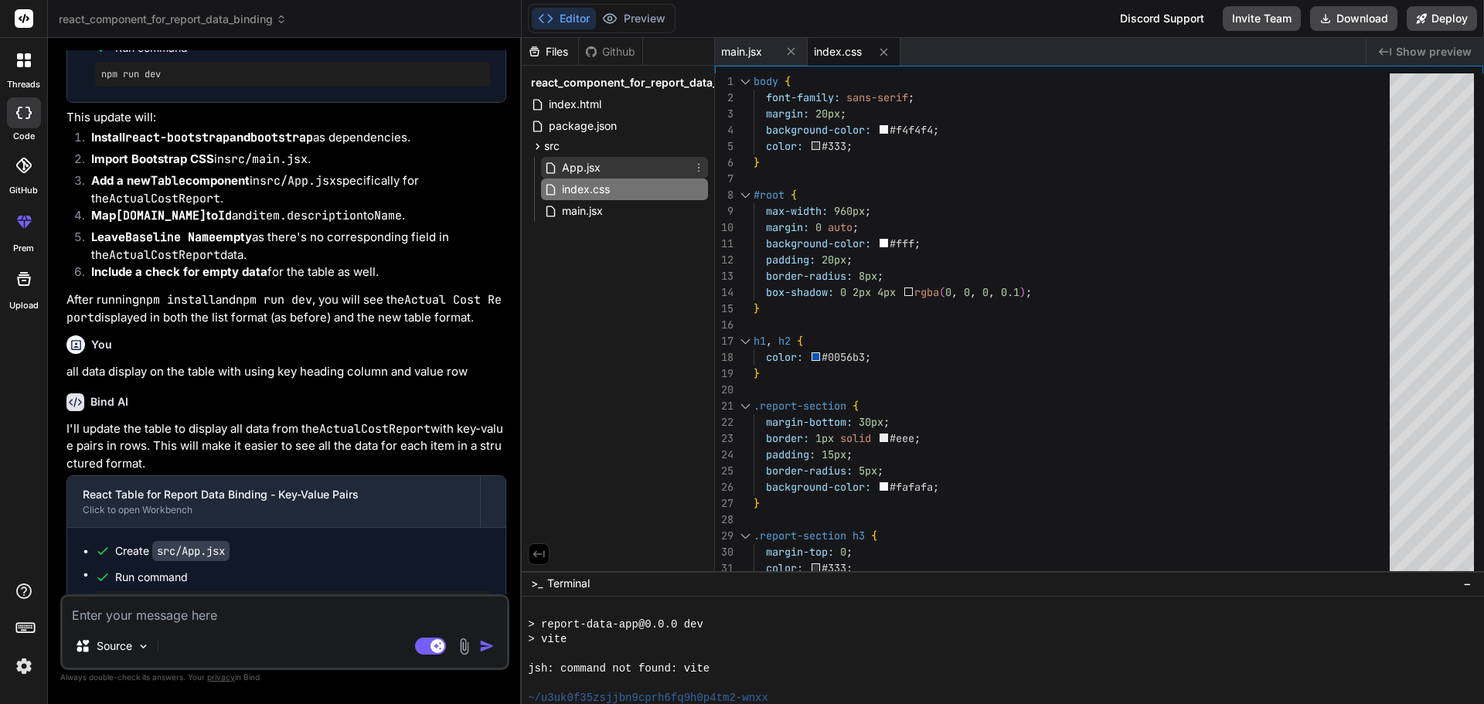
click at [587, 172] on span "App.jsx" at bounding box center [581, 167] width 42 height 19
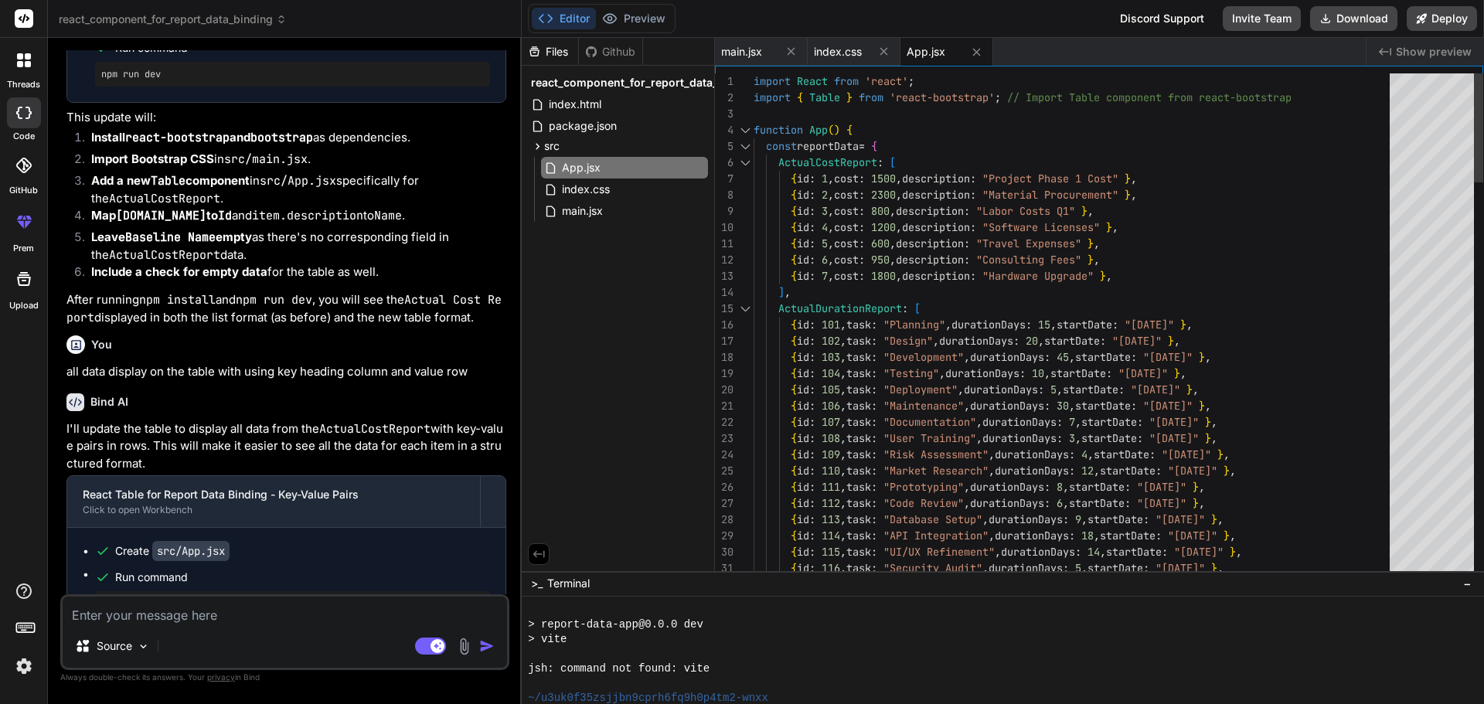
click at [747, 147] on div at bounding box center [745, 146] width 20 height 16
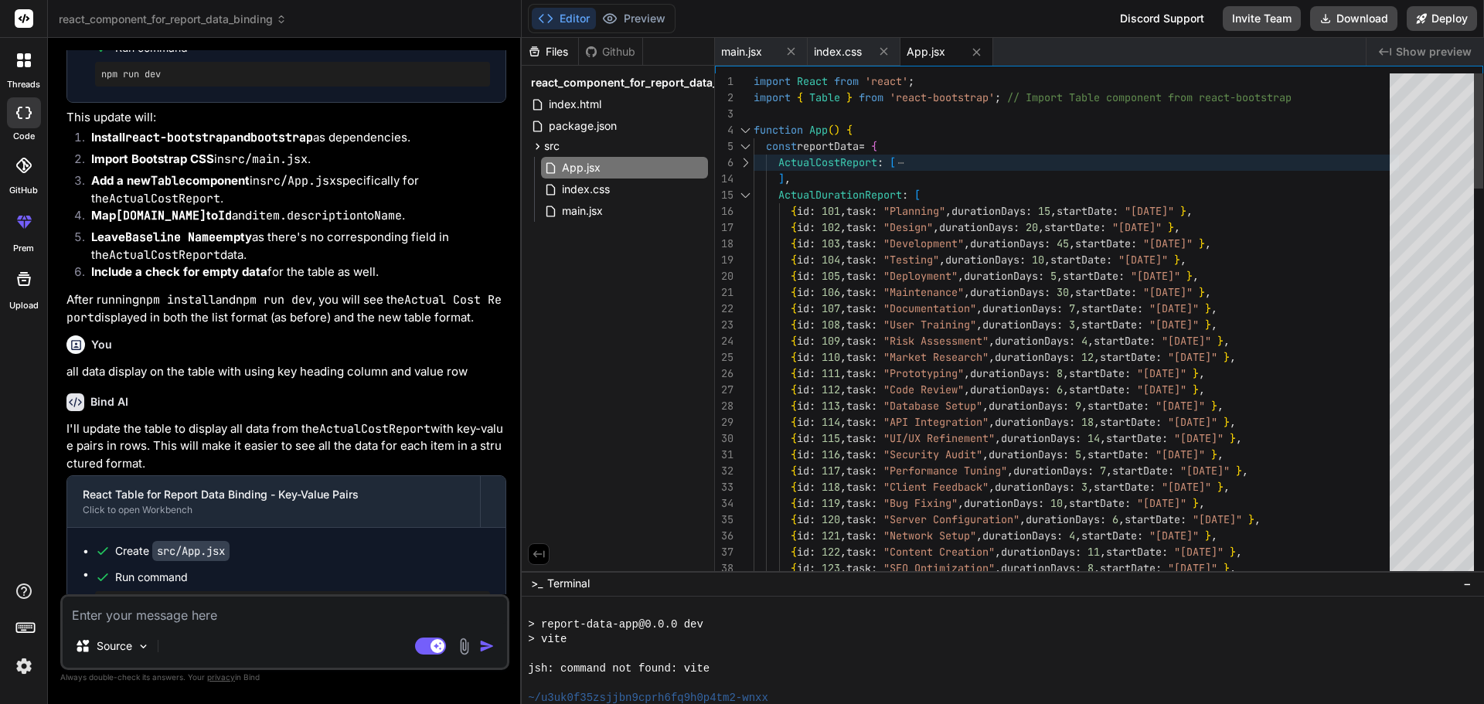
click at [740, 197] on div at bounding box center [745, 195] width 20 height 16
click at [745, 192] on div at bounding box center [745, 195] width 20 height 16
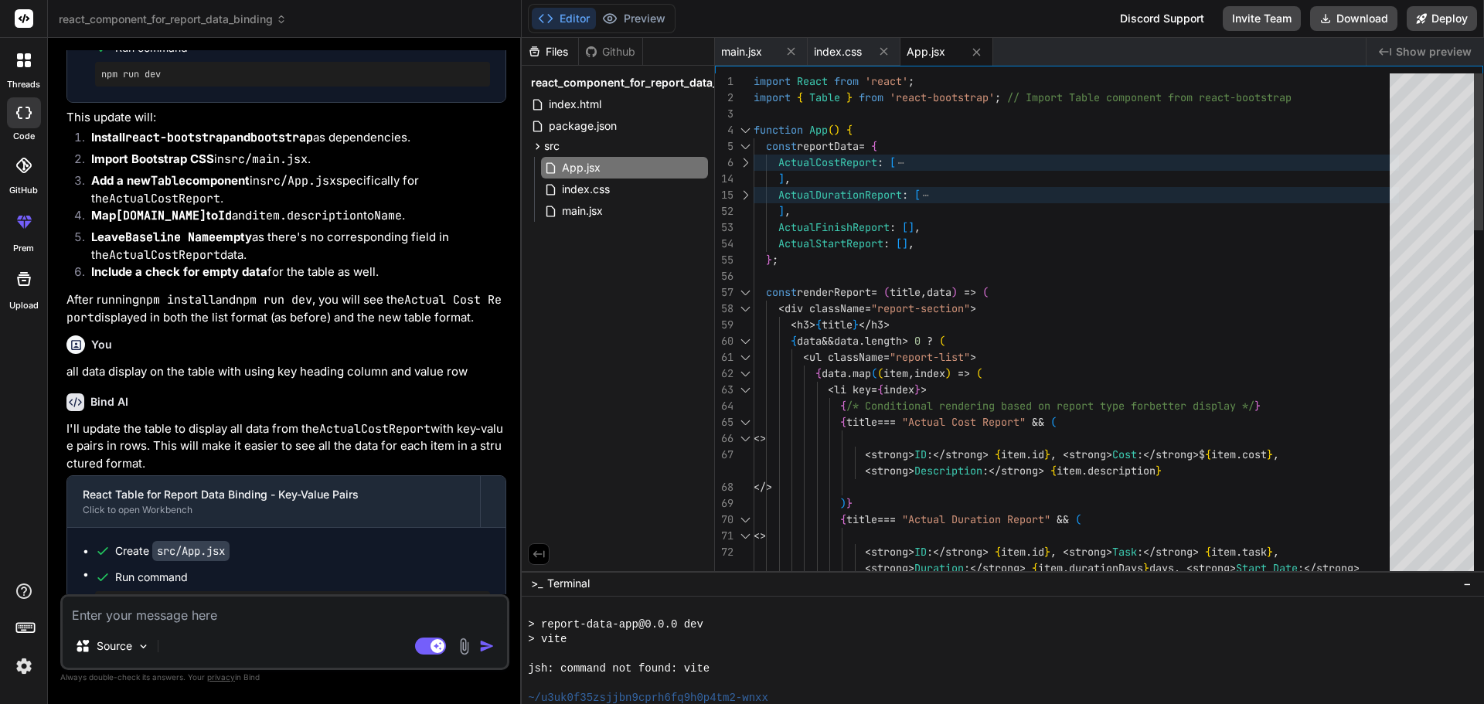
scroll to position [0, 0]
type textarea "import React from 'react'; import { Table } from 'react-bootstrap'; // Import T…"
drag, startPoint x: 794, startPoint y: 179, endPoint x: 774, endPoint y: 160, distance: 27.3
click at [139, 616] on textarea at bounding box center [285, 611] width 444 height 28
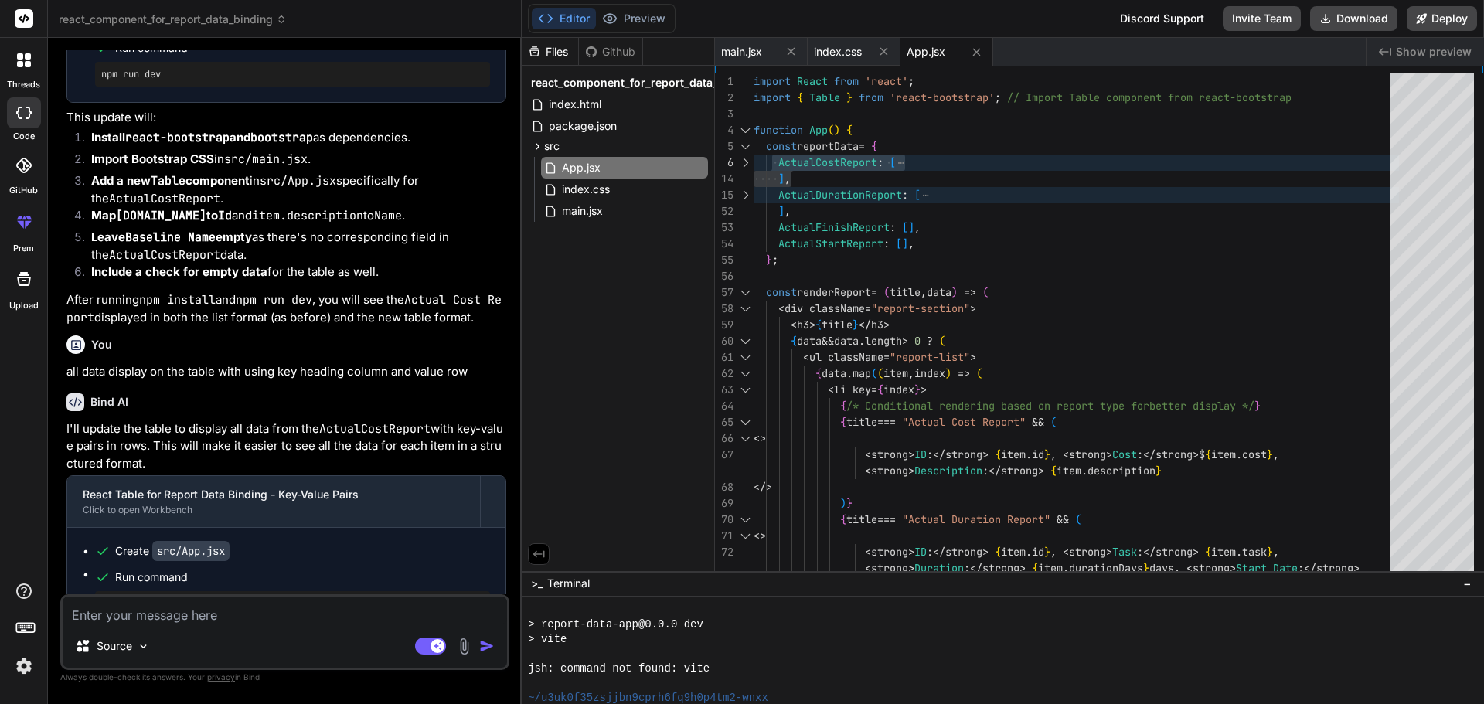
paste textarea "ActualCostReport: [ { id: 1, cost: 1500, description: "Project Phase 1 Cost" },…"
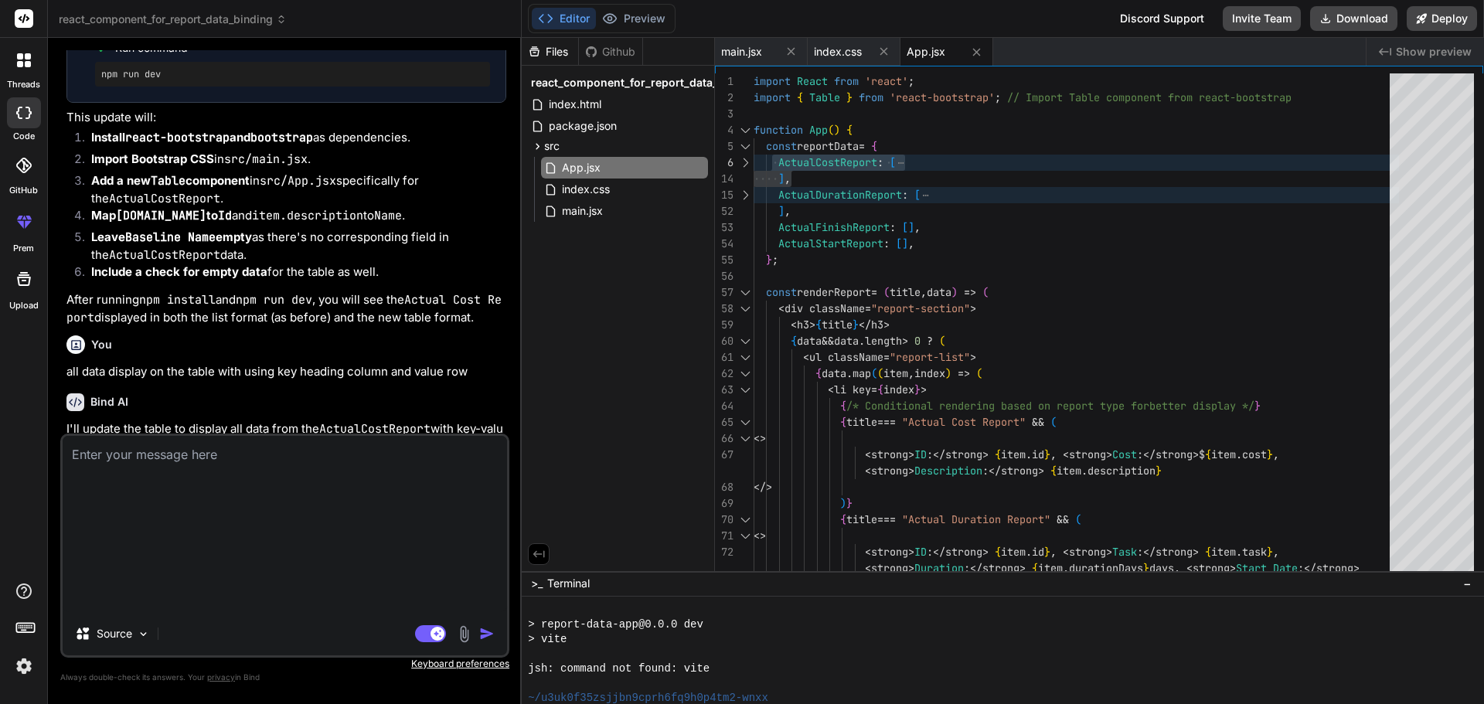
type textarea "ActualCostReport: [ { id: 1, cost: 1500, description: "Project Phase 1 Cost" },…"
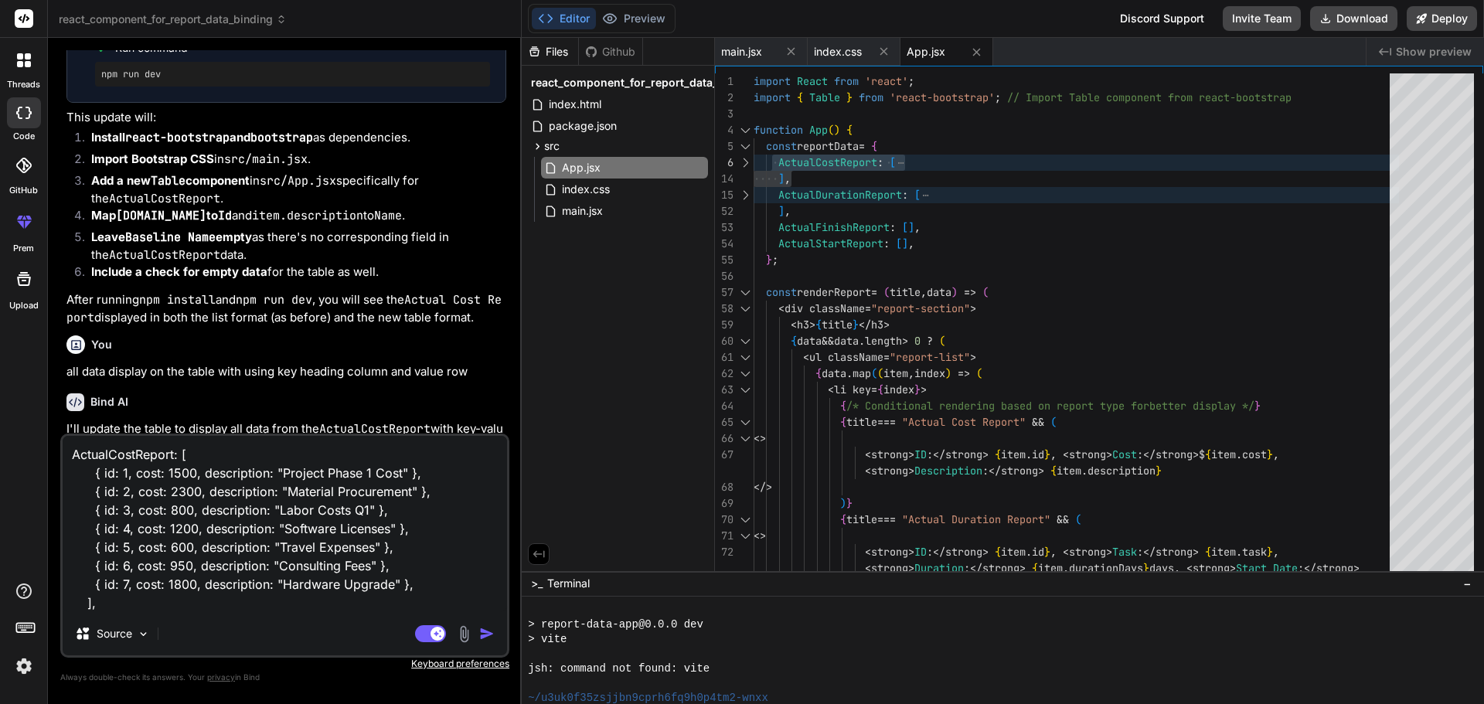
click at [148, 601] on textarea "ActualCostReport: [ { id: 1, cost: 1500, description: "Project Phase 1 Cost" },…" at bounding box center [285, 524] width 444 height 176
type textarea "x"
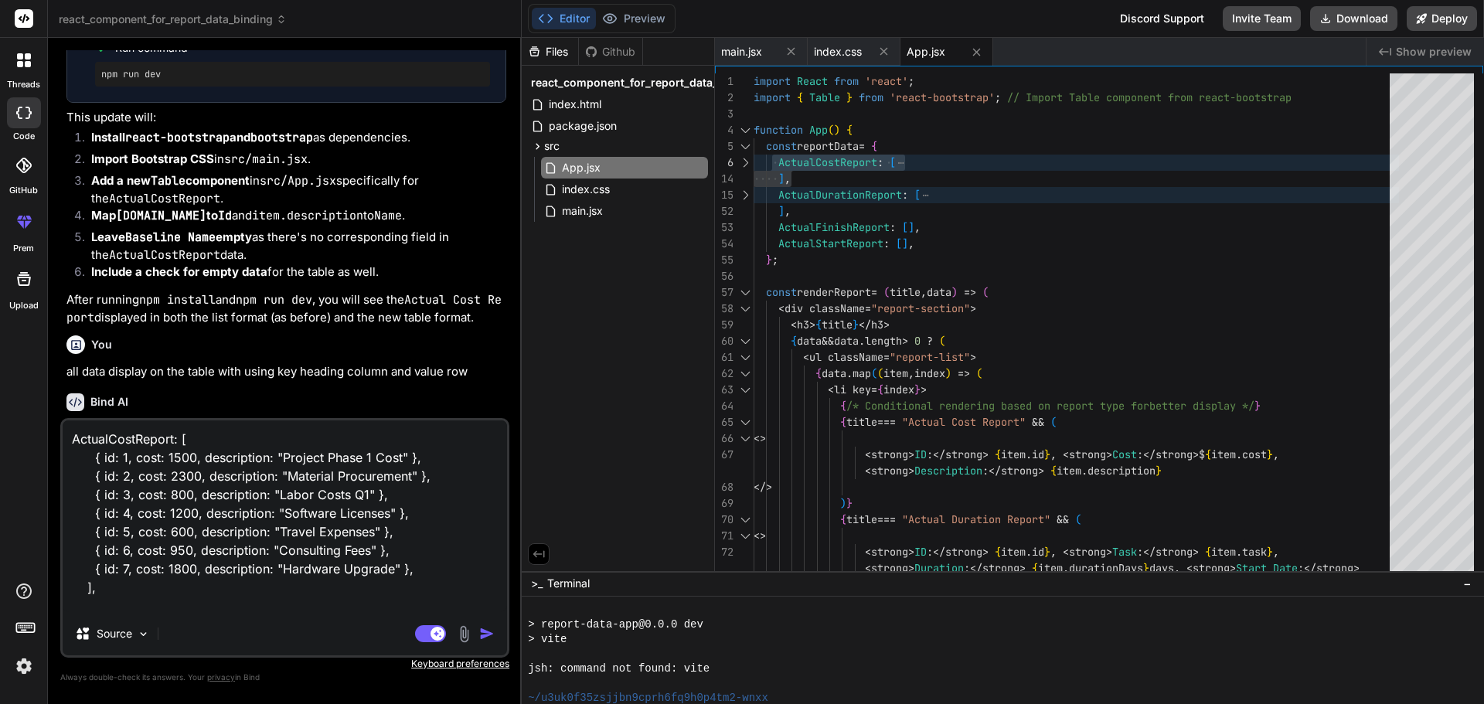
type textarea "ActualCostReport: [ { id: 1, cost: 1500, description: "Project Phase 1 Cost" },…"
type textarea "x"
click at [2, 563] on div "threads code GitHub prem Upload" at bounding box center [24, 352] width 48 height 704
click at [109, 599] on textarea "ActualCostReport: [ { id: 1, cost: 1500, description: "Project Phase 1 Cost" },…" at bounding box center [285, 516] width 444 height 192
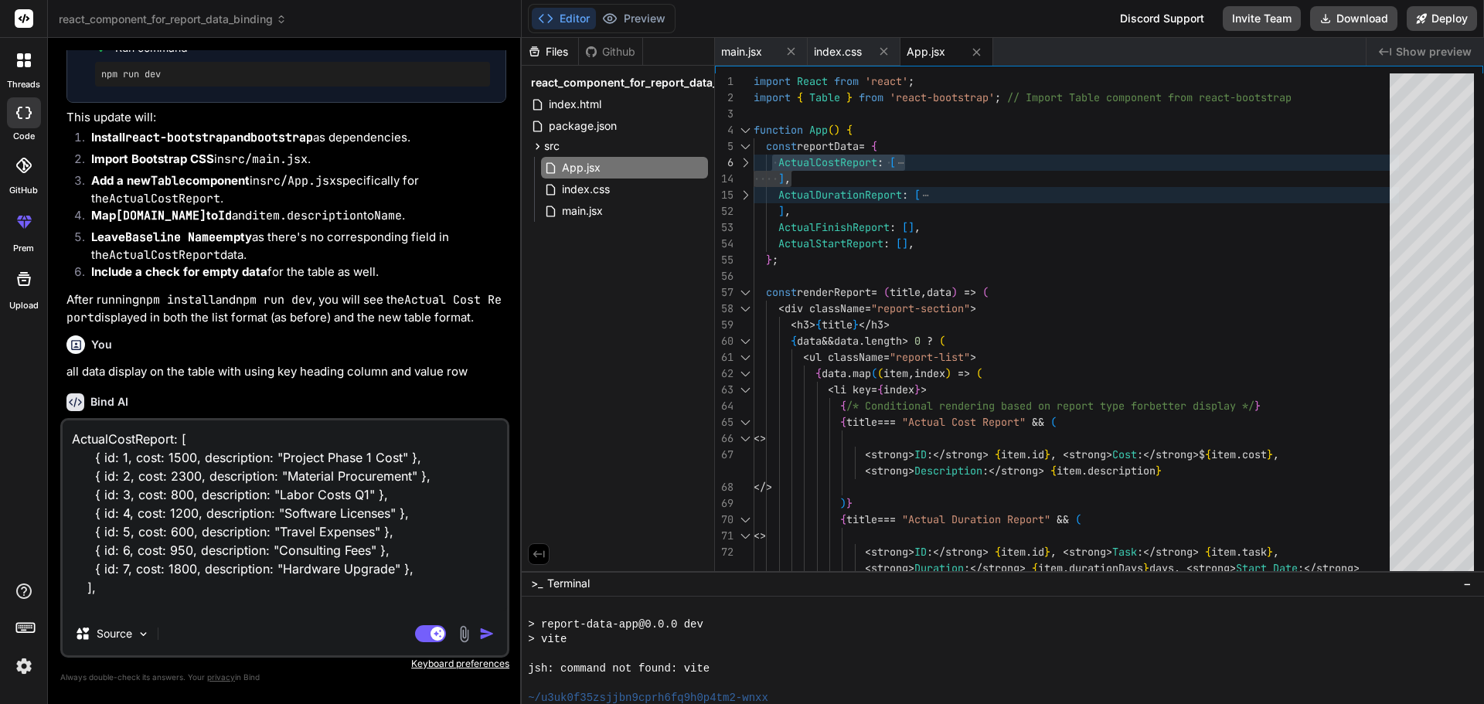
type textarea "ActualCostReport: [ { id: 1, cost: 1500, description: "Project Phase 1 Cost" },…"
type textarea "x"
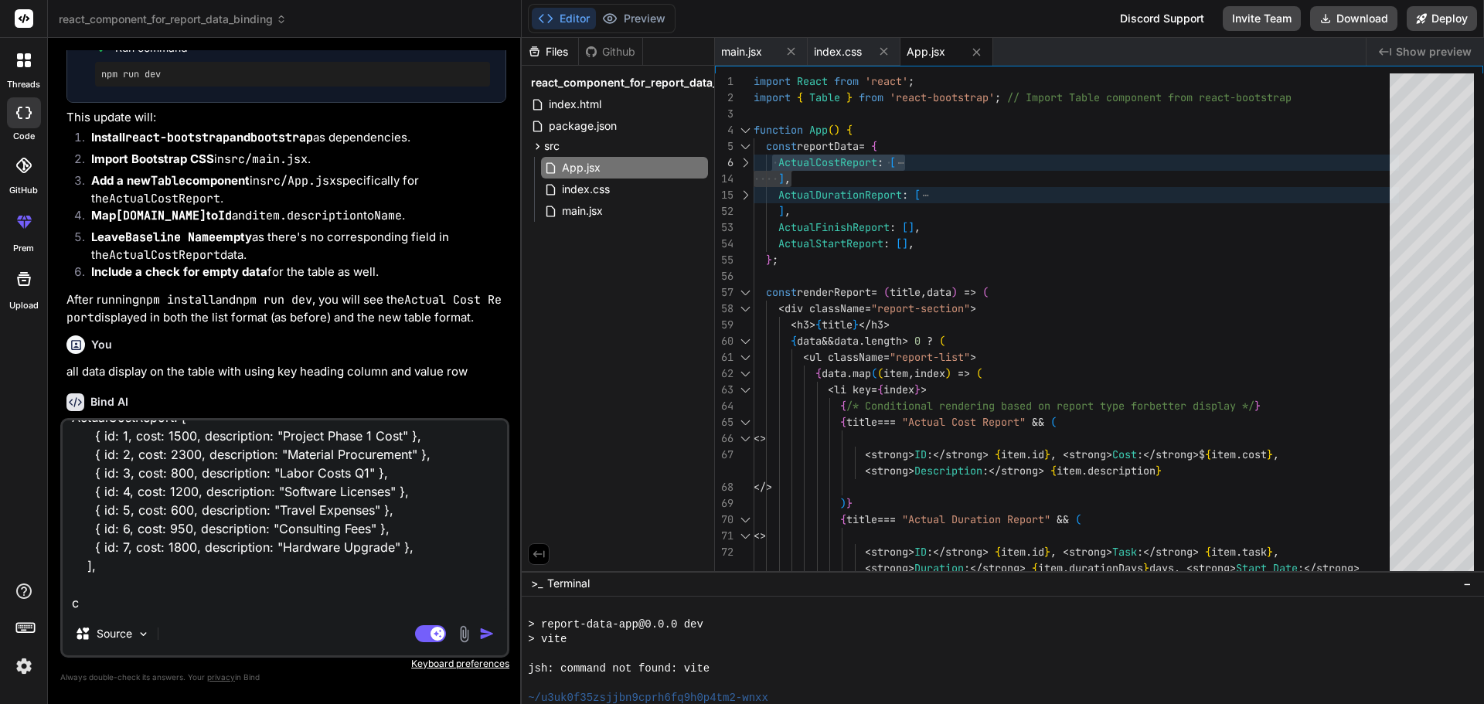
type textarea "ActualCostReport: [ { id: 1, cost: 1500, description: "Project Phase 1 Cost" },…"
type textarea "x"
type textarea "ActualCostReport: [ { id: 1, cost: 1500, description: "Project Phase 1 Cost" },…"
type textarea "x"
type textarea "ActualCostReport: [ { id: 1, cost: 1500, description: "Project Phase 1 Cost" },…"
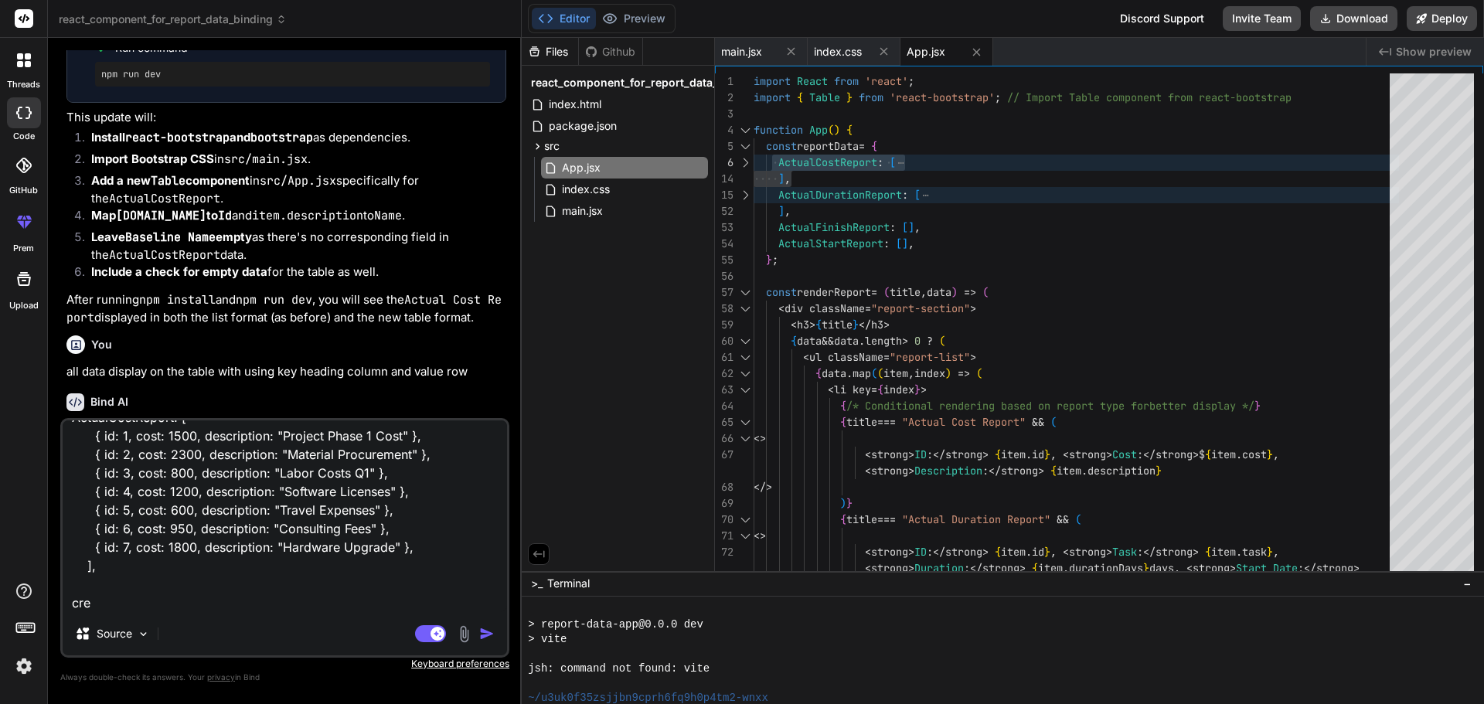
type textarea "x"
type textarea "ActualCostReport: [ { id: 1, cost: 1500, description: "Project Phase 1 Cost" },…"
type textarea "x"
type textarea "ActualCostReport: [ { id: 1, cost: 1500, description: "Project Phase 1 Cost" },…"
type textarea "x"
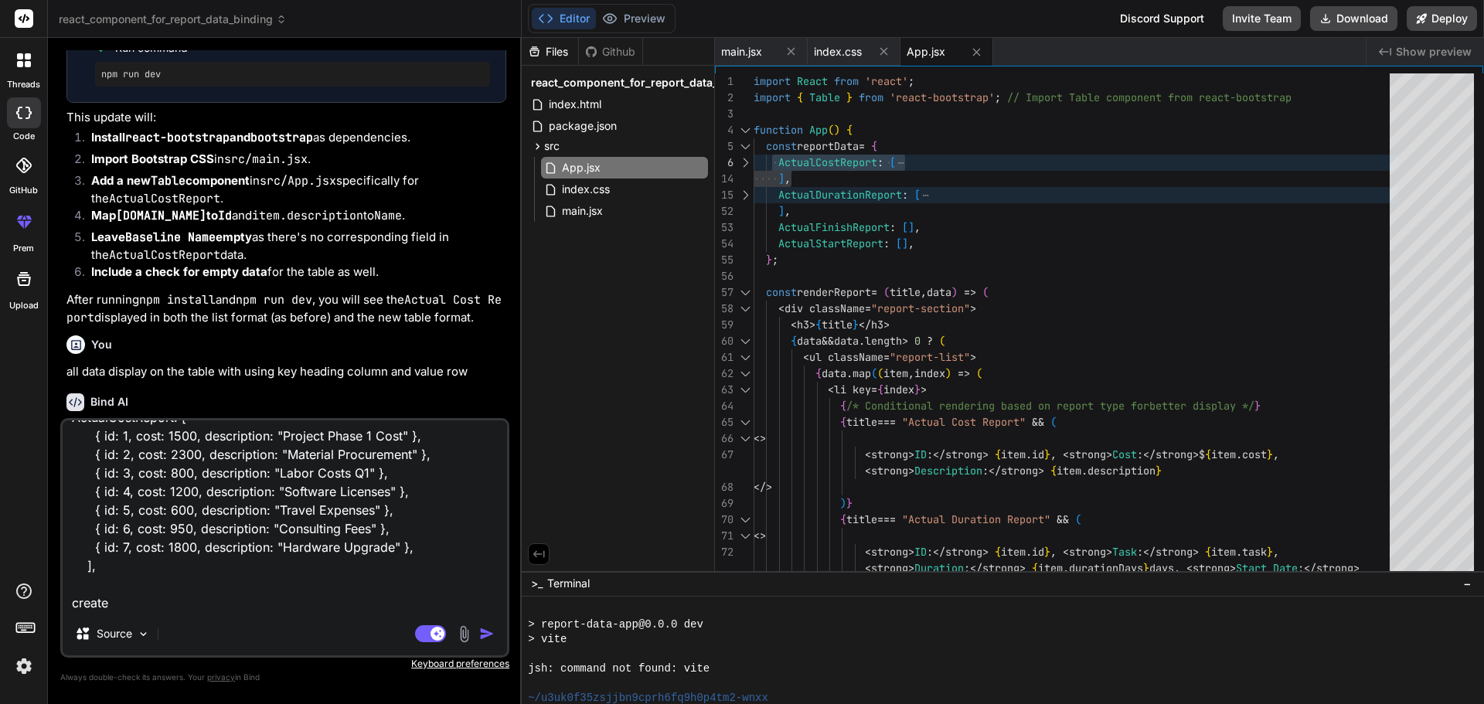
type textarea "ActualCostReport: [ { id: 1, cost: 1500, description: "Project Phase 1 Cost" },…"
type textarea "x"
type textarea "ActualCostReport: [ { id: 1, cost: 1500, description: "Project Phase 1 Cost" },…"
type textarea "x"
type textarea "ActualCostReport: [ { id: 1, cost: 1500, description: "Project Phase 1 Cost" },…"
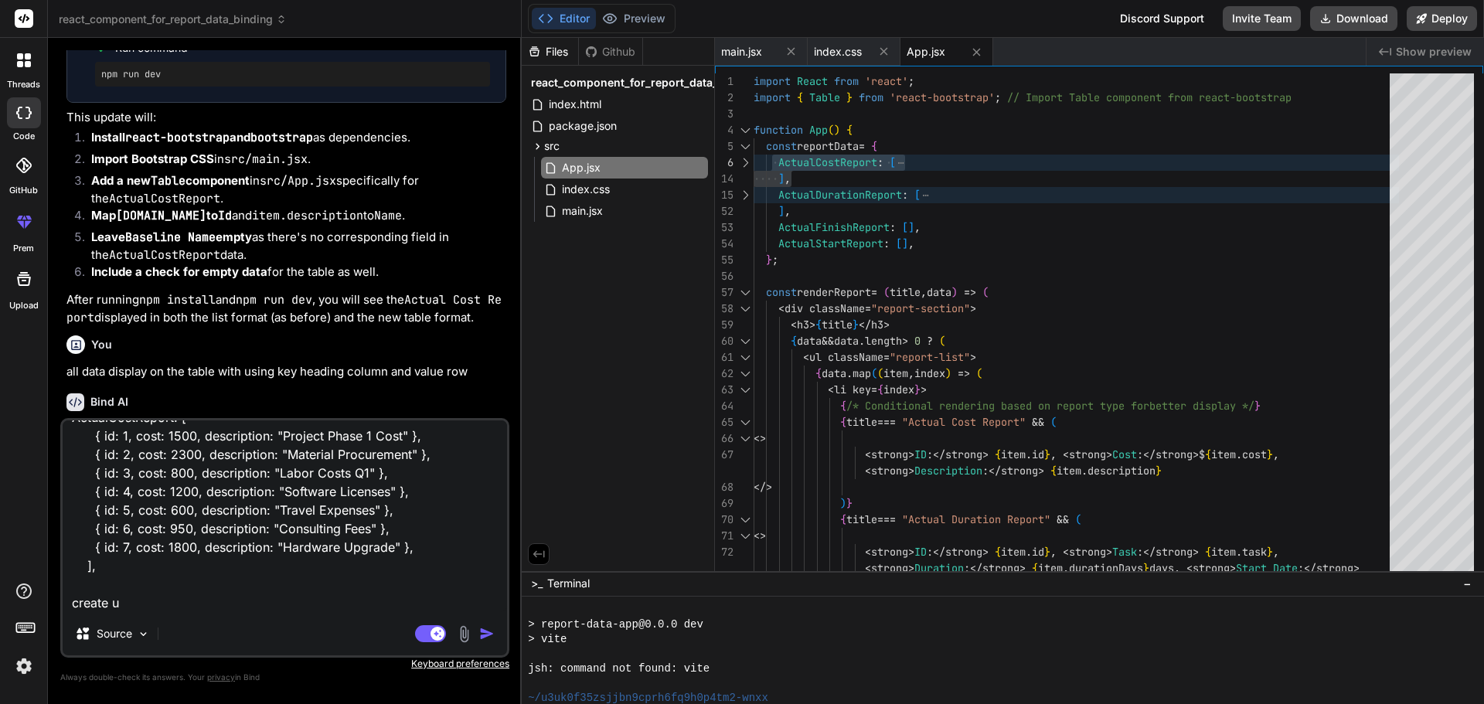
type textarea "x"
type textarea "ActualCostReport: [ { id: 1, cost: 1500, description: "Project Phase 1 Cost" },…"
type textarea "x"
type textarea "ActualCostReport: [ { id: 1, cost: 1500, description: "Project Phase 1 Cost" },…"
type textarea "x"
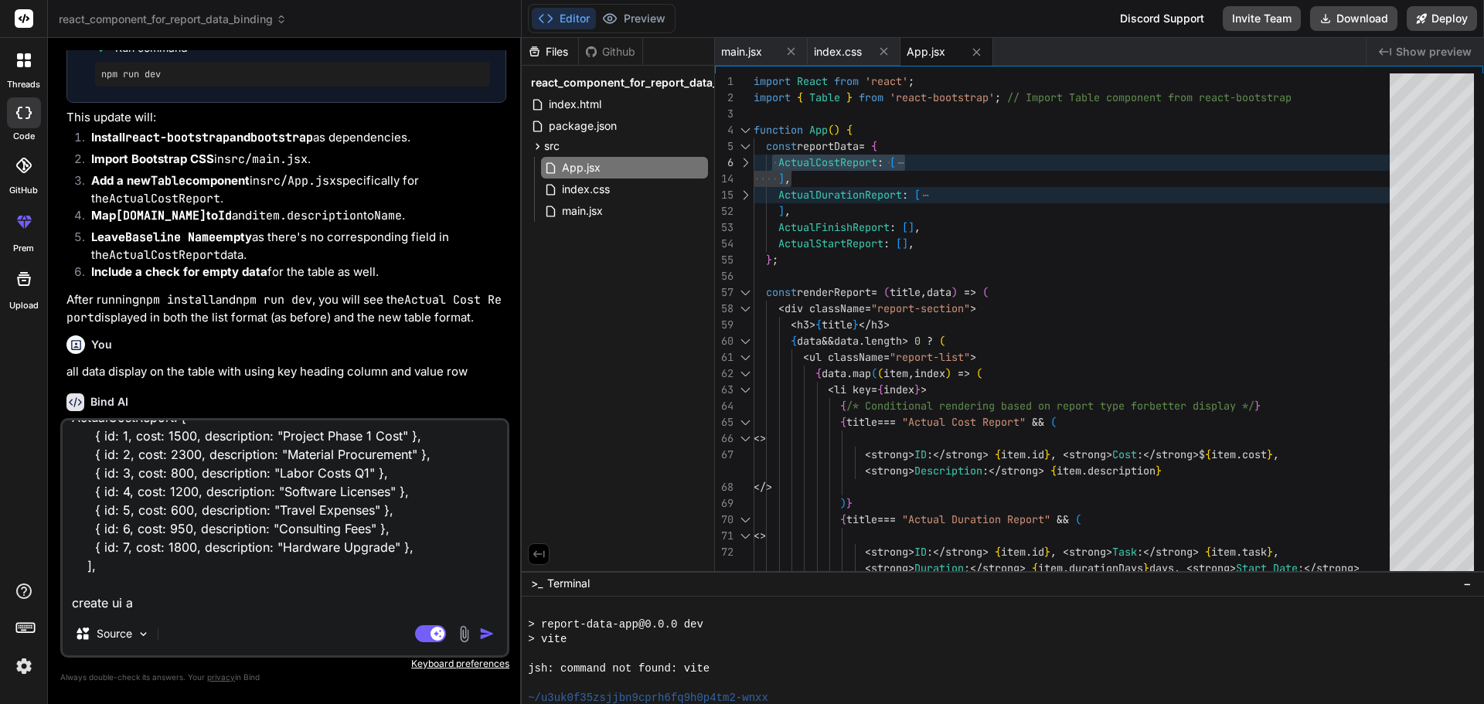
type textarea "ActualCostReport: [ { id: 1, cost: 1500, description: "Project Phase 1 Cost" },…"
type textarea "x"
type textarea "ActualCostReport: [ { id: 1, cost: 1500, description: "Project Phase 1 Cost" },…"
type textarea "x"
type textarea "ActualCostReport: [ { id: 1, cost: 1500, description: "Project Phase 1 Cost" },…"
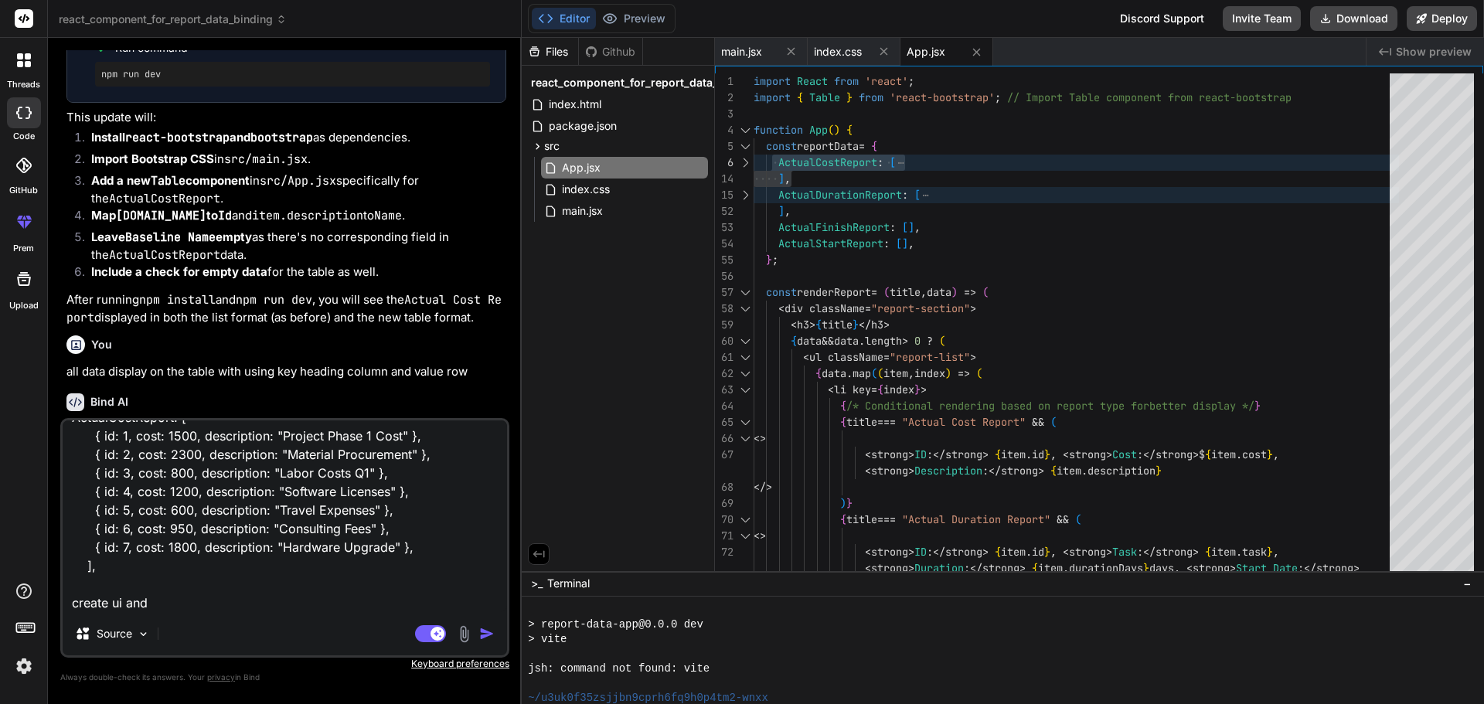
type textarea "x"
type textarea "ActualCostReport: [ { id: 1, cost: 1500, description: "Project Phase 1 Cost" },…"
type textarea "x"
type textarea "ActualCostReport: [ { id: 1, cost: 1500, description: "Project Phase 1 Cost" },…"
type textarea "x"
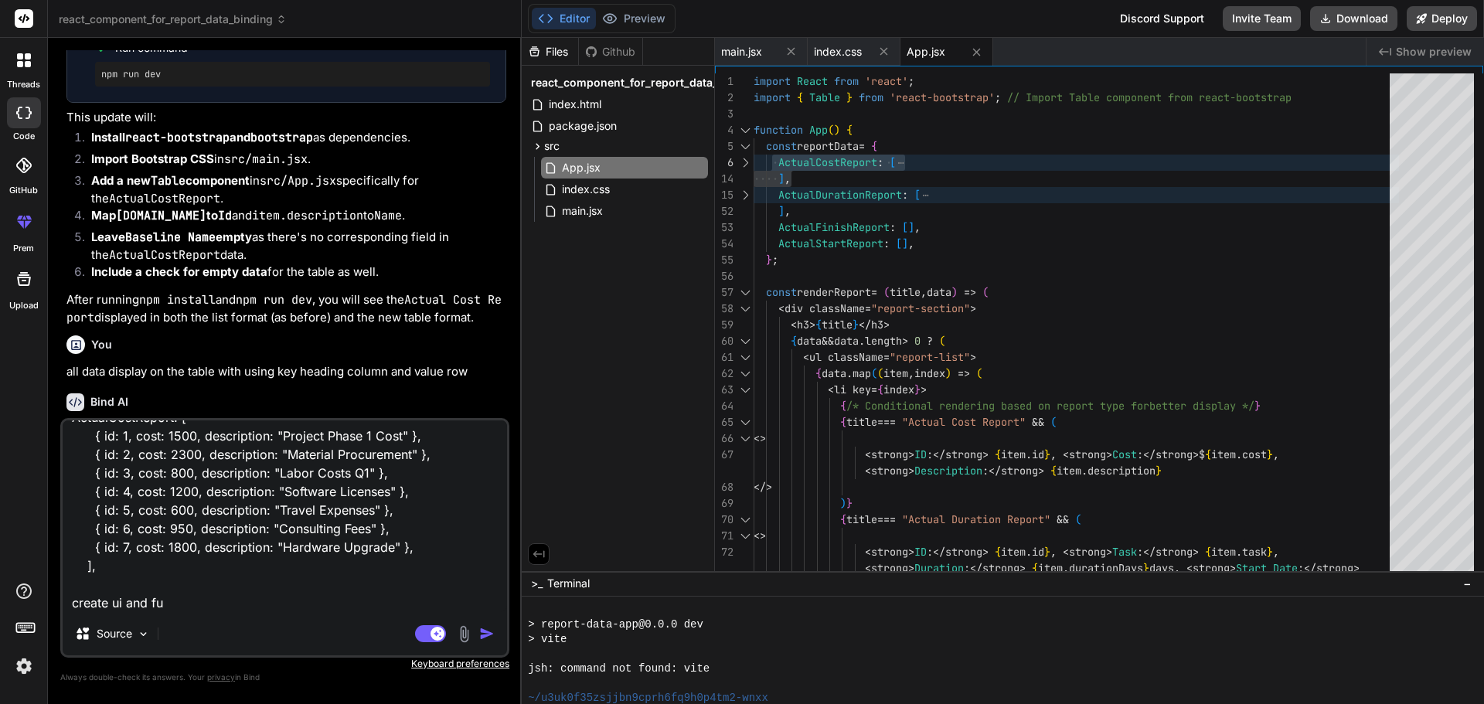
type textarea "ActualCostReport: [ { id: 1, cost: 1500, description: "Project Phase 1 Cost" },…"
type textarea "x"
type textarea "ActualCostReport: [ { id: 1, cost: 1500, description: "Project Phase 1 Cost" },…"
type textarea "x"
type textarea "ActualCostReport: [ { id: 1, cost: 1500, description: "Project Phase 1 Cost" },…"
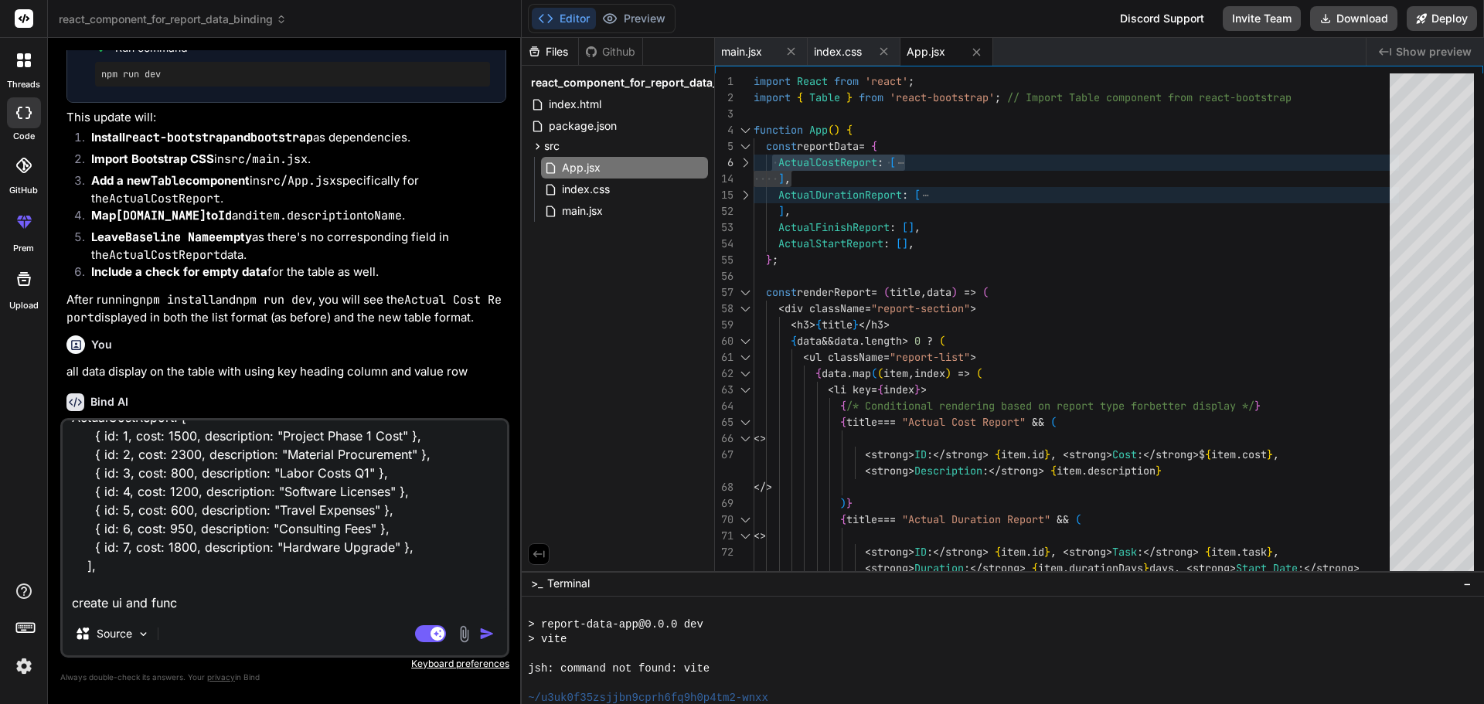
type textarea "x"
type textarea "ActualCostReport: [ { id: 1, cost: 1500, description: "Project Phase 1 Cost" },…"
type textarea "x"
type textarea "ActualCostReport: [ { id: 1, cost: 1500, description: "Project Phase 1 Cost" },…"
type textarea "x"
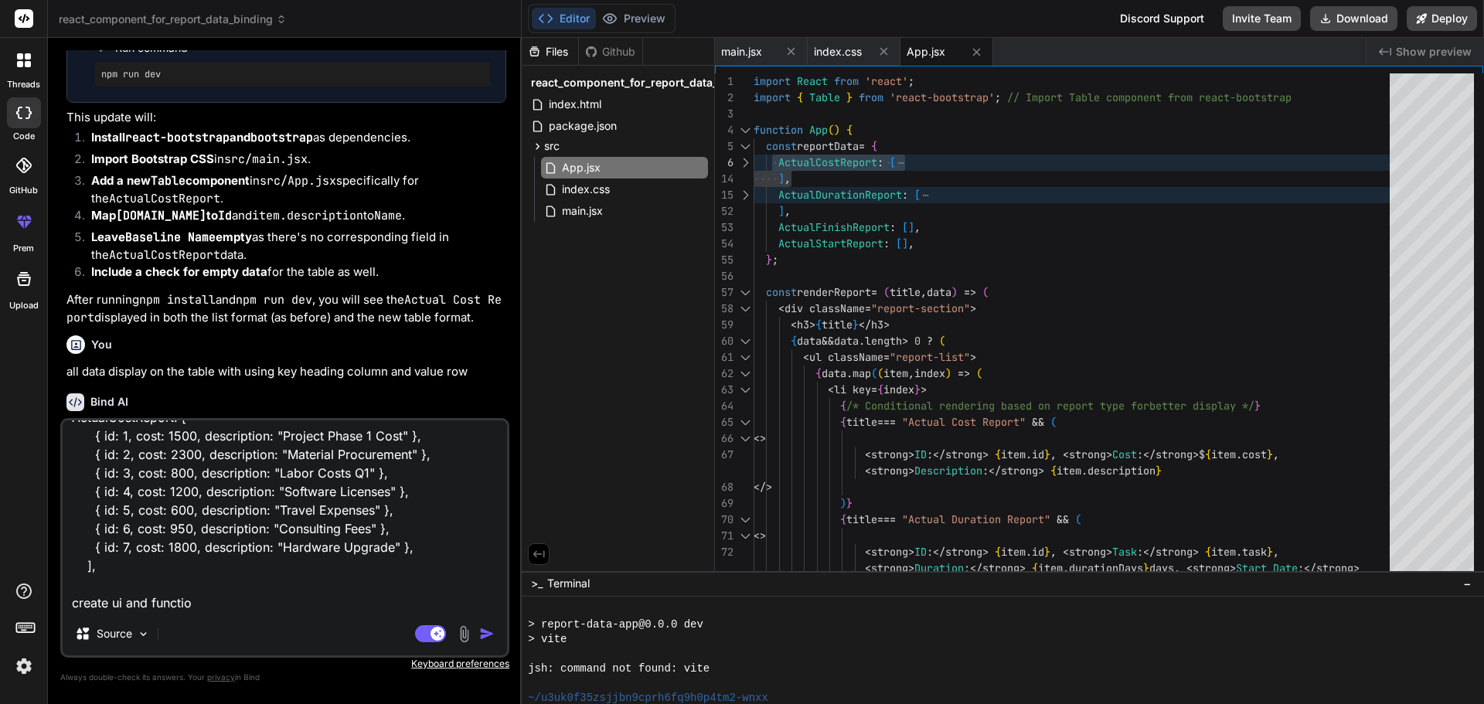
type textarea "ActualCostReport: [ { id: 1, cost: 1500, description: "Project Phase 1 Cost" },…"
type textarea "x"
type textarea "ActualCostReport: [ { id: 1, cost: 1500, description: "Project Phase 1 Cost" },…"
type textarea "x"
type textarea "ActualCostReport: [ { id: 1, cost: 1500, description: "Project Phase 1 Cost" },…"
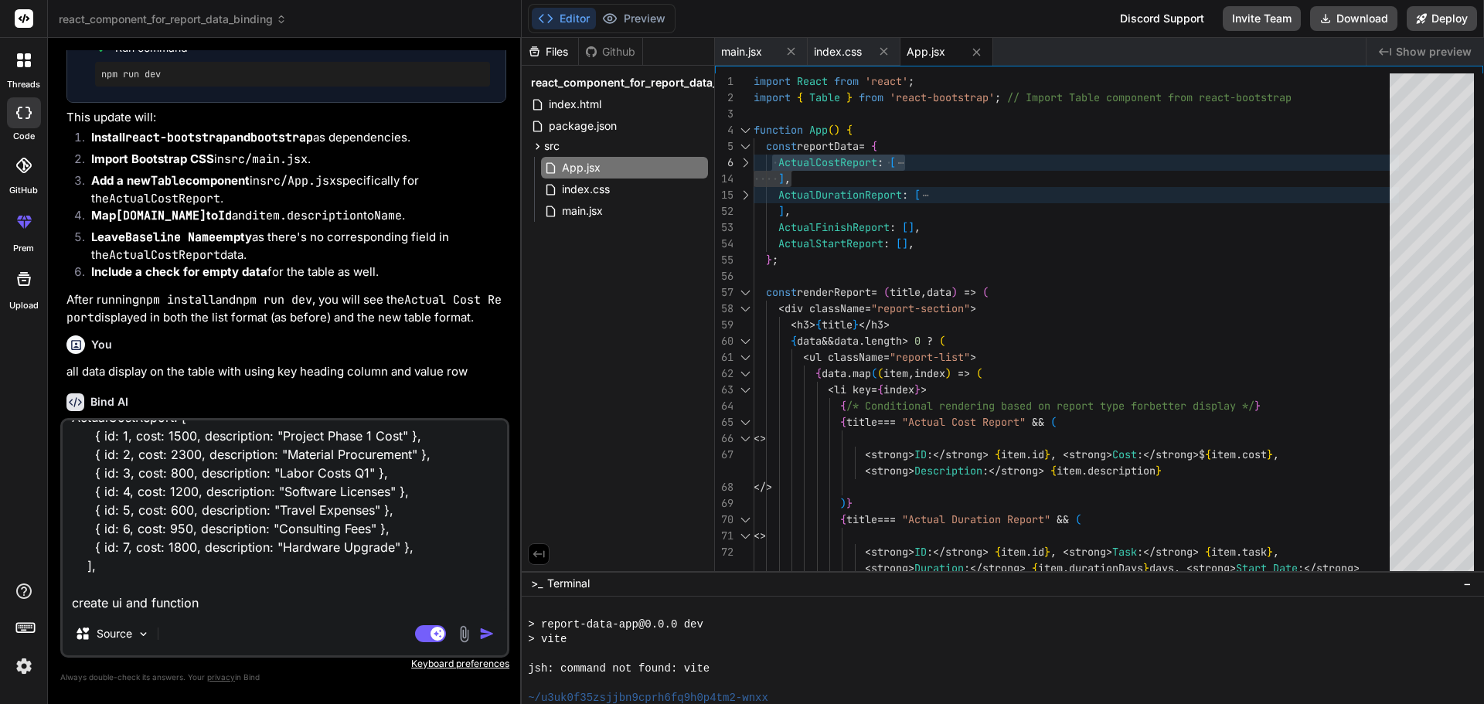
type textarea "x"
type textarea "ActualCostReport: [ { id: 1, cost: 1500, description: "Project Phase 1 Cost" },…"
type textarea "x"
type textarea "ActualCostReport: [ { id: 1, cost: 1500, description: "Project Phase 1 Cost" },…"
type textarea "x"
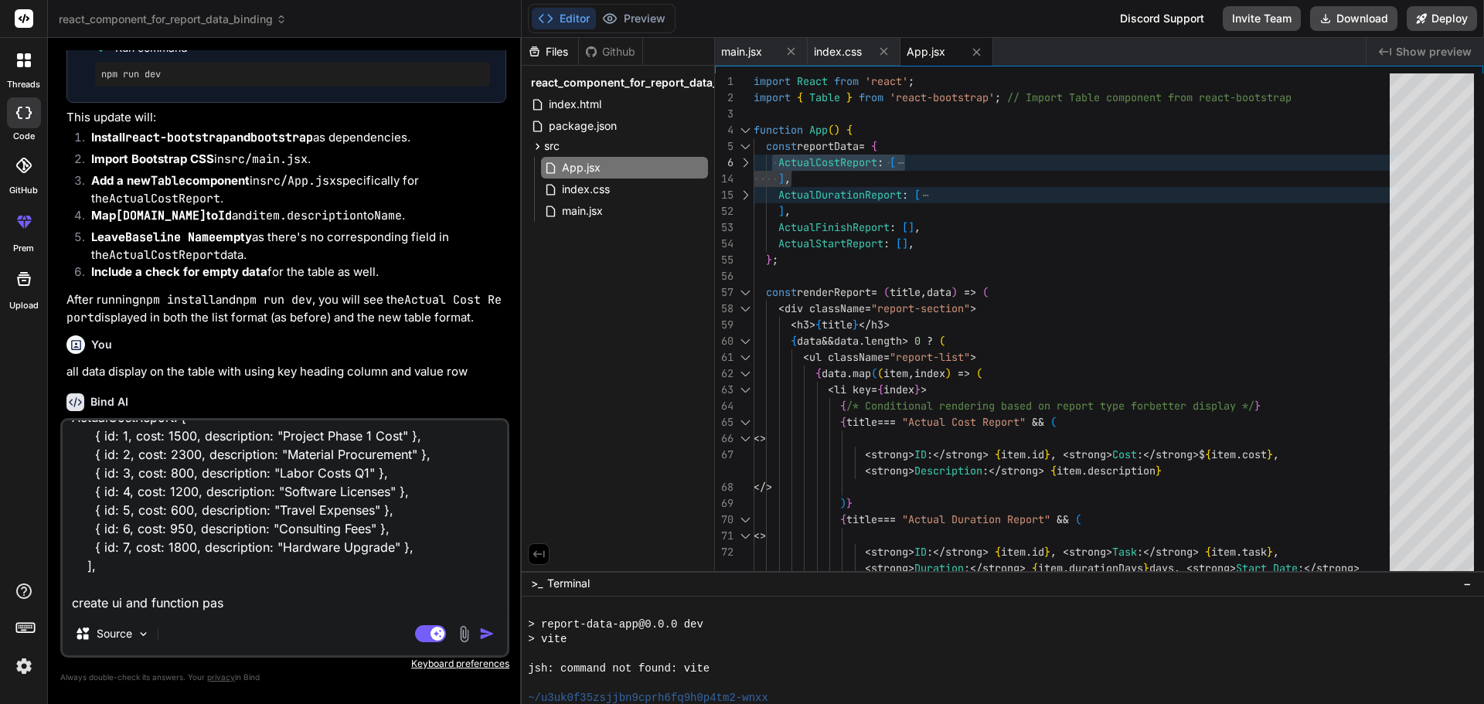
type textarea "ActualCostReport: [ { id: 1, cost: 1500, description: "Project Phase 1 Cost" },…"
type textarea "x"
type textarea "ActualCostReport: [ { id: 1, cost: 1500, description: "Project Phase 1 Cost" },…"
type textarea "x"
type textarea "ActualCostReport: [ { id: 1, cost: 1500, description: "Project Phase 1 Cost" },…"
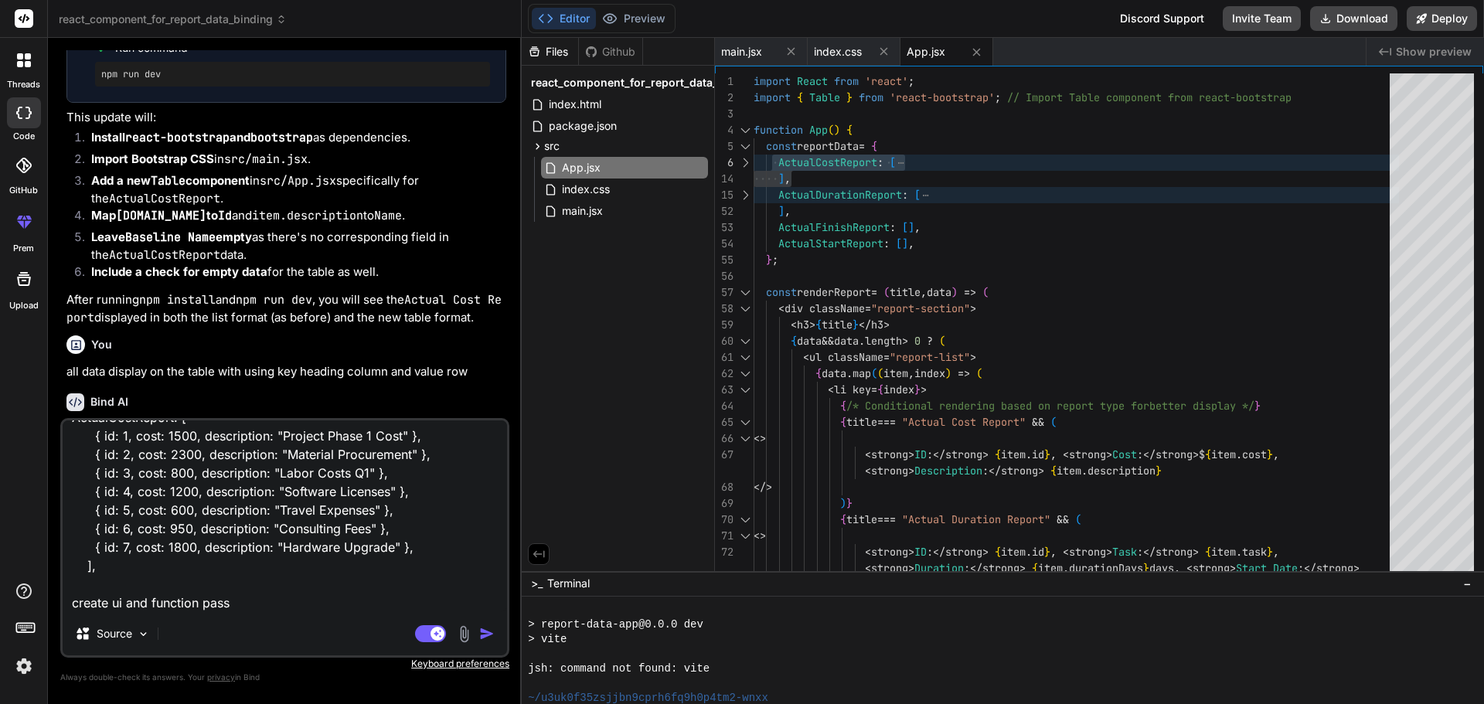
type textarea "x"
type textarea "ActualCostReport: [ { id: 1, cost: 1500, description: "Project Phase 1 Cost" },…"
type textarea "x"
type textarea "ActualCostReport: [ { id: 1, cost: 1500, description: "Project Phase 1 Cost" },…"
type textarea "x"
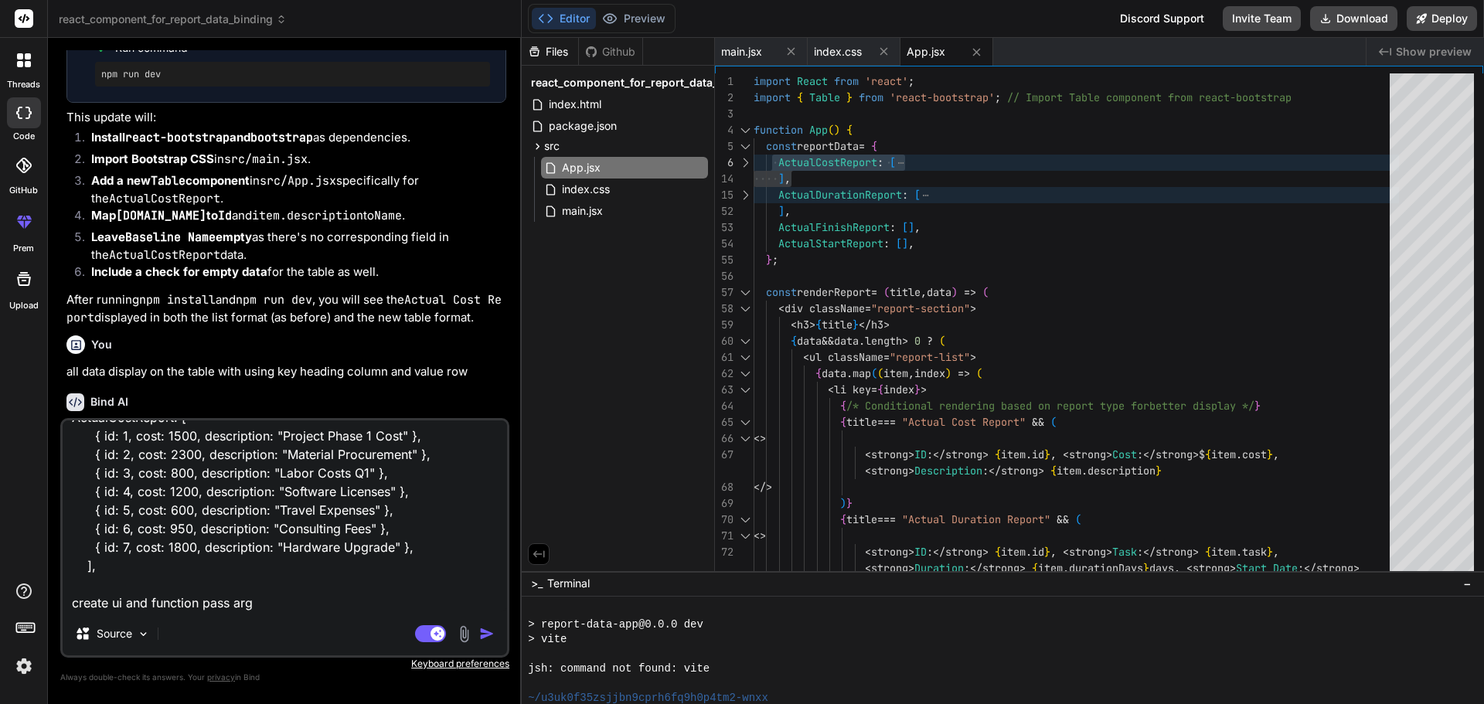
type textarea "ActualCostReport: [ { id: 1, cost: 1500, description: "Project Phase 1 Cost" },…"
type textarea "x"
type textarea "ActualCostReport: [ { id: 1, cost: 1500, description: "Project Phase 1 Cost" },…"
type textarea "x"
type textarea "ActualCostReport: [ { id: 1, cost: 1500, description: "Project Phase 1 Cost" },…"
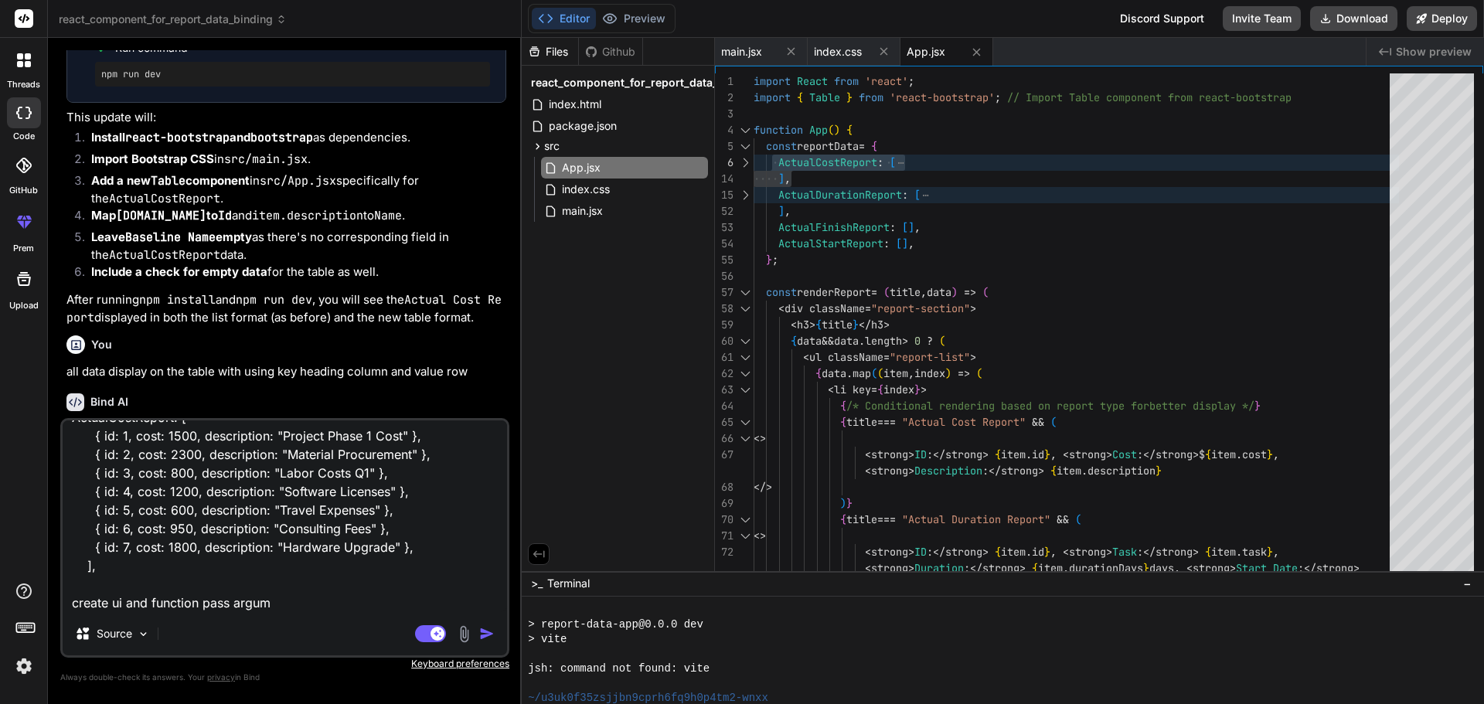
type textarea "x"
type textarea "ActualCostReport: [ { id: 1, cost: 1500, description: "Project Phase 1 Cost" },…"
type textarea "x"
type textarea "ActualCostReport: [ { id: 1, cost: 1500, description: "Project Phase 1 Cost" },…"
type textarea "x"
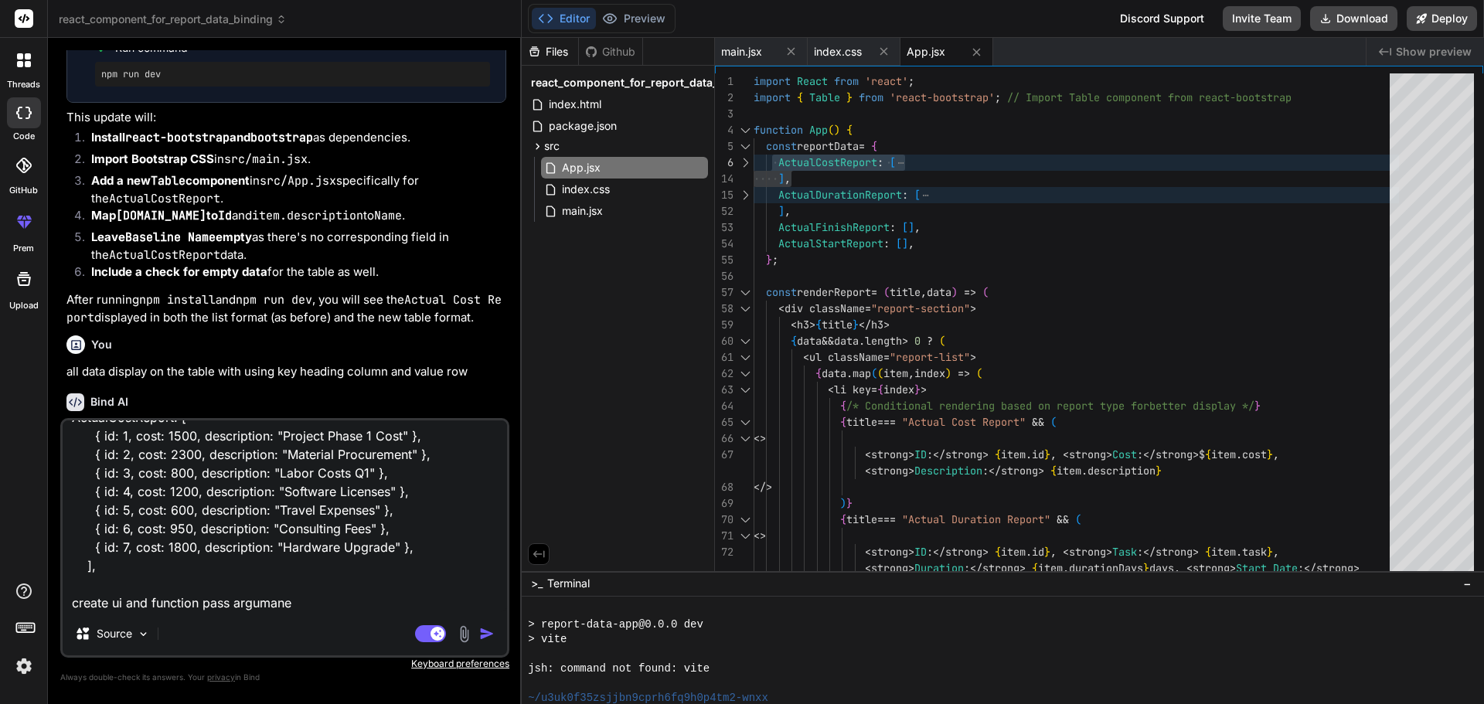
type textarea "ActualCostReport: [ { id: 1, cost: 1500, description: "Project Phase 1 Cost" },…"
type textarea "x"
type textarea "ActualCostReport: [ { id: 1, cost: 1500, description: "Project Phase 1 Cost" },…"
type textarea "x"
type textarea "ActualCostReport: [ { id: 1, cost: 1500, description: "Project Phase 1 Cost" },…"
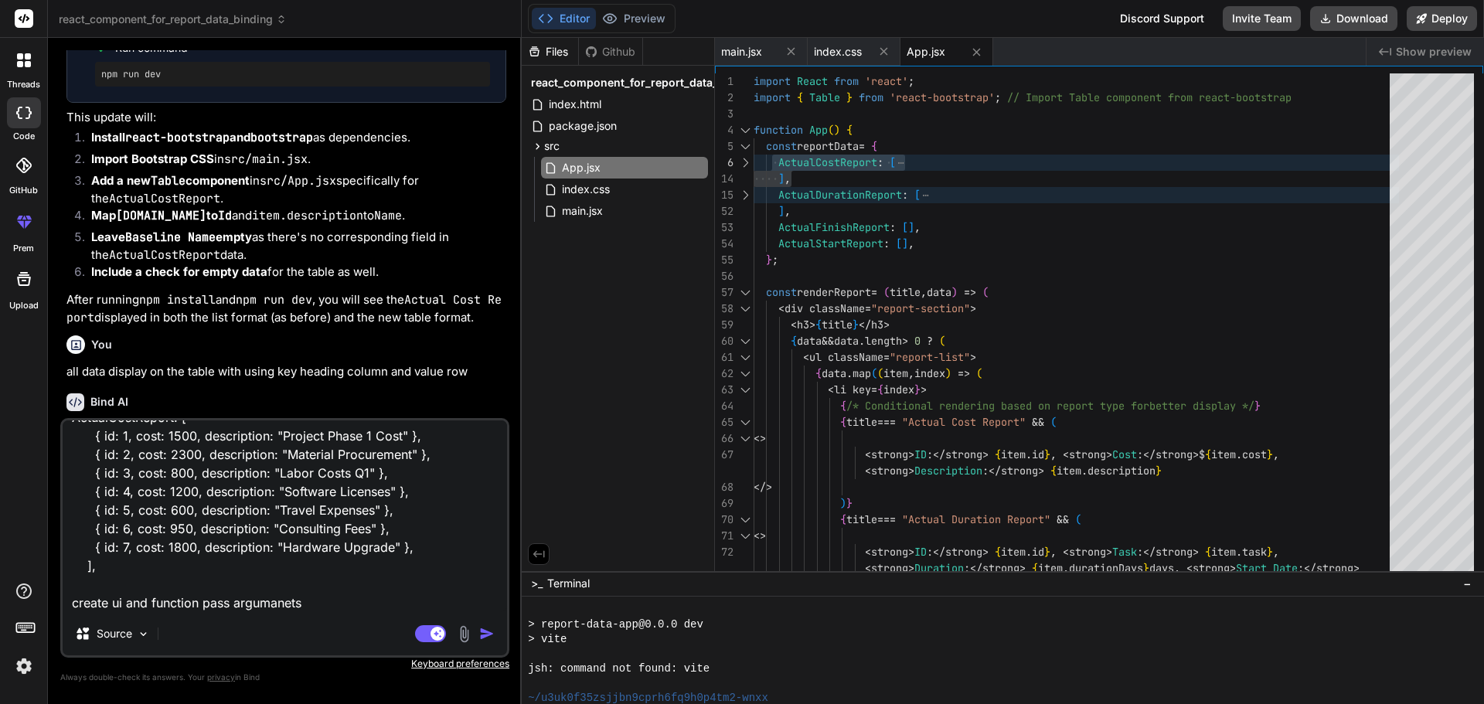
type textarea "x"
type textarea "ActualCostReport: [ { id: 1, cost: 1500, description: "Project Phase 1 Cost" },…"
type textarea "x"
type textarea "ActualCostReport: [ { id: 1, cost: 1500, description: "Project Phase 1 Cost" },…"
type textarea "x"
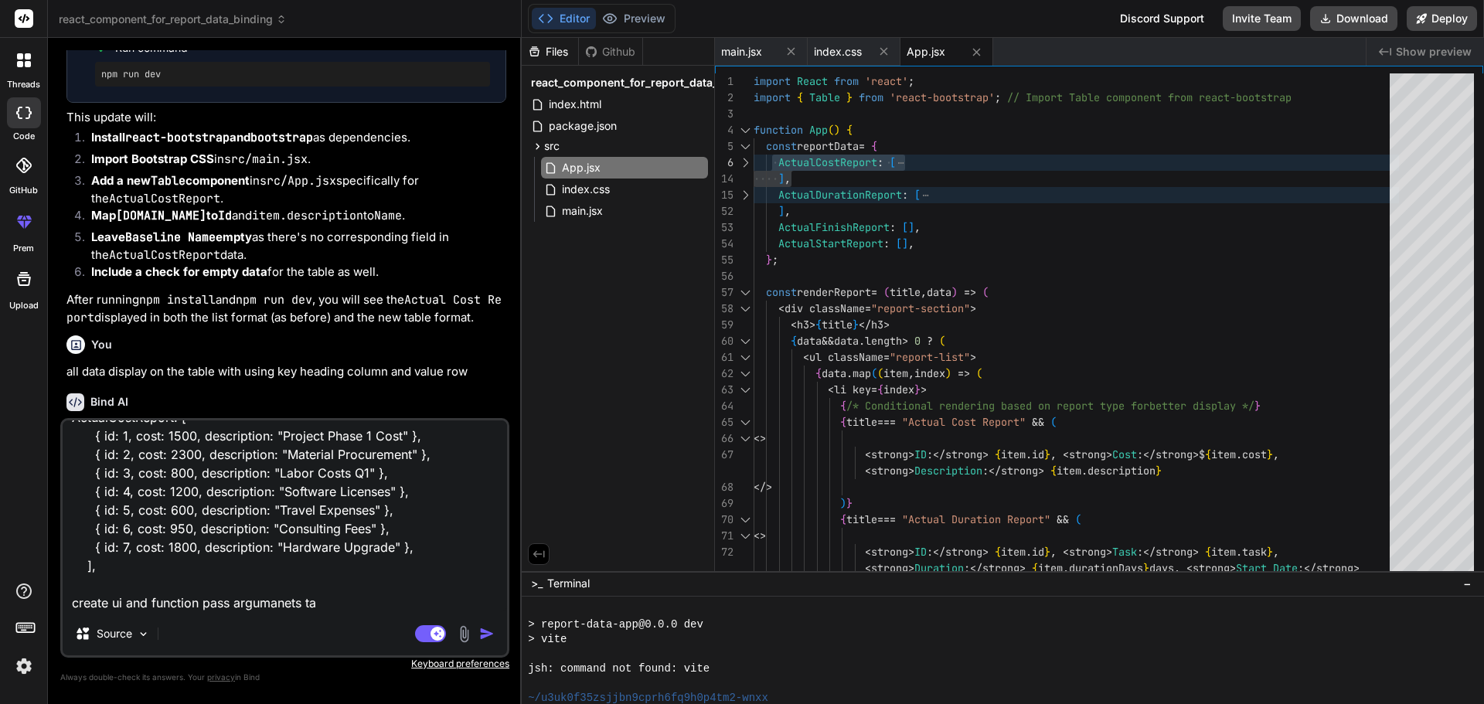
type textarea "ActualCostReport: [ { id: 1, cost: 1500, description: "Project Phase 1 Cost" },…"
type textarea "x"
type textarea "ActualCostReport: [ { id: 1, cost: 1500, description: "Project Phase 1 Cost" },…"
type textarea "x"
type textarea "ActualCostReport: [ { id: 1, cost: 1500, description: "Project Phase 1 Cost" },…"
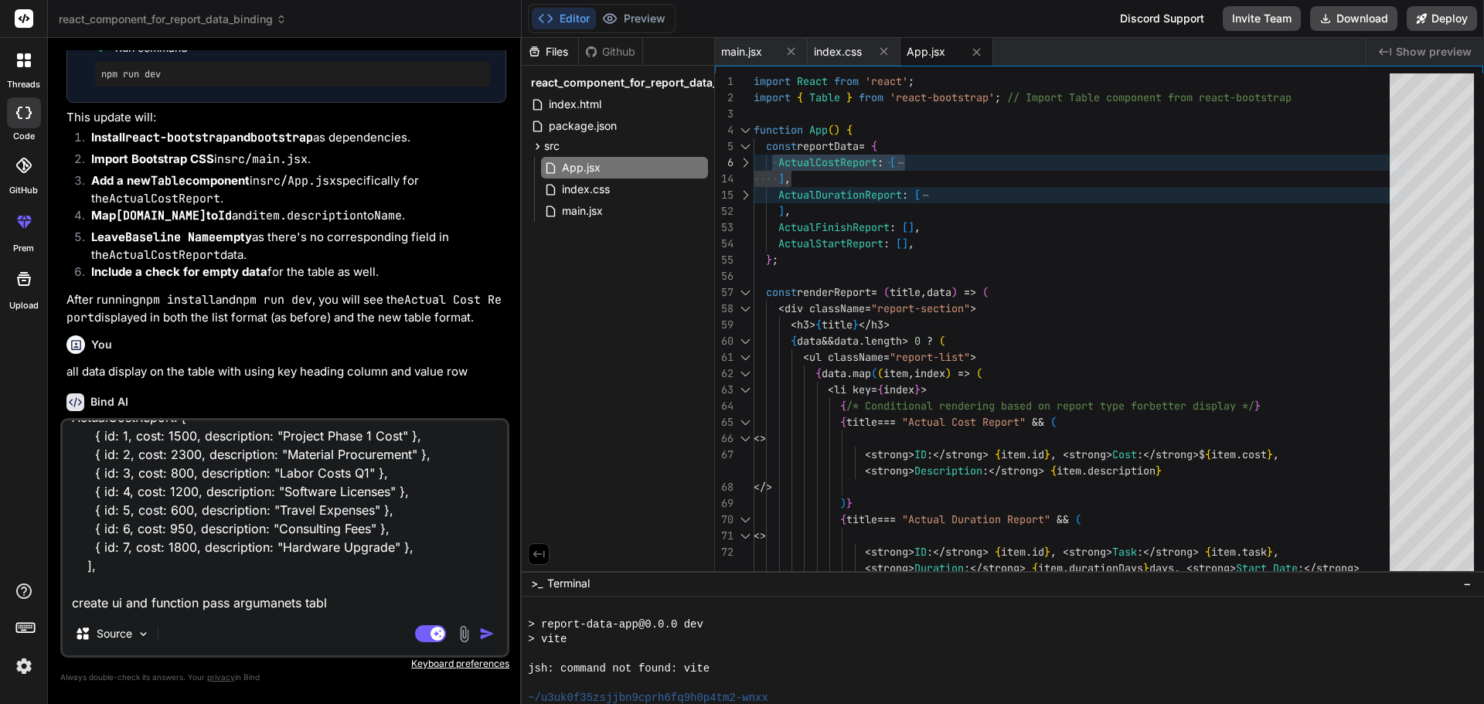
type textarea "x"
type textarea "ActualCostReport: [ { id: 1, cost: 1500, description: "Project Phase 1 Cost" },…"
type textarea "x"
type textarea "ActualCostReport: [ { id: 1, cost: 1500, description: "Project Phase 1 Cost" },…"
type textarea "x"
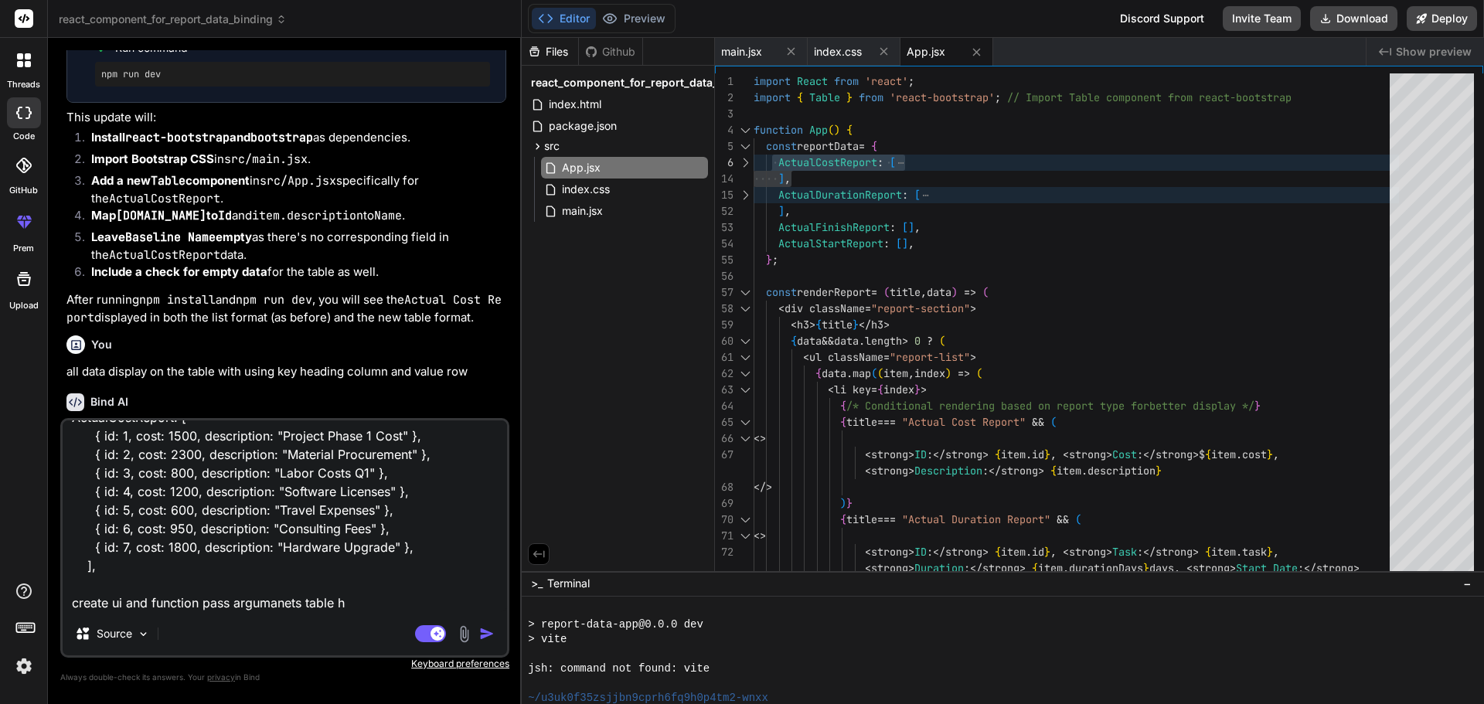
type textarea "ActualCostReport: [ { id: 1, cost: 1500, description: "Project Phase 1 Cost" },…"
type textarea "x"
type textarea "ActualCostReport: [ { id: 1, cost: 1500, description: "Project Phase 1 Cost" },…"
type textarea "x"
type textarea "ActualCostReport: [ { id: 1, cost: 1500, description: "Project Phase 1 Cost" },…"
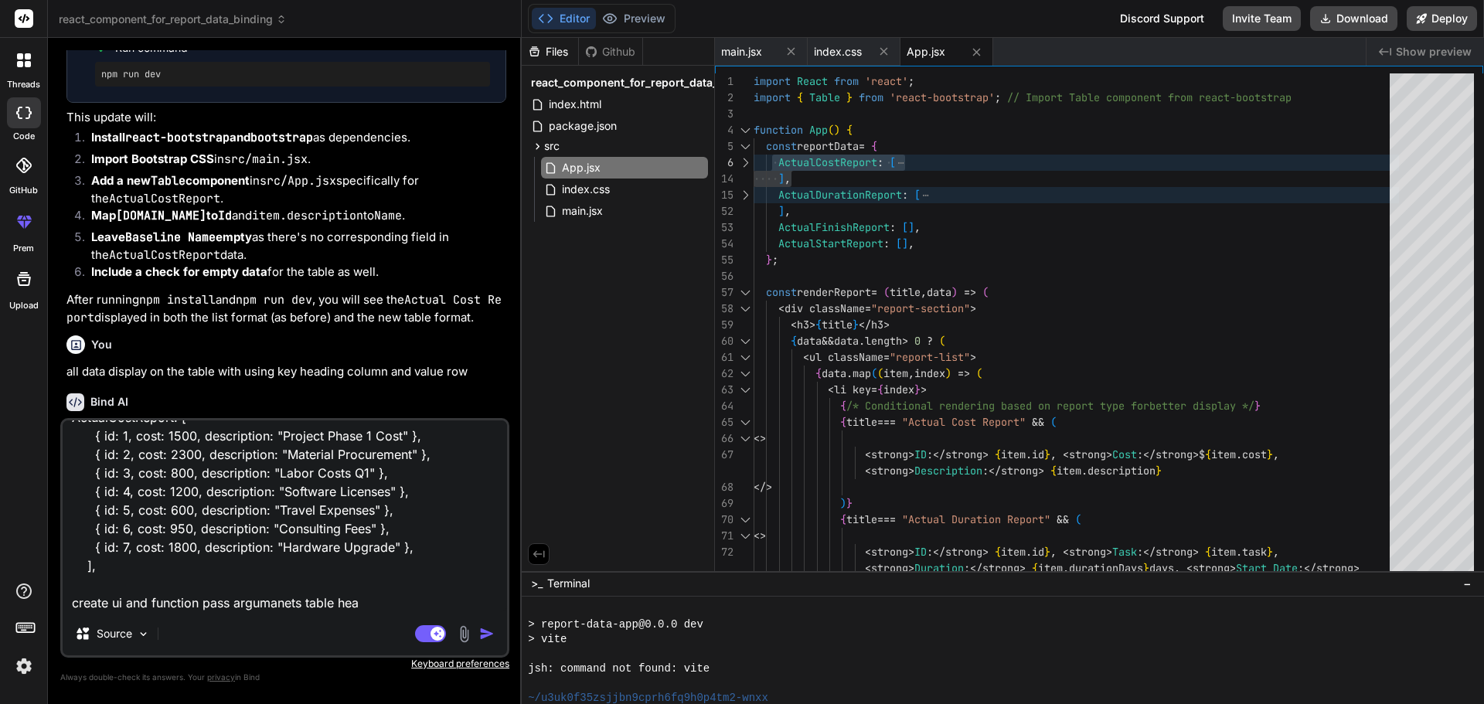
type textarea "x"
type textarea "ActualCostReport: [ { id: 1, cost: 1500, description: "Project Phase 1 Cost" },…"
type textarea "x"
type textarea "ActualCostReport: [ { id: 1, cost: 1500, description: "Project Phase 1 Cost" },…"
type textarea "x"
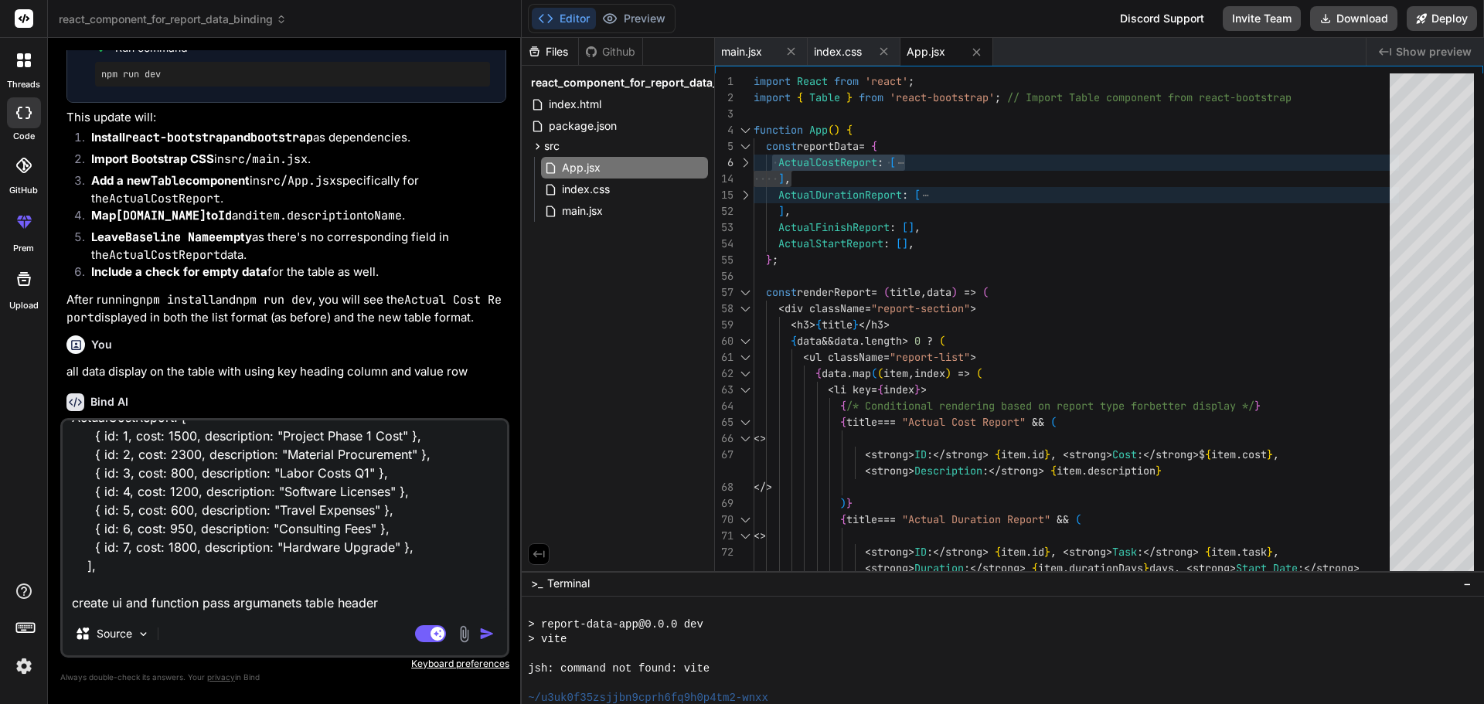
type textarea "ActualCostReport: [ { id: 1, cost: 1500, description: "Project Phase 1 Cost" },…"
type textarea "x"
type textarea "ActualCostReport: [ { id: 1, cost: 1500, description: "Project Phase 1 Cost" },…"
type textarea "x"
type textarea "ActualCostReport: [ { id: 1, cost: 1500, description: "Project Phase 1 Cost" },…"
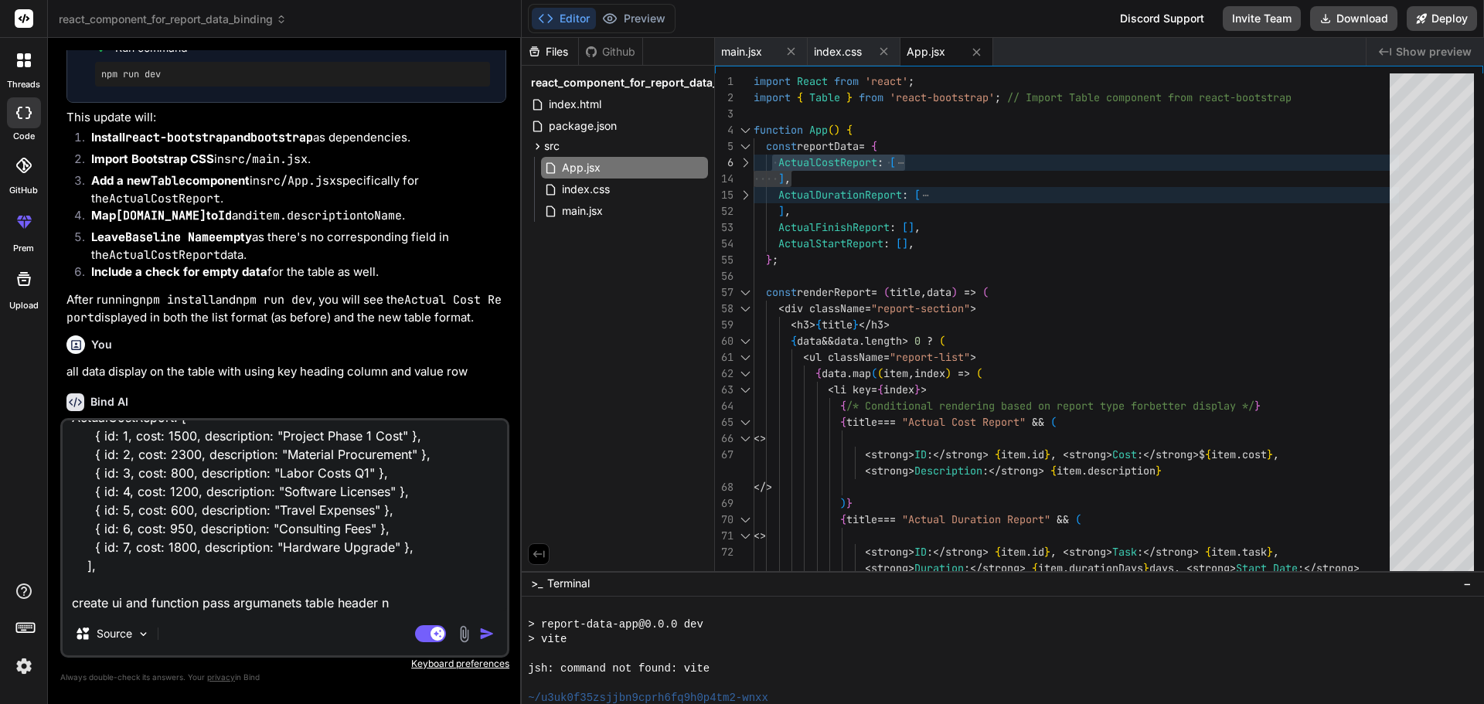
type textarea "x"
type textarea "ActualCostReport: [ { id: 1, cost: 1500, description: "Project Phase 1 Cost" },…"
type textarea "x"
type textarea "ActualCostReport: [ { id: 1, cost: 1500, description: "Project Phase 1 Cost" },…"
type textarea "x"
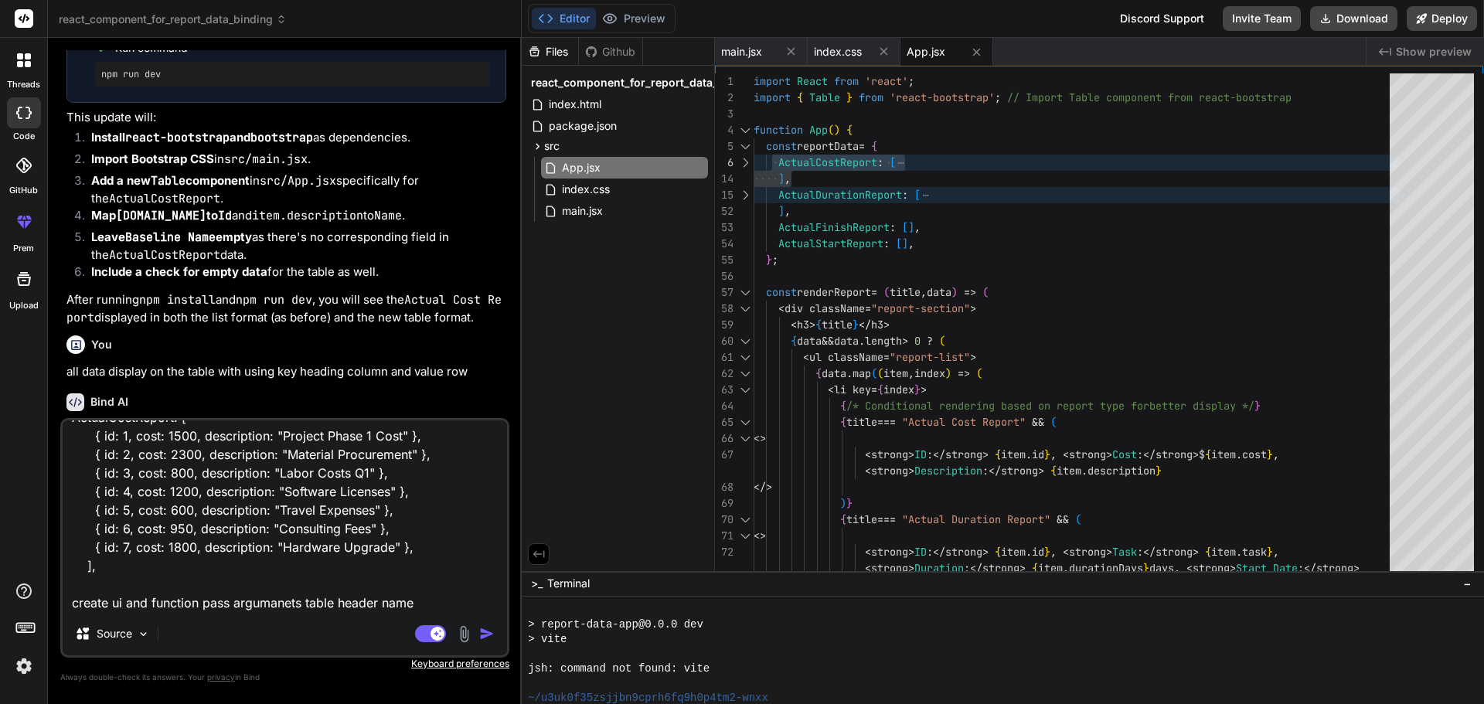
type textarea "ActualCostReport: [ { id: 1, cost: 1500, description: "Project Phase 1 Cost" },…"
type textarea "x"
type textarea "ActualCostReport: [ { id: 1, cost: 1500, description: "Project Phase 1 Cost" },…"
type textarea "x"
type textarea "ActualCostReport: [ { id: 1, cost: 1500, description: "Project Phase 1 Cost" },…"
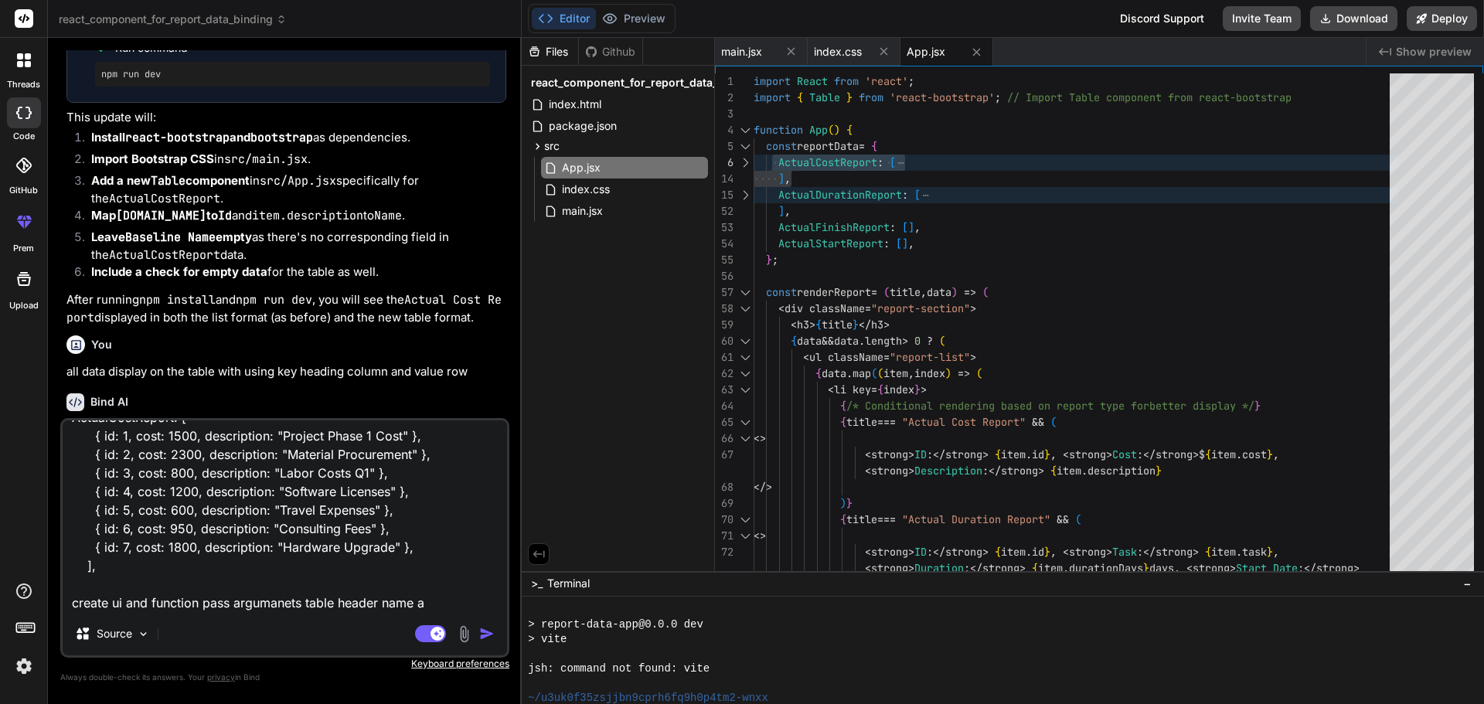
type textarea "x"
type textarea "ActualCostReport: [ { id: 1, cost: 1500, description: "Project Phase 1 Cost" },…"
type textarea "x"
type textarea "ActualCostReport: [ { id: 1, cost: 1500, description: "Project Phase 1 Cost" },…"
type textarea "x"
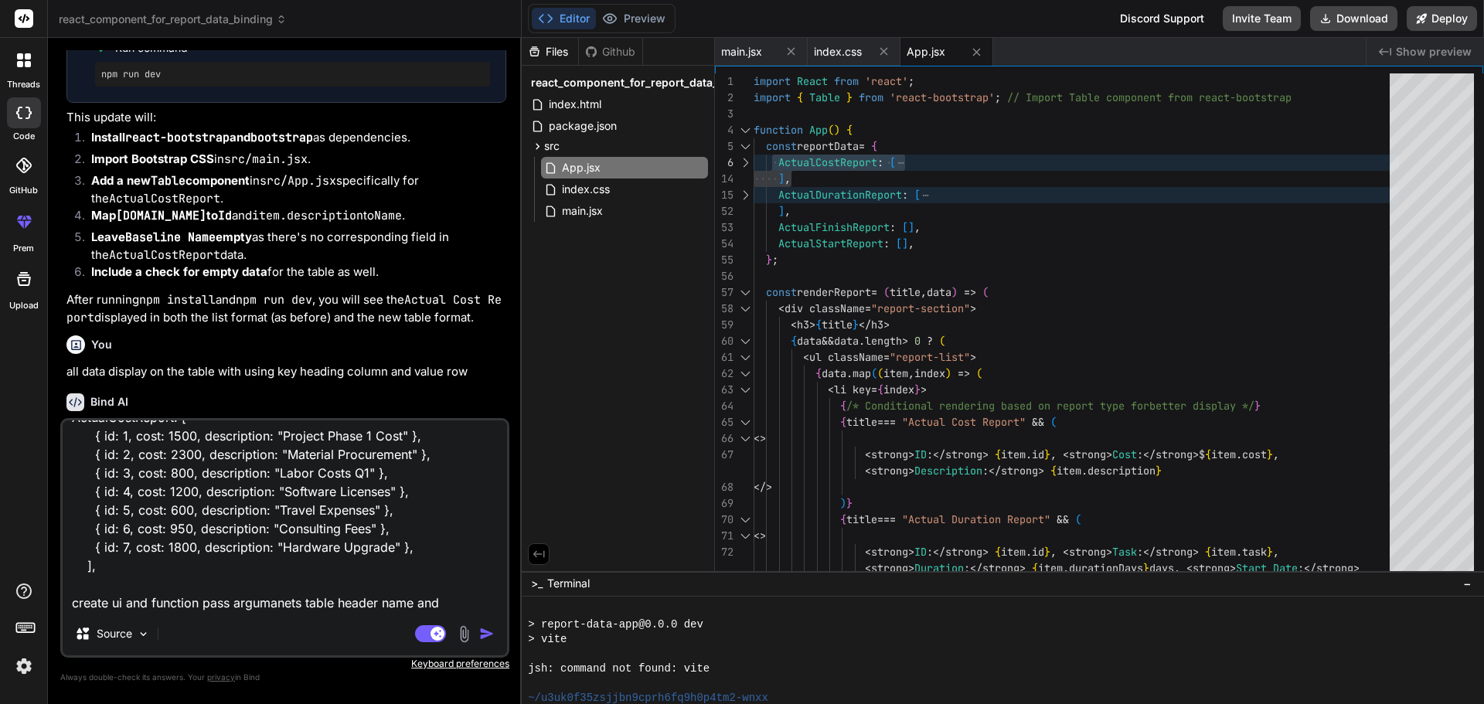
type textarea "ActualCostReport: [ { id: 1, cost: 1500, description: "Project Phase 1 Cost" },…"
type textarea "x"
type textarea "ActualCostReport: [ { id: 1, cost: 1500, description: "Project Phase 1 Cost" },…"
type textarea "x"
type textarea "ActualCostReport: [ { id: 1, cost: 1500, description: "Project Phase 1 Cost" },…"
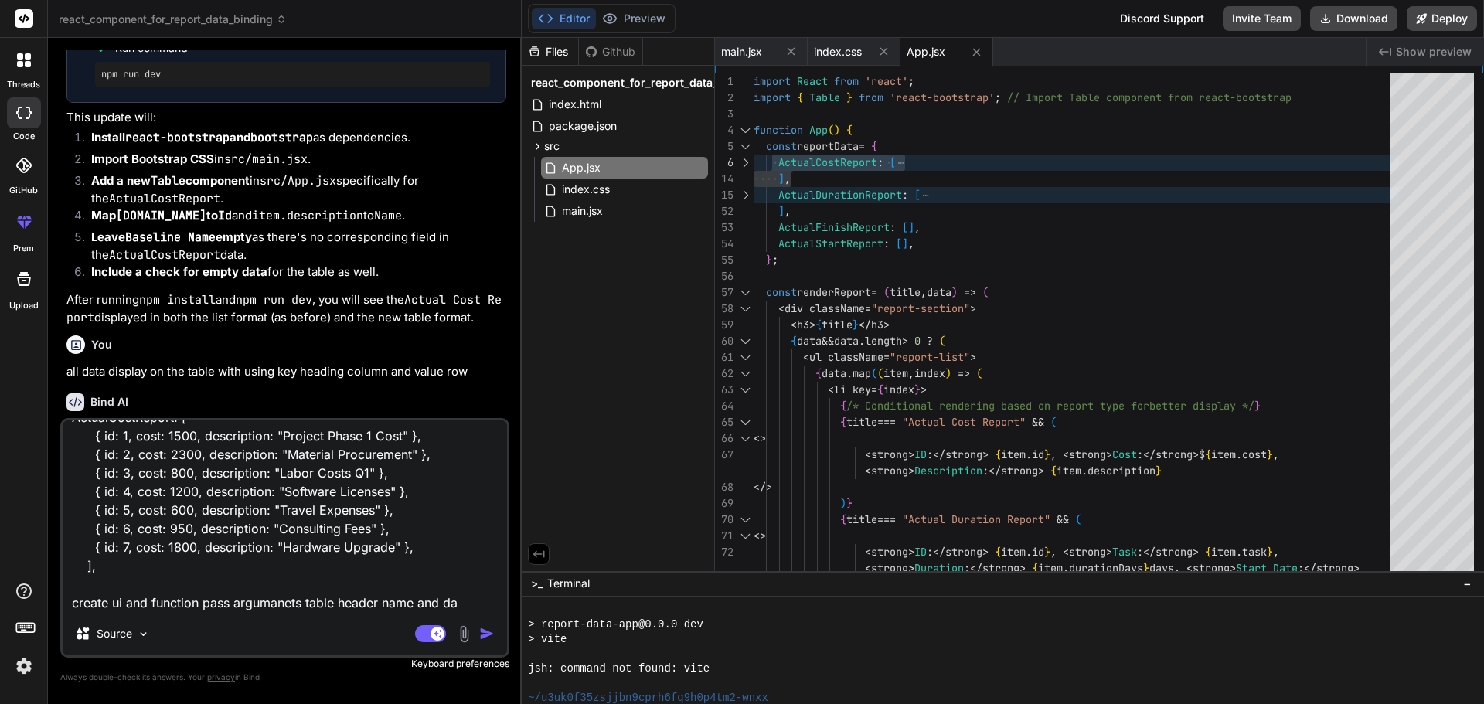
type textarea "x"
type textarea "ActualCostReport: [ { id: 1, cost: 1500, description: "Project Phase 1 Cost" },…"
type textarea "x"
type textarea "ActualCostReport: [ { id: 1, cost: 1500, description: "Project Phase 1 Cost" },…"
type textarea "x"
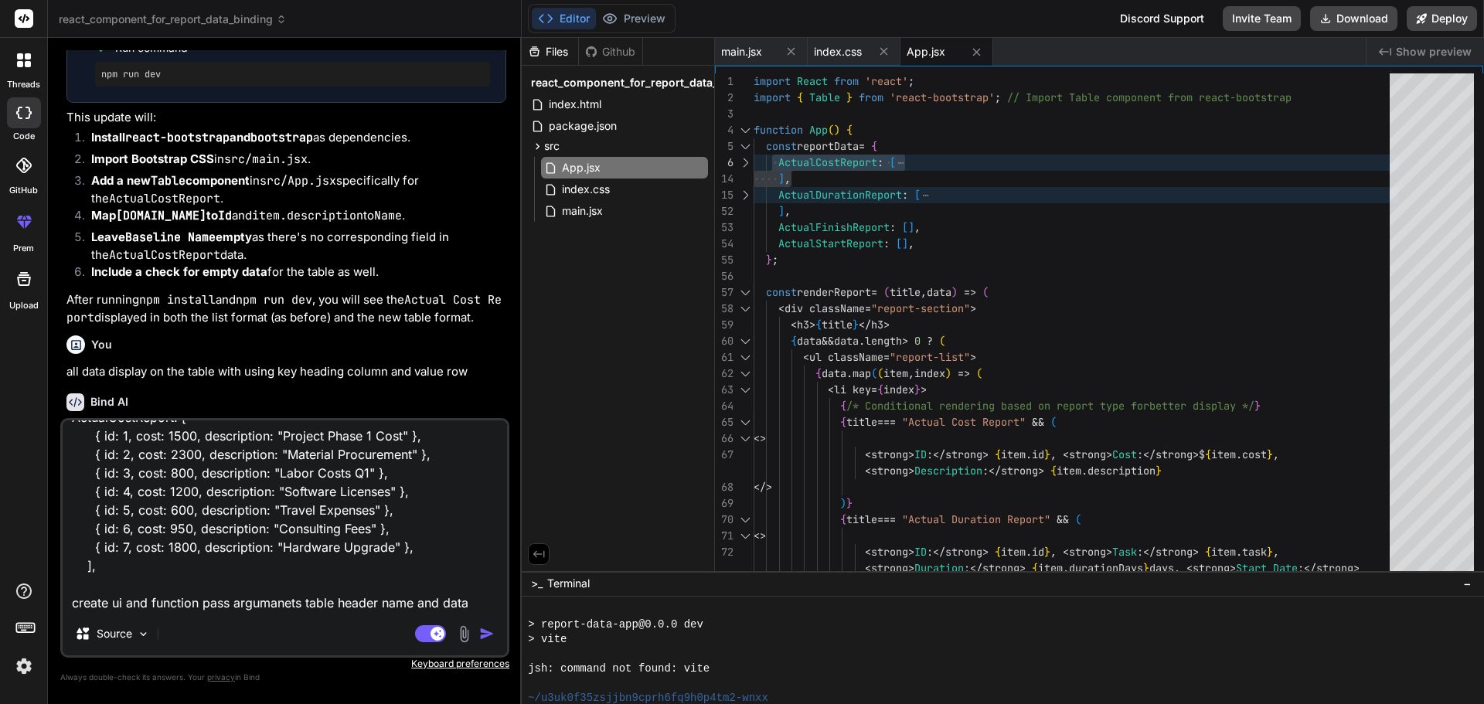
type textarea "ActualCostReport: [ { id: 1, cost: 1500, description: "Project Phase 1 Cost" },…"
type textarea "x"
type textarea "ActualCostReport: [ { id: 1, cost: 1500, description: "Project Phase 1 Cost" },…"
type textarea "x"
type textarea "ActualCostReport: [ { id: 1, cost: 1500, description: "Project Phase 1 Cost" },…"
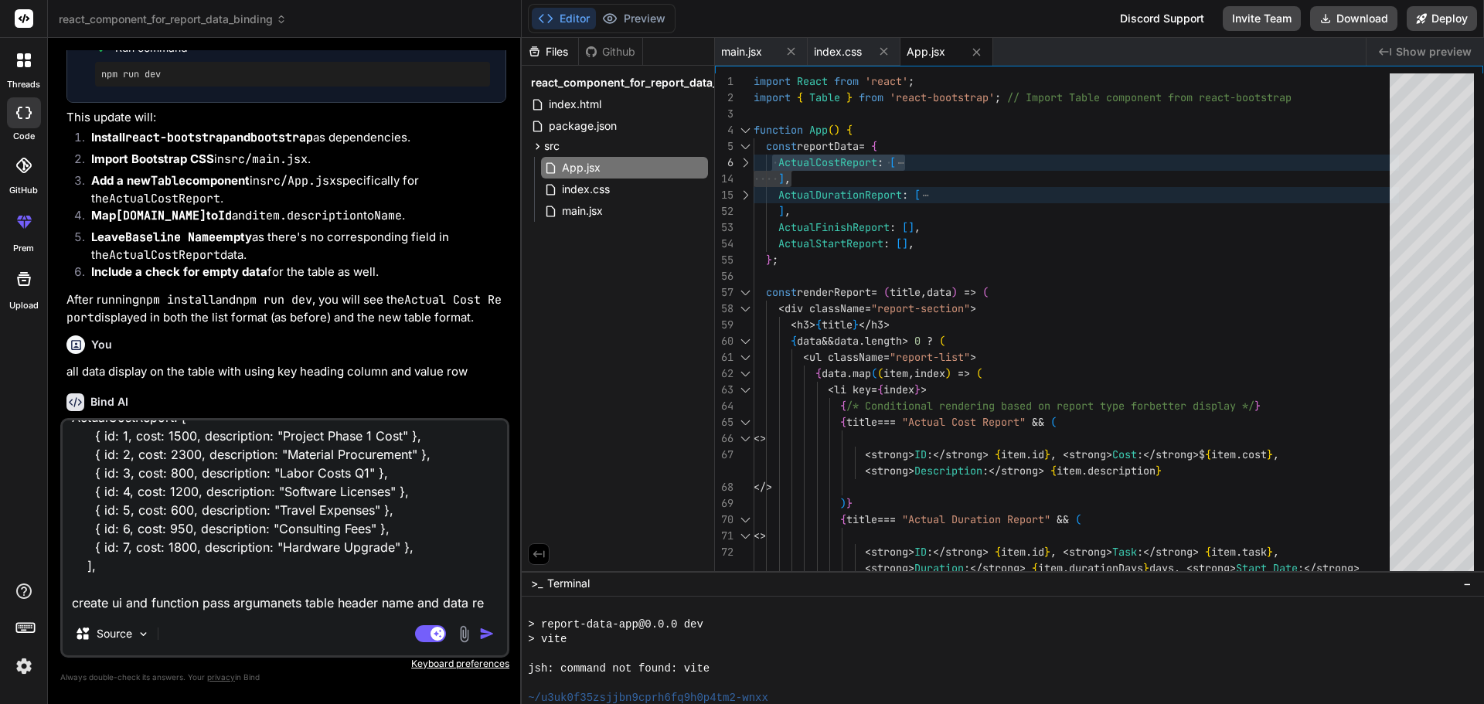
type textarea "x"
type textarea "ActualCostReport: [ { id: 1, cost: 1500, description: "Project Phase 1 Cost" },…"
type textarea "x"
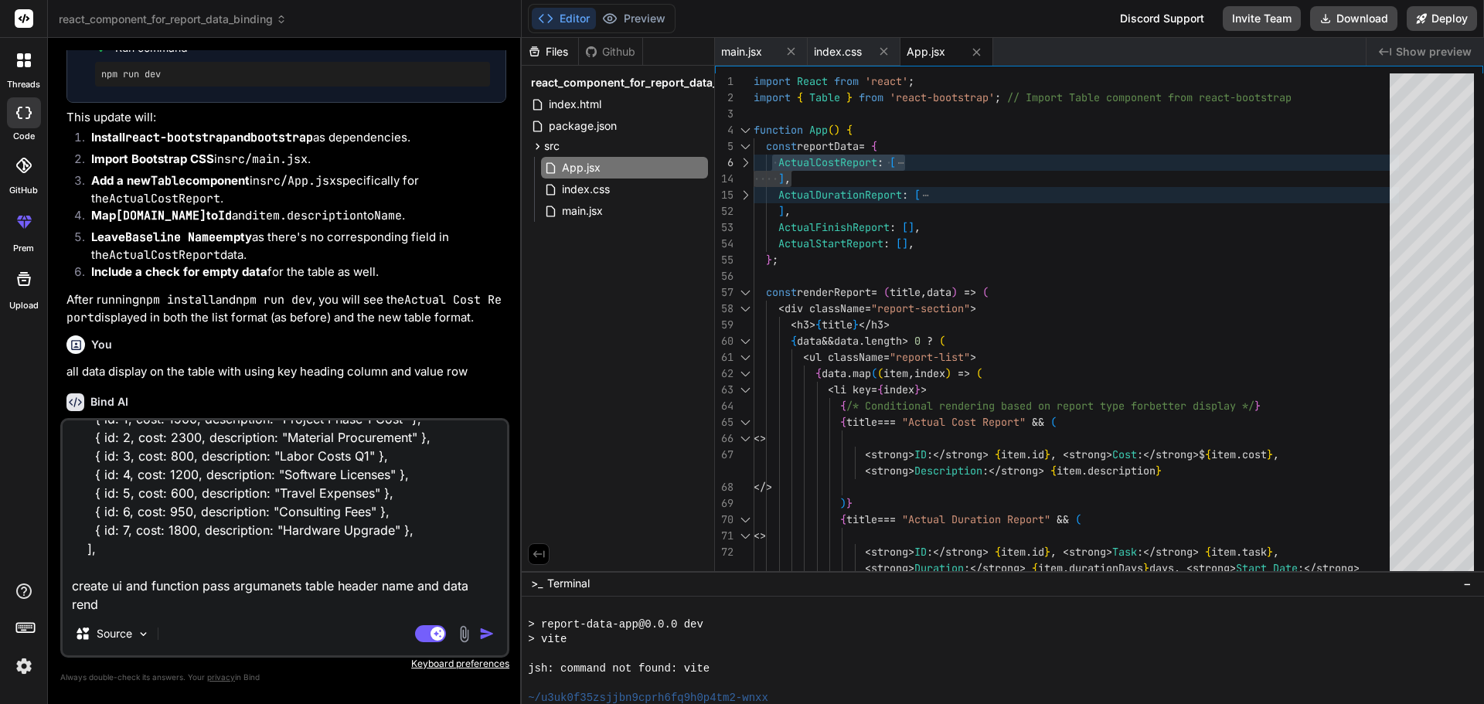
type textarea "ActualCostReport: [ { id: 1, cost: 1500, description: "Project Phase 1 Cost" },…"
type textarea "x"
type textarea "ActualCostReport: [ { id: 1, cost: 1500, description: "Project Phase 1 Cost" },…"
type textarea "x"
type textarea "ActualCostReport: [ { id: 1, cost: 1500, description: "Project Phase 1 Cost" },…"
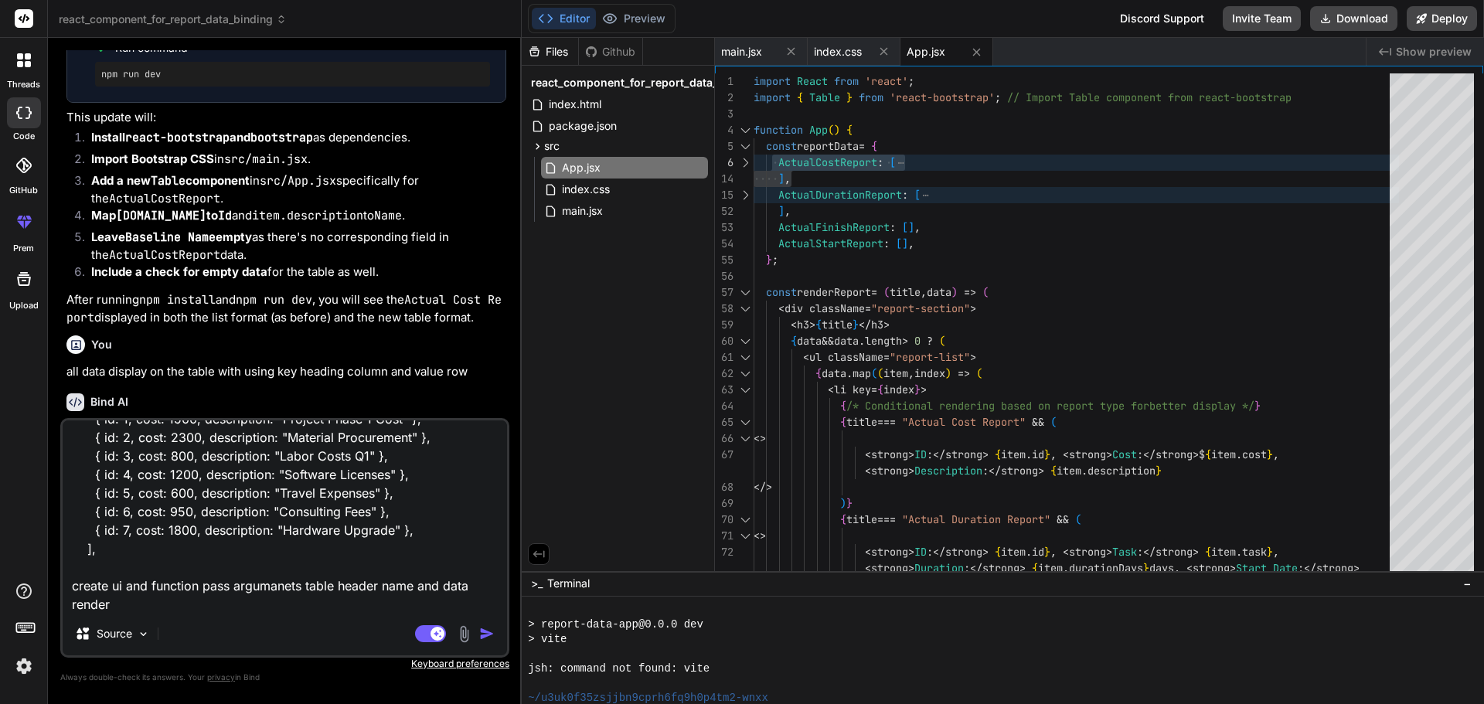
type textarea "x"
type textarea "ActualCostReport: [ { id: 1, cost: 1500, description: "Project Phase 1 Cost" },…"
type textarea "x"
type textarea "ActualCostReport: [ { id: 1, cost: 1500, description: "Project Phase 1 Cost" },…"
type textarea "x"
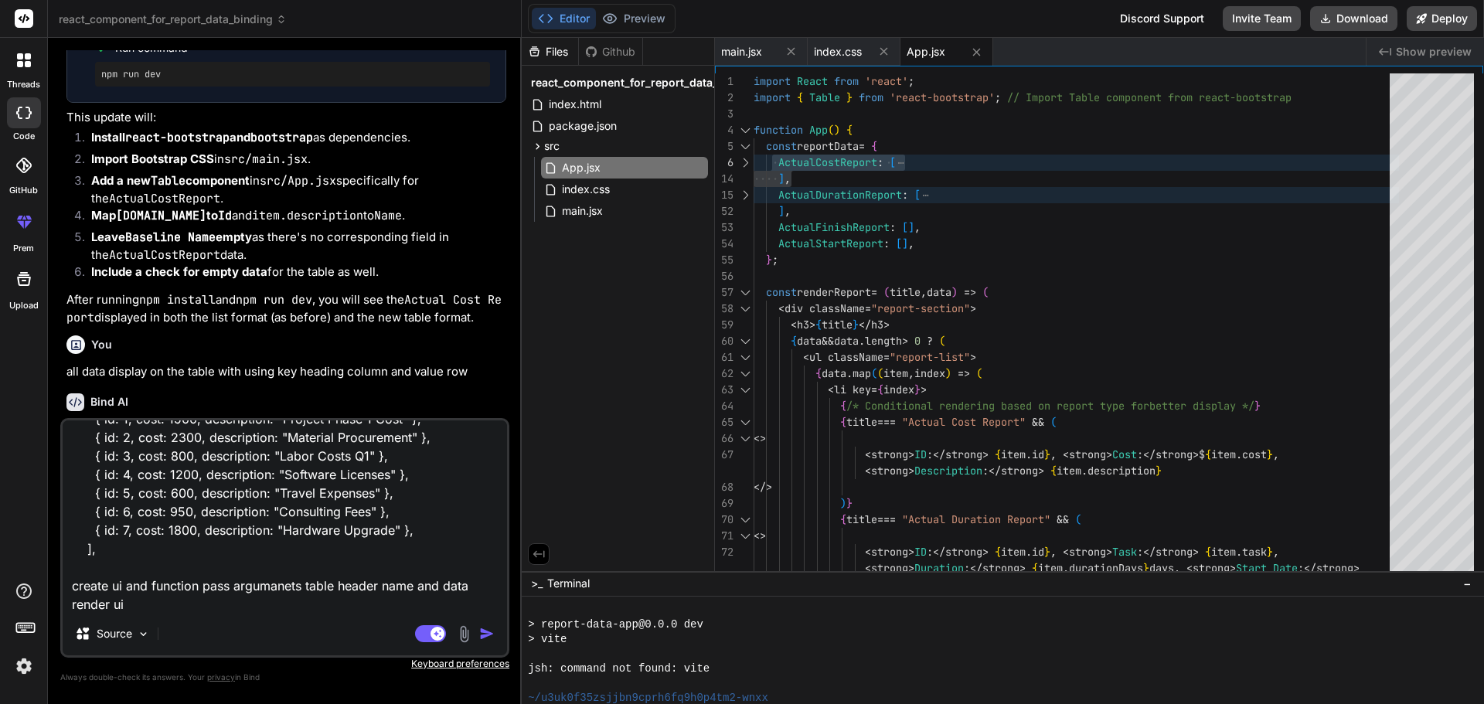
type textarea "ActualCostReport: [ { id: 1, cost: 1500, description: "Project Phase 1 Cost" },…"
type textarea "x"
type textarea "ActualCostReport: [ { id: 1, cost: 1500, description: "Project Phase 1 Cost" },…"
type textarea "x"
type textarea "ActualCostReport: [ { id: 1, cost: 1500, description: "Project Phase 1 Cost" },…"
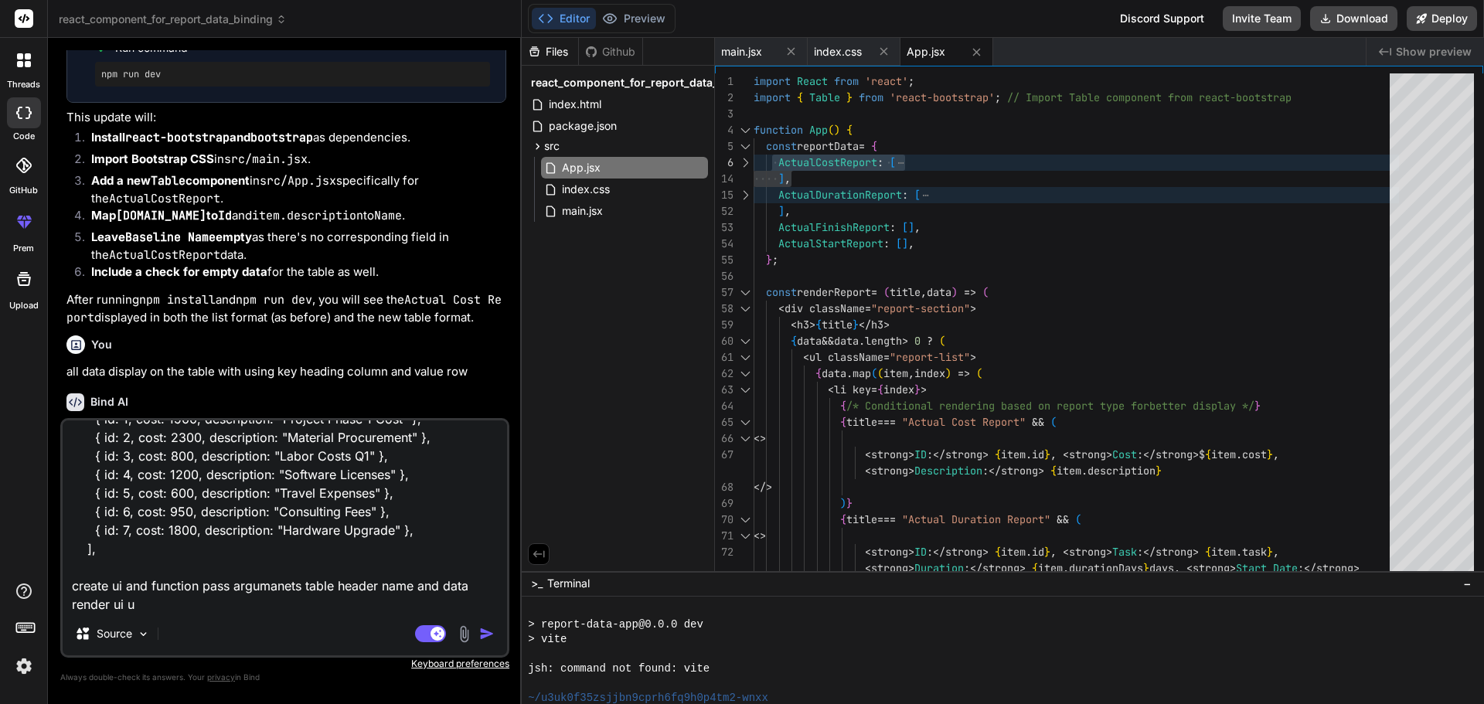
type textarea "x"
type textarea "ActualCostReport: [ { id: 1, cost: 1500, description: "Project Phase 1 Cost" },…"
type textarea "x"
type textarea "ActualCostReport: [ { id: 1, cost: 1500, description: "Project Phase 1 Cost" },…"
type textarea "x"
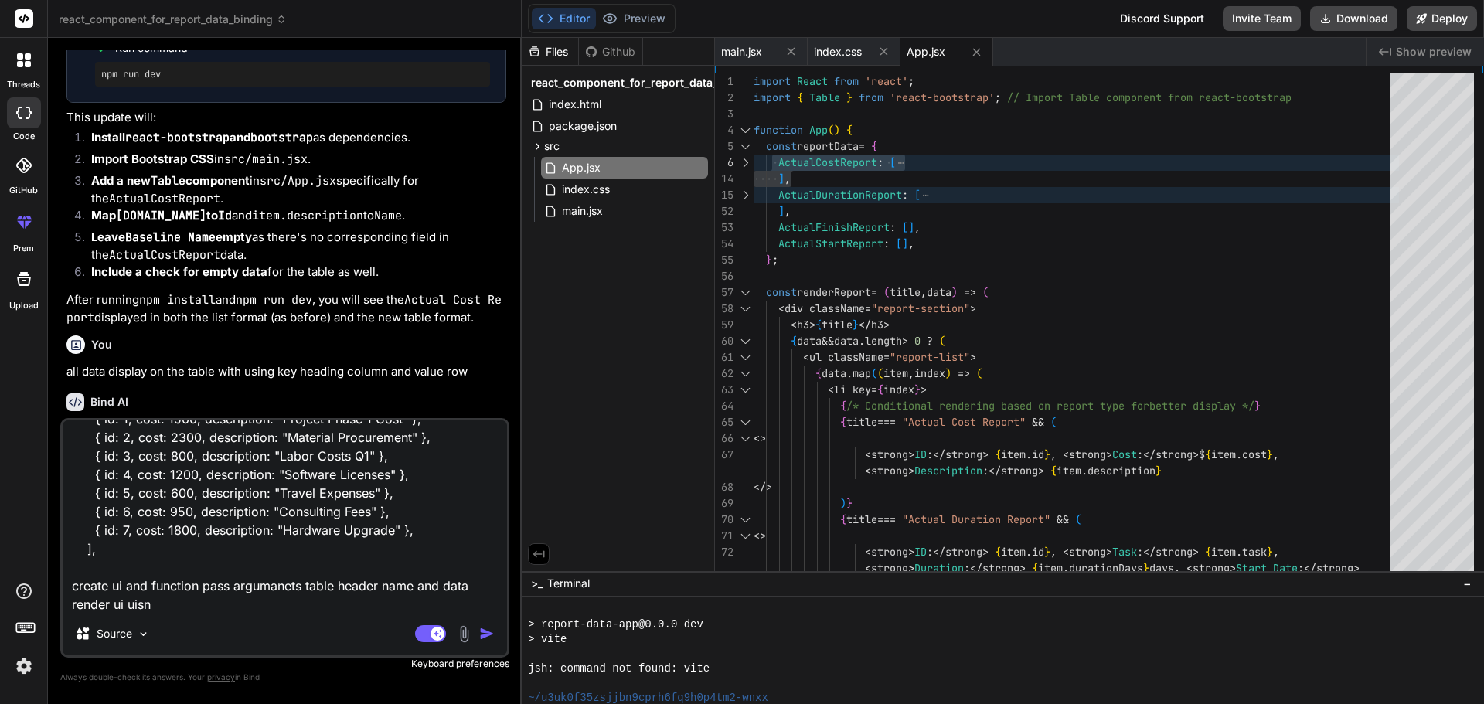
type textarea "ActualCostReport: [ { id: 1, cost: 1500, description: "Project Phase 1 Cost" },…"
type textarea "x"
type textarea "ActualCostReport: [ { id: 1, cost: 1500, description: "Project Phase 1 Cost" },…"
type textarea "x"
type textarea "ActualCostReport: [ { id: 1, cost: 1500, description: "Project Phase 1 Cost" },…"
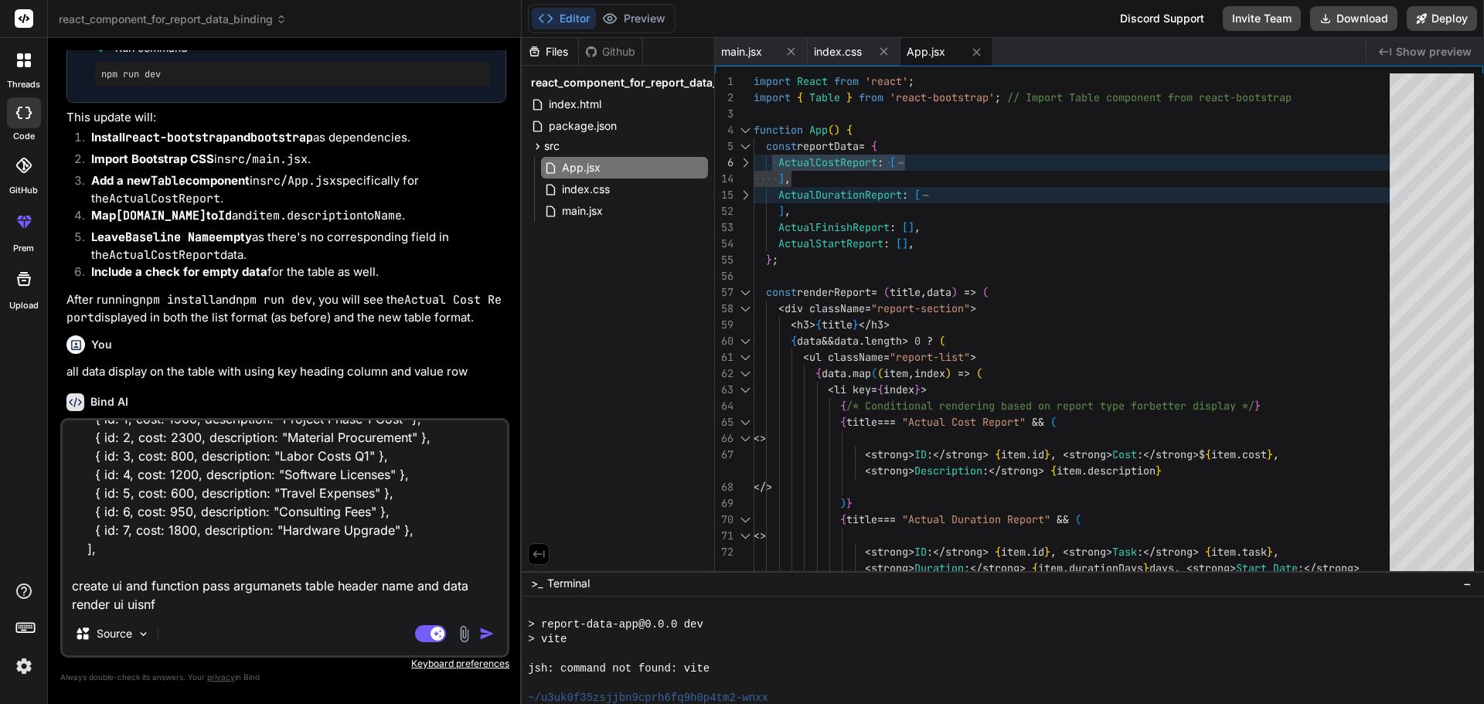
type textarea "x"
type textarea "ActualCostReport: [ { id: 1, cost: 1500, description: "Project Phase 1 Cost" },…"
type textarea "x"
type textarea "ActualCostReport: [ { id: 1, cost: 1500, description: "Project Phase 1 Cost" },…"
type textarea "x"
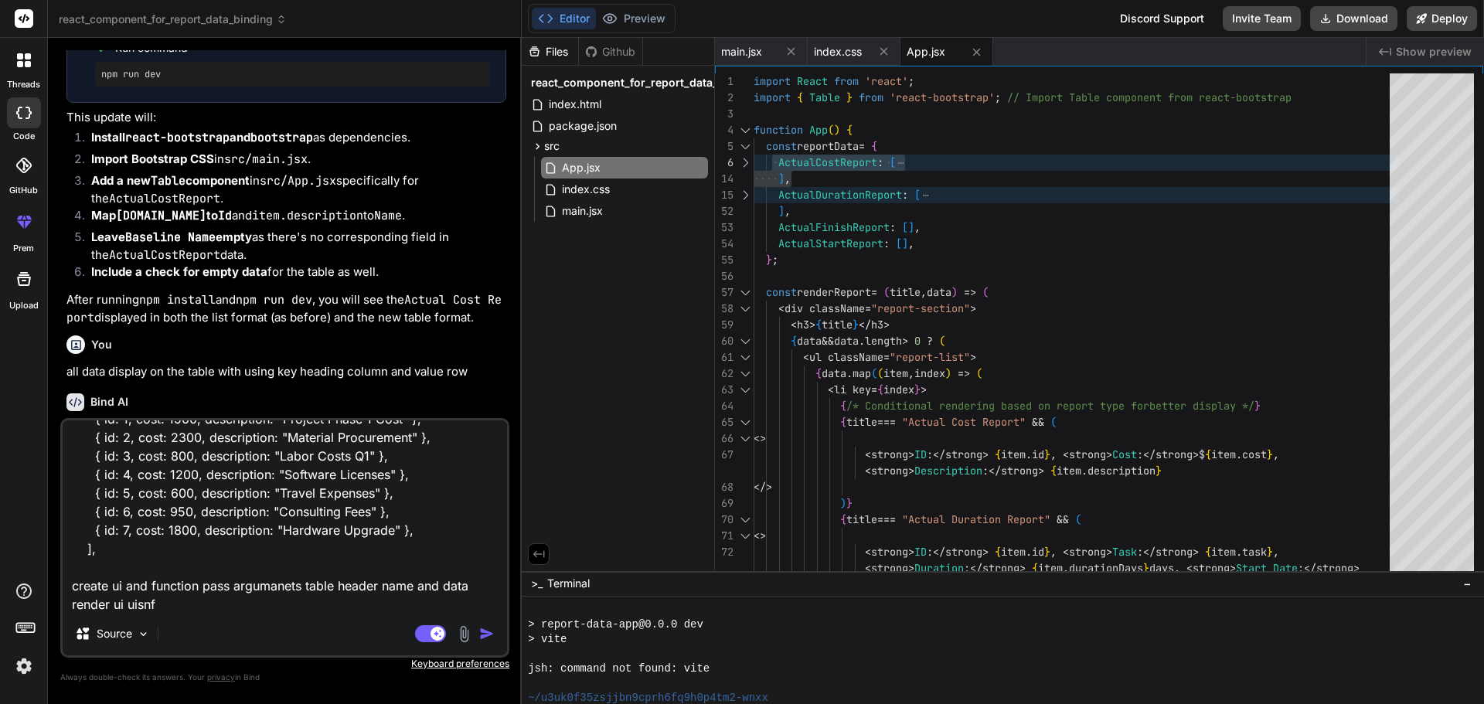
type textarea "ActualCostReport: [ { id: 1, cost: 1500, description: "Project Phase 1 Cost" },…"
type textarea "x"
type textarea "ActualCostReport: [ { id: 1, cost: 1500, description: "Project Phase 1 Cost" },…"
type textarea "x"
type textarea "ActualCostReport: [ { id: 1, cost: 1500, description: "Project Phase 1 Cost" },…"
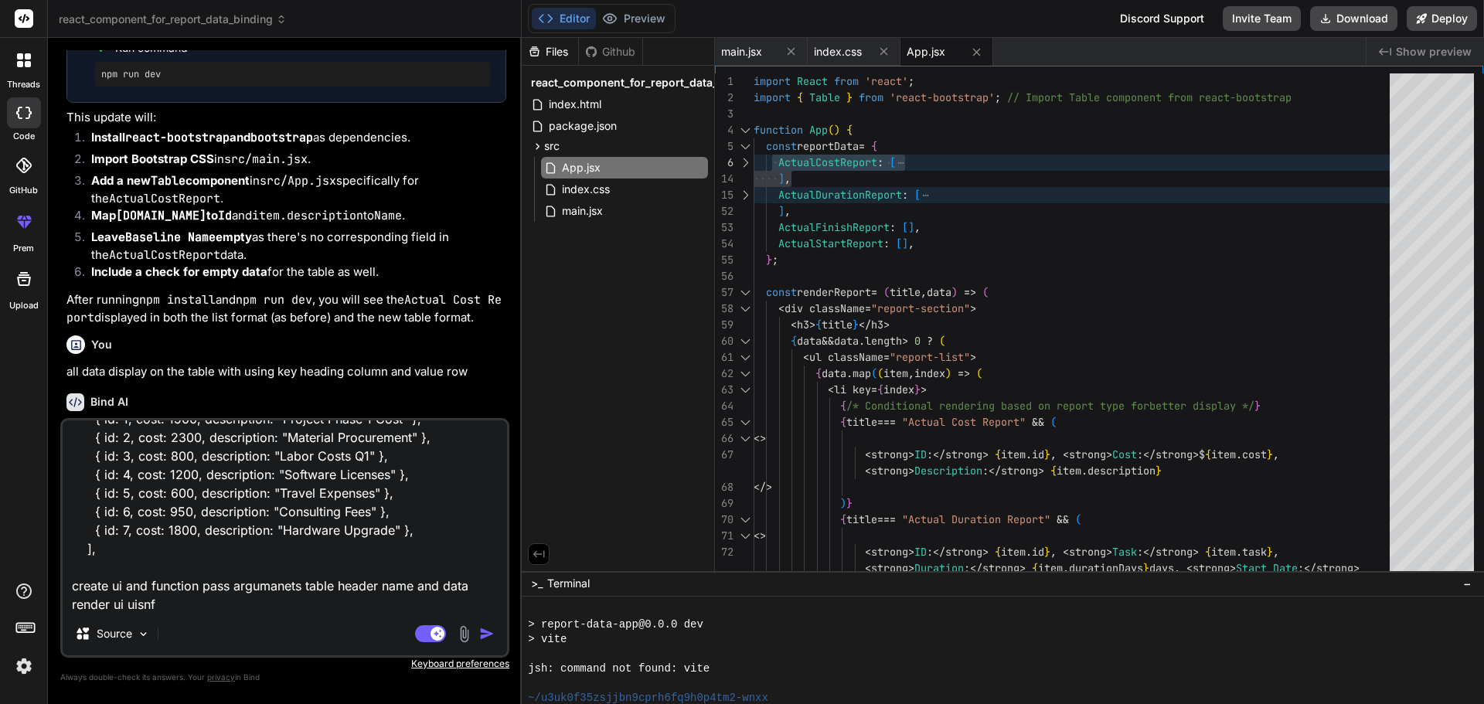
type textarea "x"
type textarea "ActualCostReport: [ { id: 1, cost: 1500, description: "Project Phase 1 Cost" },…"
type textarea "x"
type textarea "ActualCostReport: [ { id: 1, cost: 1500, description: "Project Phase 1 Cost" },…"
type textarea "x"
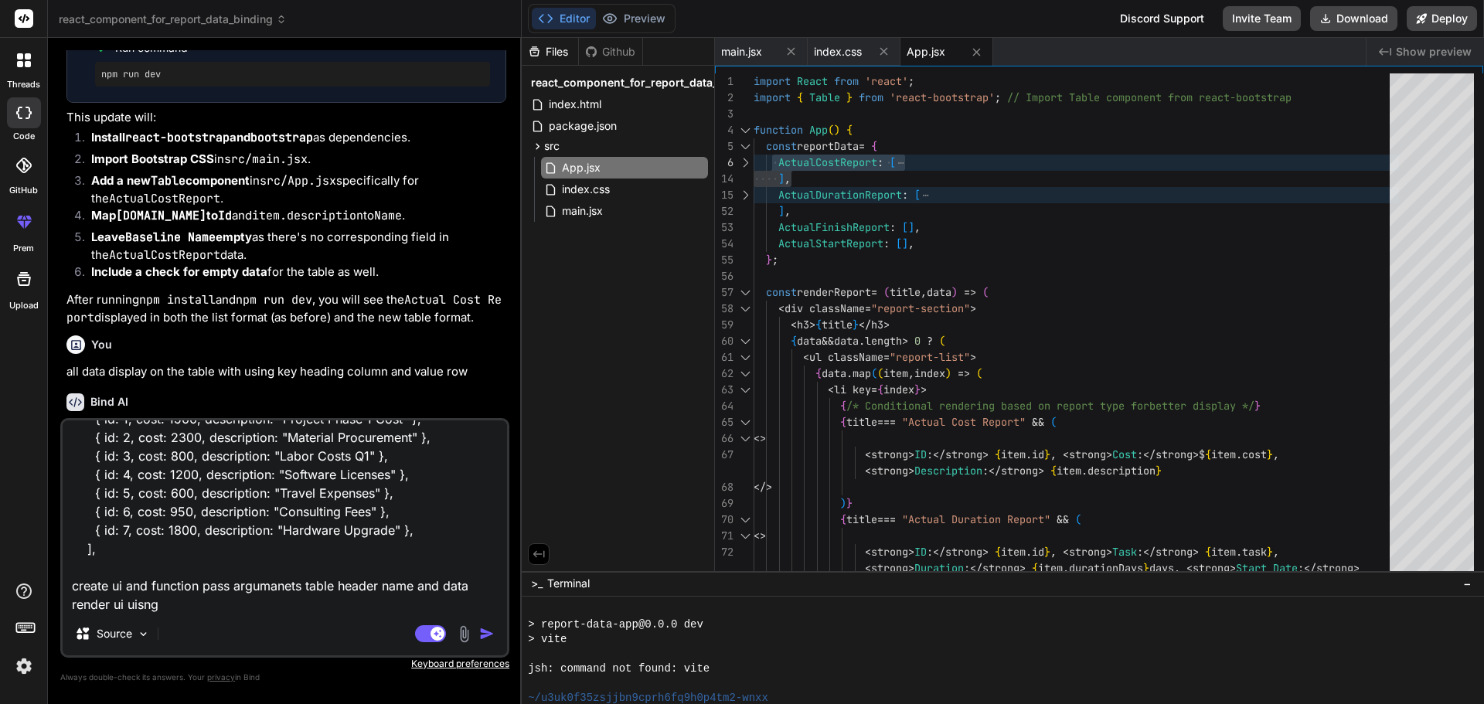
type textarea "ActualCostReport: [ { id: 1, cost: 1500, description: "Project Phase 1 Cost" },…"
type textarea "x"
type textarea "ActualCostReport: [ { id: 1, cost: 1500, description: "Project Phase 1 Cost" },…"
type textarea "x"
type textarea "ActualCostReport: [ { id: 1, cost: 1500, description: "Project Phase 1 Cost" },…"
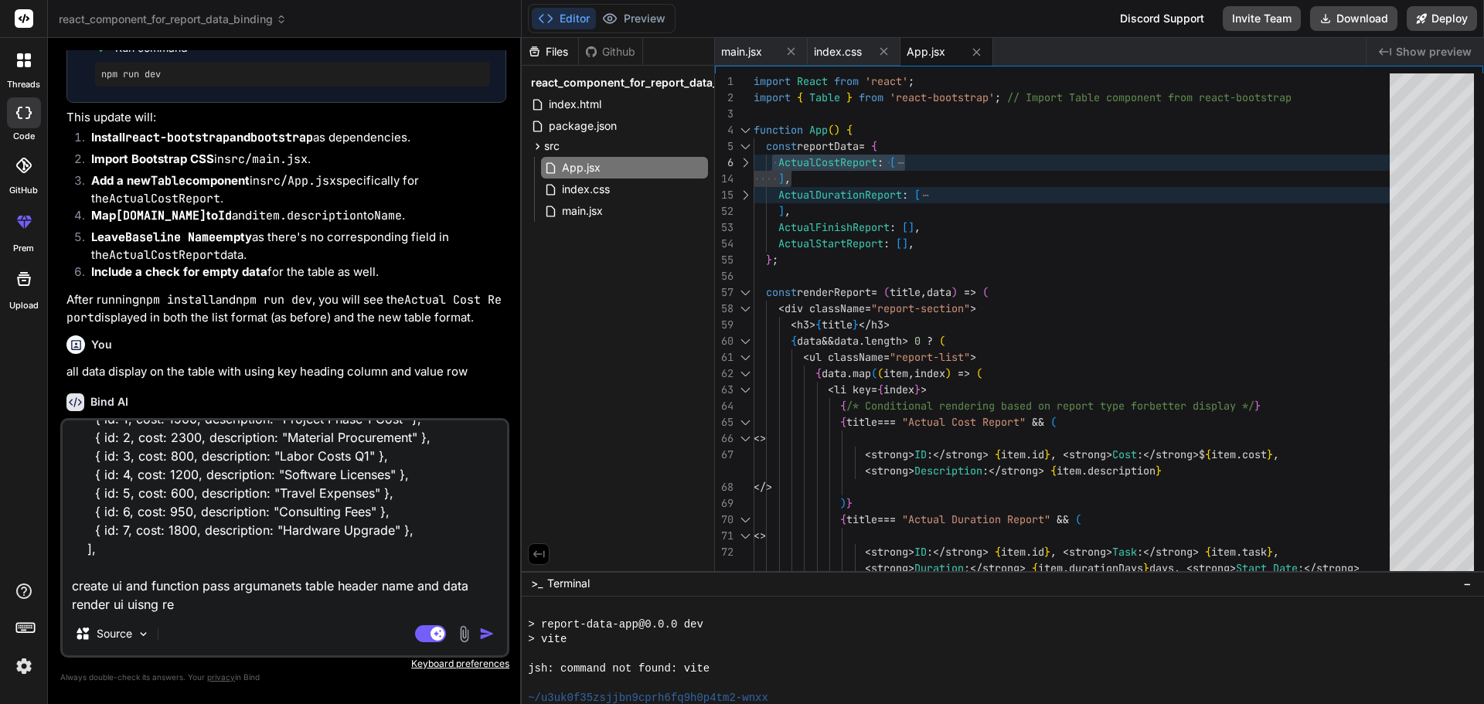
type textarea "x"
type textarea "ActualCostReport: [ { id: 1, cost: 1500, description: "Project Phase 1 Cost" },…"
type textarea "x"
type textarea "ActualCostReport: [ { id: 1, cost: 1500, description: "Project Phase 1 Cost" },…"
type textarea "x"
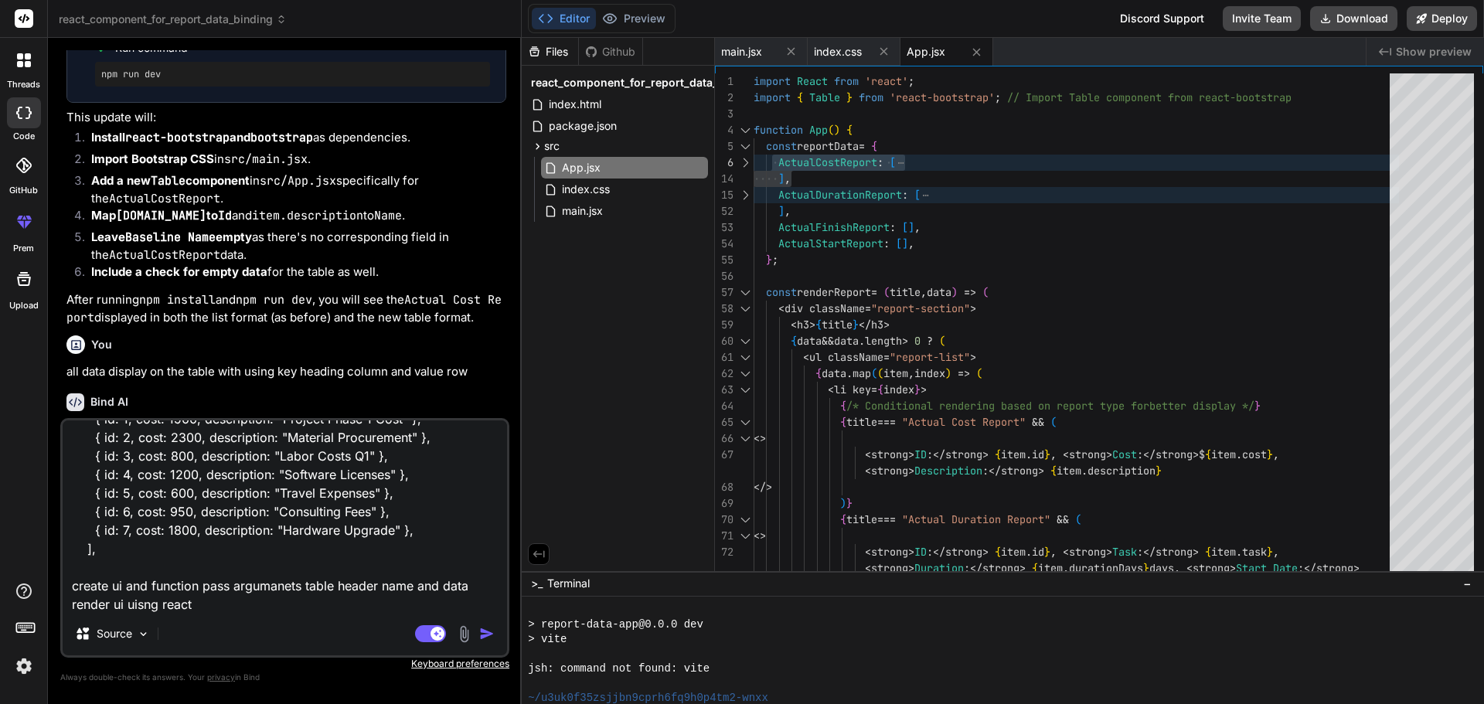
type textarea "ActualCostReport: [ { id: 1, cost: 1500, description: "Project Phase 1 Cost" },…"
type textarea "x"
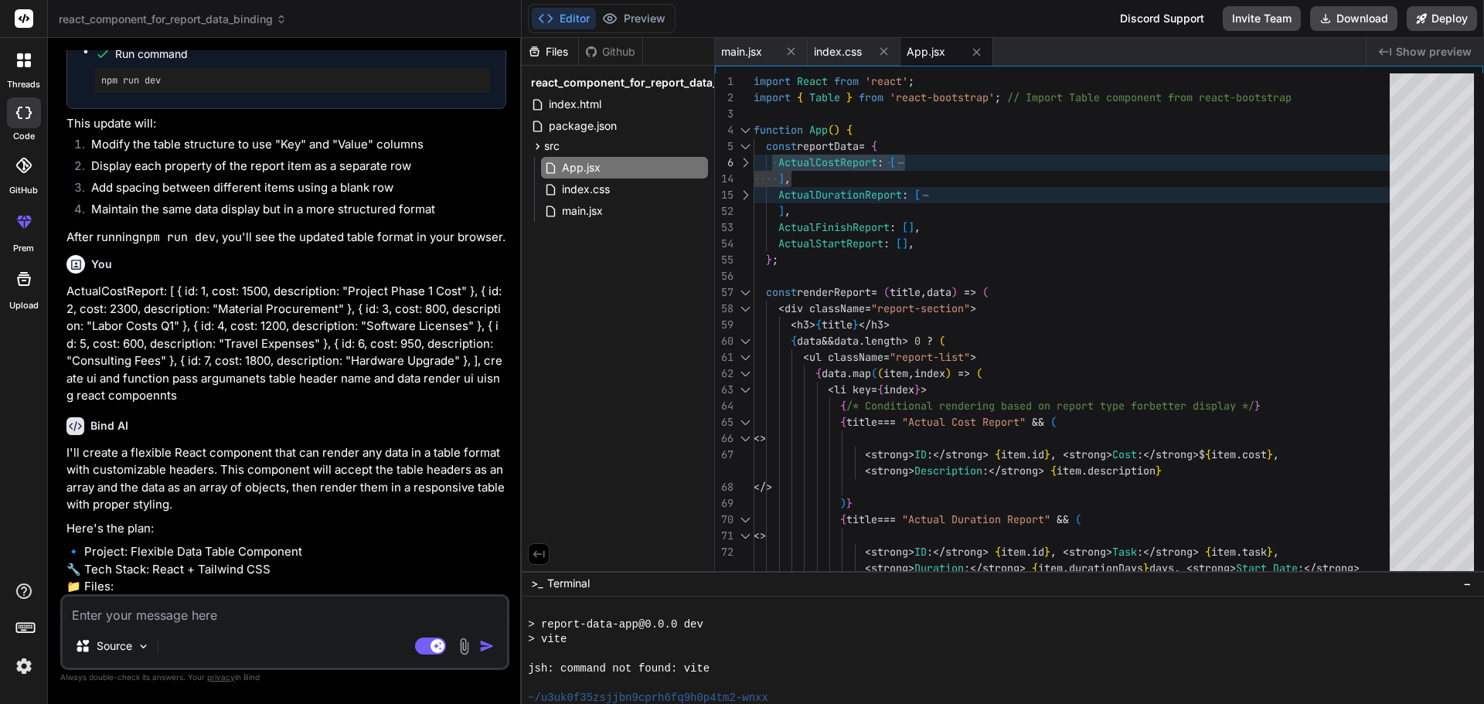
scroll to position [3475, 0]
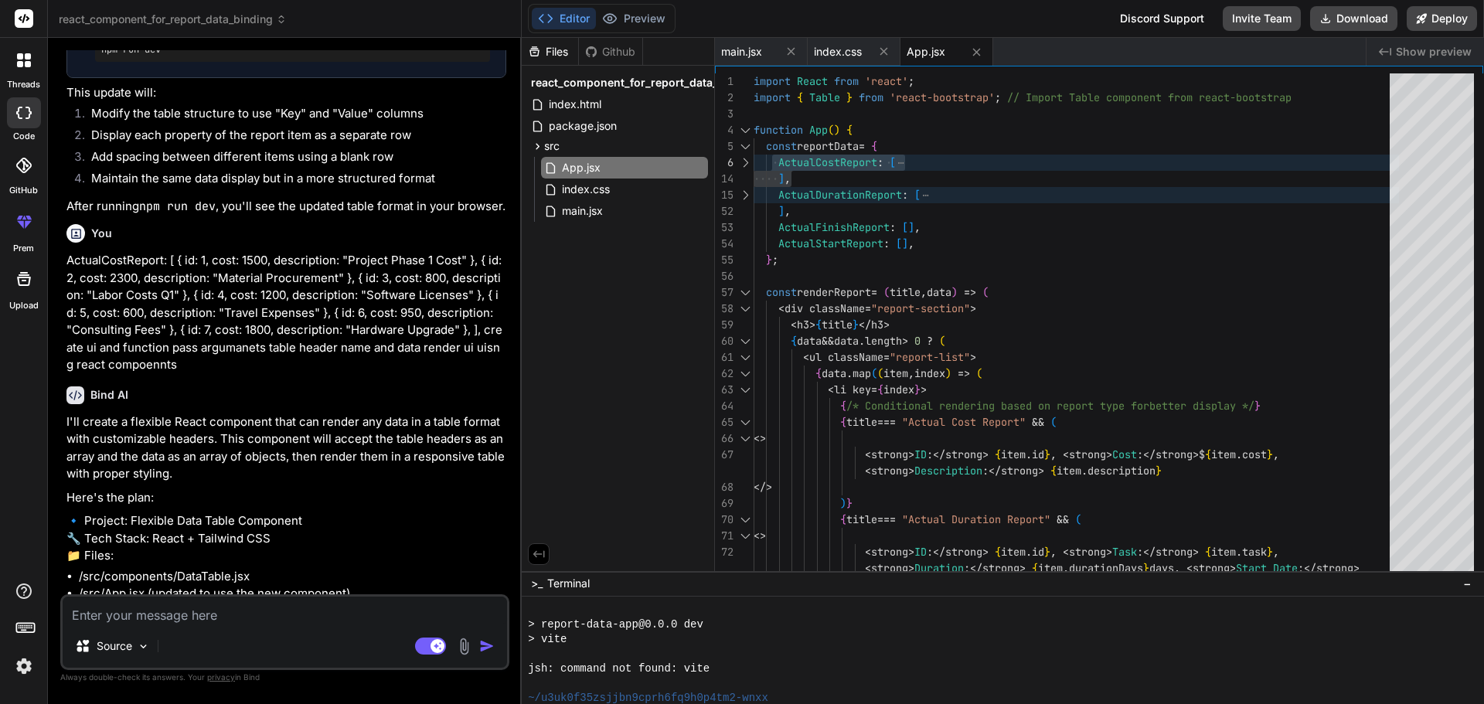
drag, startPoint x: 179, startPoint y: 332, endPoint x: 61, endPoint y: 224, distance: 160.3
click at [61, 224] on div "You reportData:{ Bind AI It looks like your message was cut off. Could you plea…" at bounding box center [284, 376] width 449 height 653
copy p "ActualCostReport: [ { id: 1, cost: 1500, description: "Project Phase 1 Cost" },…"
click at [185, 614] on textarea at bounding box center [285, 611] width 444 height 28
paste textarea "ActualCostReport: [ { id: 1, cost: 1500, description: "Project Phase 1 Cost" },…"
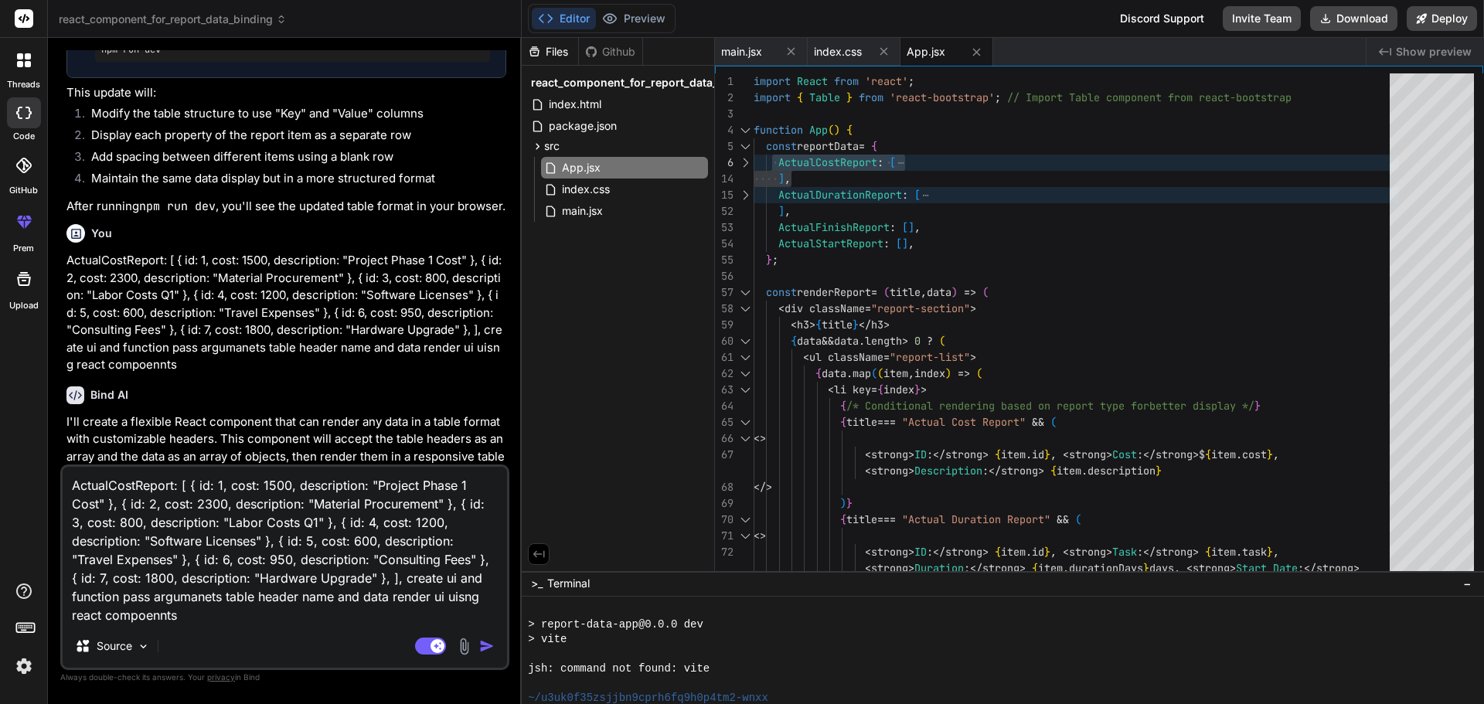
click at [481, 649] on img "button" at bounding box center [486, 645] width 15 height 15
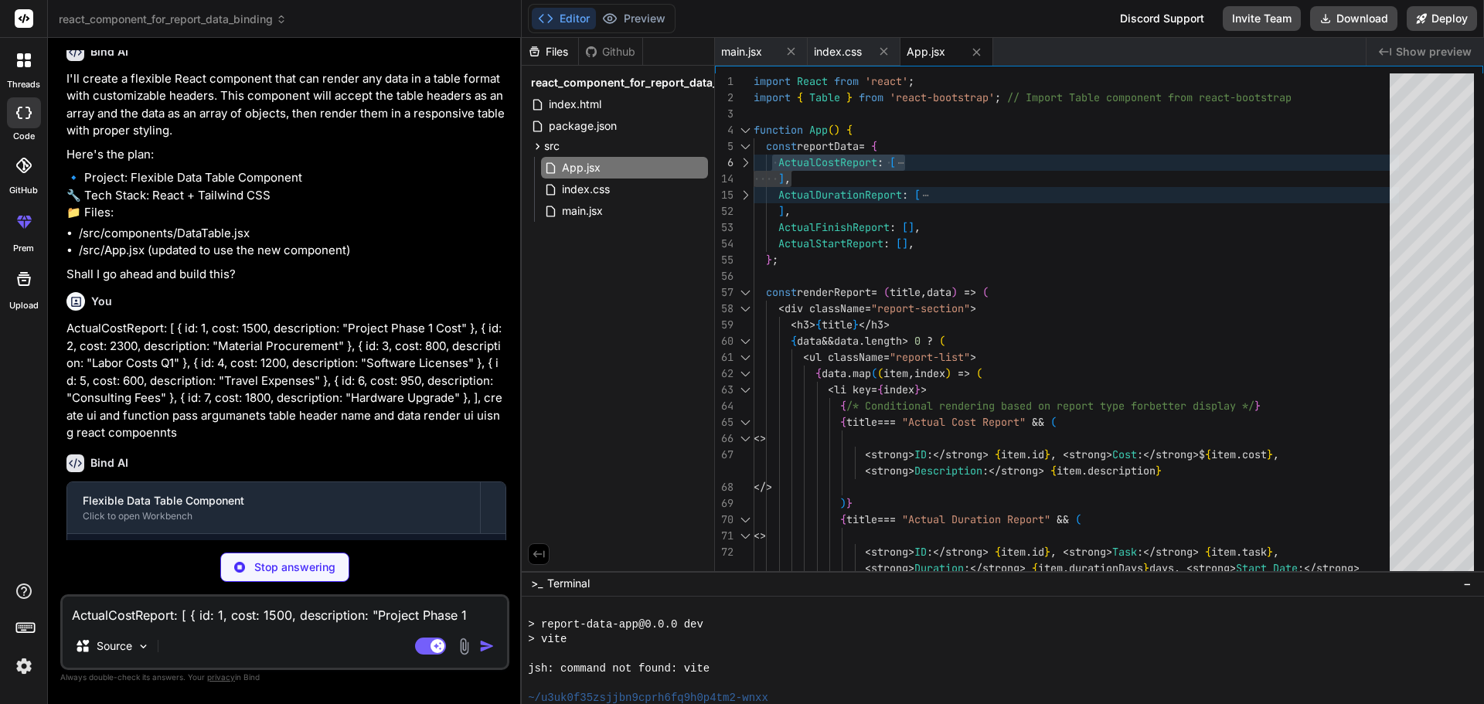
scroll to position [3824, 0]
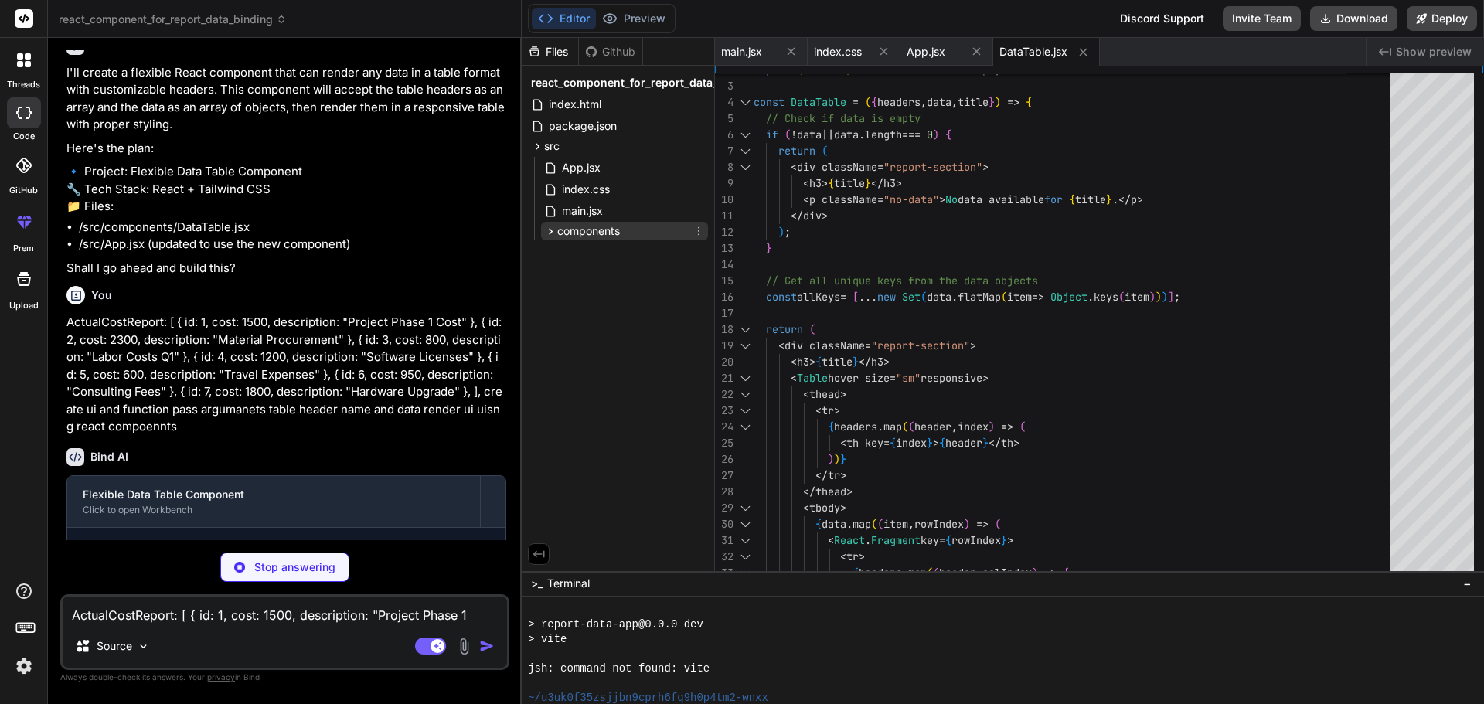
click at [604, 231] on span "components" at bounding box center [588, 230] width 63 height 15
click at [604, 250] on span "DataTable.jsx" at bounding box center [608, 252] width 71 height 19
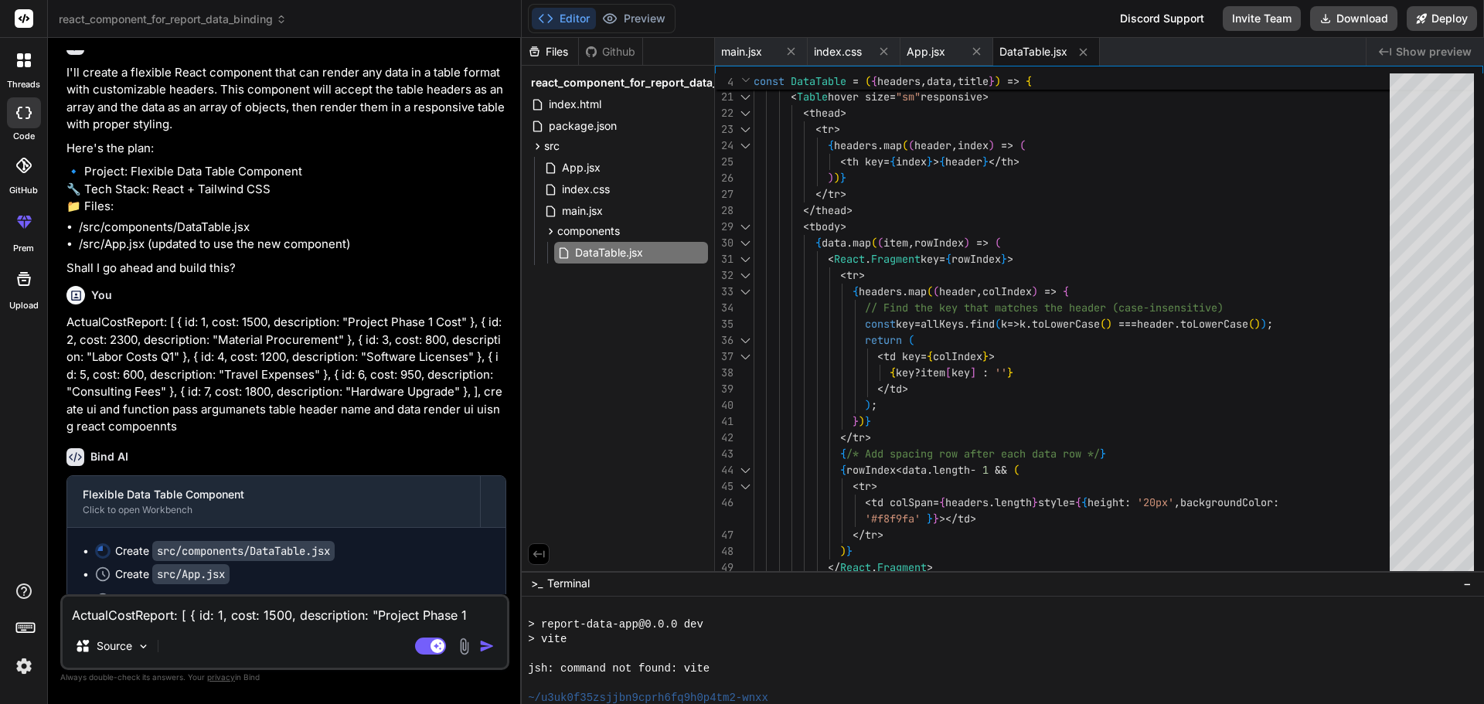
click at [638, 3] on div "Editor Preview Disabled until preview for your project is generated Discord Sup…" at bounding box center [1003, 19] width 962 height 38
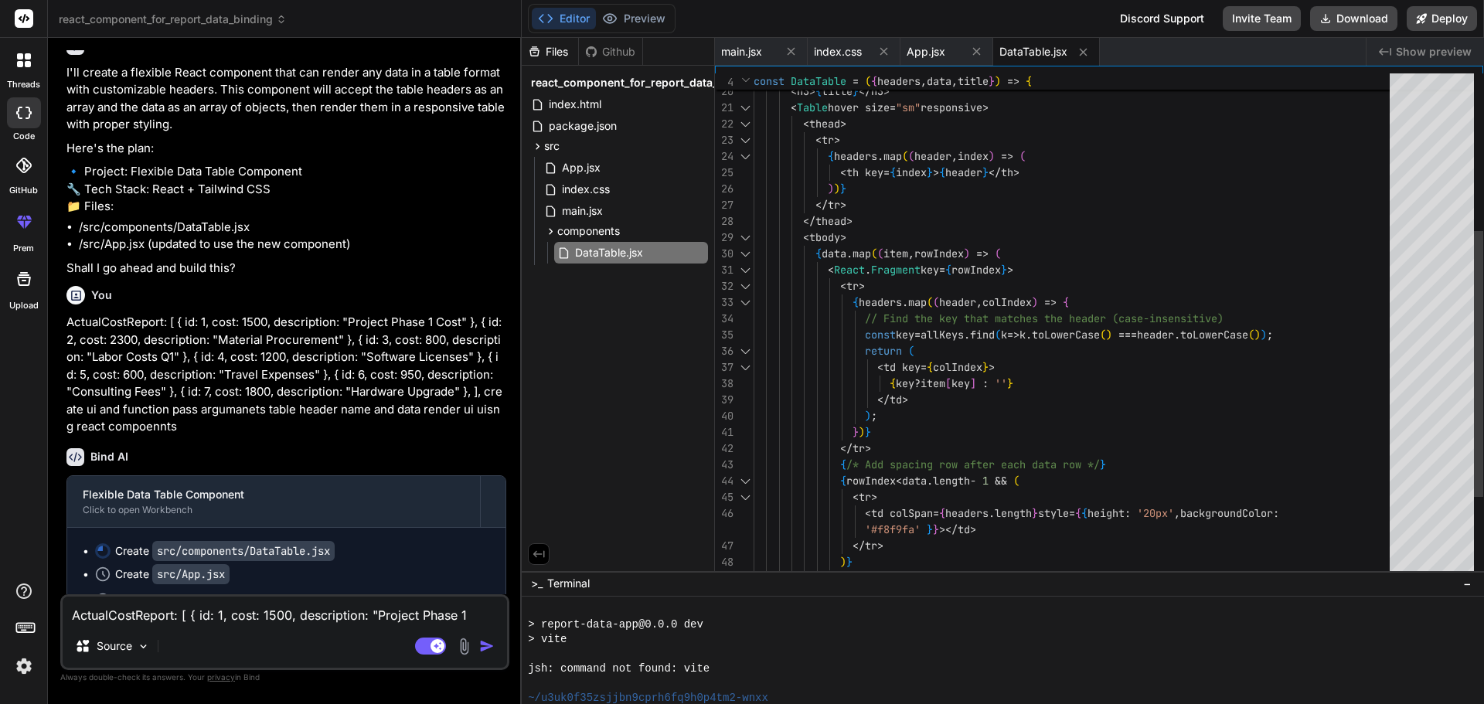
scroll to position [0, 0]
drag, startPoint x: 1233, startPoint y: 316, endPoint x: 862, endPoint y: 316, distance: 371.7
click at [862, 316] on div "</ thead > < tbody > { data . map ( ( item , rowIndex ) => ( < React . Fragment…" at bounding box center [1076, 254] width 645 height 958
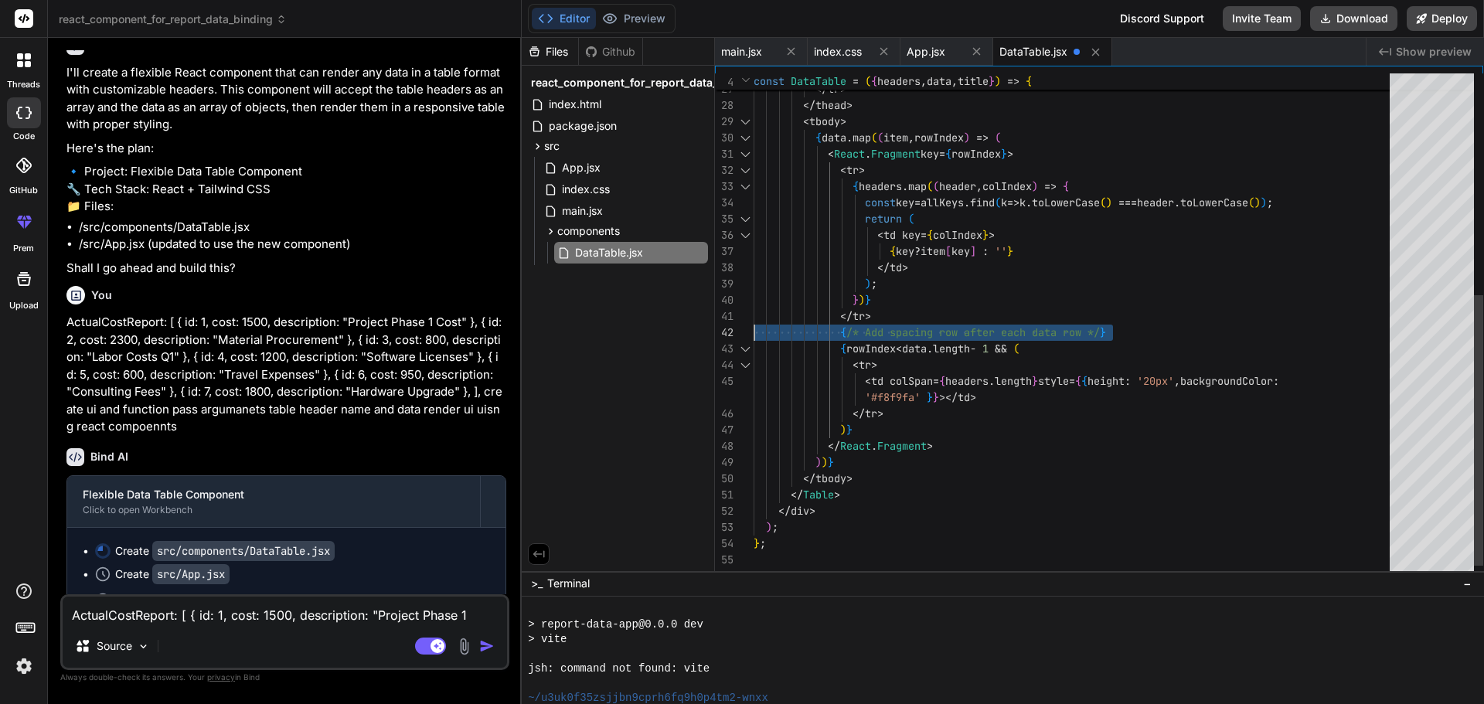
drag, startPoint x: 1128, startPoint y: 332, endPoint x: 739, endPoint y: 332, distance: 389.5
click at [754, 332] on div "</ thead > < tbody > { data . map ( ( item , rowIndex ) => ( < React . Fragment…" at bounding box center [1076, 129] width 645 height 941
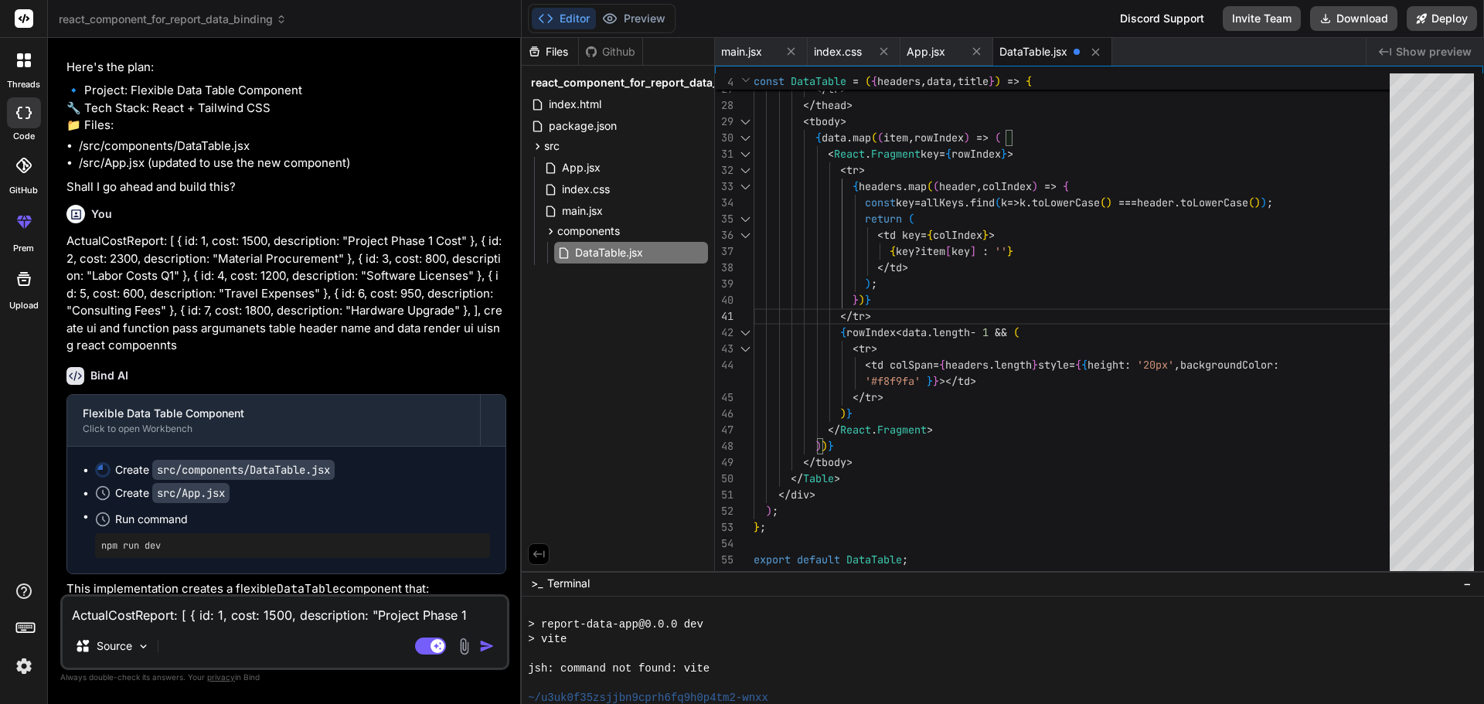
scroll to position [4064, 0]
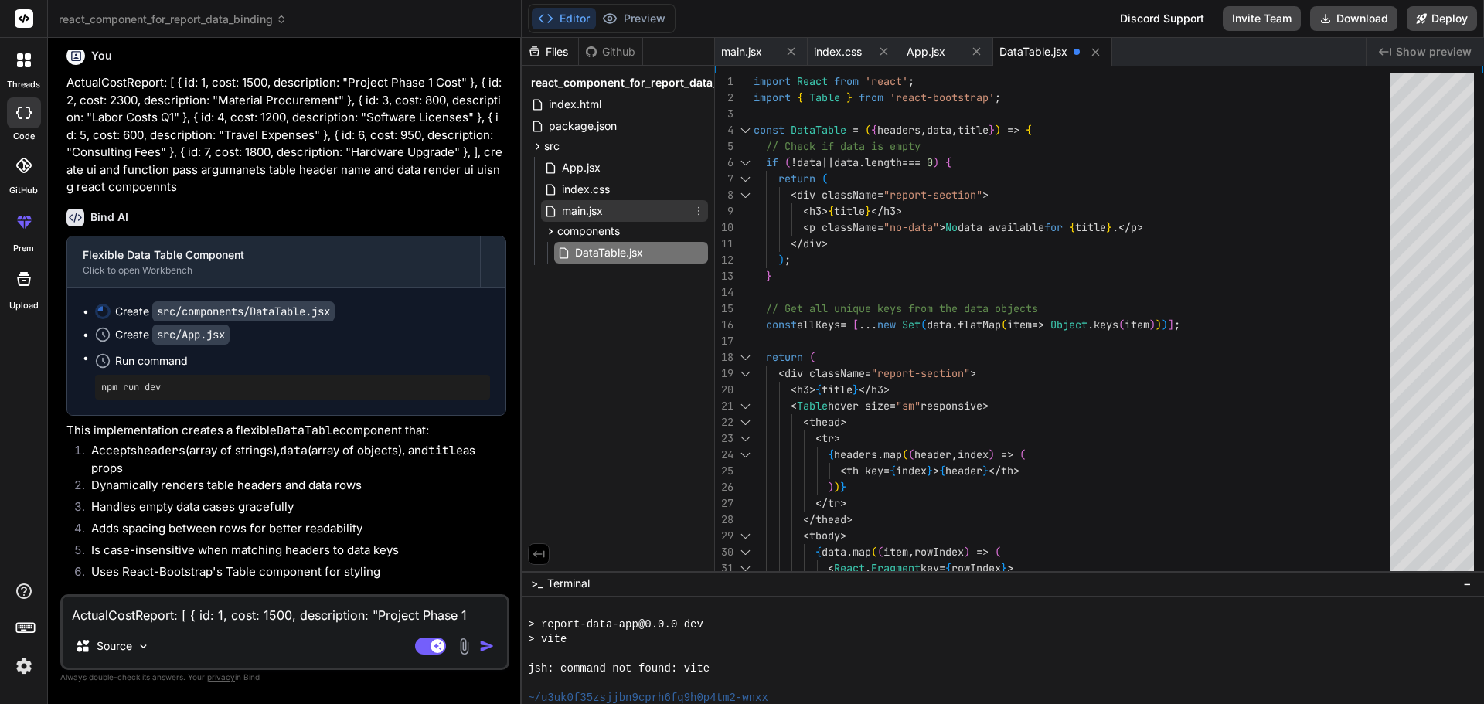
click at [591, 207] on span "main.jsx" at bounding box center [582, 211] width 44 height 19
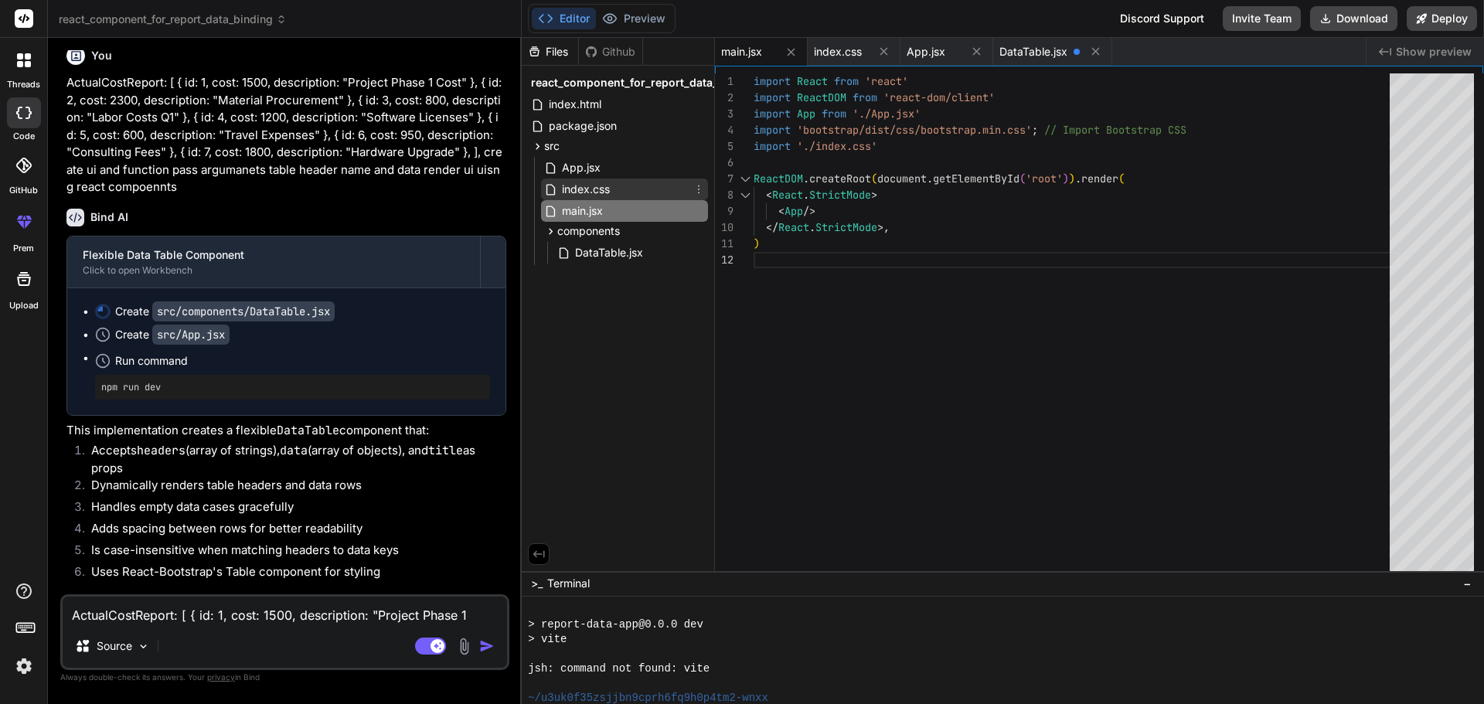
click at [590, 194] on span "index.css" at bounding box center [585, 189] width 51 height 19
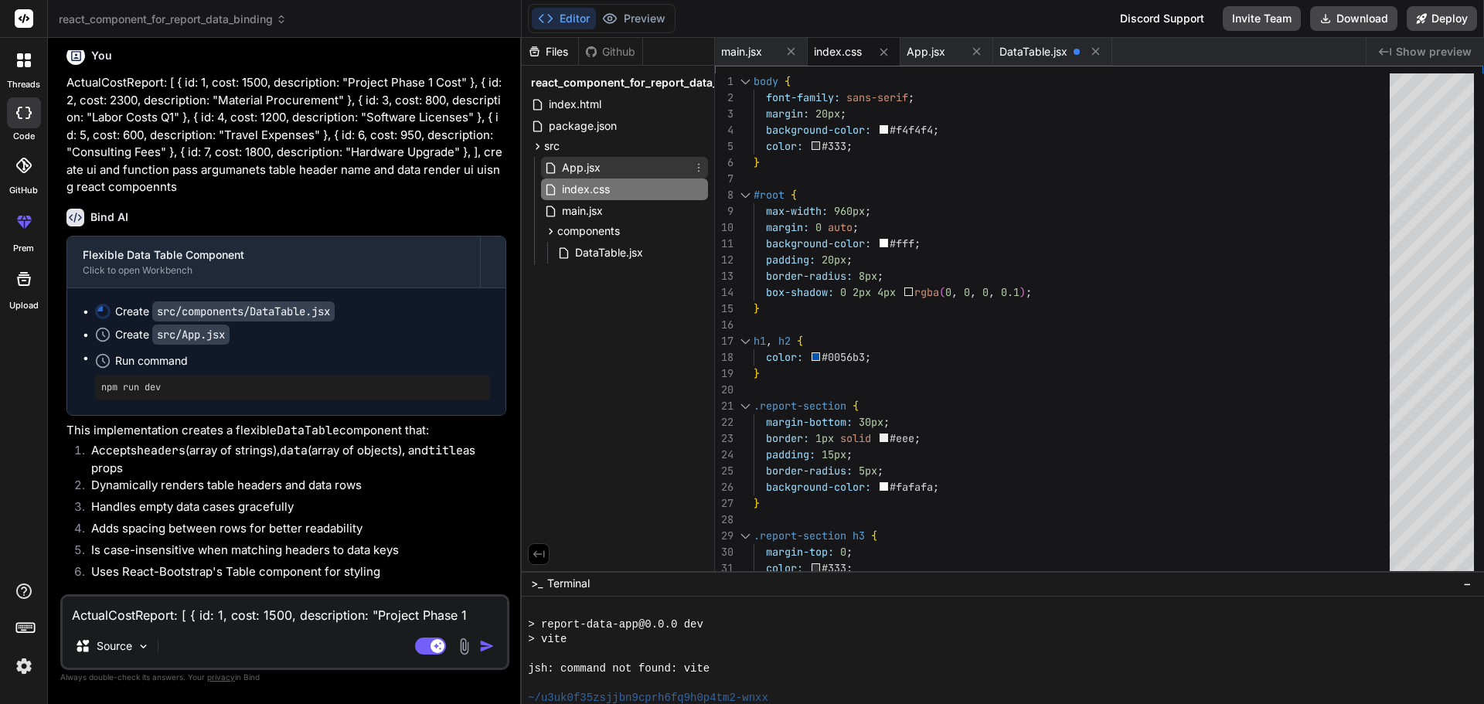
click at [590, 165] on span "App.jsx" at bounding box center [581, 167] width 42 height 19
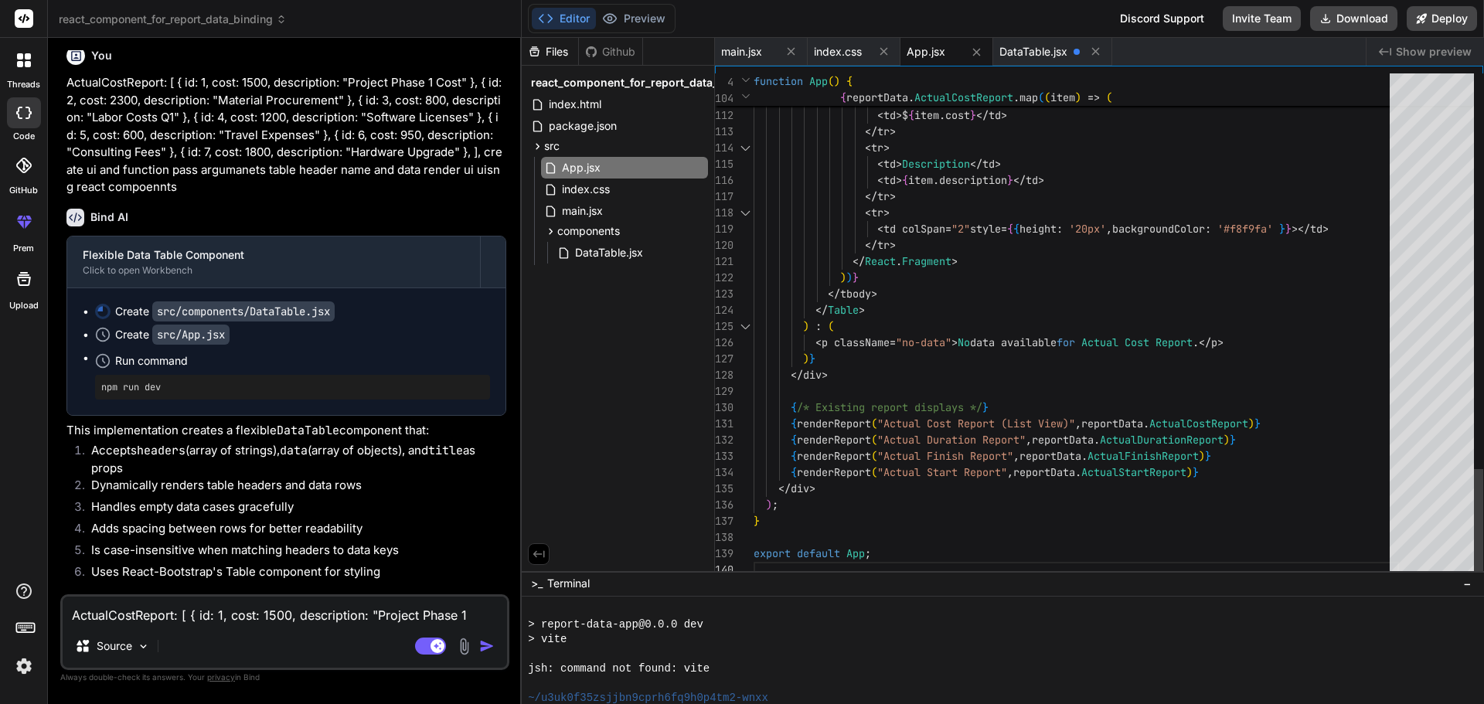
click at [1424, 278] on div at bounding box center [1432, 325] width 84 height 505
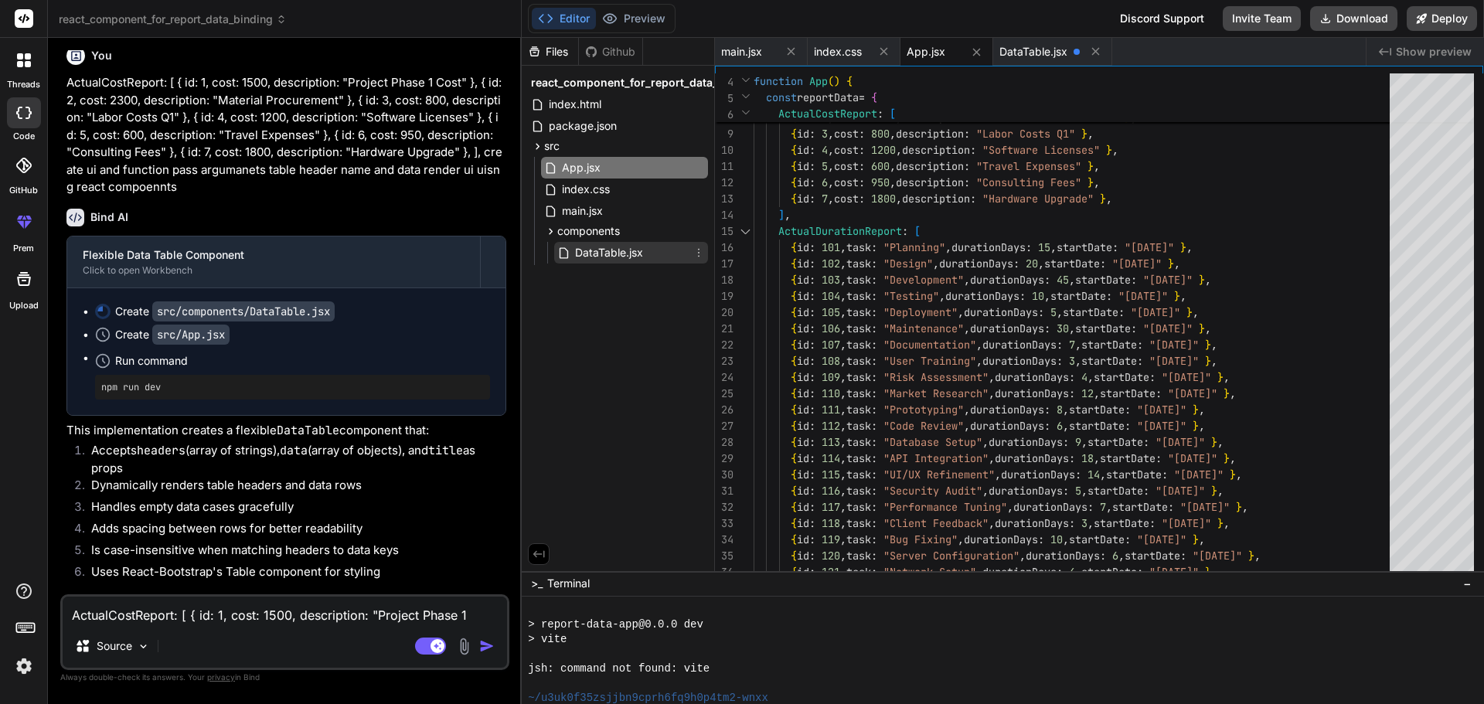
click at [598, 252] on span "DataTable.jsx" at bounding box center [608, 252] width 71 height 19
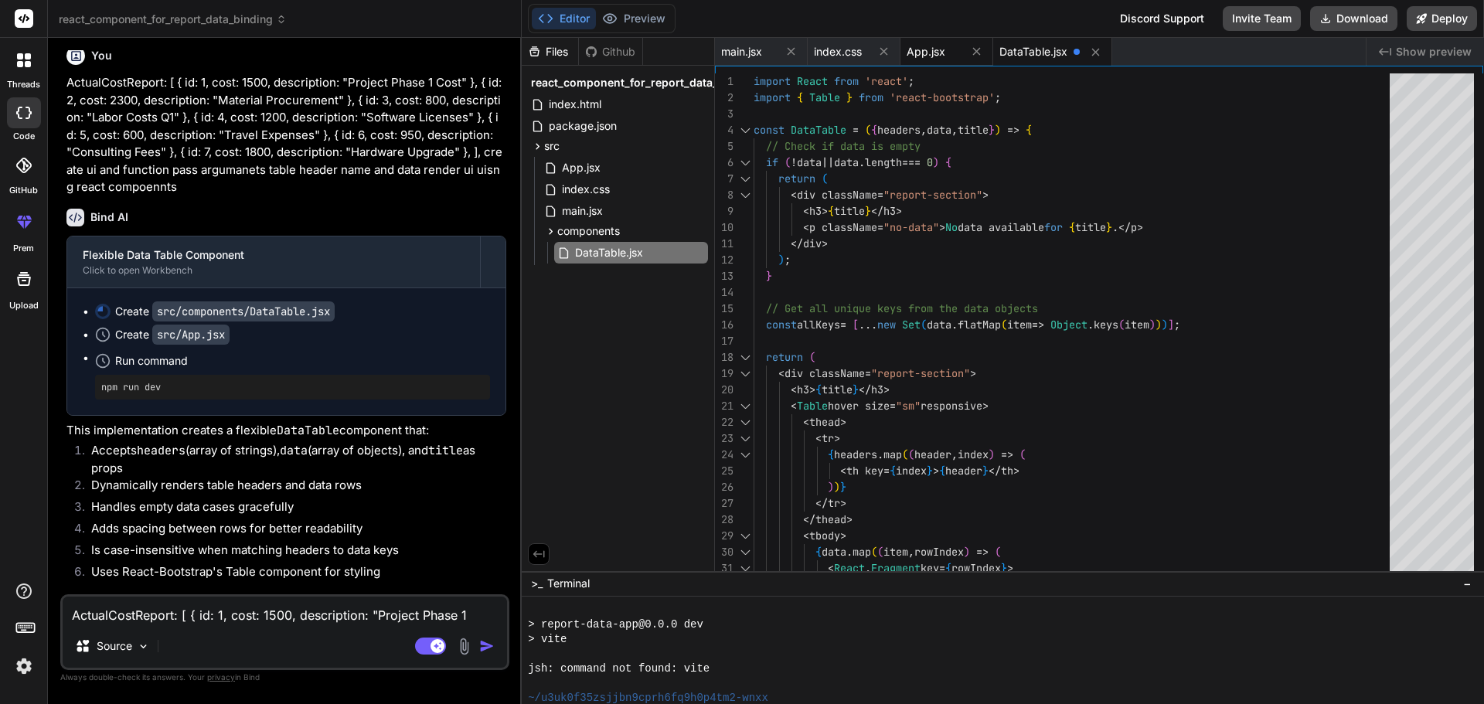
click at [938, 53] on span "App.jsx" at bounding box center [926, 51] width 39 height 15
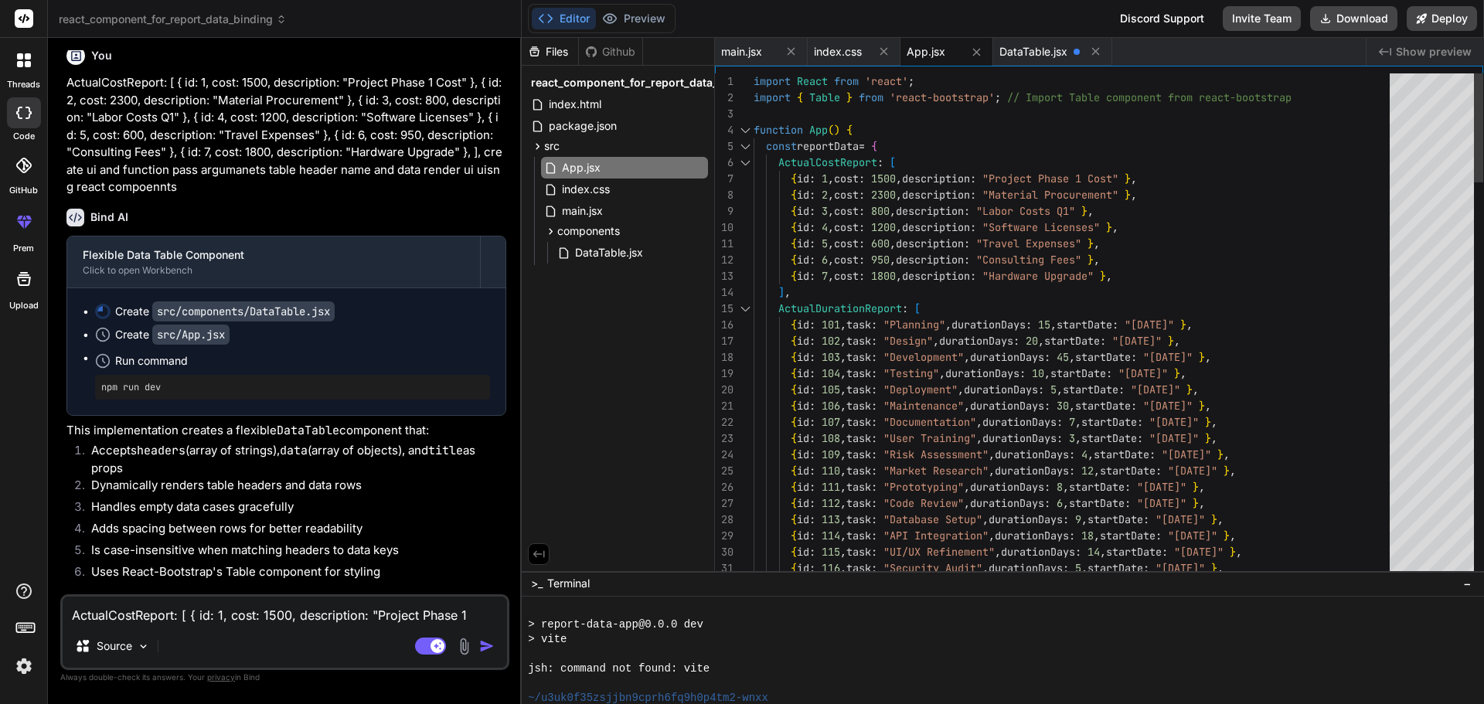
click at [747, 148] on div at bounding box center [745, 146] width 20 height 16
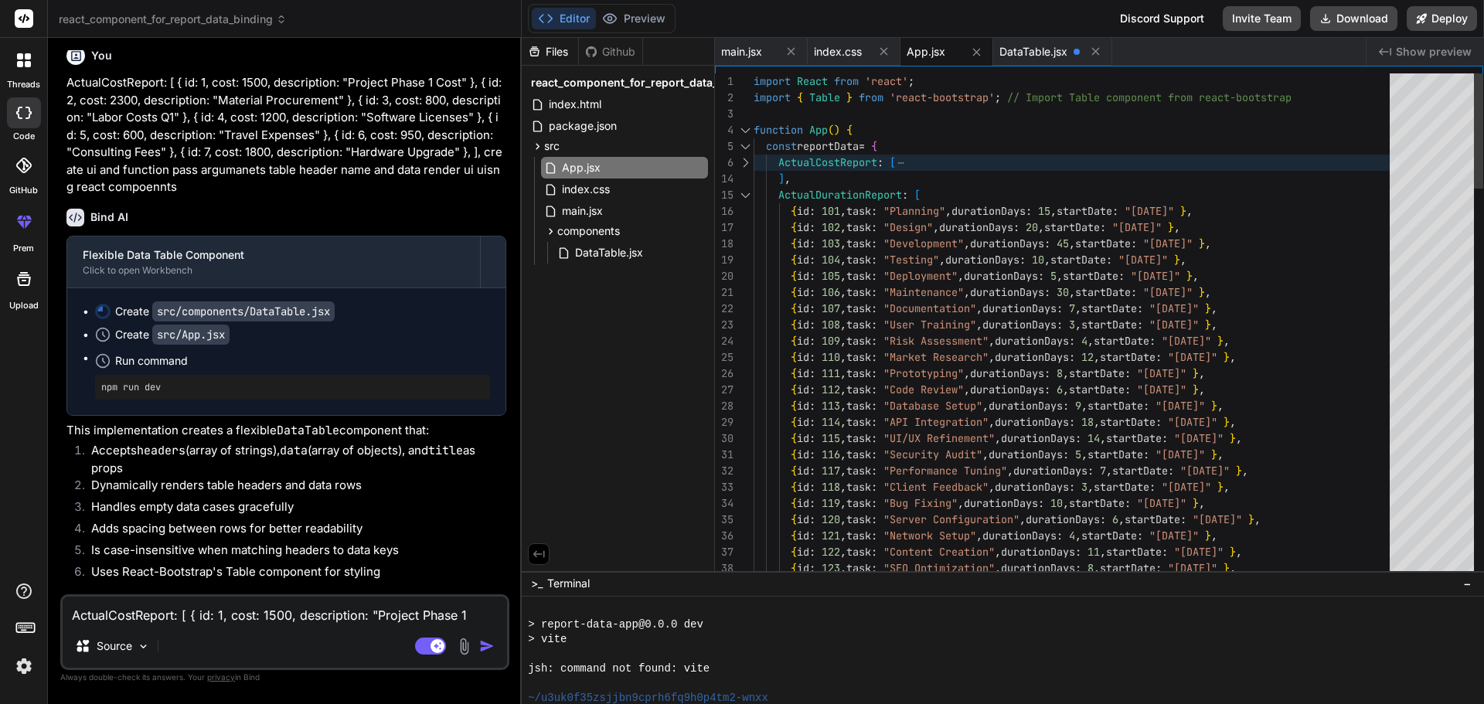
click at [743, 196] on div at bounding box center [745, 195] width 20 height 16
click at [745, 195] on div at bounding box center [745, 195] width 20 height 16
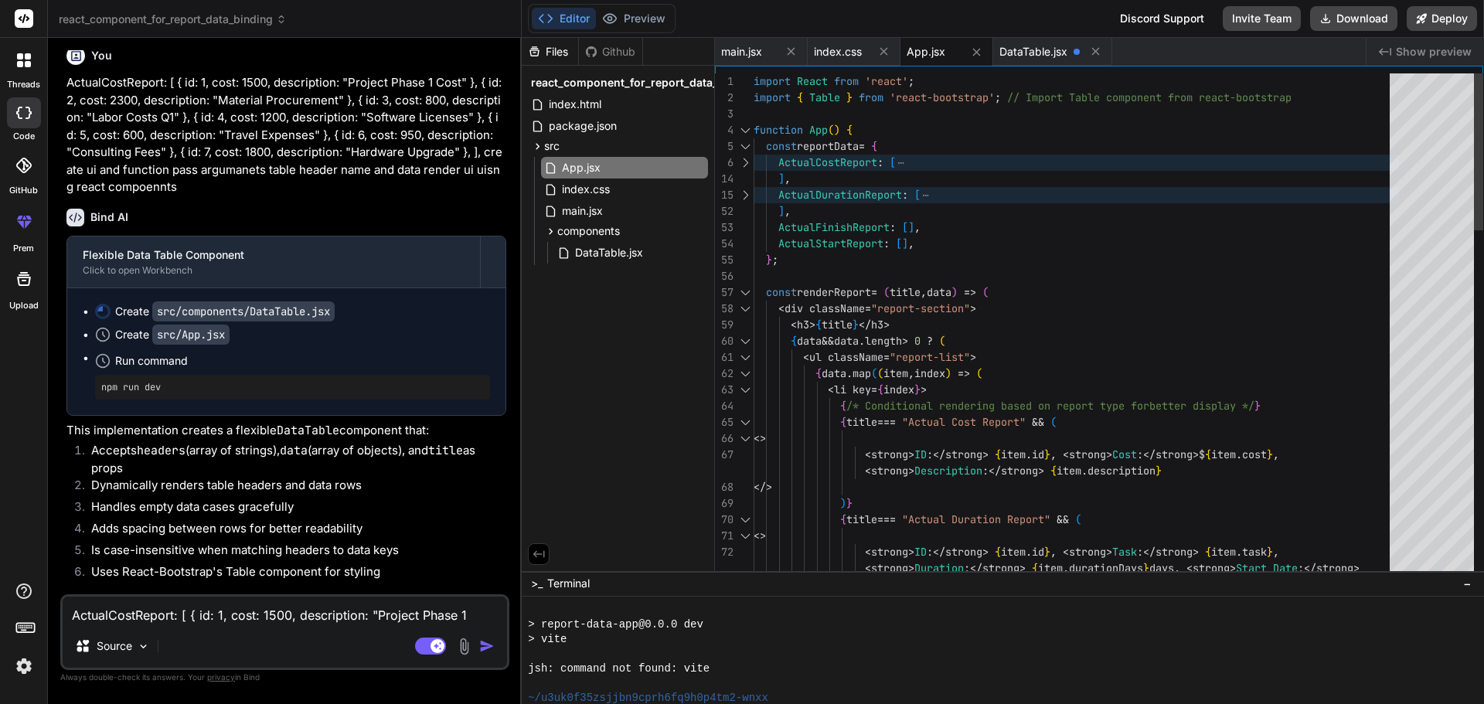
scroll to position [0, 0]
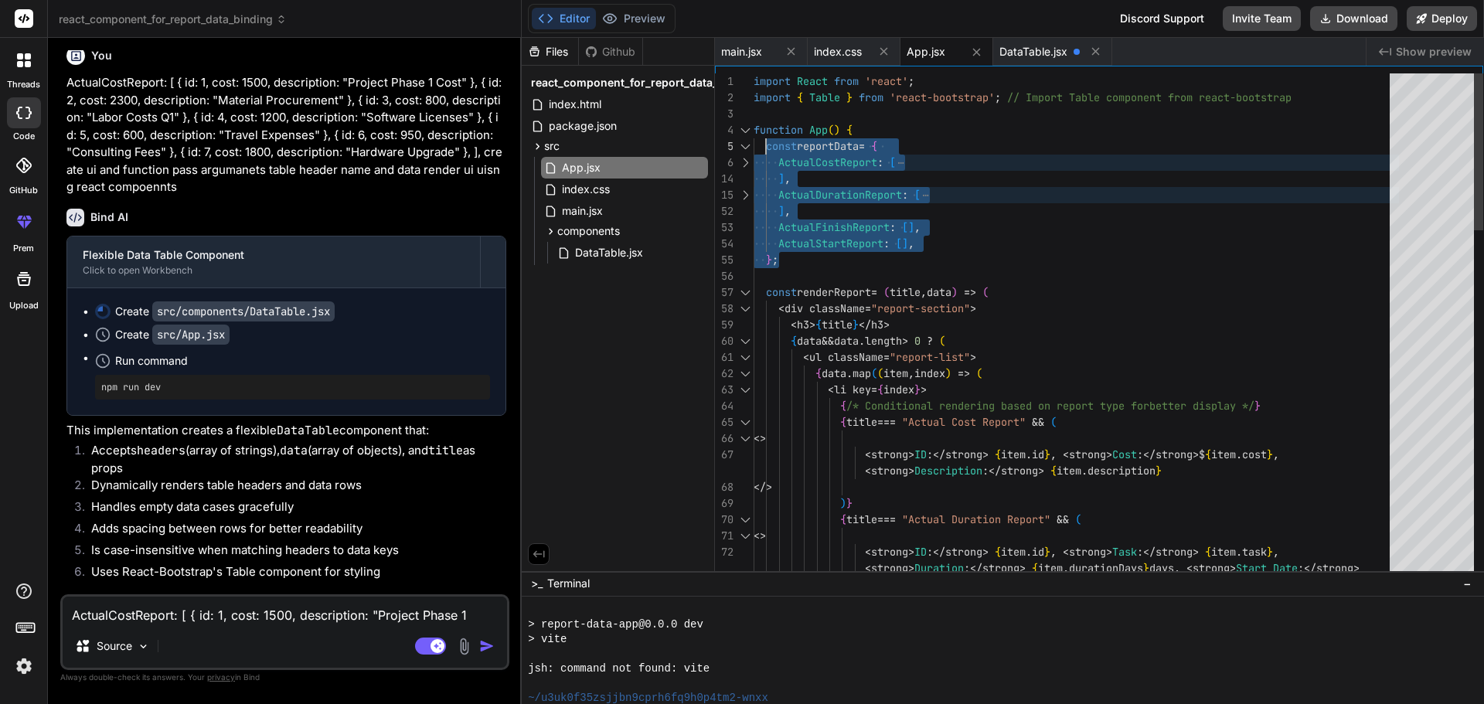
drag, startPoint x: 787, startPoint y: 257, endPoint x: 765, endPoint y: 146, distance: 113.4
click at [172, 609] on textarea "ActualCostReport: [ { id: 1, cost: 1500, description: "Project Phase 1 Cost" },…" at bounding box center [285, 611] width 444 height 28
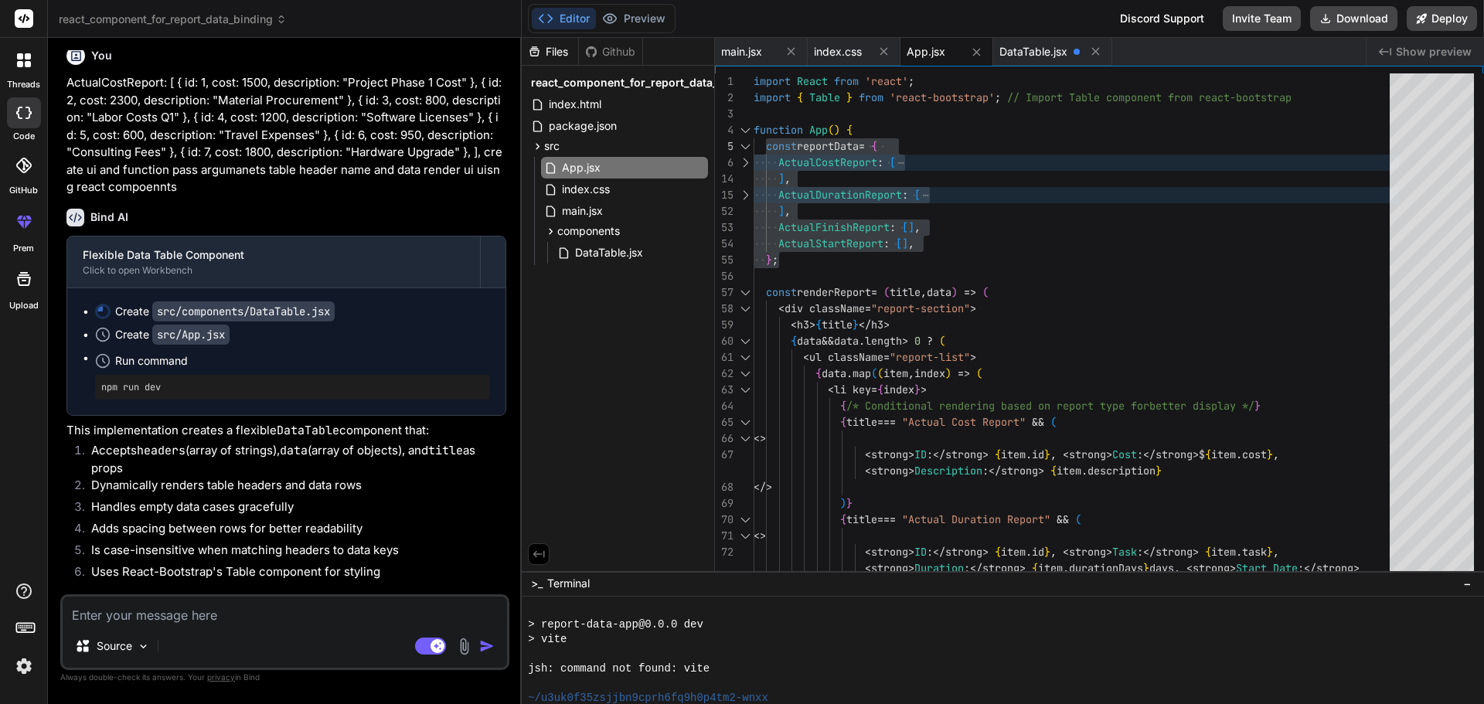
paste textarea "const reportData = { ActualCostReport: [ { id: 1, cost: 1500, description: "Pro…"
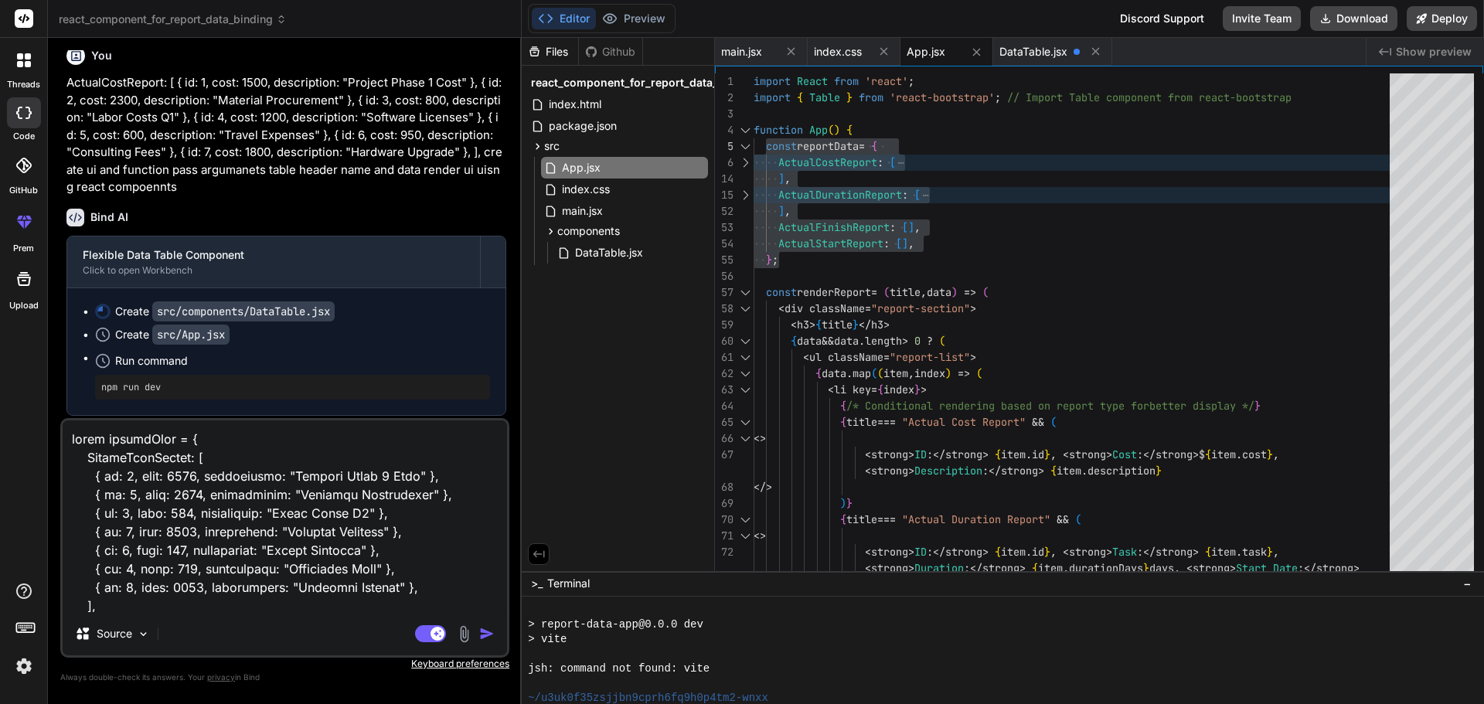
click at [132, 434] on textarea at bounding box center [285, 516] width 444 height 192
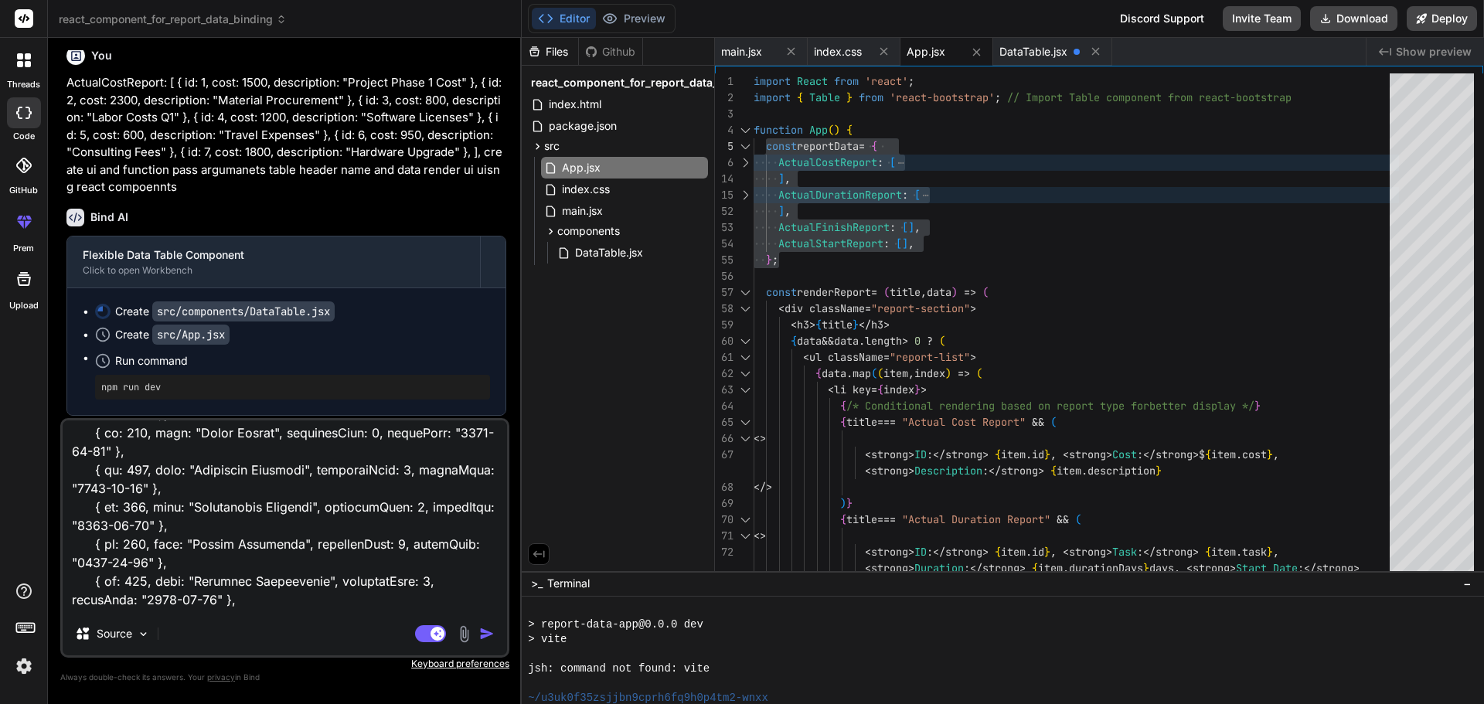
scroll to position [1487, 0]
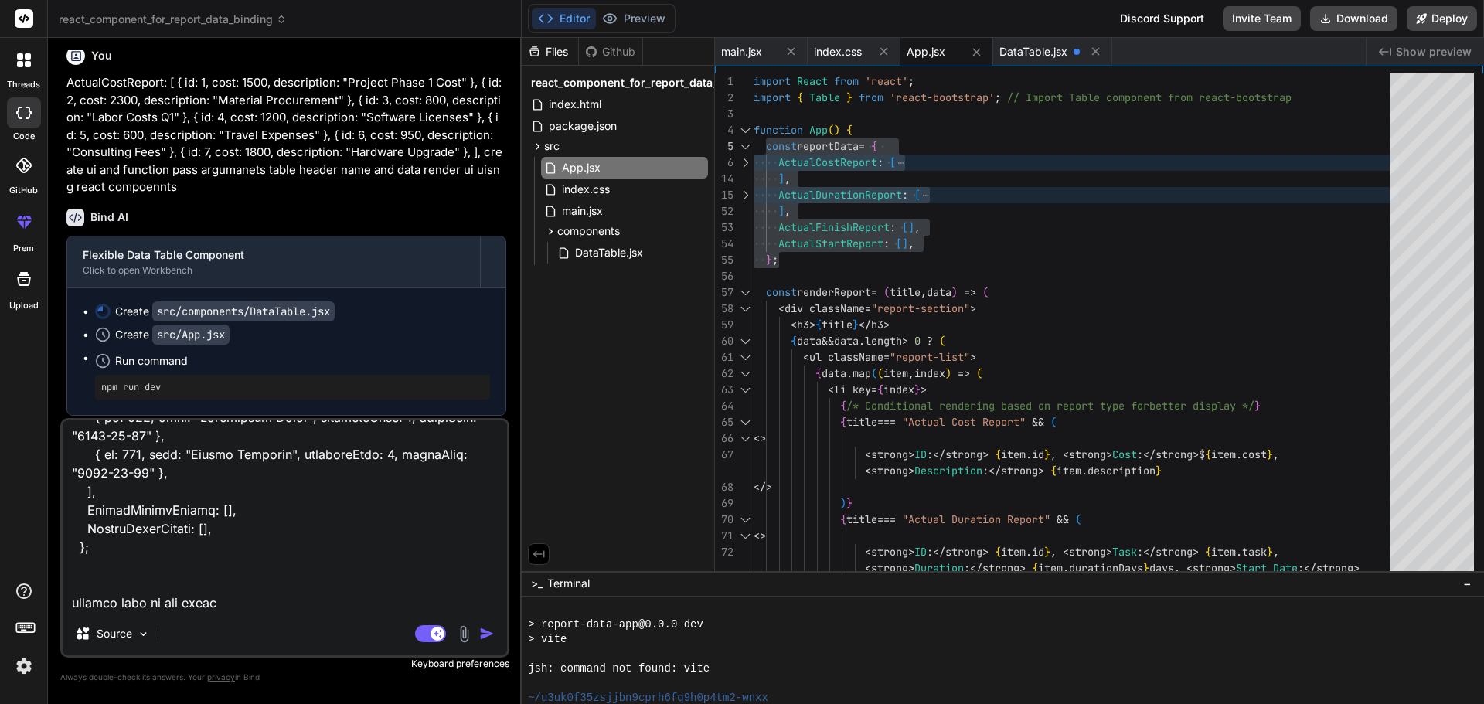
click at [224, 597] on textarea at bounding box center [285, 516] width 444 height 192
paste textarea "reportData"
click at [491, 632] on img "button" at bounding box center [486, 633] width 15 height 15
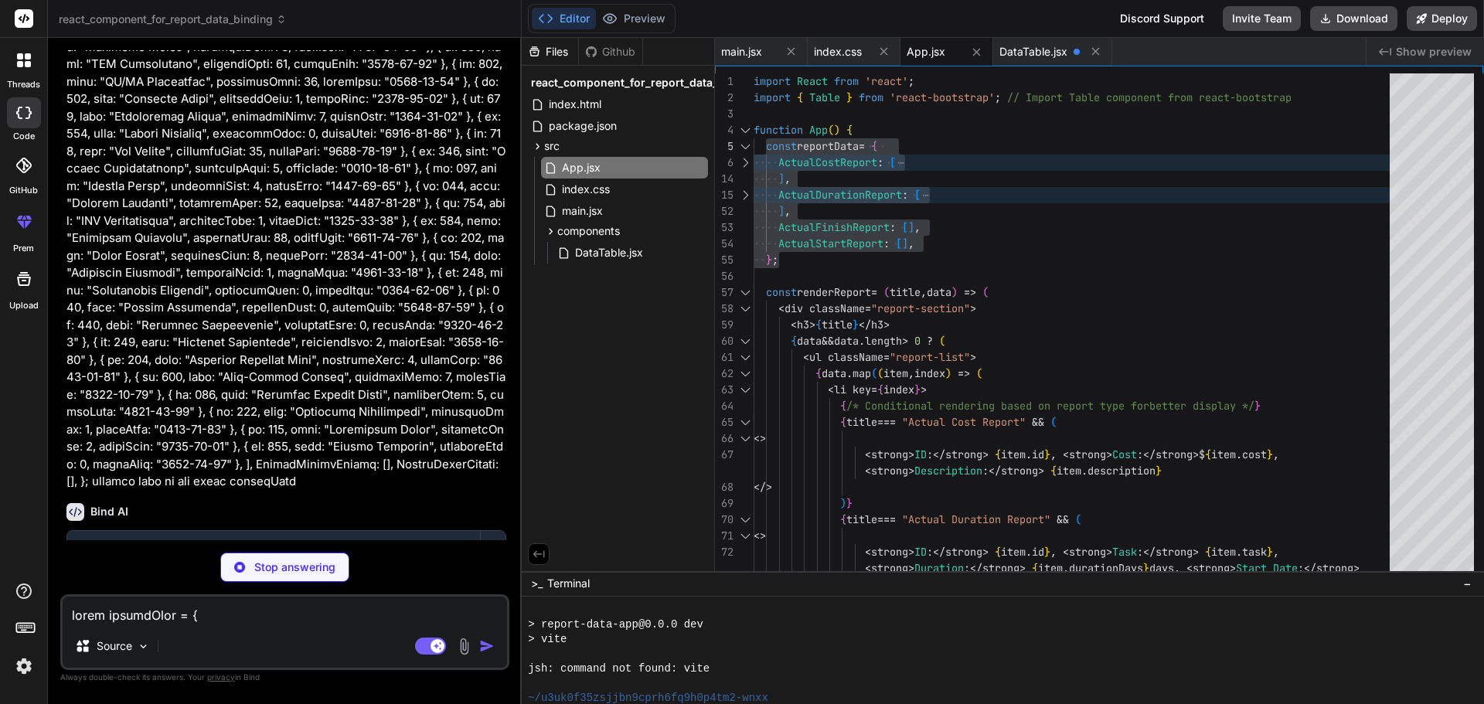
scroll to position [5021, 0]
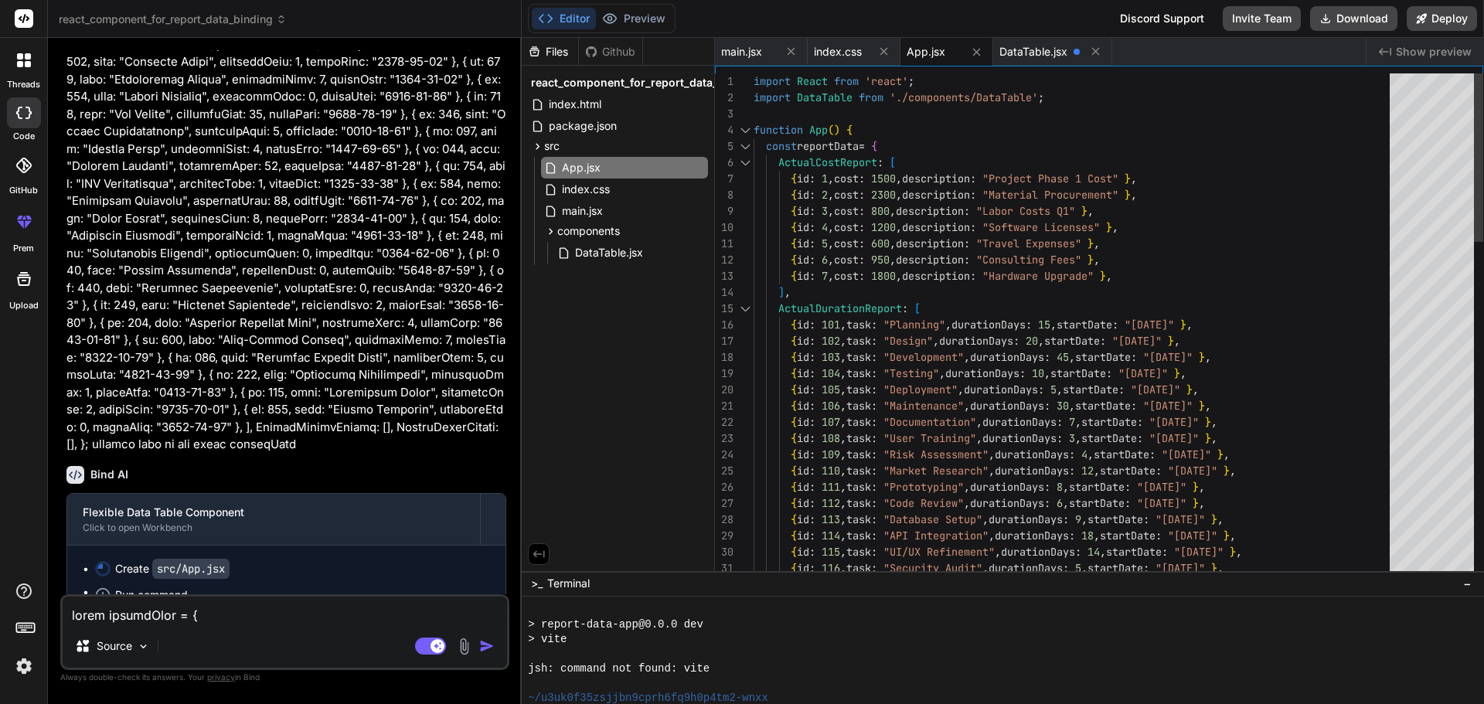
click at [743, 150] on div at bounding box center [745, 146] width 20 height 16
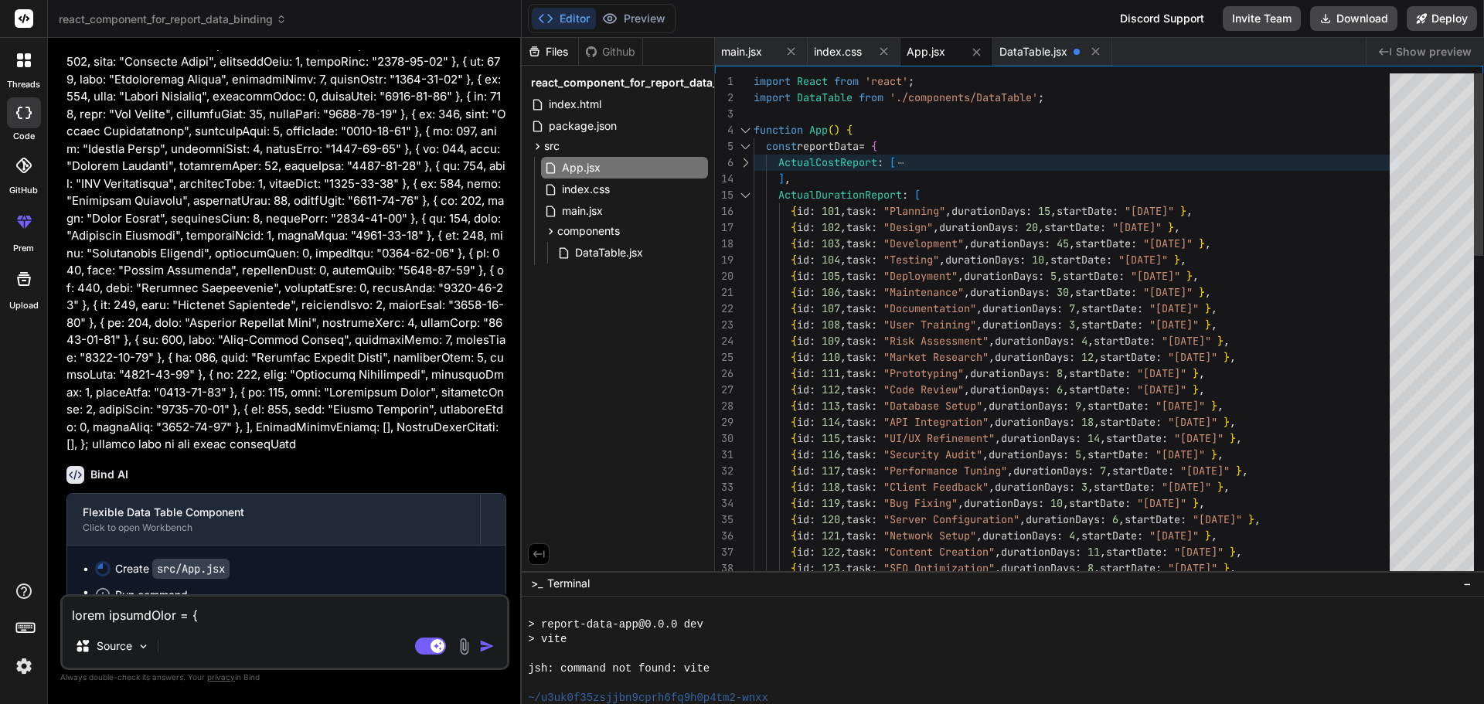
click at [748, 199] on div at bounding box center [745, 195] width 20 height 16
drag, startPoint x: 899, startPoint y: 143, endPoint x: 796, endPoint y: 138, distance: 102.9
click at [181, 619] on textarea at bounding box center [285, 611] width 444 height 28
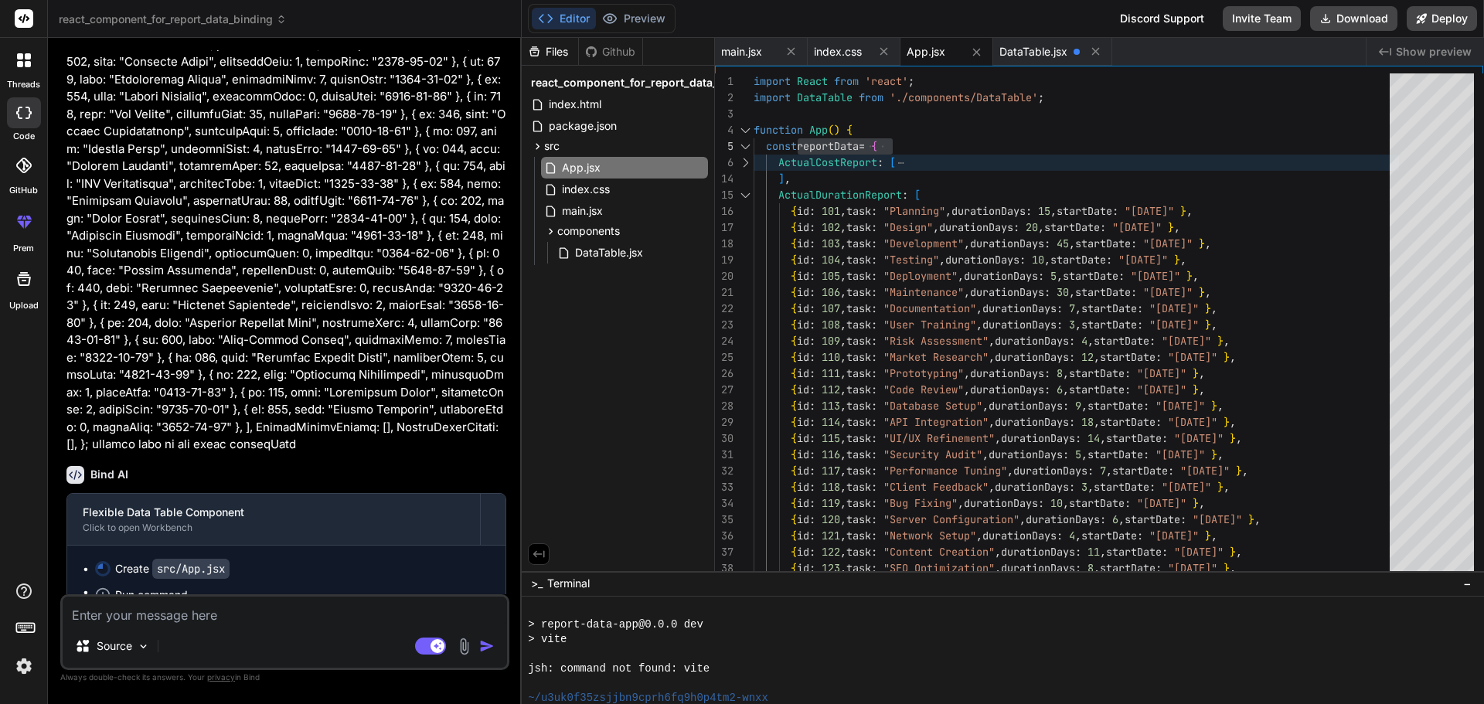
paste textarea "{ id: 1, name: 'Report A', status: 'Completed' };"
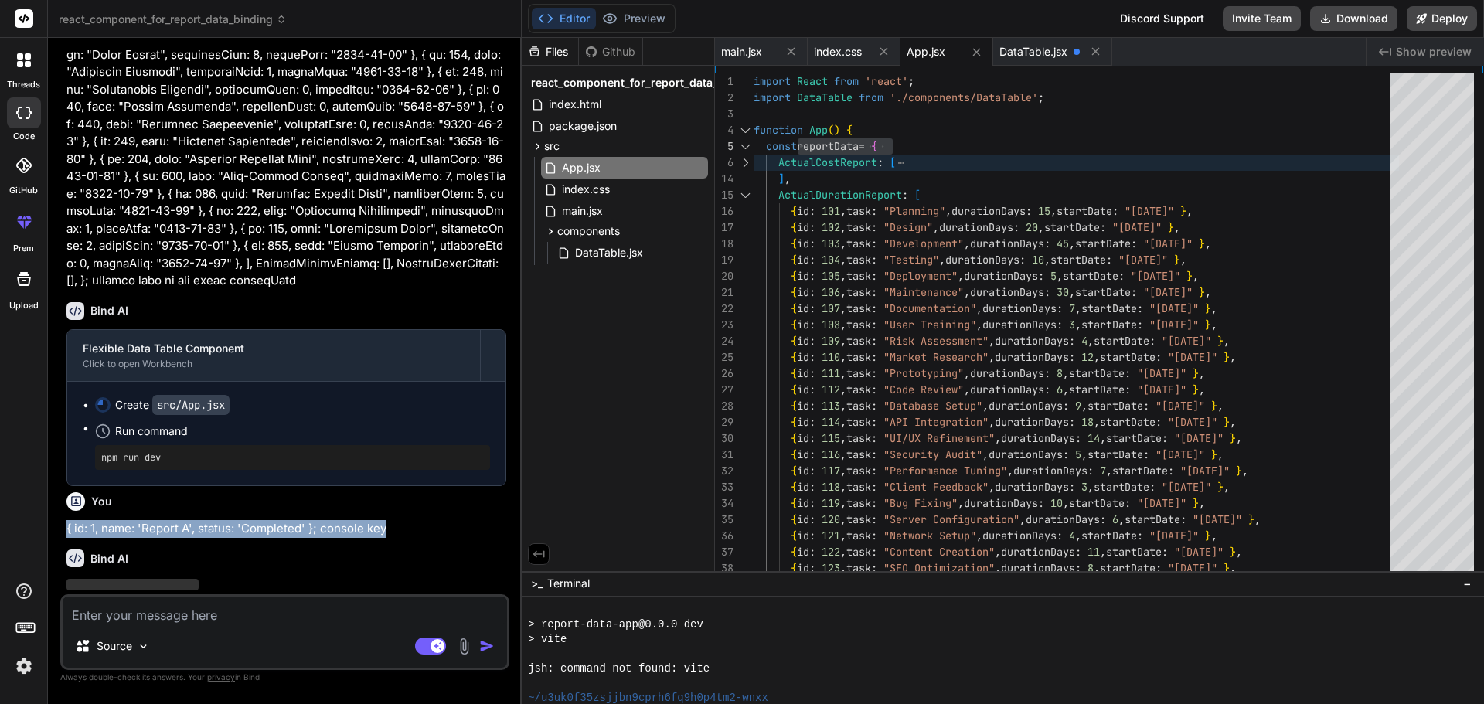
drag, startPoint x: 392, startPoint y: 473, endPoint x: 48, endPoint y: 471, distance: 343.9
click at [48, 471] on div "Bind AI Web Search Created with Pixso. Code Generator You reportData:{ Bind AI …" at bounding box center [285, 370] width 474 height 665
copy p "{ id: 1, name: 'Report A', status: 'Completed' }; console key"
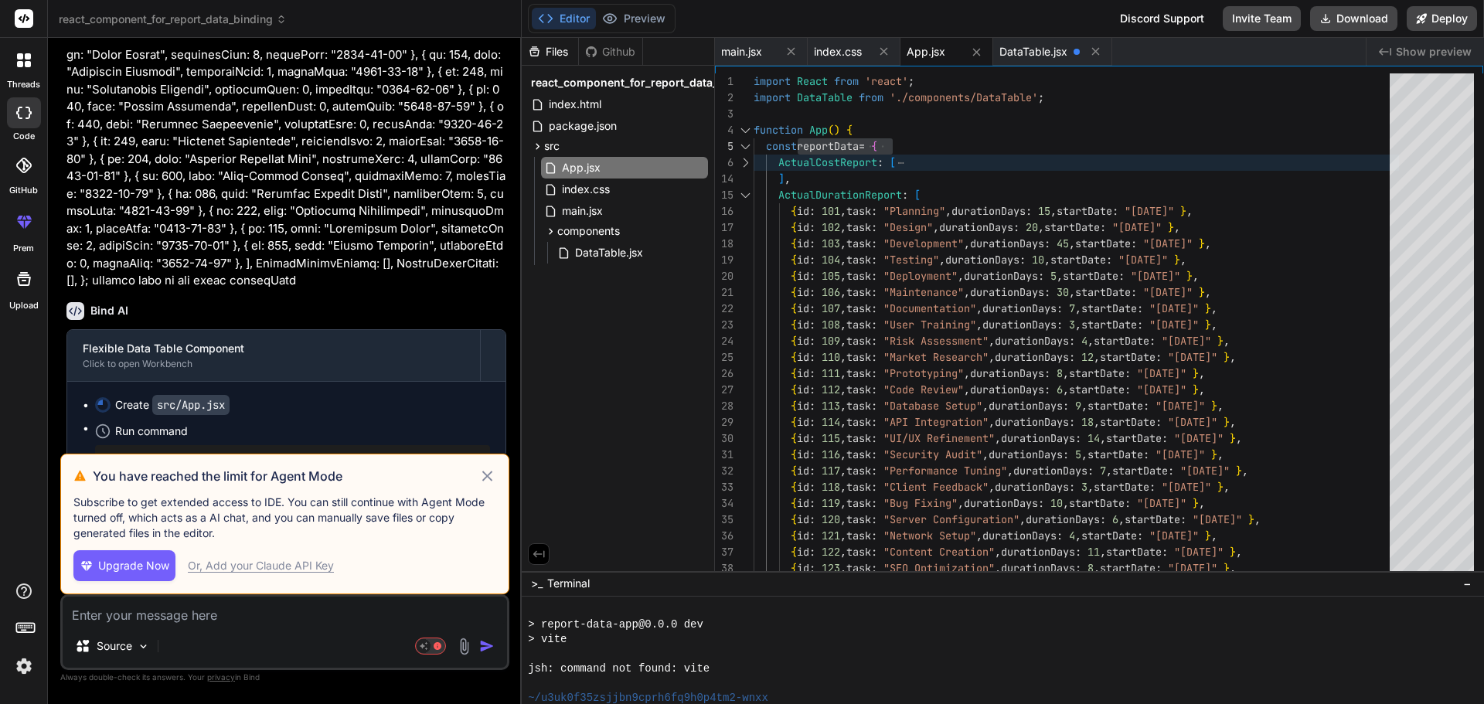
click at [293, 567] on div "Or, Add your Claude API Key" at bounding box center [261, 565] width 146 height 15
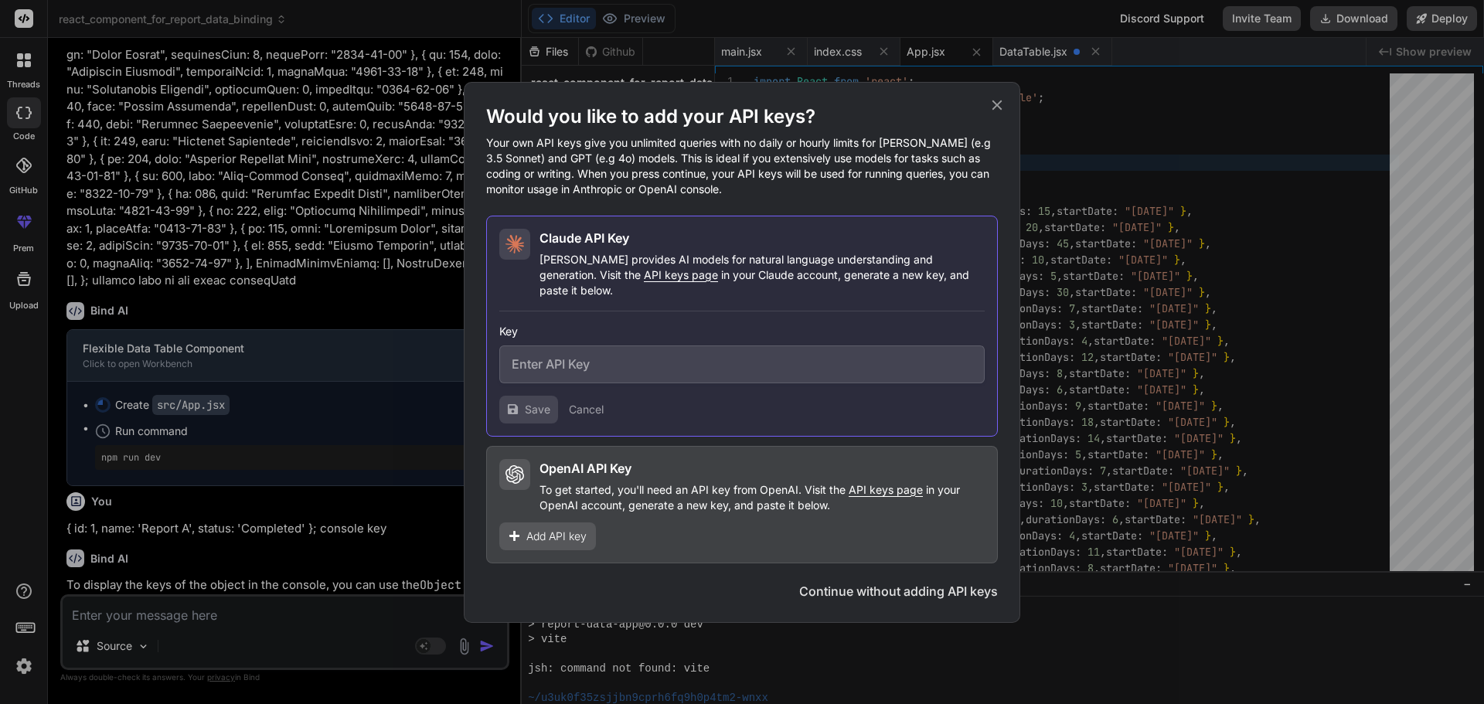
click at [993, 114] on icon at bounding box center [996, 105] width 17 height 17
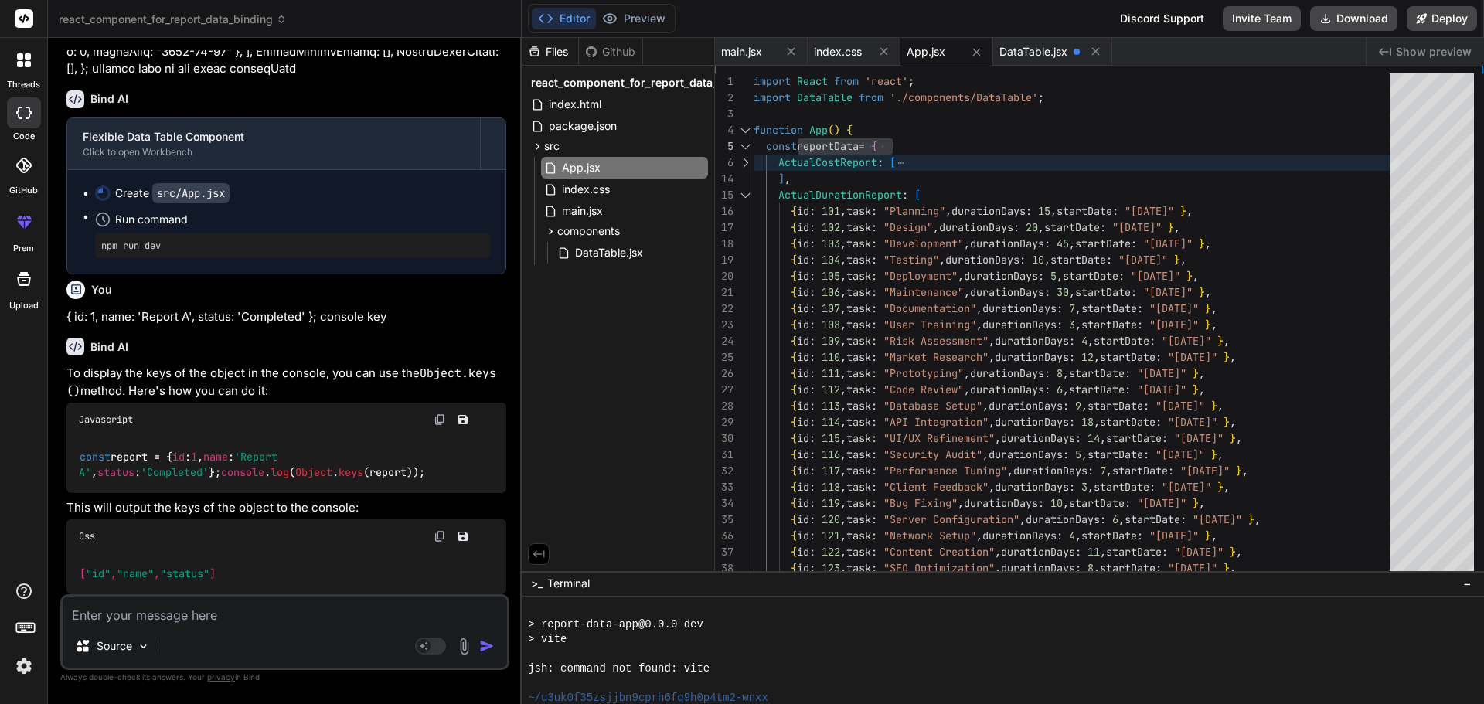
scroll to position [5423, 0]
drag, startPoint x: 272, startPoint y: 472, endPoint x: 292, endPoint y: 521, distance: 52.7
click at [157, 473] on code "const report = { id : 1 , name : 'Report A' , status : 'Completed' }; console .…" at bounding box center [252, 465] width 347 height 32
copy code "Object . keys (report)"
click at [747, 193] on div at bounding box center [745, 195] width 20 height 16
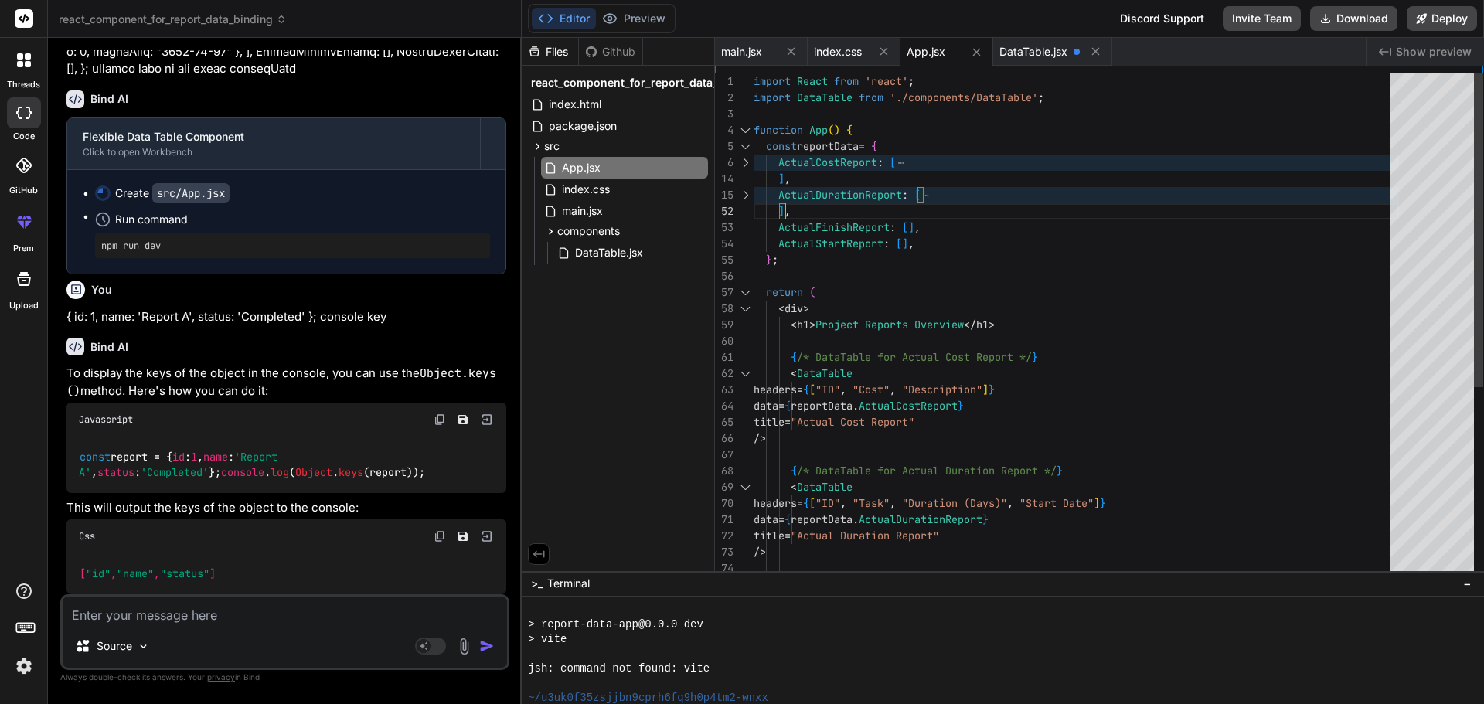
scroll to position [0, 0]
drag, startPoint x: 783, startPoint y: 210, endPoint x: 780, endPoint y: 194, distance: 16.5
click at [780, 194] on div "import React from 'react' ; import DataTable from './components/DataTable' ; fu…" at bounding box center [1076, 478] width 645 height 811
click at [220, 607] on textarea at bounding box center [285, 611] width 444 height 28
paste textarea "ActualDurationReport: [ { id: 101, task: "Planning", durationDays: 15, startDat…"
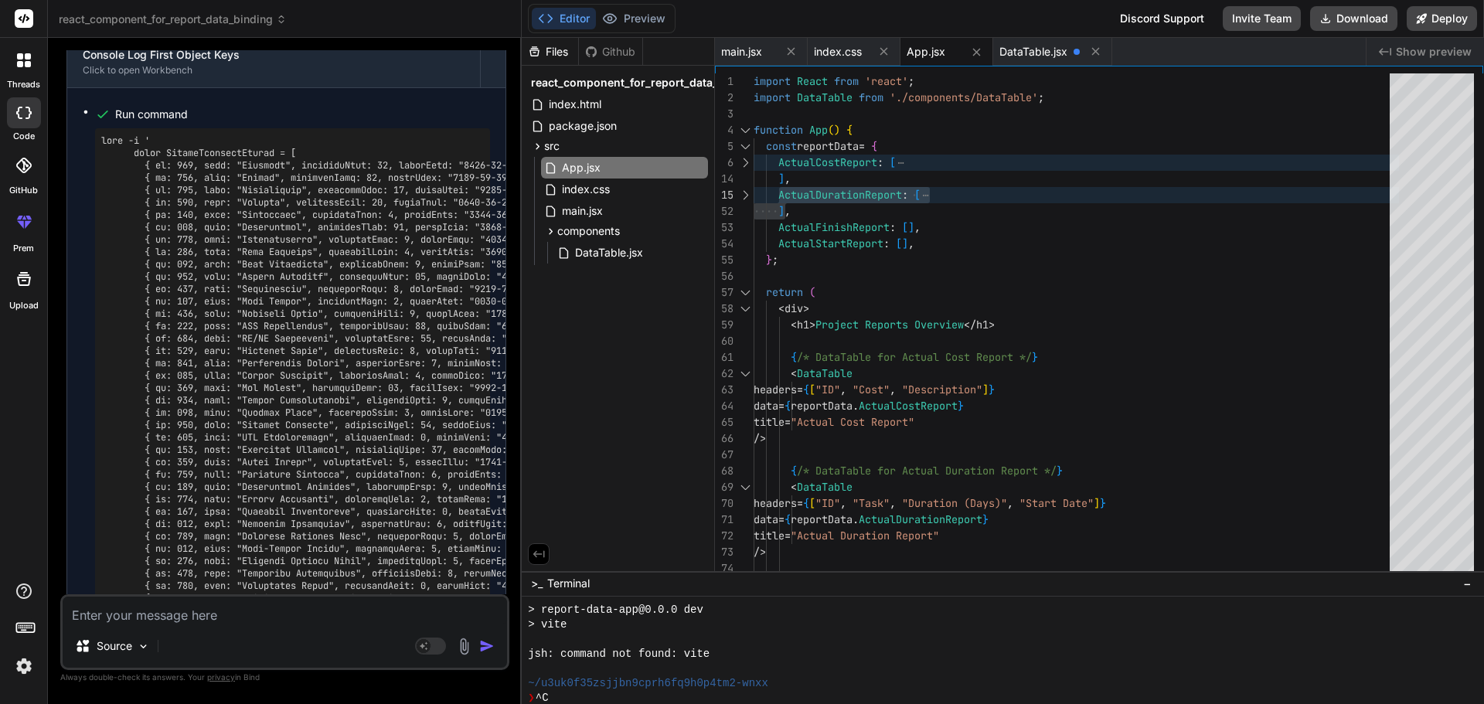
scroll to position [6856, 0]
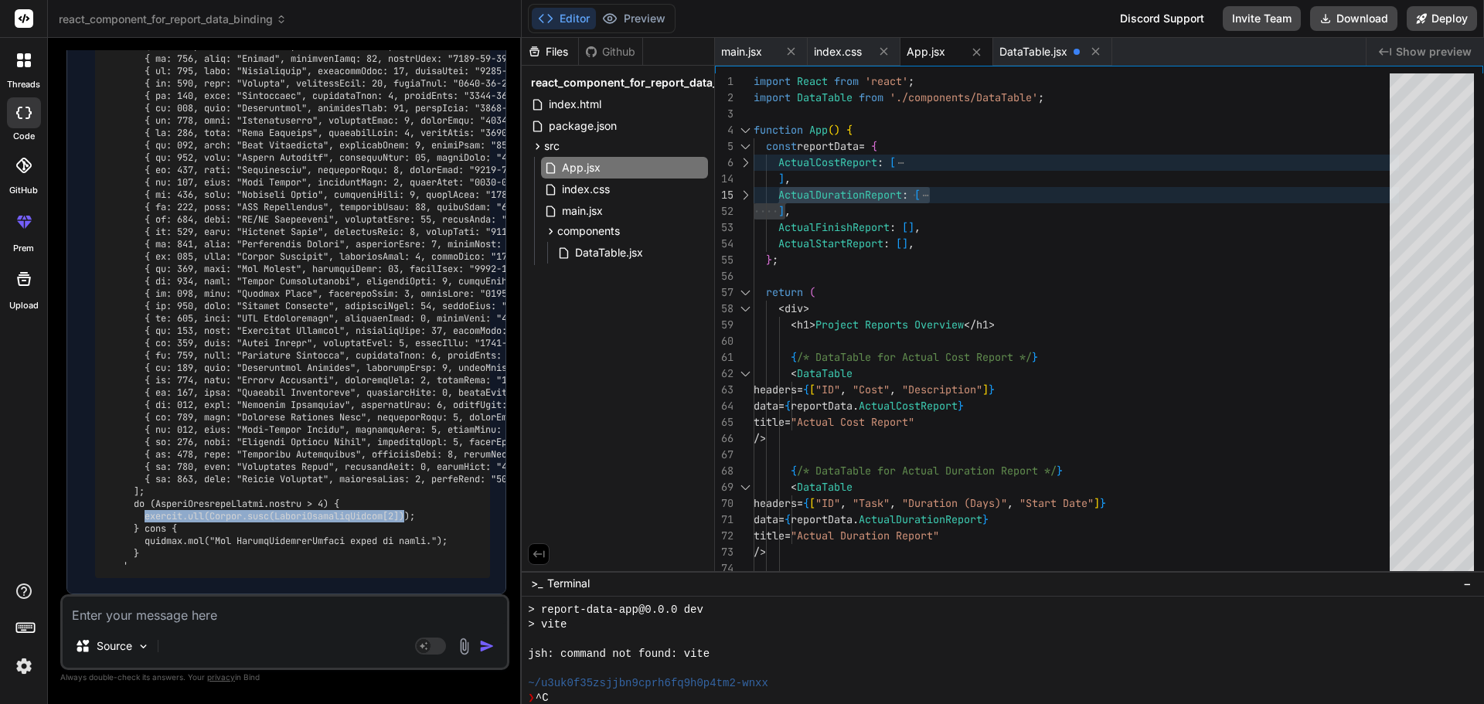
drag, startPoint x: 412, startPoint y: 515, endPoint x: 148, endPoint y: 519, distance: 264.3
click at [148, 519] on pre at bounding box center [292, 293] width 383 height 556
copy pre "console.log(Object.keys(ActualDurationReport[0])"
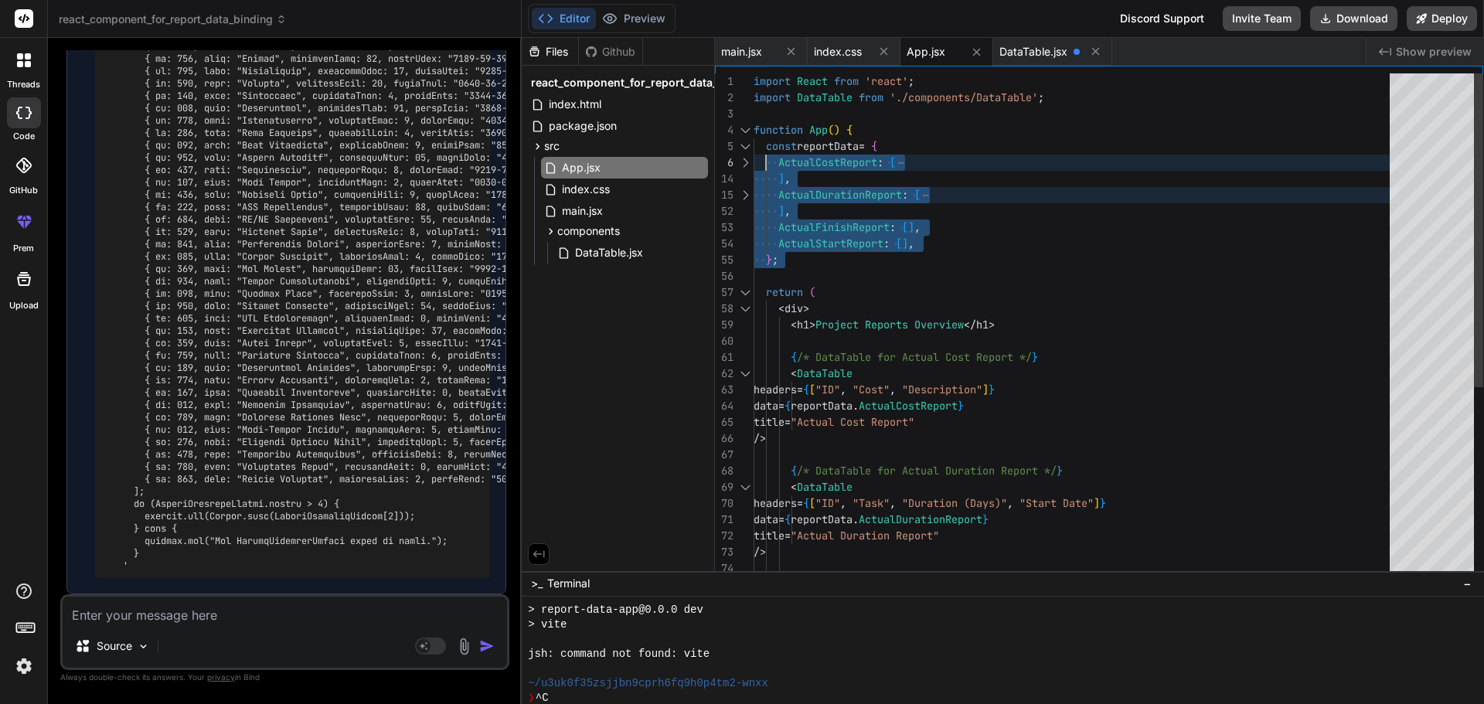
drag, startPoint x: 798, startPoint y: 274, endPoint x: 764, endPoint y: 151, distance: 127.3
click at [764, 151] on div "import React from 'react' ; import DataTable from './components/DataTable' ; fu…" at bounding box center [1076, 478] width 645 height 811
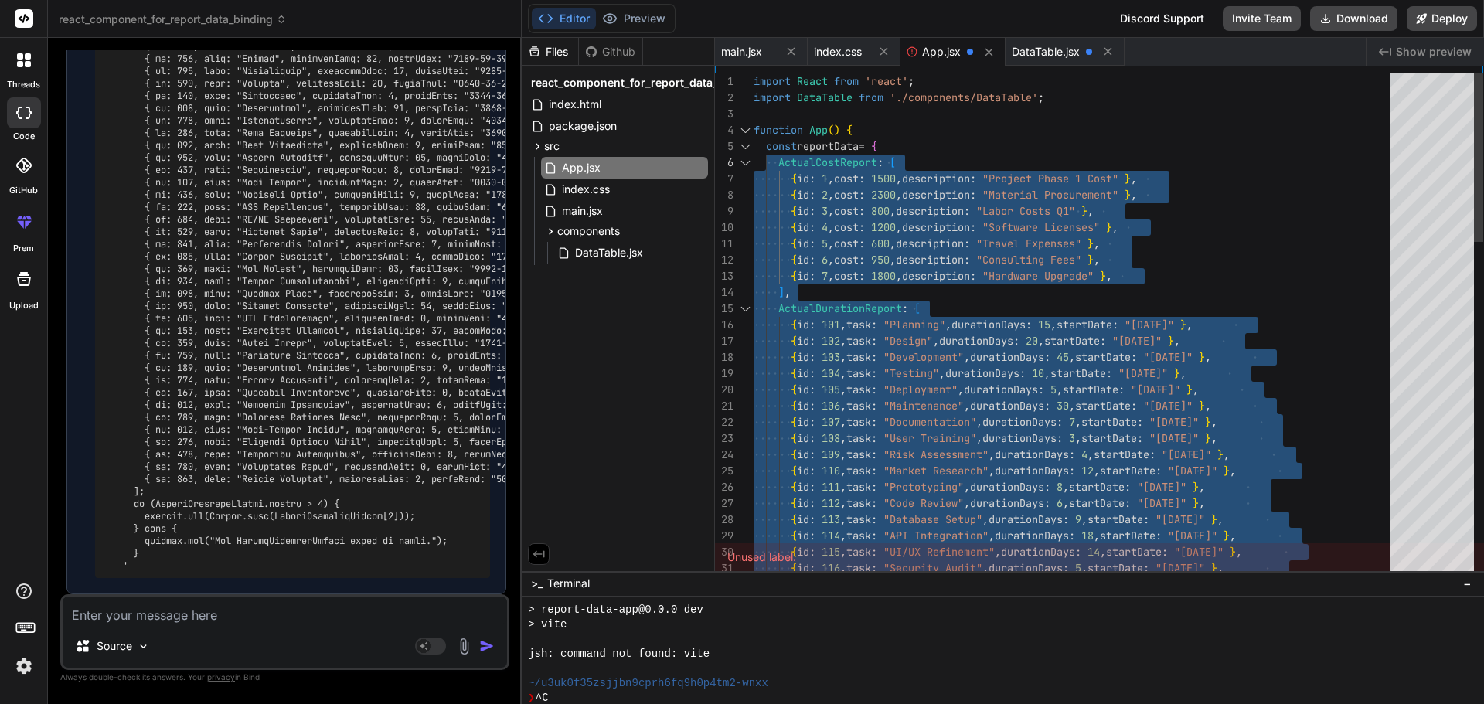
click at [746, 165] on div at bounding box center [745, 163] width 20 height 16
click at [741, 161] on div at bounding box center [745, 163] width 20 height 16
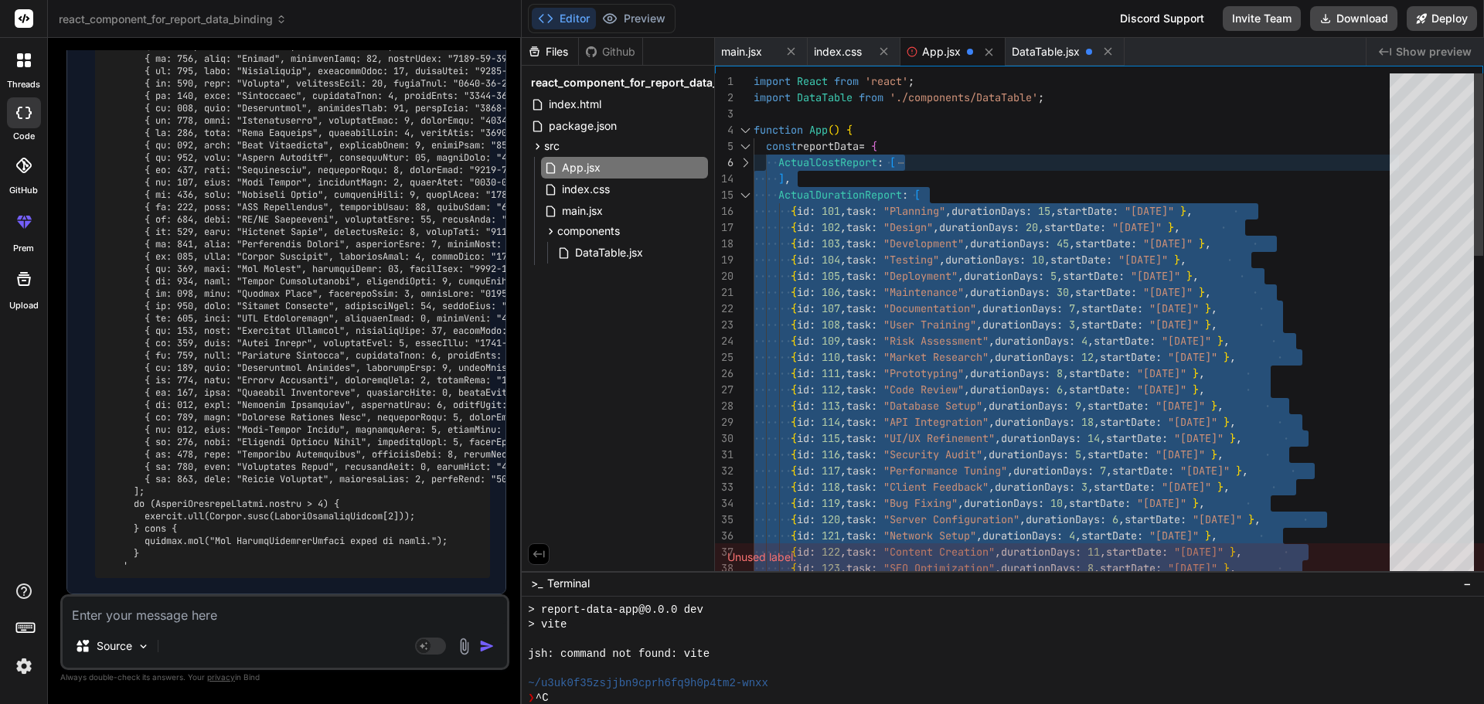
click at [747, 142] on div at bounding box center [745, 146] width 20 height 16
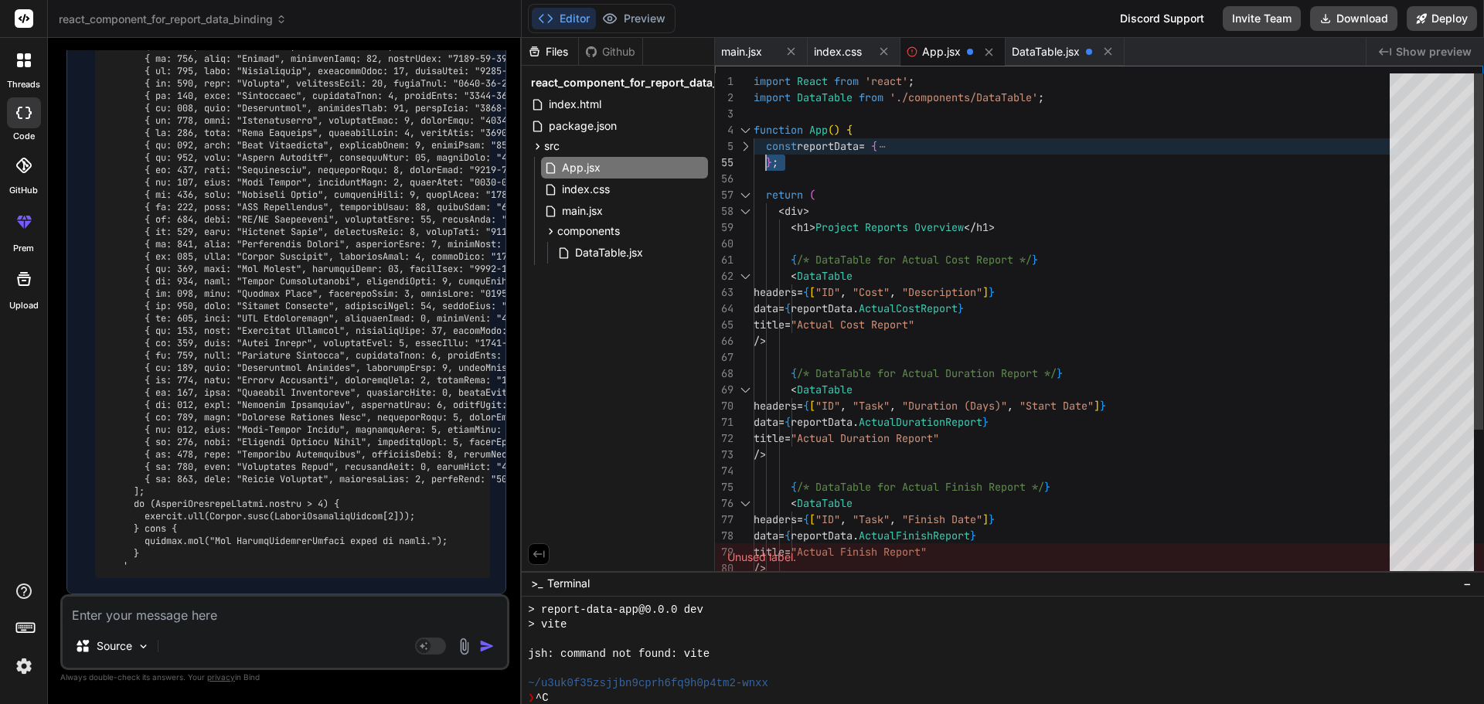
drag, startPoint x: 798, startPoint y: 170, endPoint x: 764, endPoint y: 151, distance: 39.1
click at [764, 151] on div "import React from 'react' ; import DataTable from './components/DataTable' ; fu…" at bounding box center [1076, 430] width 645 height 714
drag, startPoint x: 782, startPoint y: 158, endPoint x: 761, endPoint y: 145, distance: 25.1
click at [761, 145] on div "import React from 'react' ; import DataTable from './components/DataTable' ; fu…" at bounding box center [1076, 430] width 645 height 714
click at [295, 611] on textarea at bounding box center [285, 611] width 444 height 28
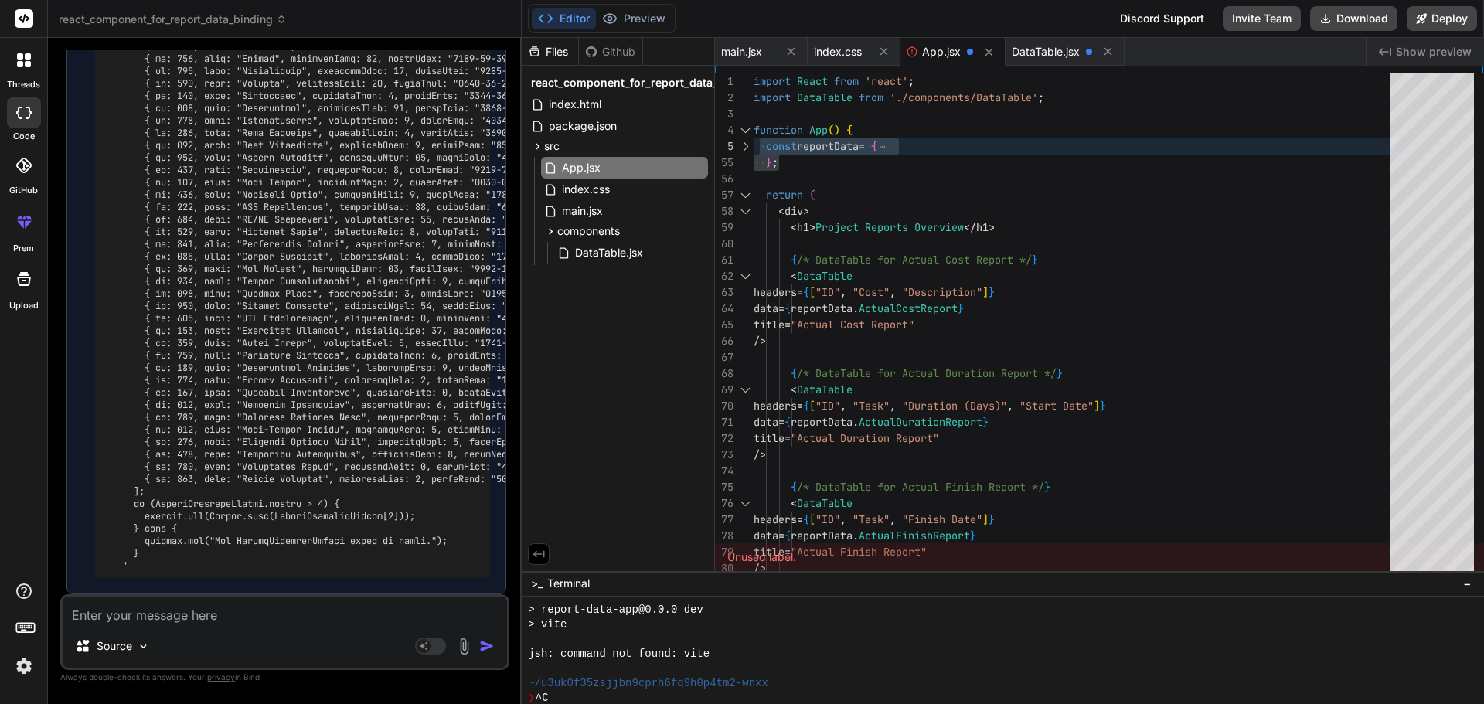
paste textarea "const reportData = { ActualCostReport: [ { id: 1, cost: 1500, description: "Pro…"
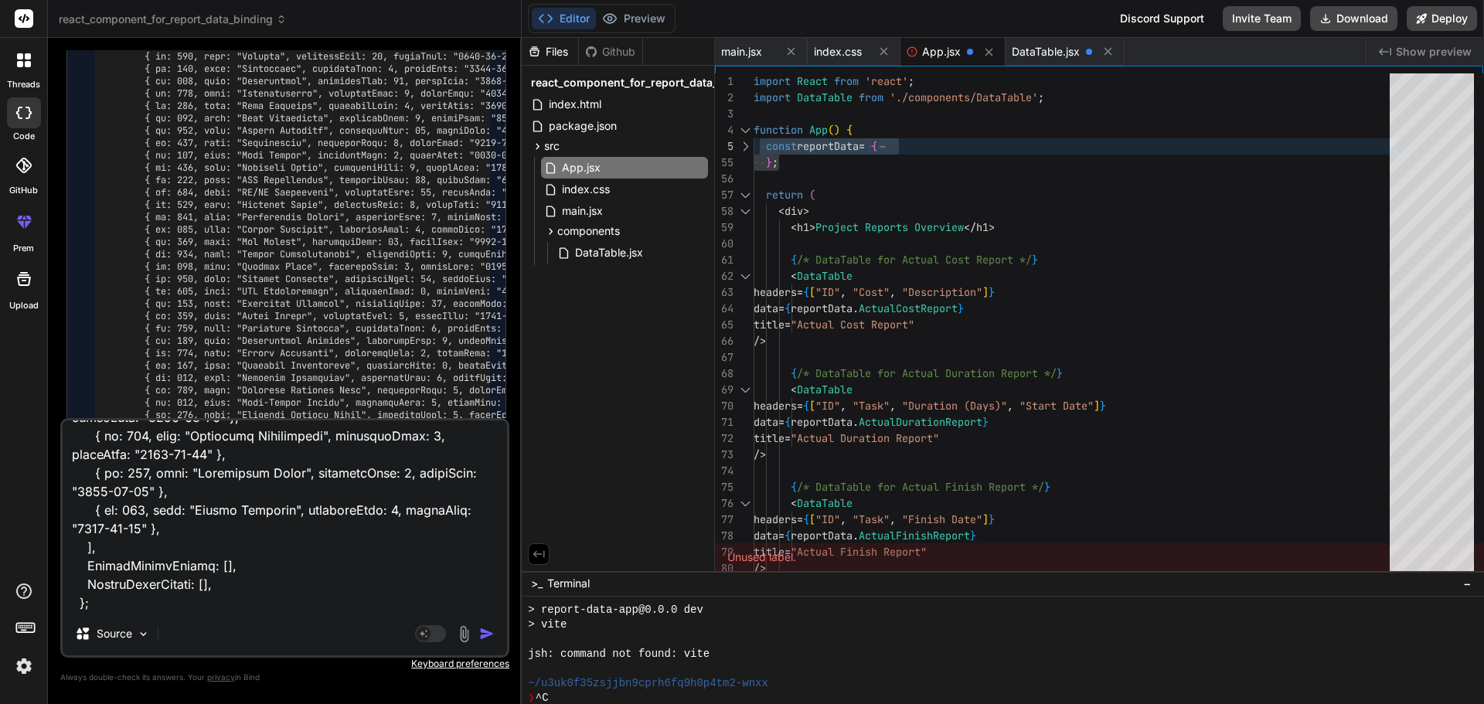
scroll to position [1467, 0]
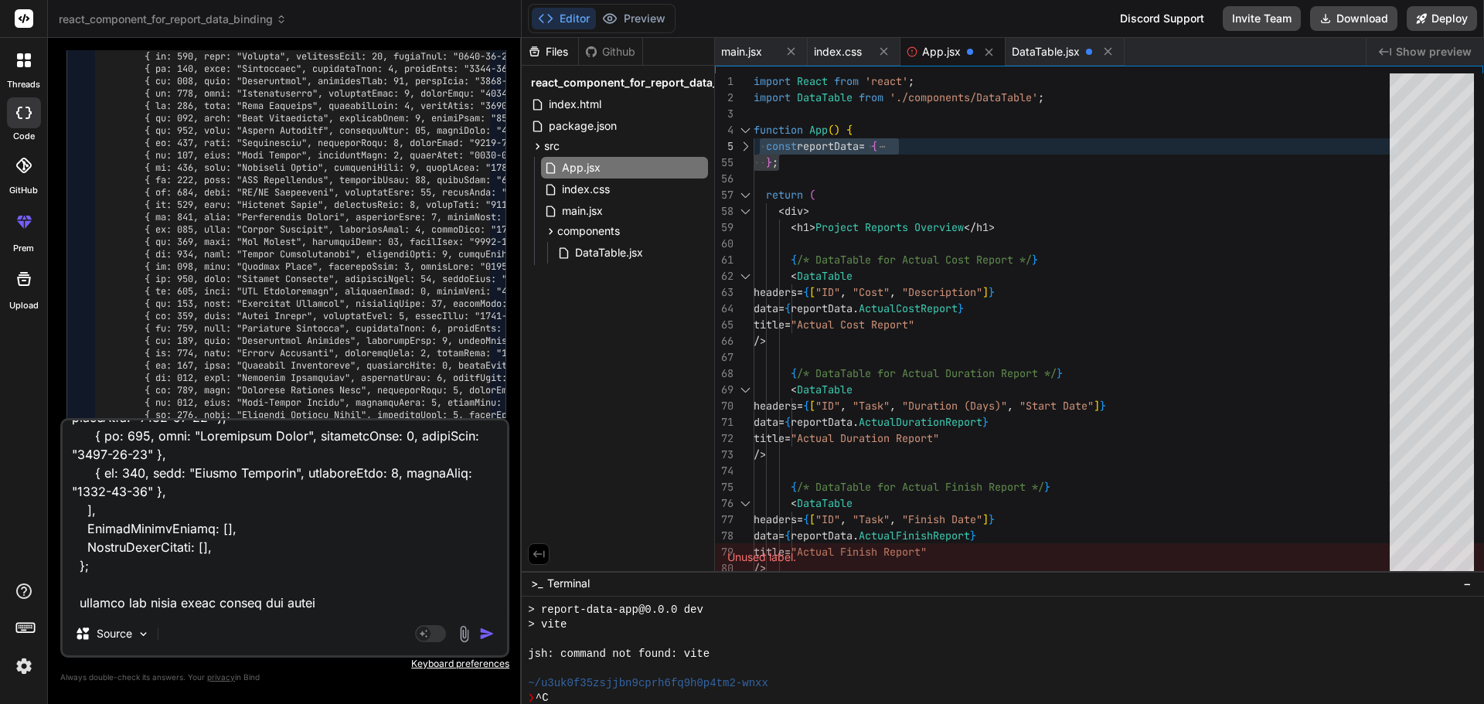
click at [202, 604] on textarea at bounding box center [285, 516] width 444 height 192
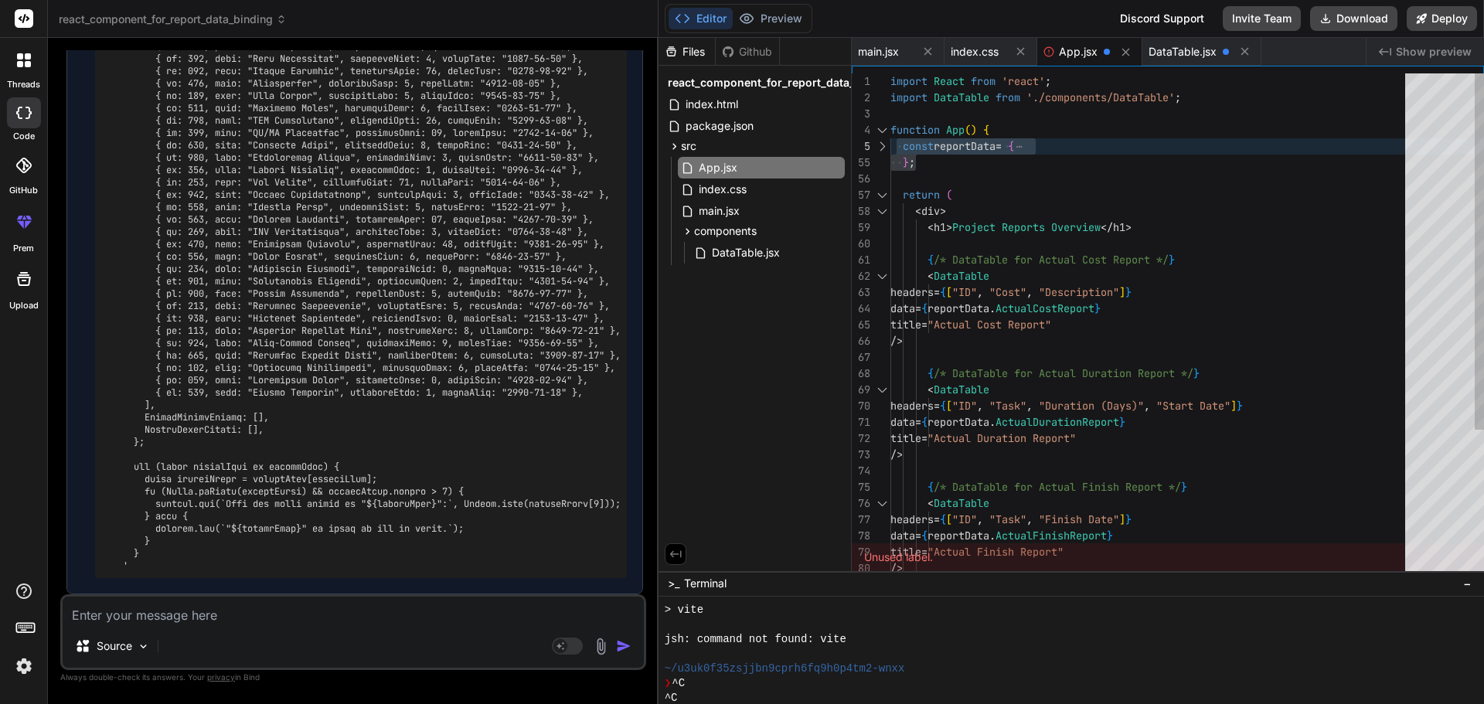
scroll to position [6817, 0]
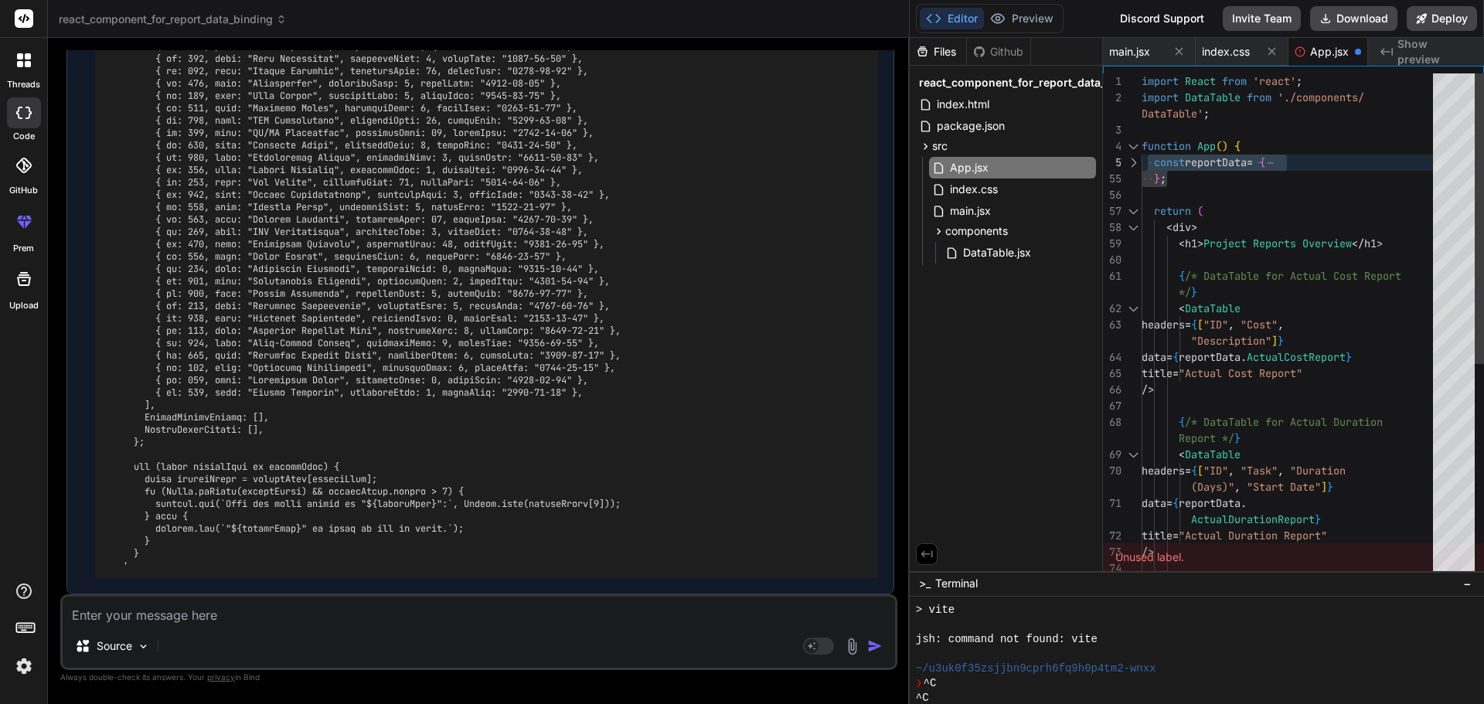
drag, startPoint x: 521, startPoint y: 459, endPoint x: 914, endPoint y: 459, distance: 392.6
click at [914, 459] on div "react_component_for_report_data_binding Created with Pixso. Bind AI Web Search …" at bounding box center [766, 352] width 1436 height 704
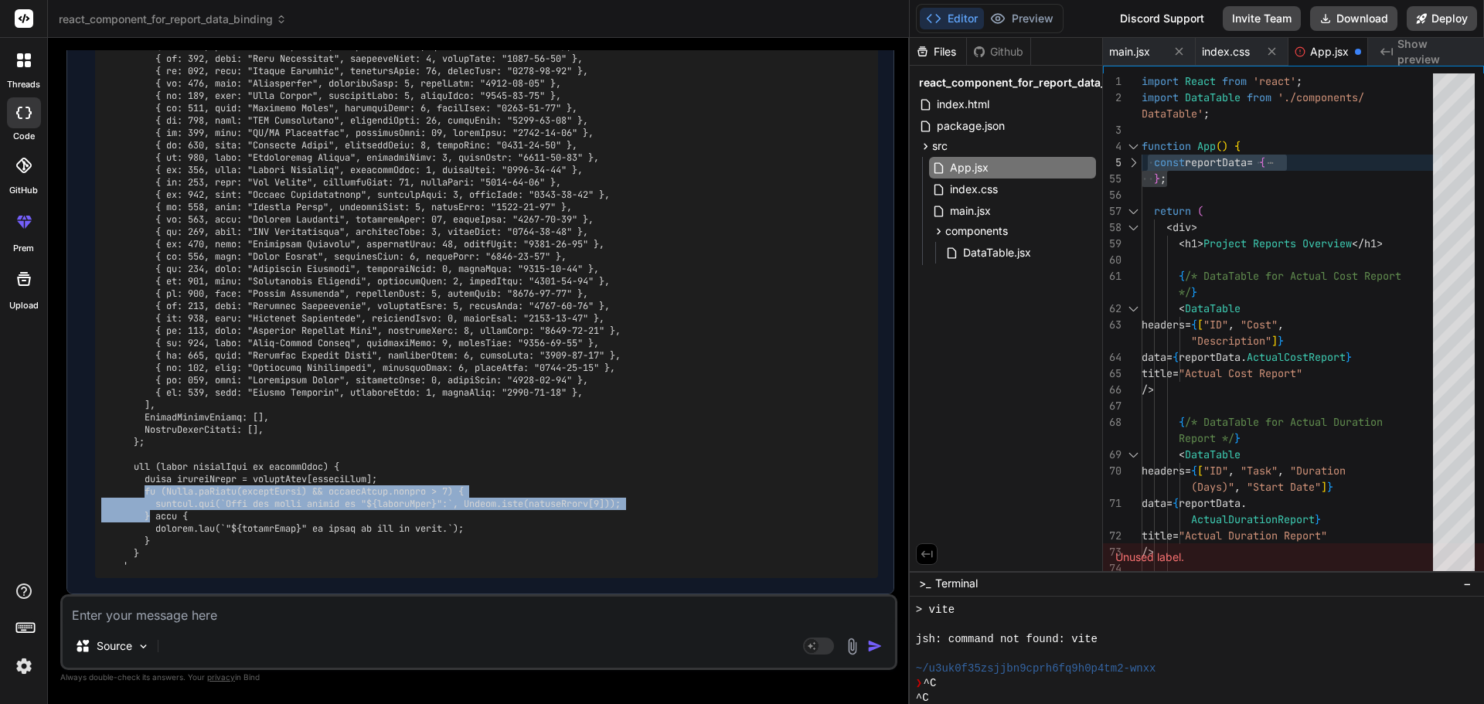
drag, startPoint x: 150, startPoint y: 514, endPoint x: 145, endPoint y: 492, distance: 23.1
click at [145, 492] on pre at bounding box center [486, 188] width 771 height 767
copy pre "if (Array.isArray(reportArray) && reportArray.length > 0) { console.log(`Keys f…"
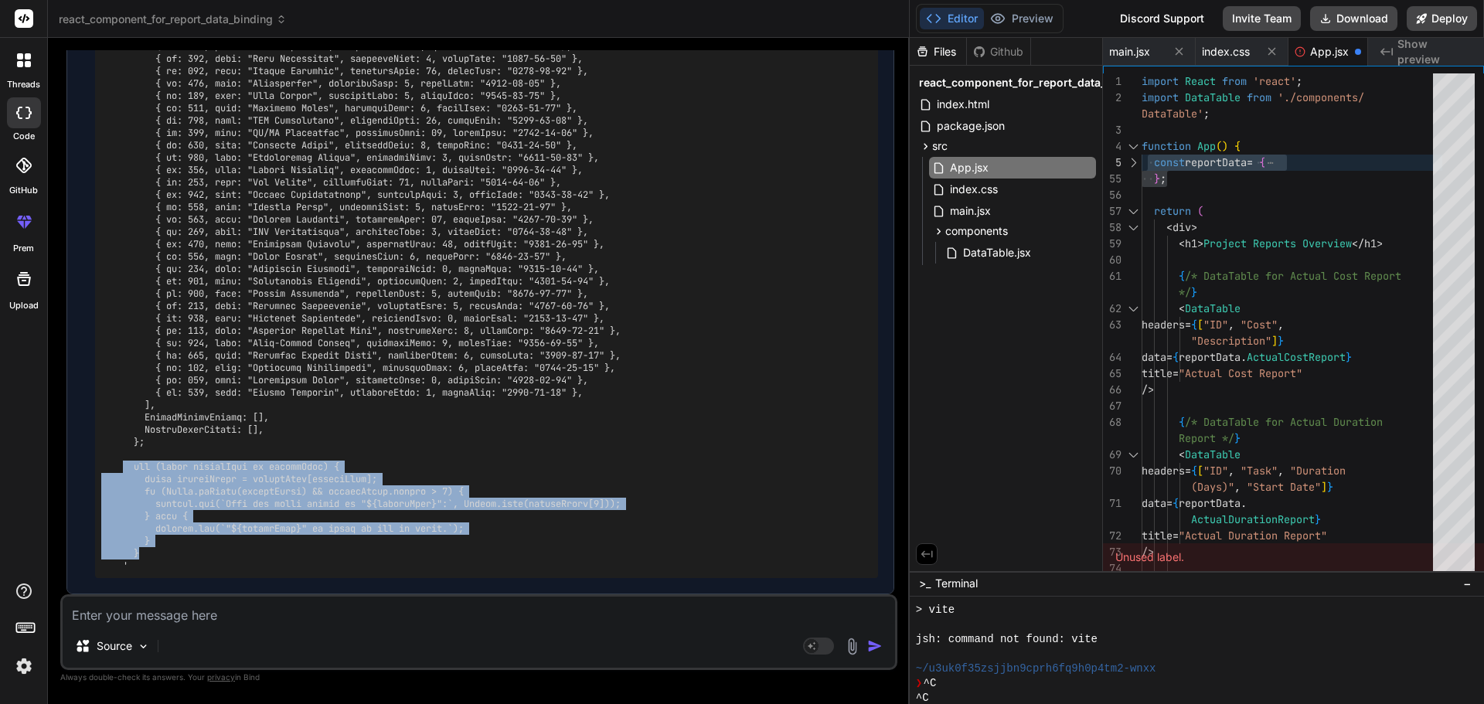
drag, startPoint x: 138, startPoint y: 554, endPoint x: 123, endPoint y: 468, distance: 87.0
click at [123, 468] on pre at bounding box center [486, 188] width 771 height 767
copy pre "for (const reportName in reportData) { const reportArray = reportData[reportNam…"
